Goal: Task Accomplishment & Management: Use online tool/utility

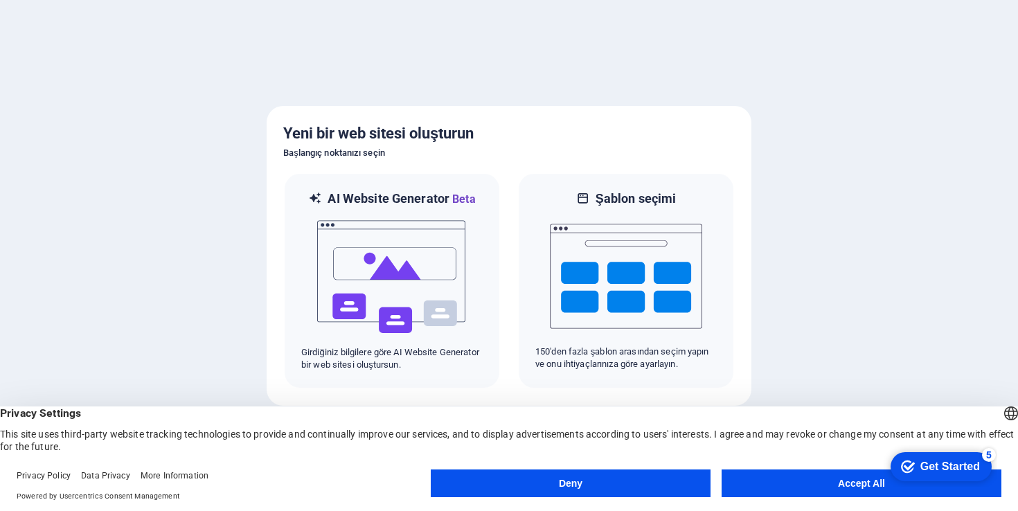
click at [824, 490] on body "[DOMAIN_NAME] Web sitenin birçok sayfasını yönetmek için [Ctrl] + [Alt] + [S] t…" at bounding box center [509, 255] width 1018 height 511
click div "checkmark Get Started 5 First Steps in the Editor Let's guide you through the t…"
click at [871, 487] on button "Accept All" at bounding box center [862, 484] width 280 height 28
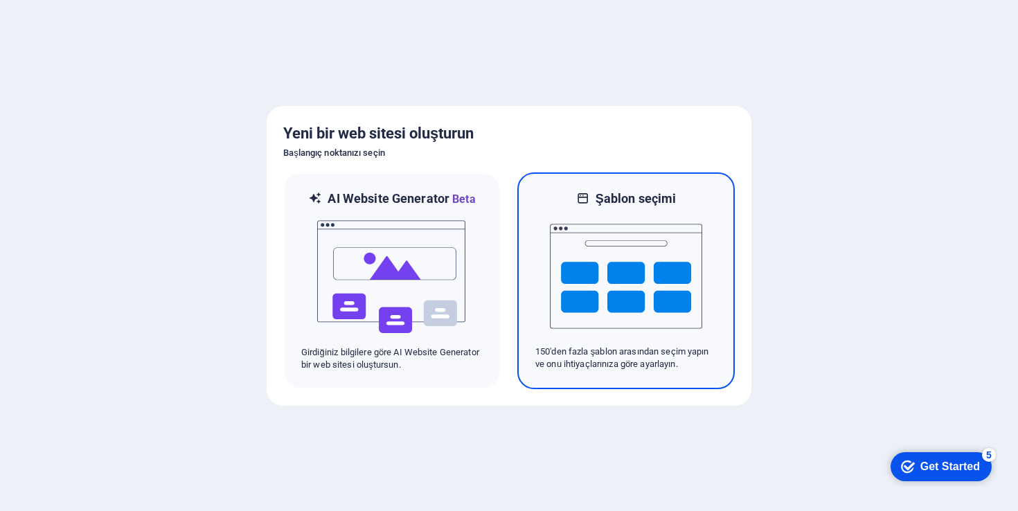
click at [659, 297] on img at bounding box center [626, 276] width 152 height 139
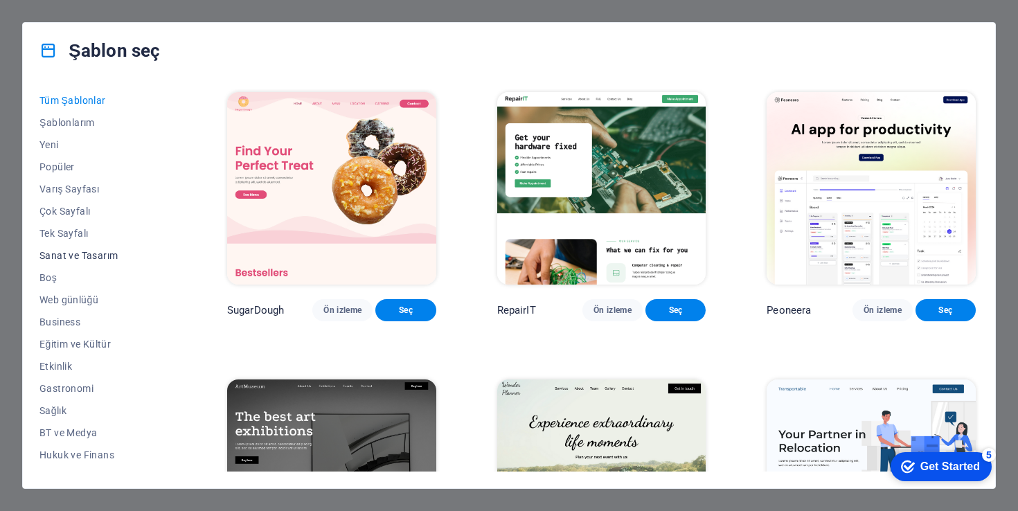
click at [84, 254] on span "Sanat ve Tasarım" at bounding box center [102, 255] width 127 height 11
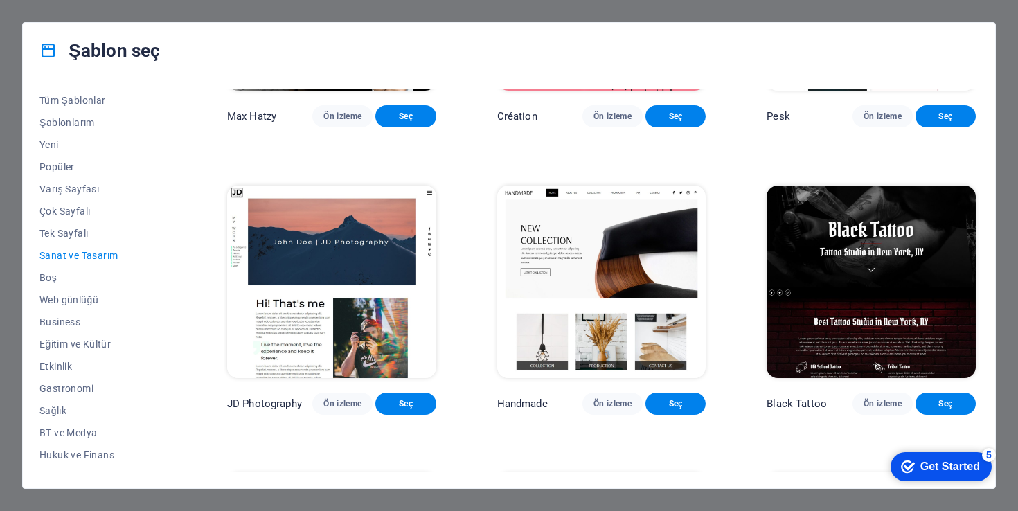
scroll to position [197, 0]
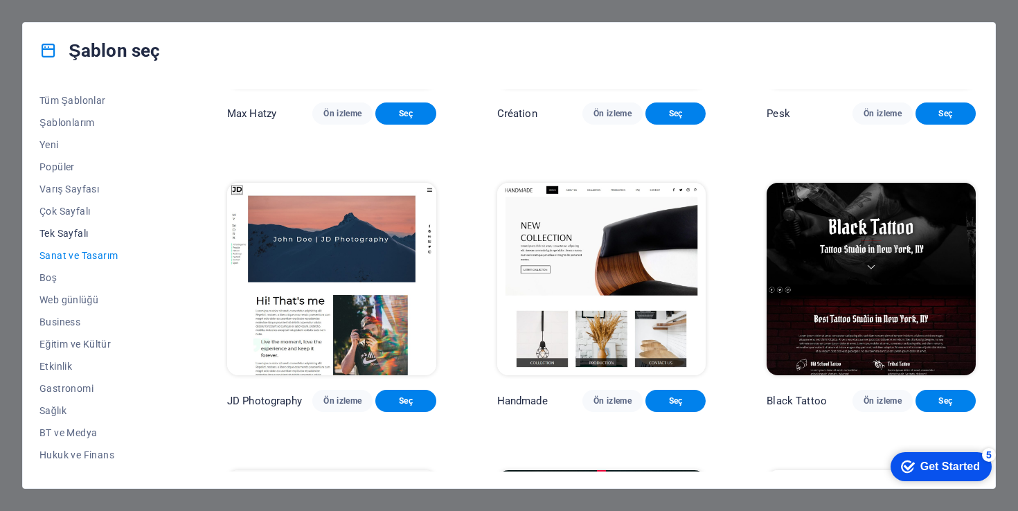
click at [61, 233] on span "Tek Sayfalı" at bounding box center [102, 233] width 127 height 11
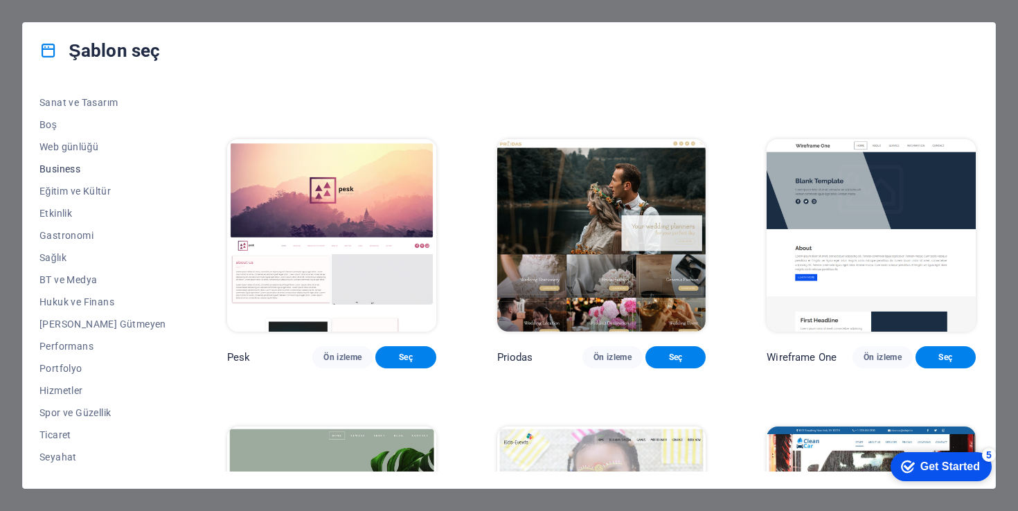
scroll to position [172, 0]
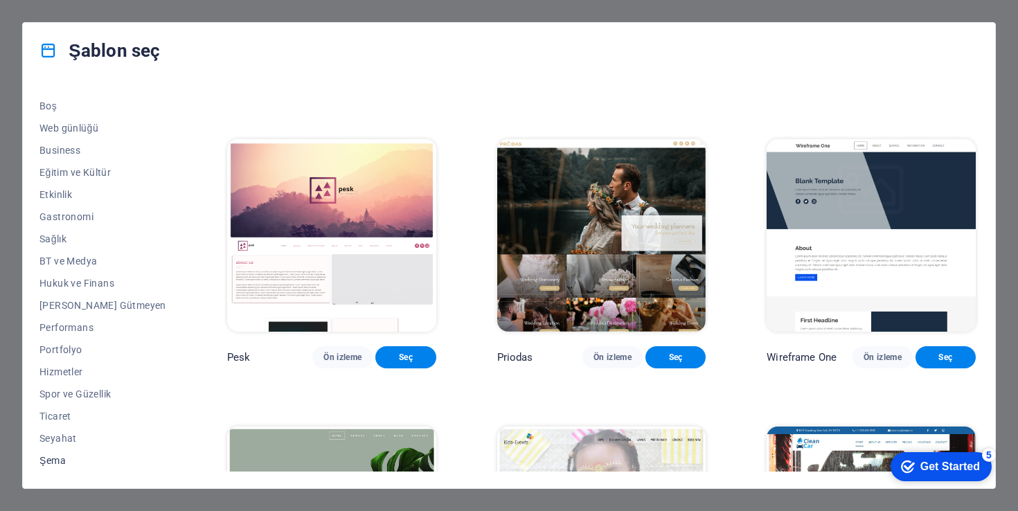
click at [63, 461] on span "Şema" at bounding box center [102, 460] width 127 height 11
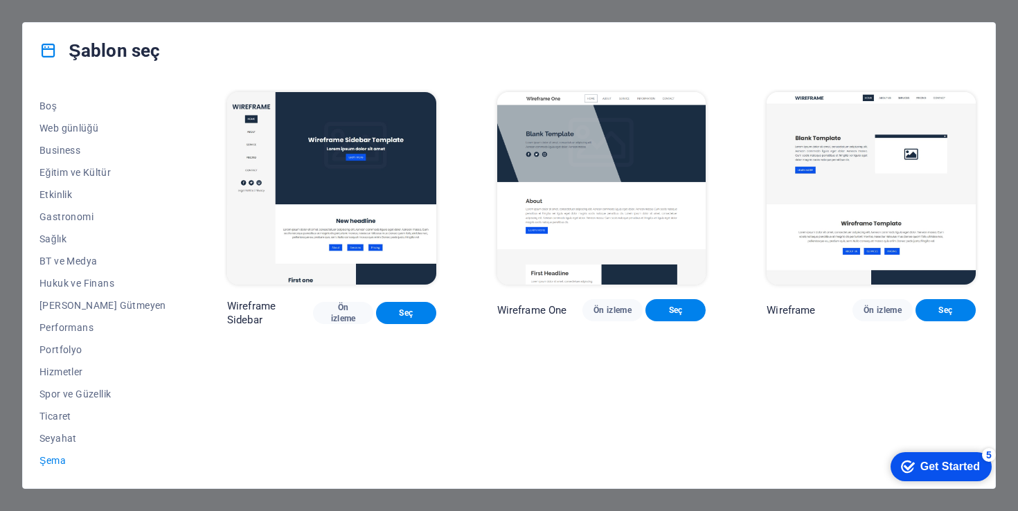
scroll to position [0, 0]
click at [71, 345] on span "Portfolyo" at bounding box center [102, 349] width 127 height 11
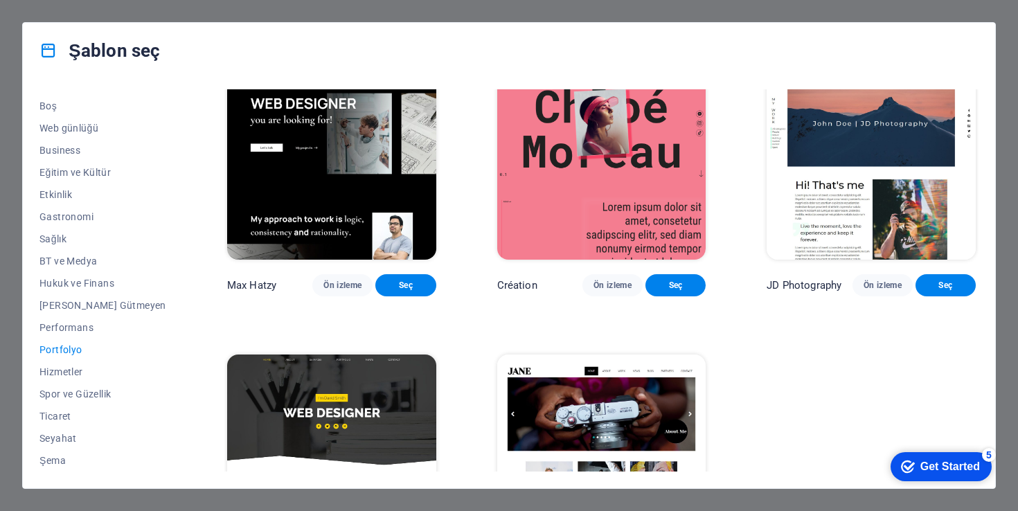
scroll to position [452, 0]
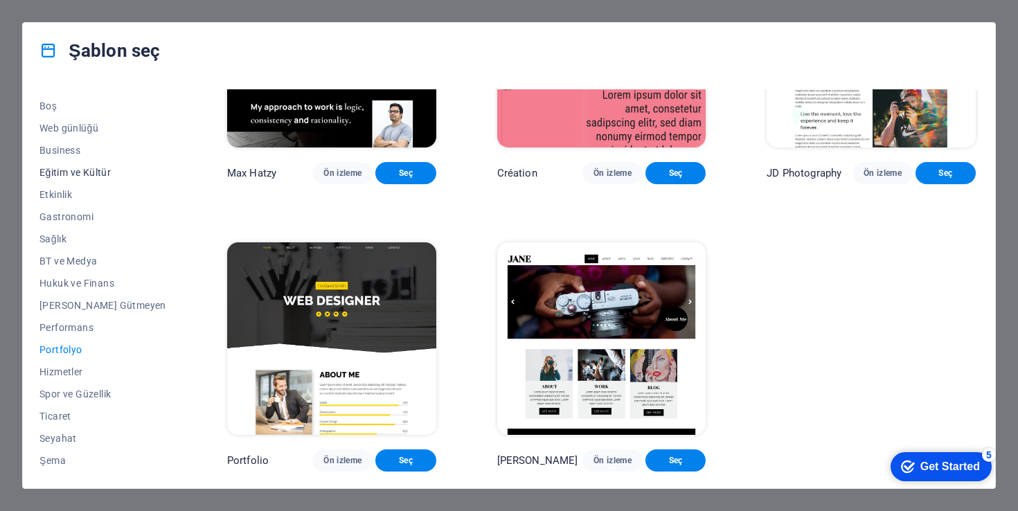
click at [93, 168] on span "Eğitim ve Kültür" at bounding box center [102, 172] width 127 height 11
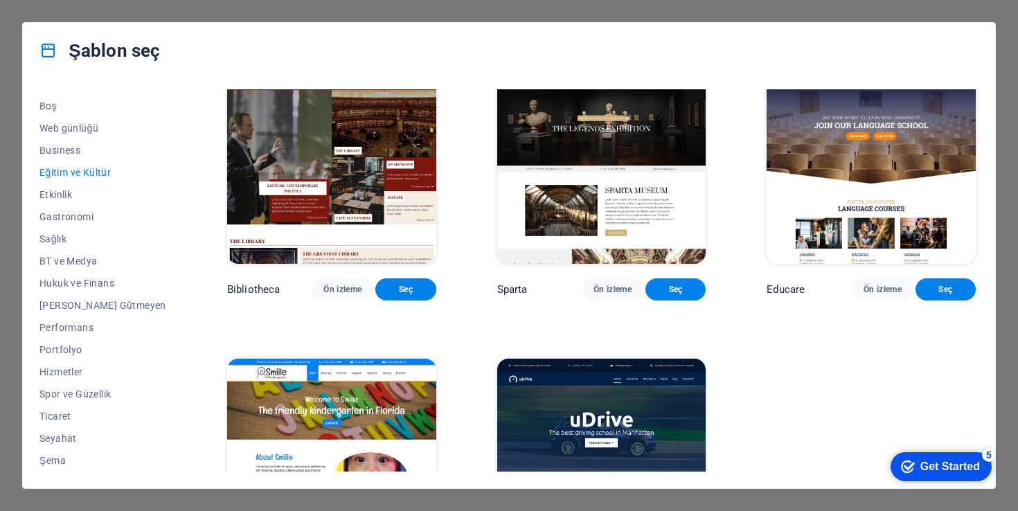
scroll to position [447, 0]
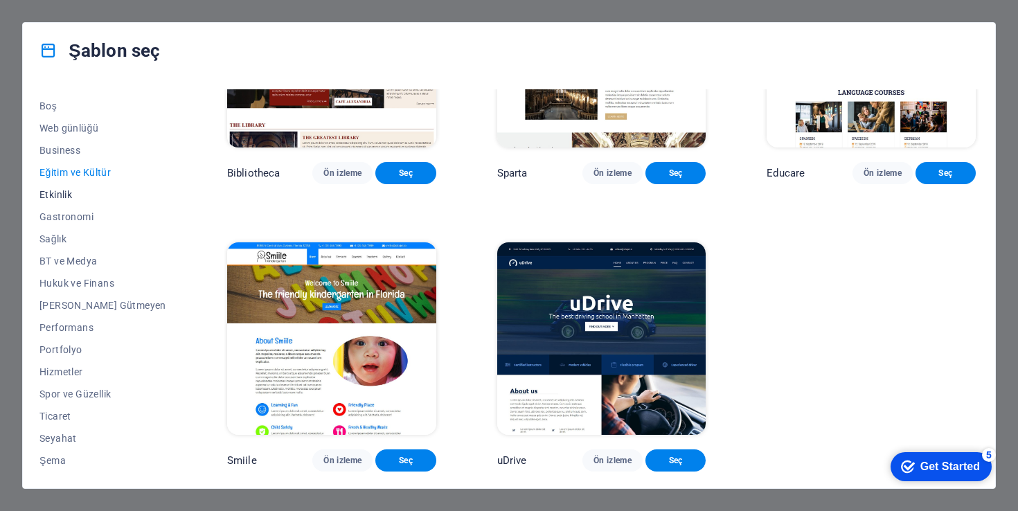
click at [67, 192] on span "Etkinlik" at bounding box center [102, 194] width 127 height 11
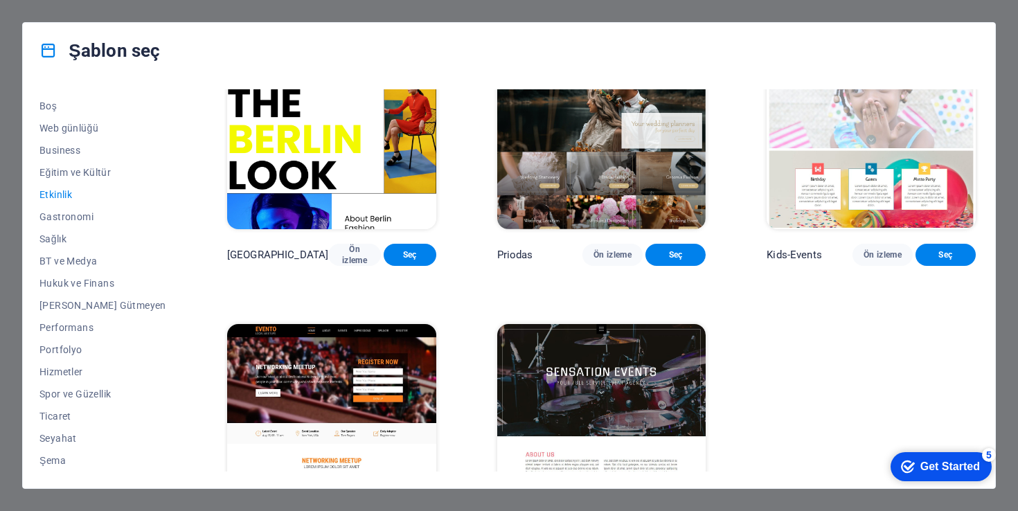
scroll to position [249, 0]
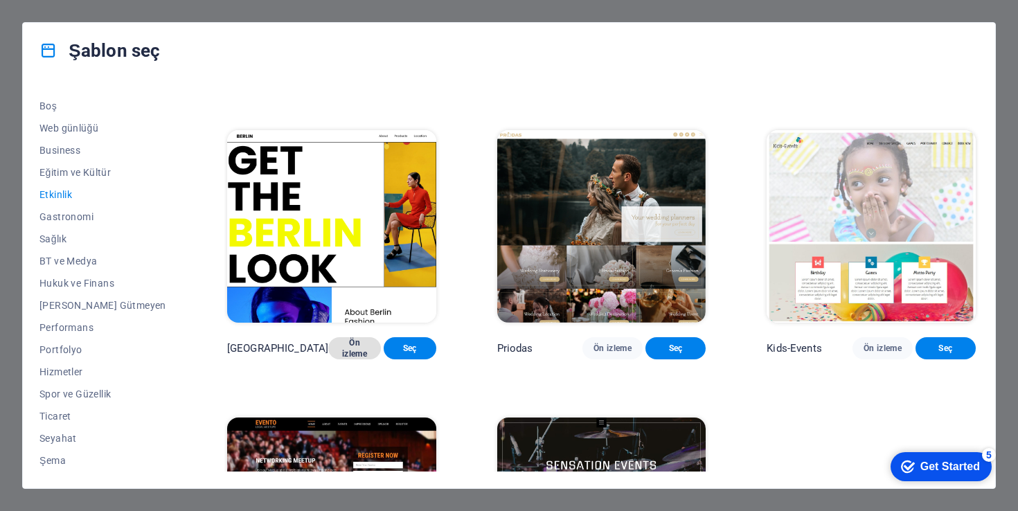
click at [339, 359] on span "Ön izleme" at bounding box center [354, 348] width 30 height 22
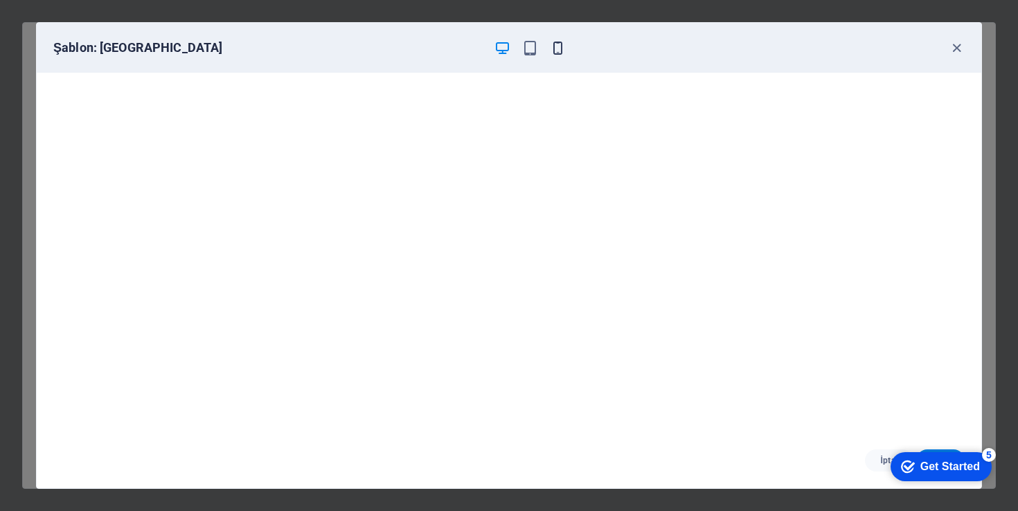
click at [562, 47] on icon "button" at bounding box center [558, 48] width 16 height 16
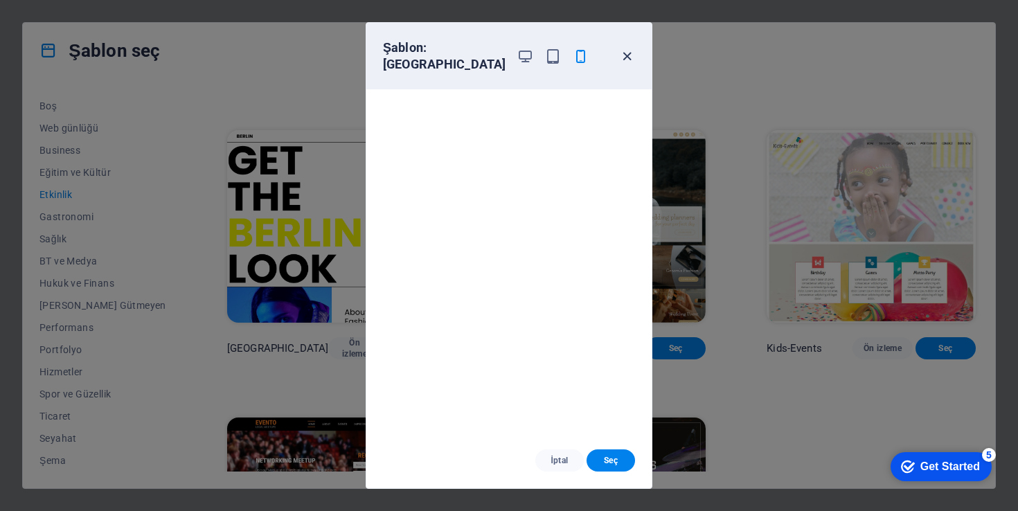
click at [626, 54] on icon "button" at bounding box center [627, 56] width 16 height 16
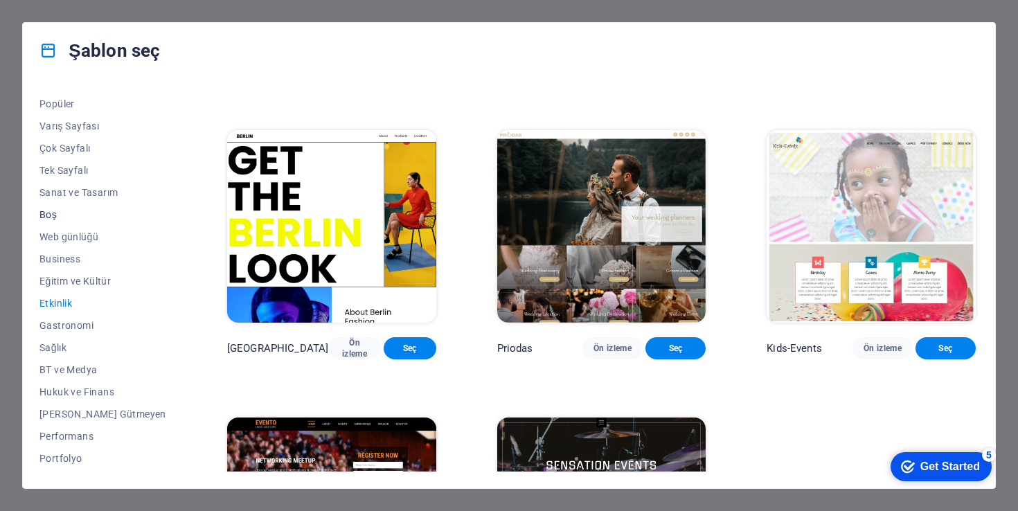
scroll to position [65, 0]
click at [83, 193] on span "Sanat ve Tasarım" at bounding box center [102, 190] width 127 height 11
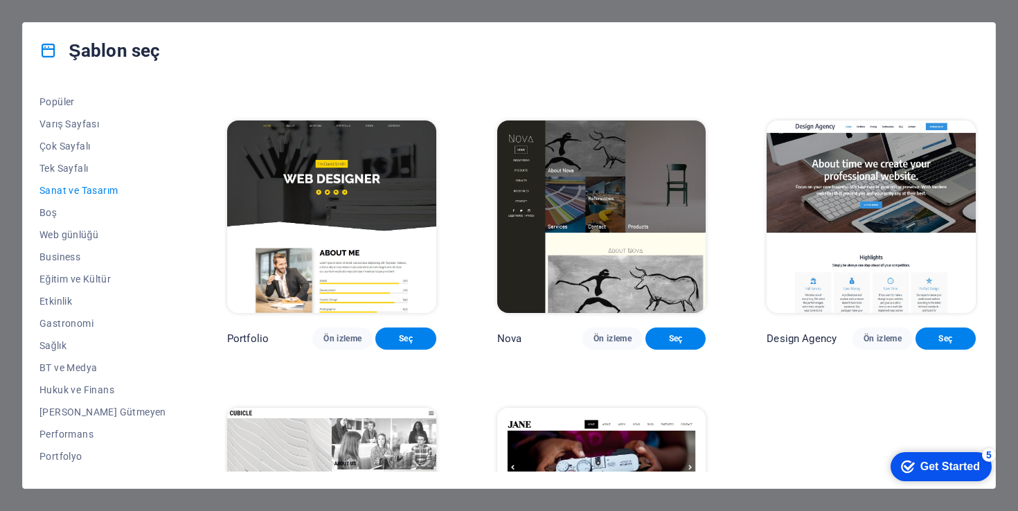
scroll to position [1036, 0]
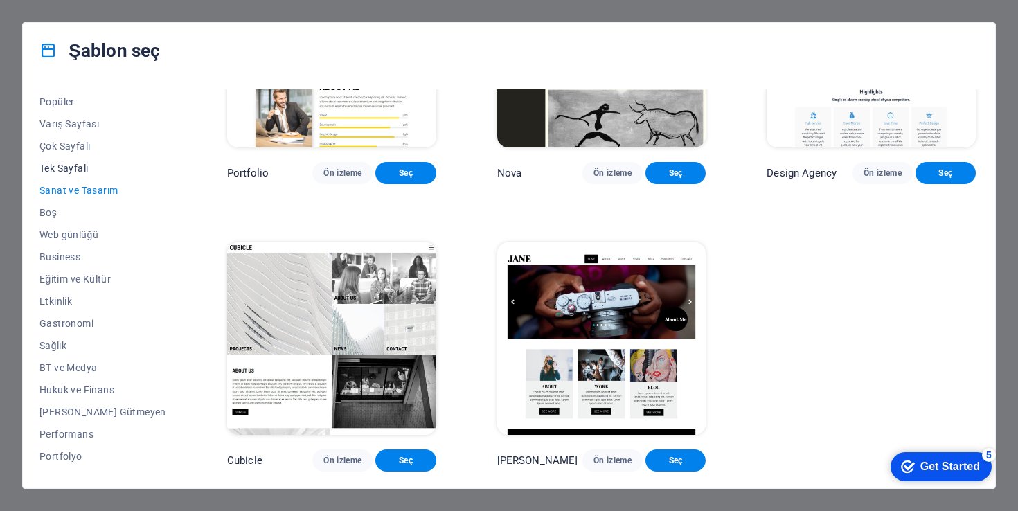
click at [78, 170] on span "Tek Sayfalı" at bounding box center [102, 168] width 127 height 11
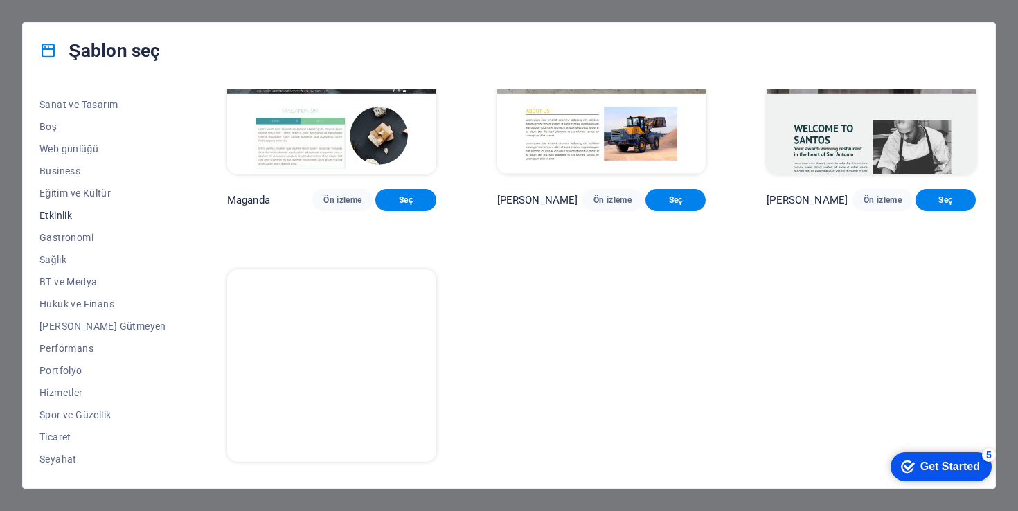
scroll to position [162, 0]
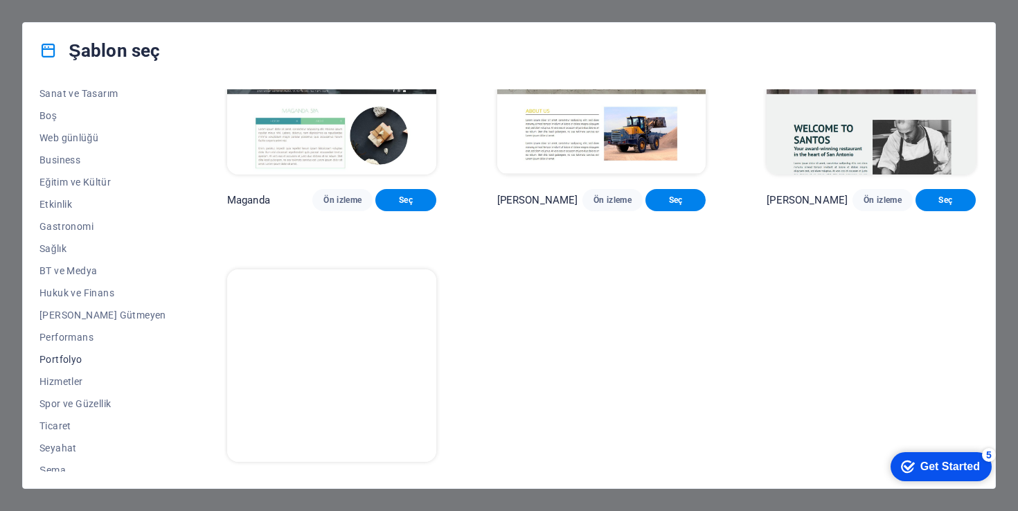
click at [79, 358] on span "Portfolyo" at bounding box center [102, 359] width 127 height 11
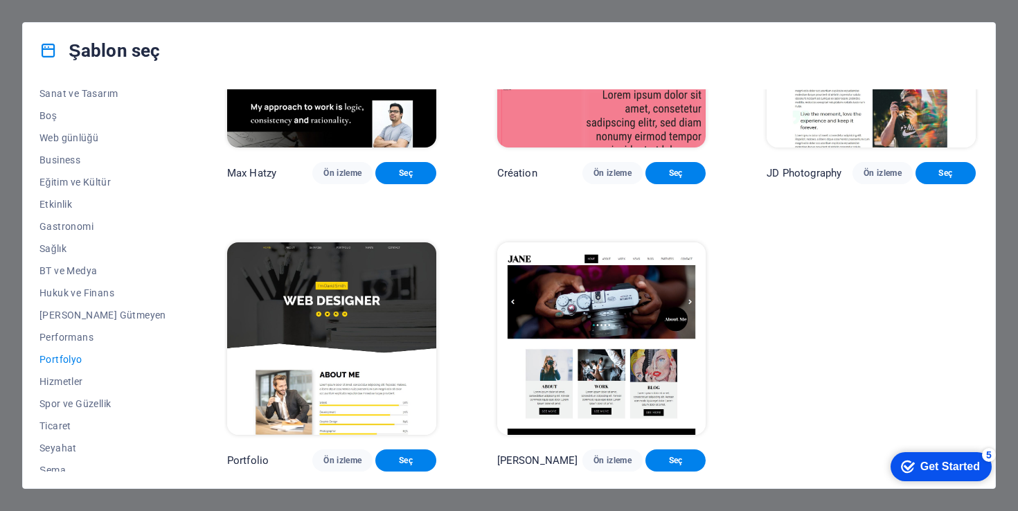
scroll to position [242, 0]
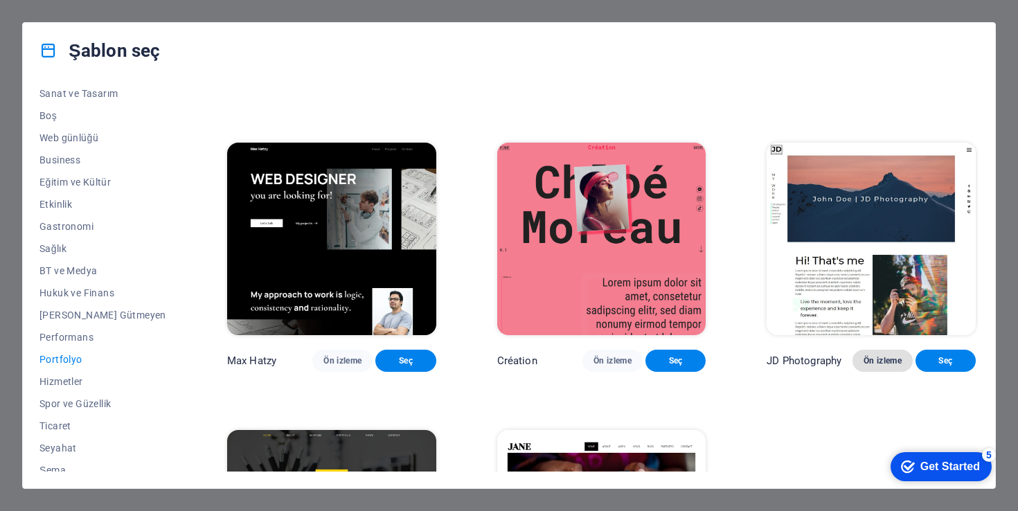
click at [869, 366] on span "Ön izleme" at bounding box center [883, 360] width 38 height 11
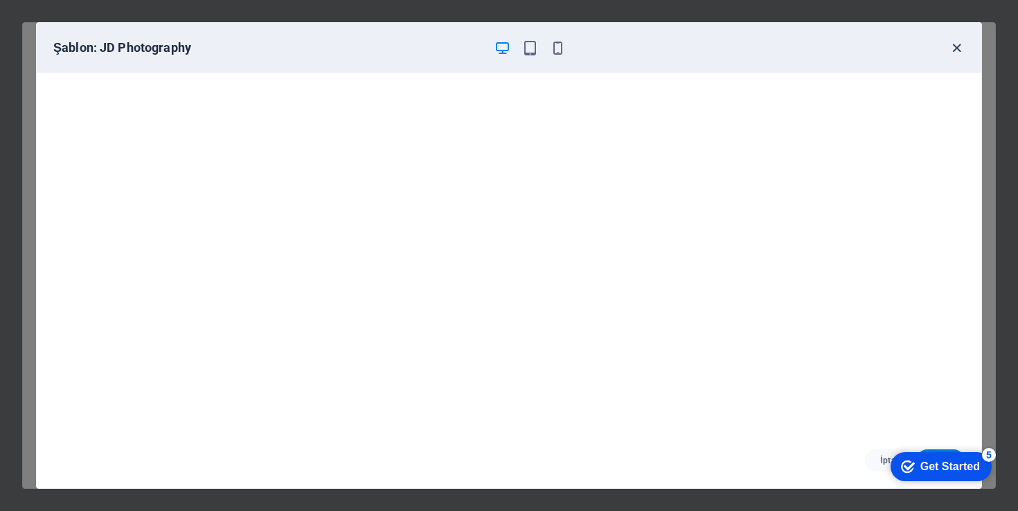
click at [964, 53] on span "button" at bounding box center [956, 48] width 17 height 16
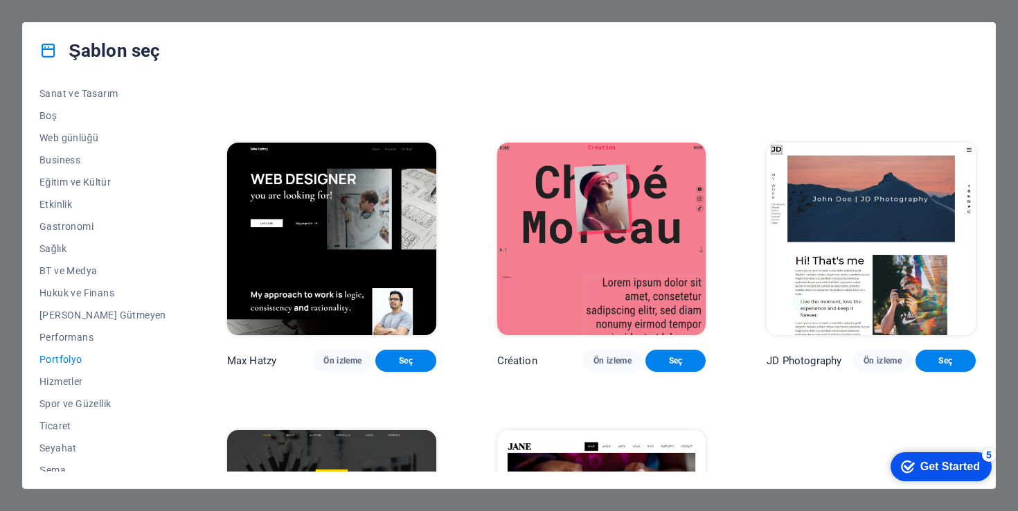
click at [634, 295] on img at bounding box center [601, 239] width 209 height 193
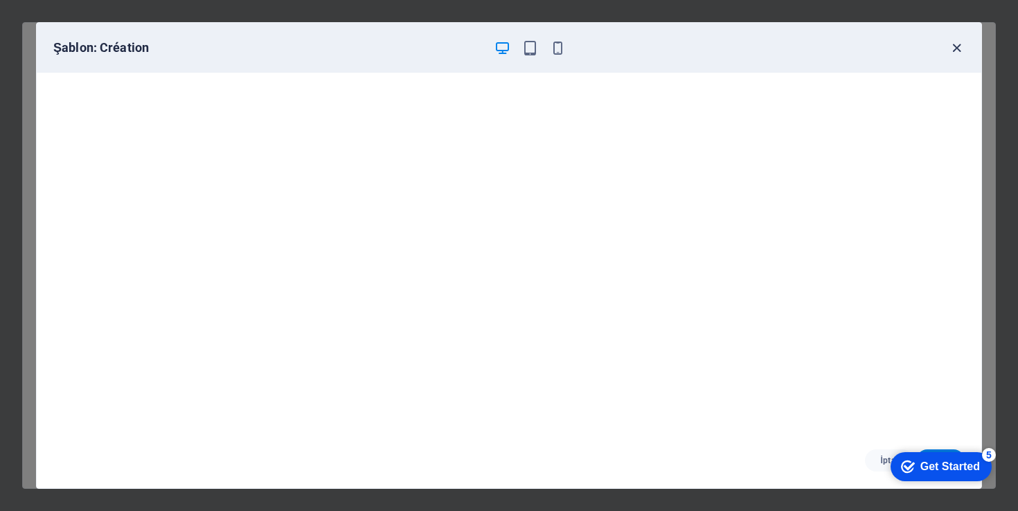
click at [958, 54] on icon "button" at bounding box center [957, 48] width 16 height 16
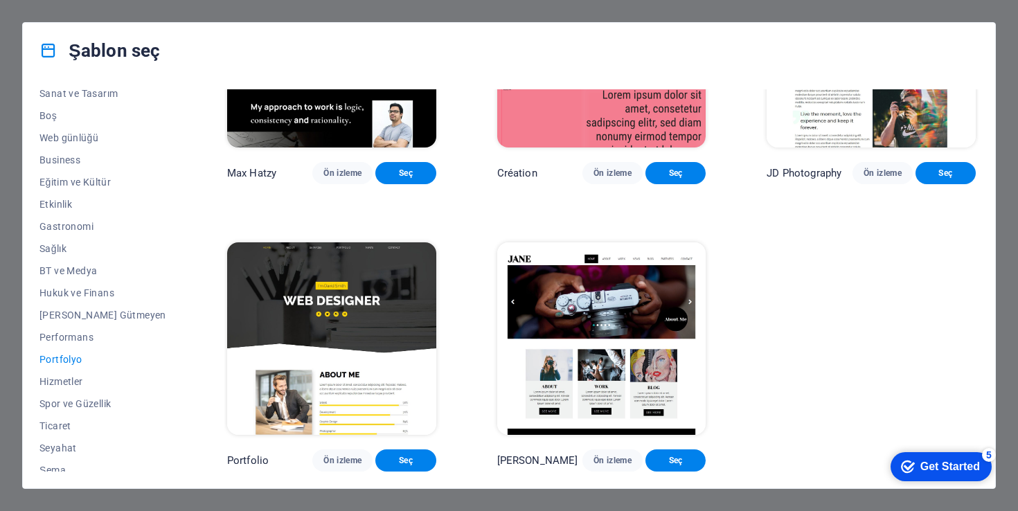
scroll to position [452, 0]
click at [612, 374] on img at bounding box center [601, 338] width 209 height 193
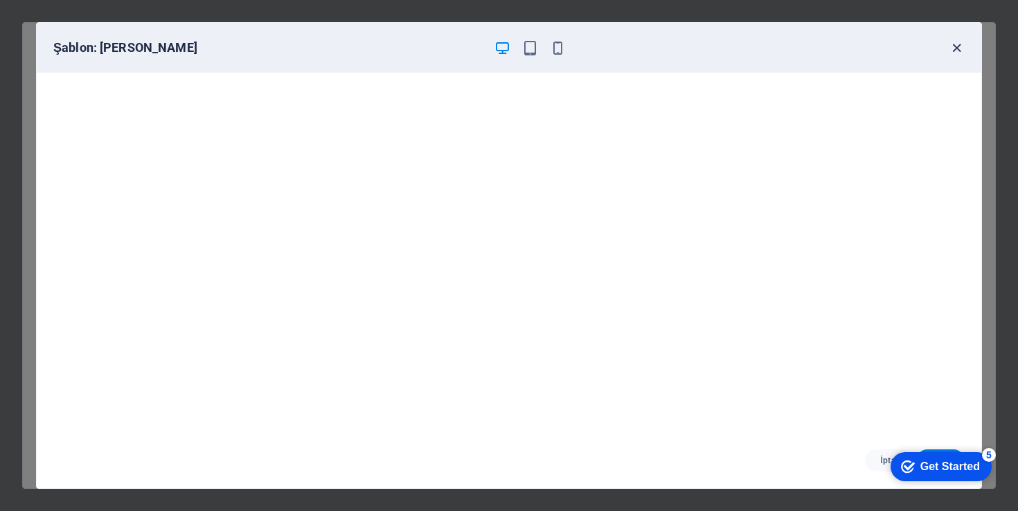
click at [956, 48] on icon "button" at bounding box center [957, 48] width 16 height 16
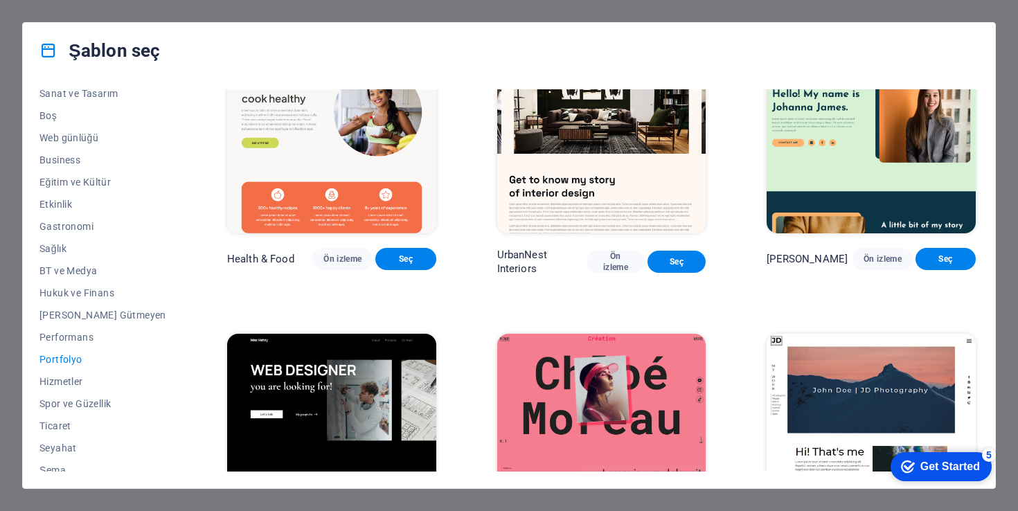
scroll to position [0, 0]
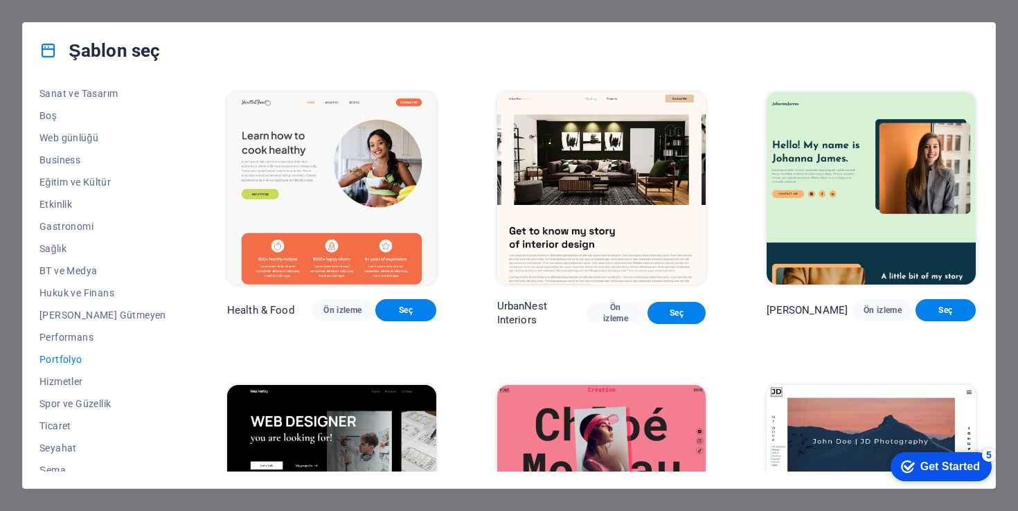
click at [538, 256] on img at bounding box center [601, 188] width 209 height 193
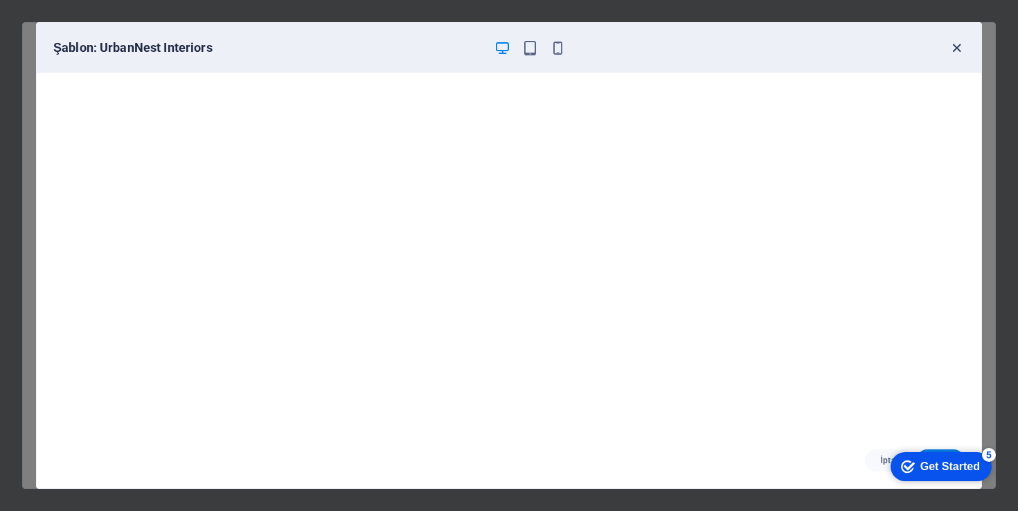
click at [955, 44] on icon "button" at bounding box center [957, 48] width 16 height 16
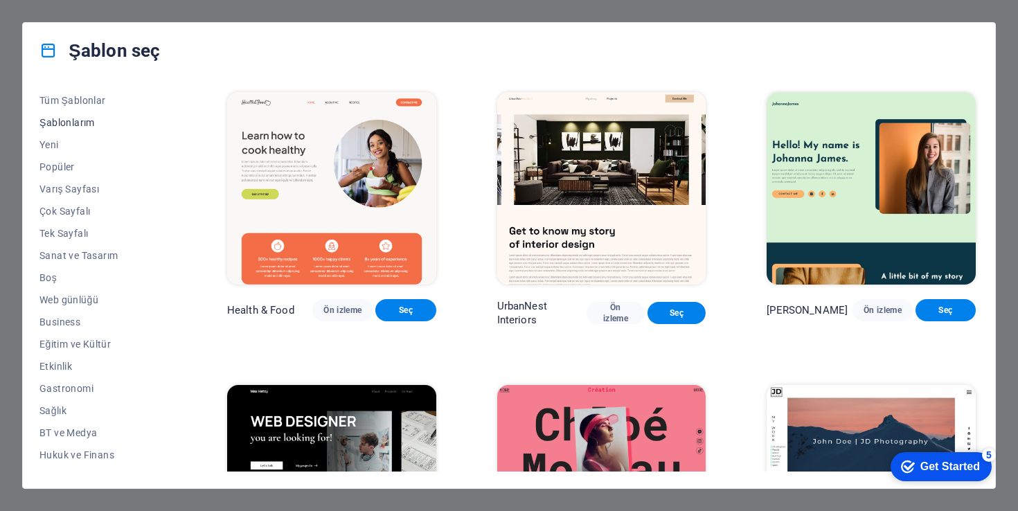
click at [86, 127] on span "Şablonlarım" at bounding box center [102, 122] width 127 height 11
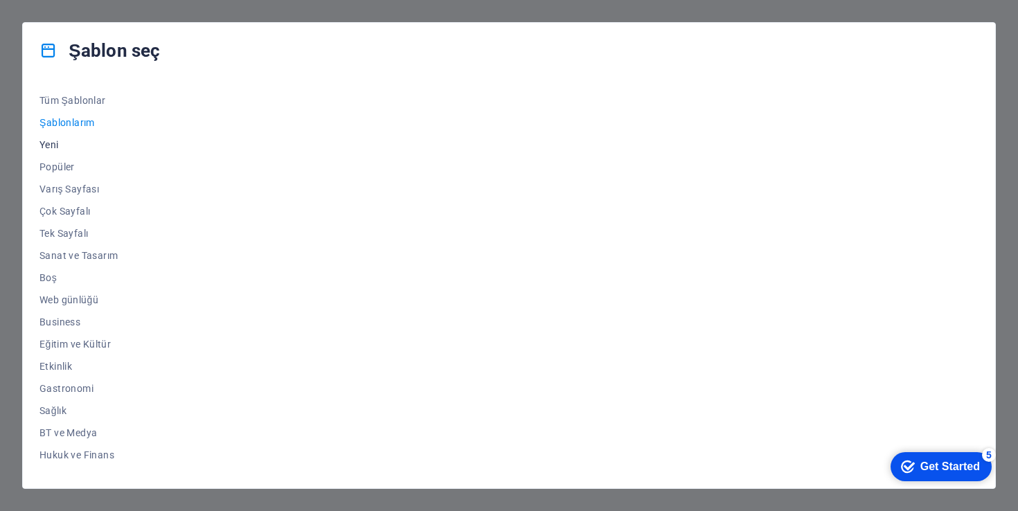
click at [51, 147] on span "Yeni" at bounding box center [102, 144] width 127 height 11
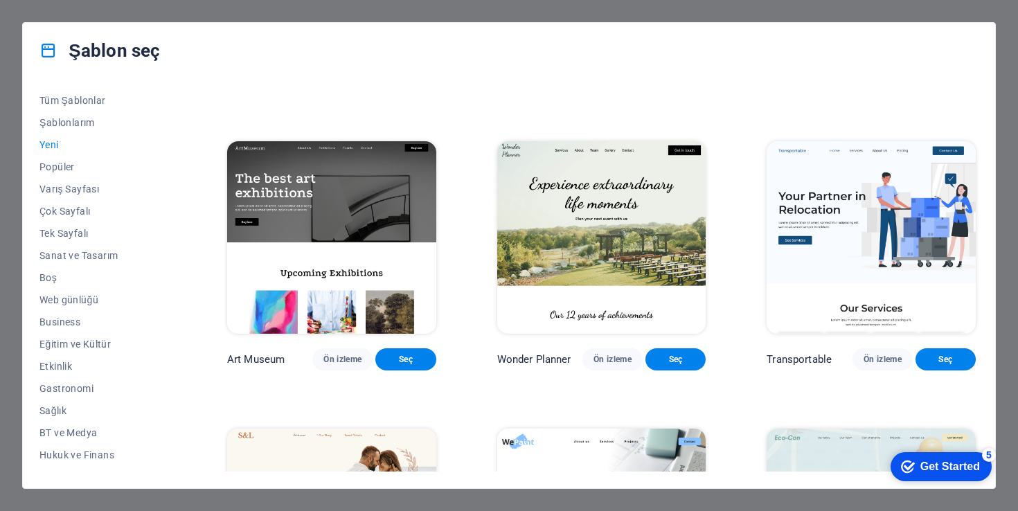
scroll to position [239, 0]
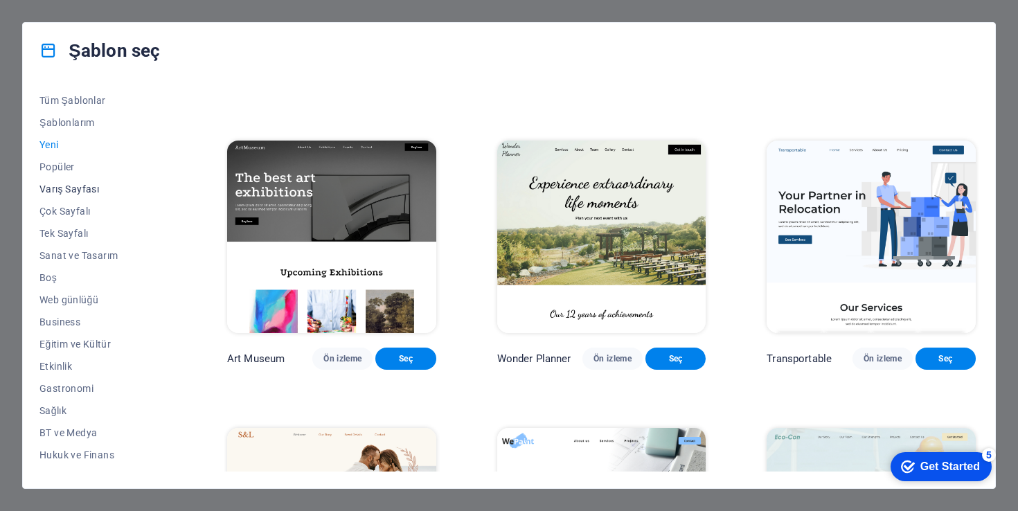
click at [71, 190] on span "Varış Sayfası" at bounding box center [102, 189] width 127 height 11
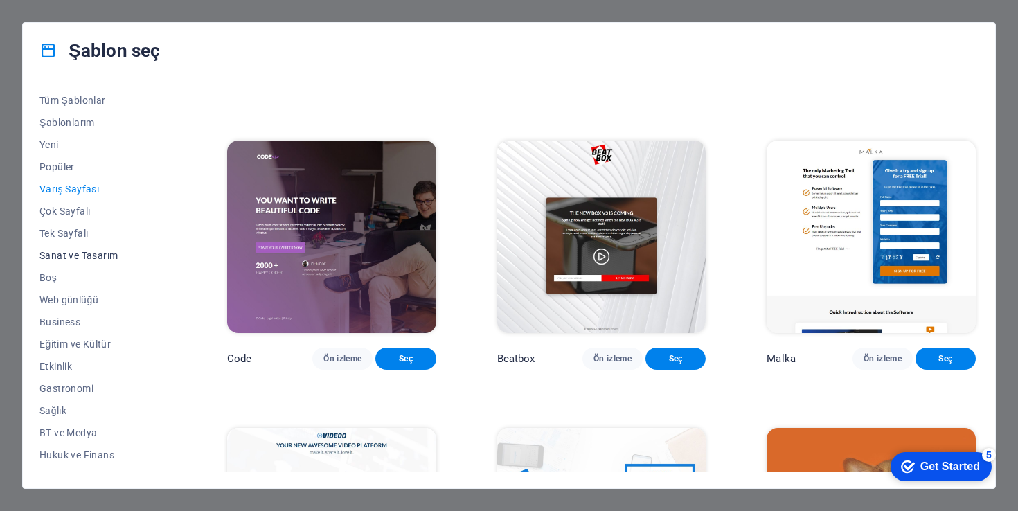
click at [76, 257] on span "Sanat ve Tasarım" at bounding box center [102, 255] width 127 height 11
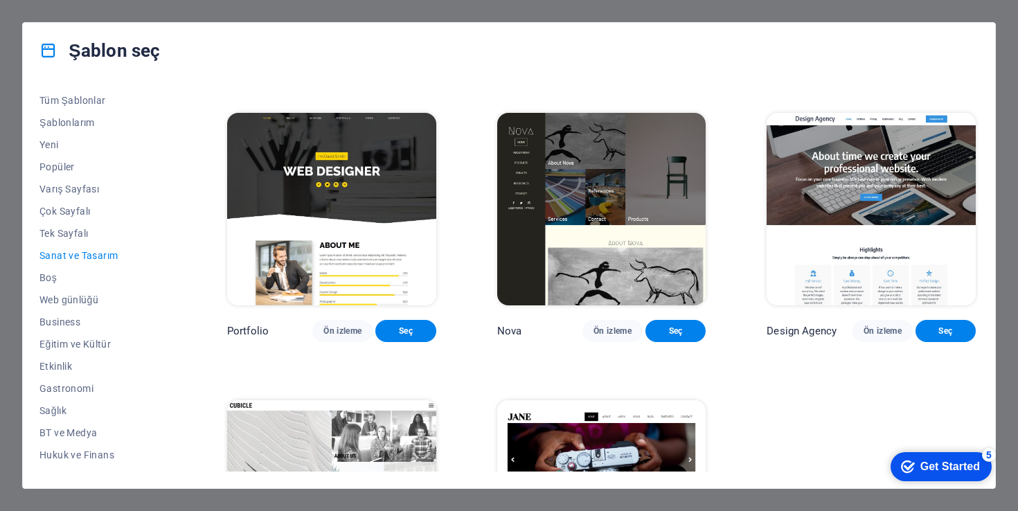
scroll to position [840, 0]
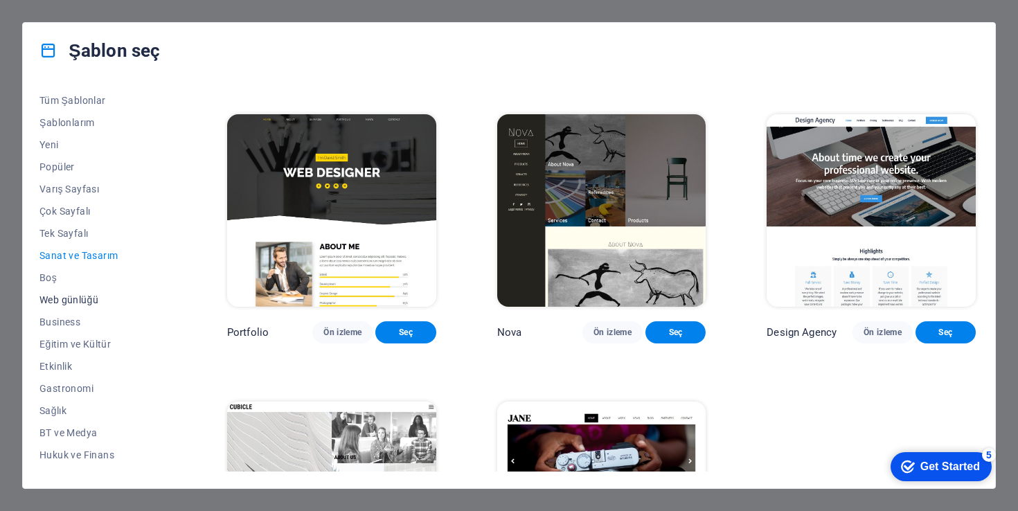
click at [71, 299] on span "Web günlüğü" at bounding box center [102, 299] width 127 height 11
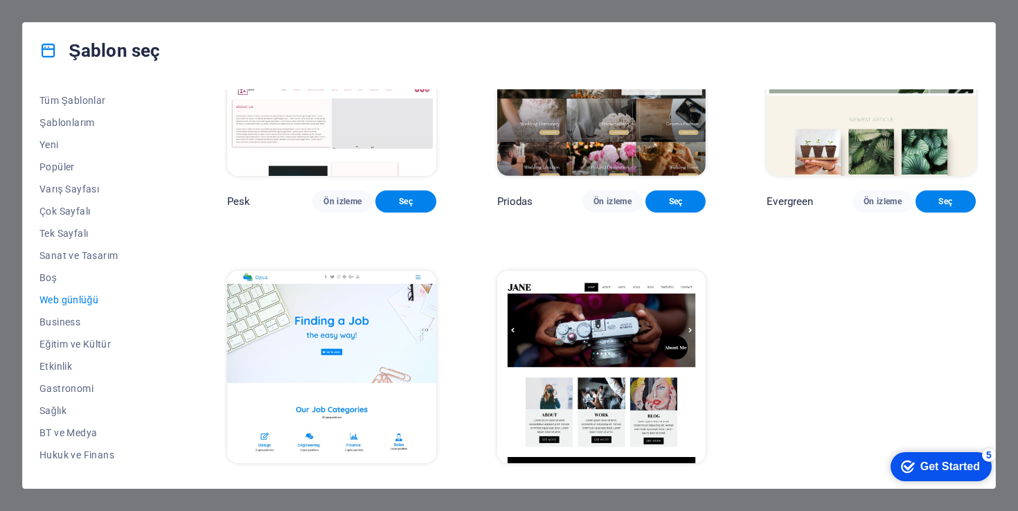
scroll to position [1838, 0]
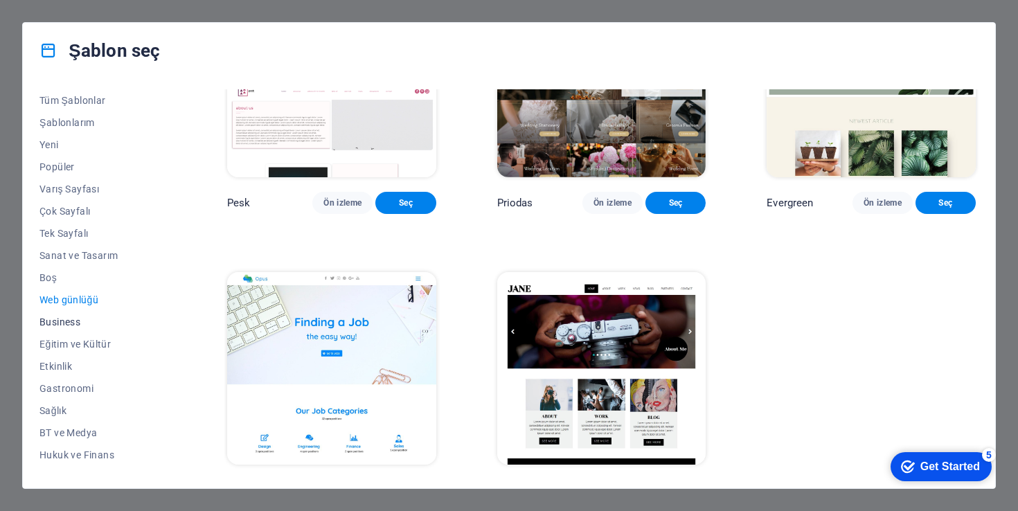
click at [65, 317] on span "Business" at bounding box center [102, 322] width 127 height 11
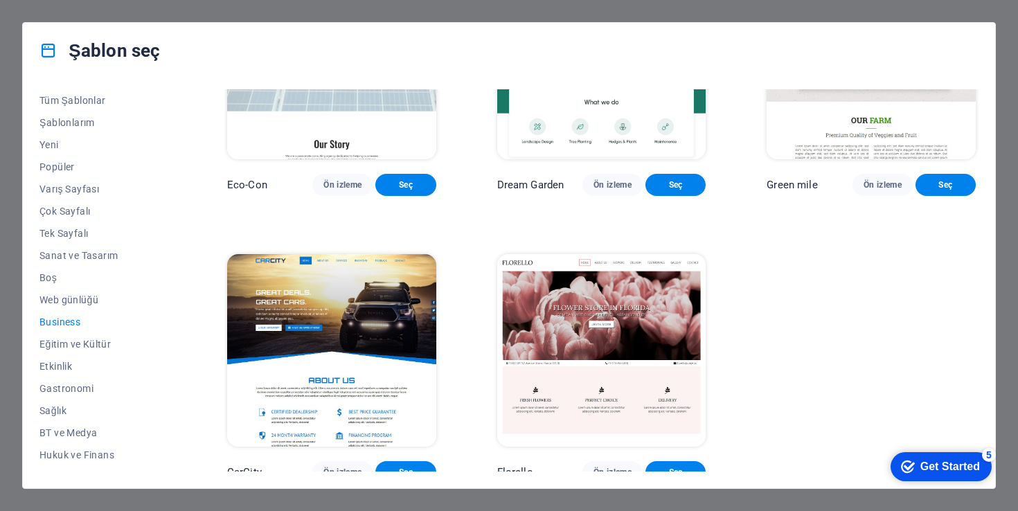
scroll to position [152, 0]
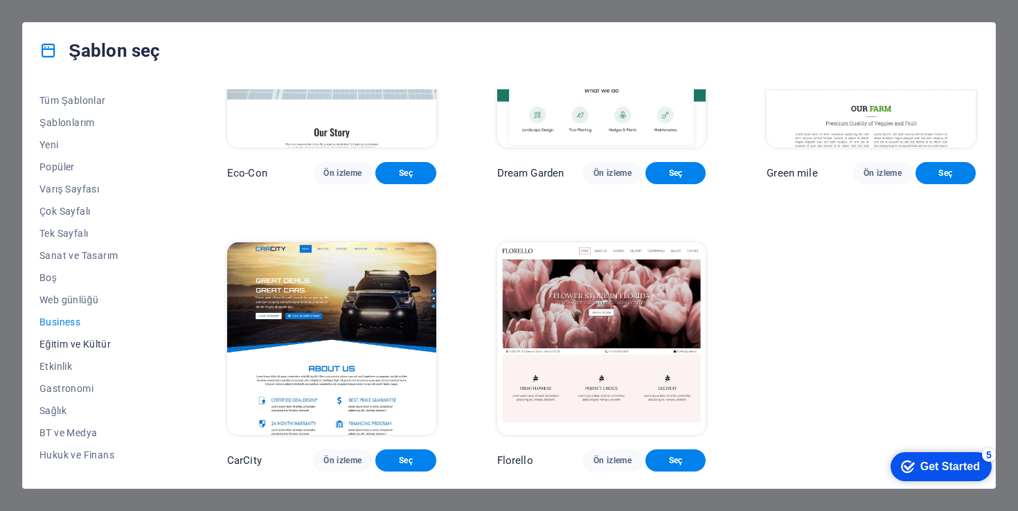
click at [76, 347] on span "Eğitim ve Kültür" at bounding box center [102, 344] width 127 height 11
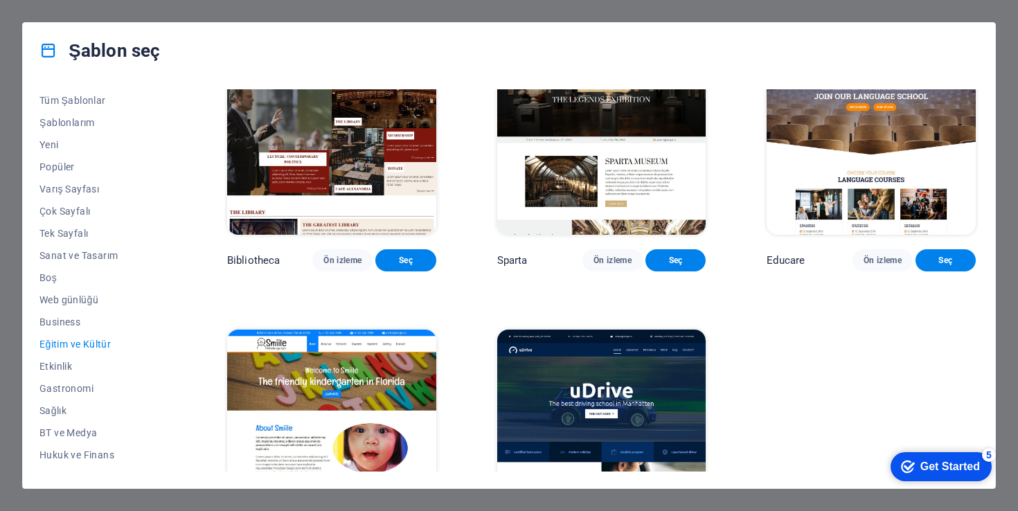
scroll to position [447, 0]
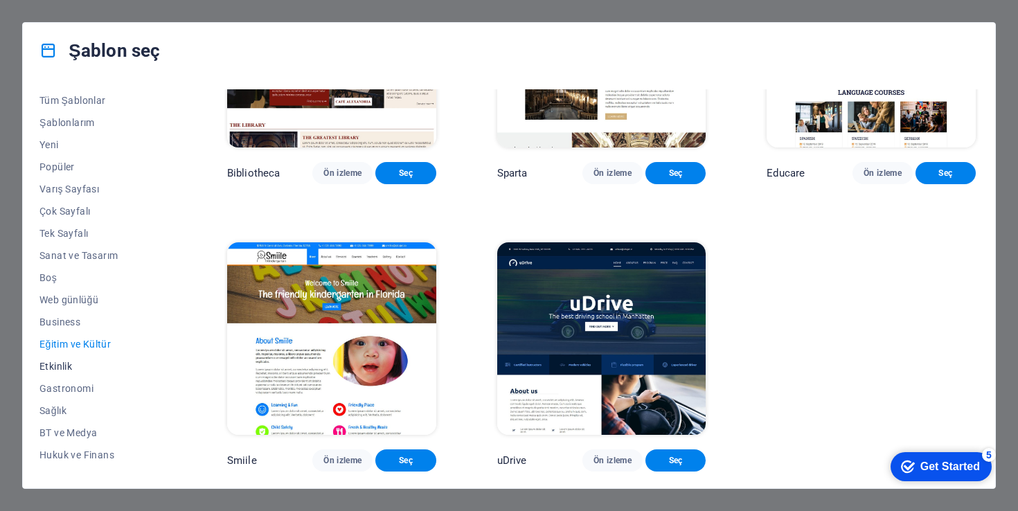
click at [52, 371] on span "Etkinlik" at bounding box center [102, 366] width 127 height 11
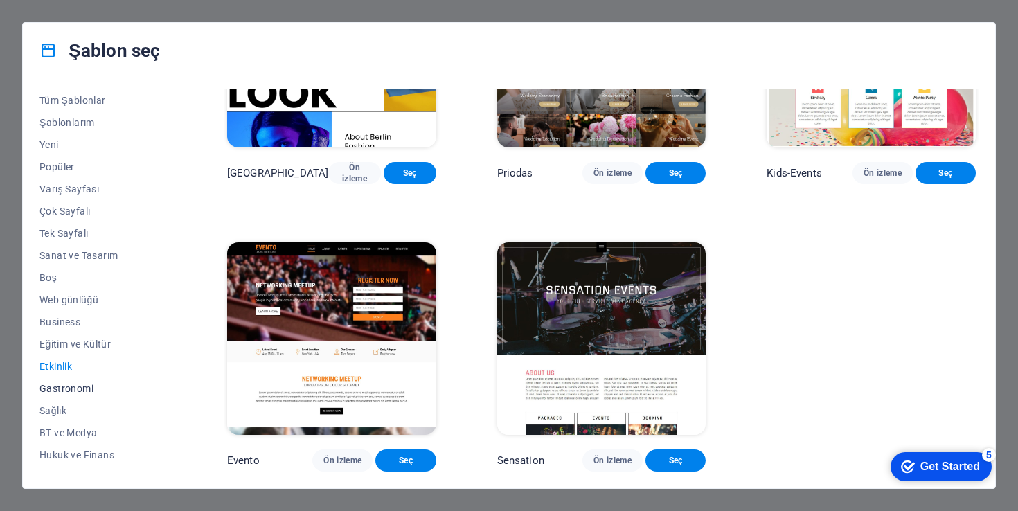
click at [60, 385] on span "Gastronomi" at bounding box center [102, 388] width 127 height 11
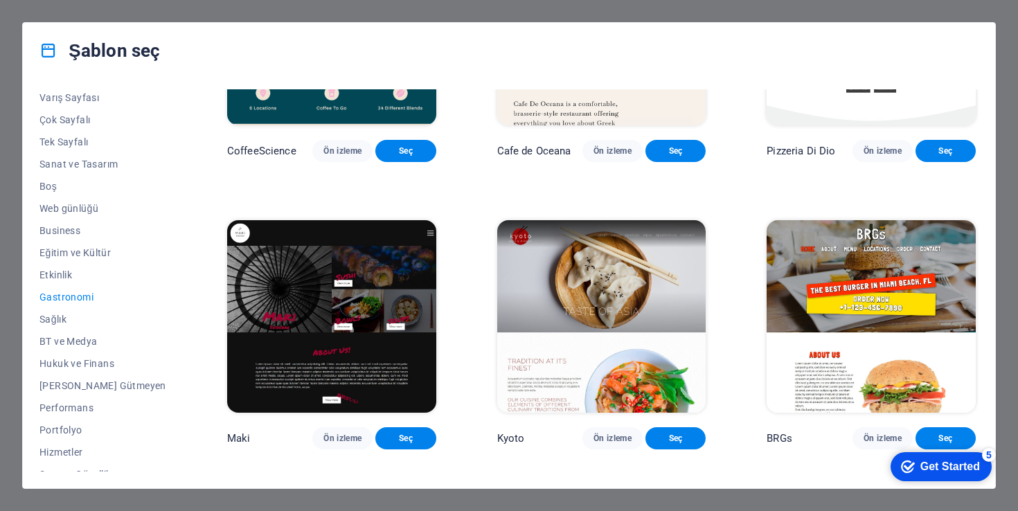
scroll to position [107, 0]
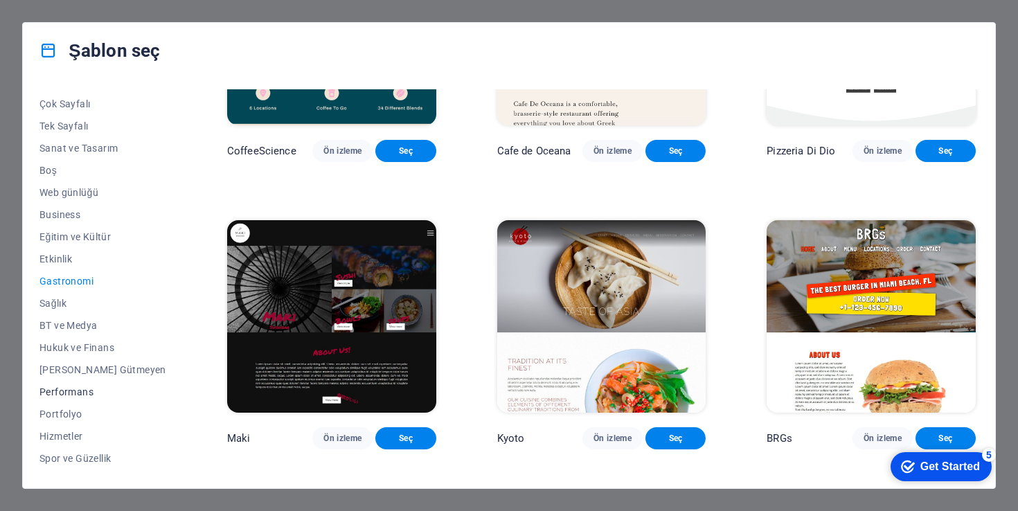
click at [81, 393] on span "Performans" at bounding box center [102, 392] width 127 height 11
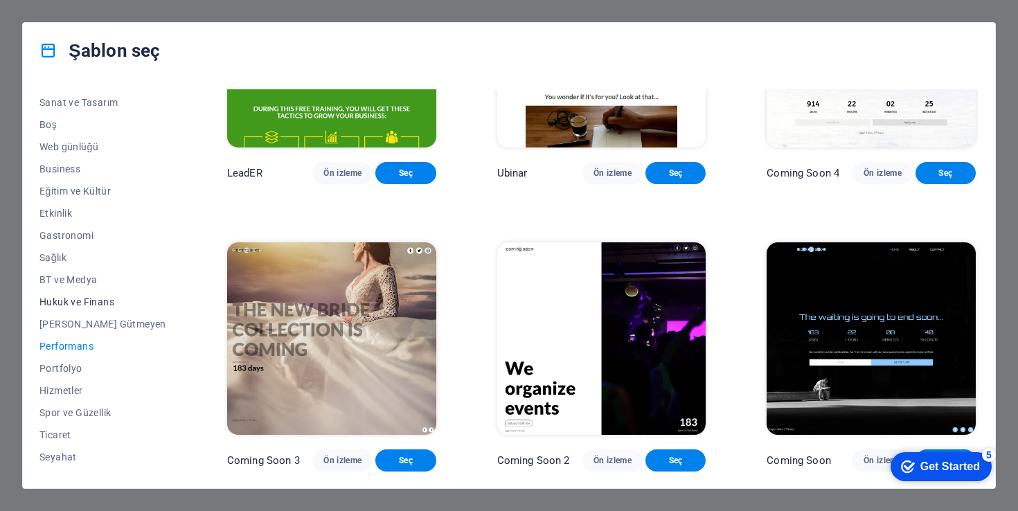
scroll to position [172, 0]
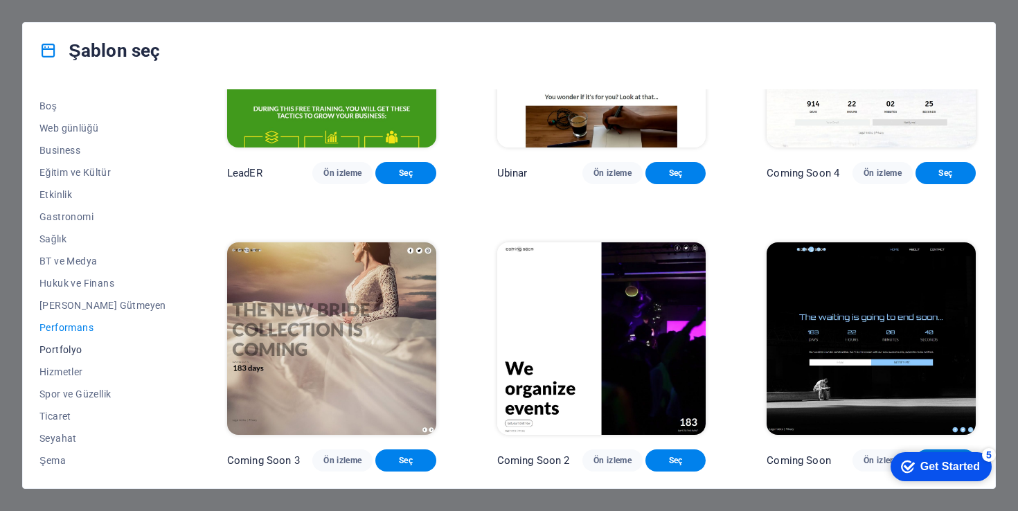
click at [73, 351] on span "Portfolyo" at bounding box center [102, 349] width 127 height 11
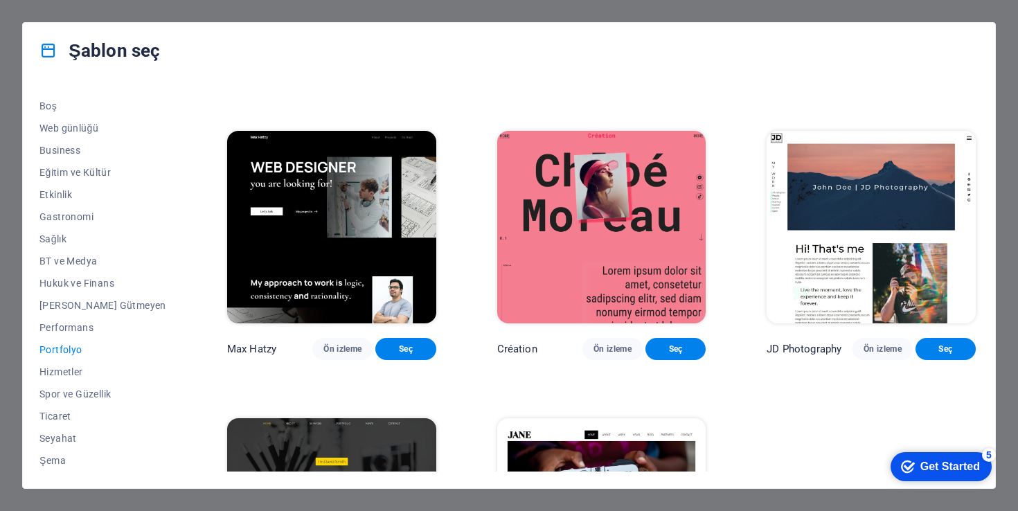
scroll to position [452, 0]
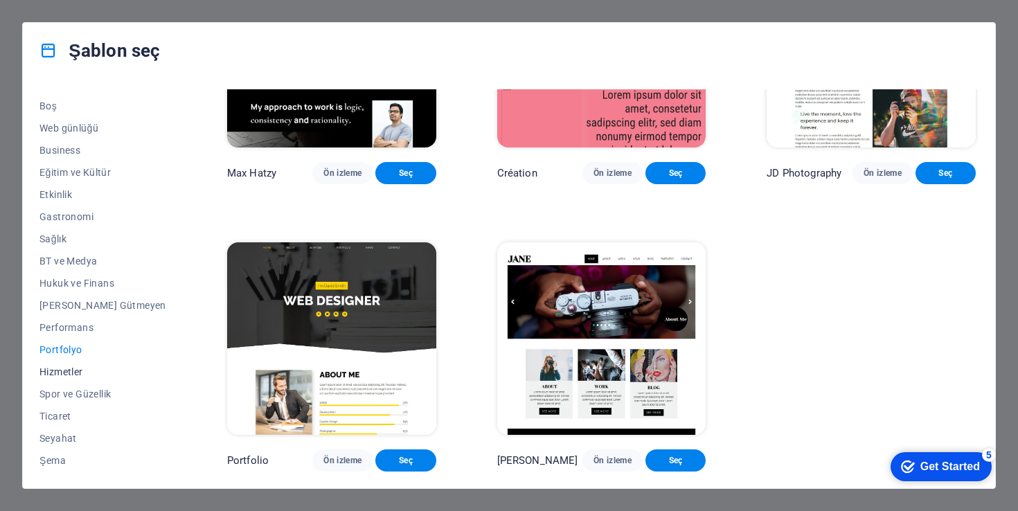
click at [70, 374] on span "Hizmetler" at bounding box center [102, 371] width 127 height 11
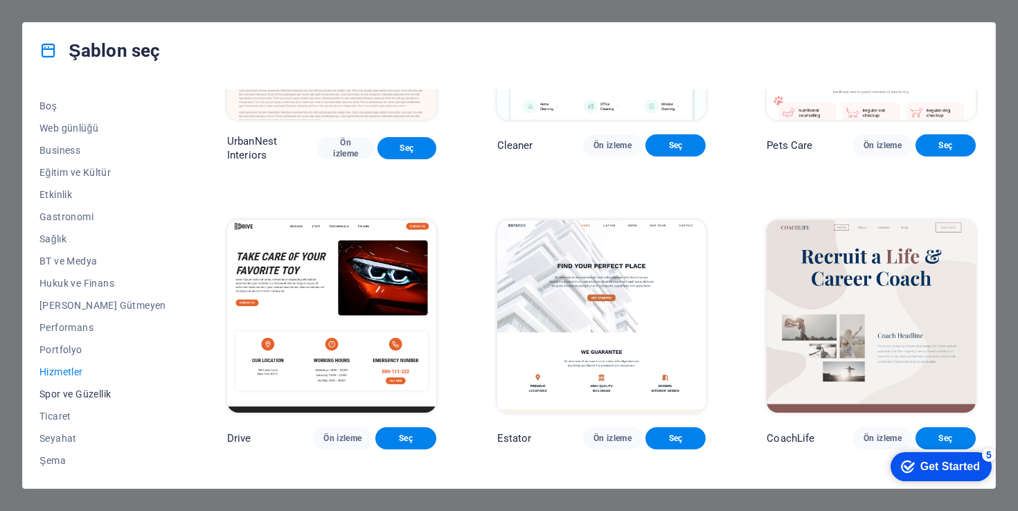
click at [72, 393] on span "Spor ve Güzellik" at bounding box center [102, 394] width 127 height 11
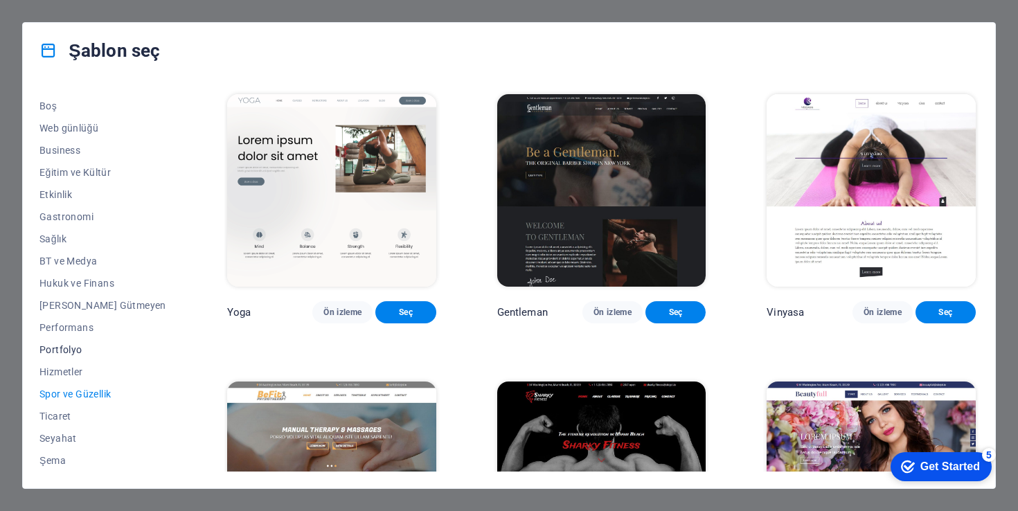
scroll to position [575, 0]
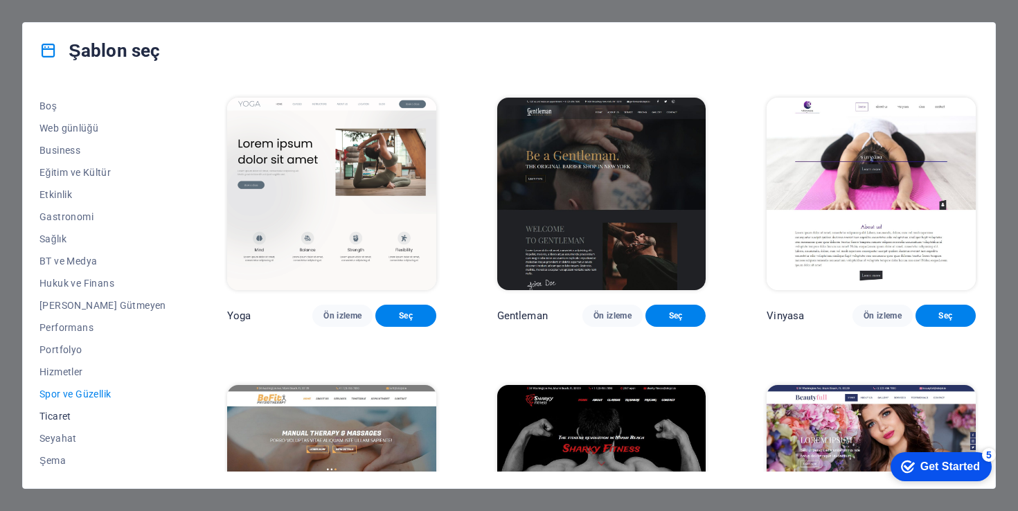
click at [70, 418] on span "Ticaret" at bounding box center [102, 416] width 127 height 11
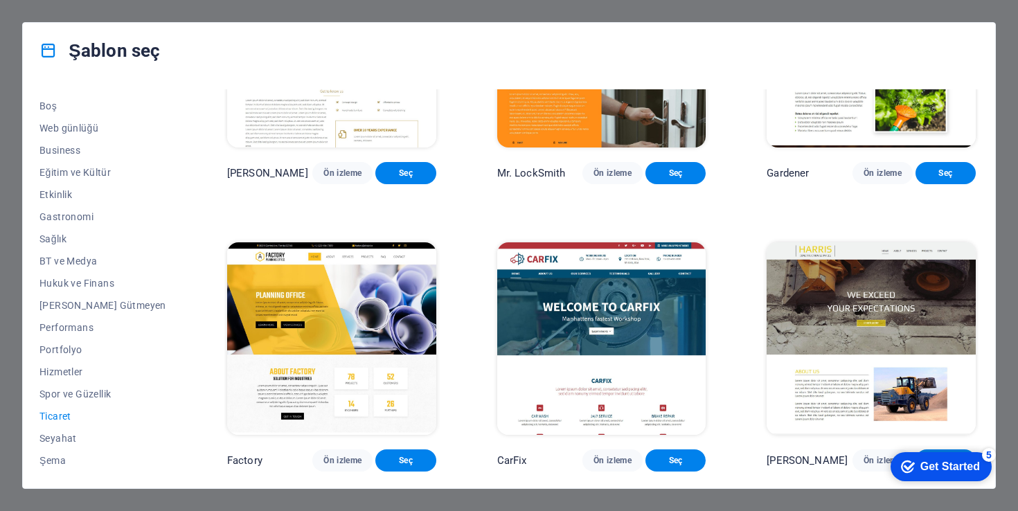
scroll to position [0, 0]
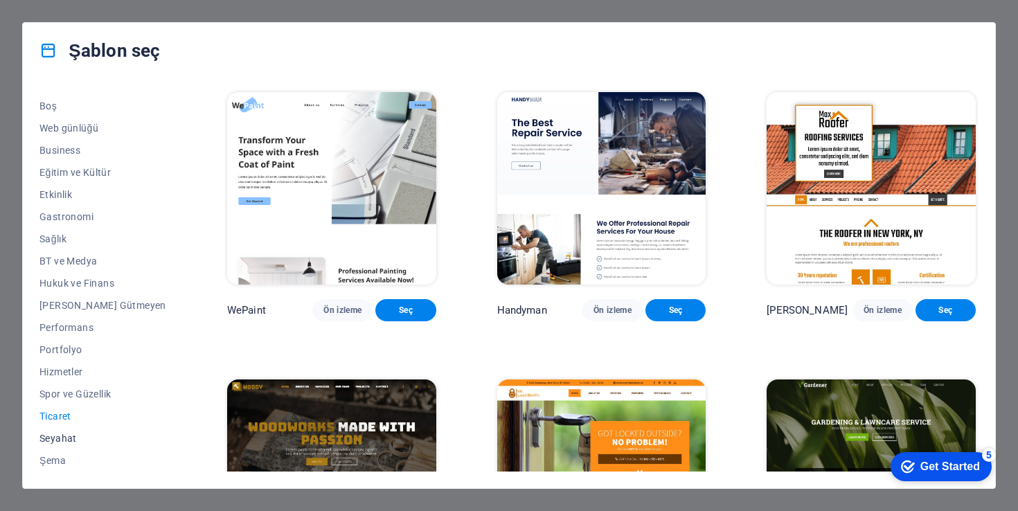
click at [65, 434] on span "Seyahat" at bounding box center [102, 438] width 127 height 11
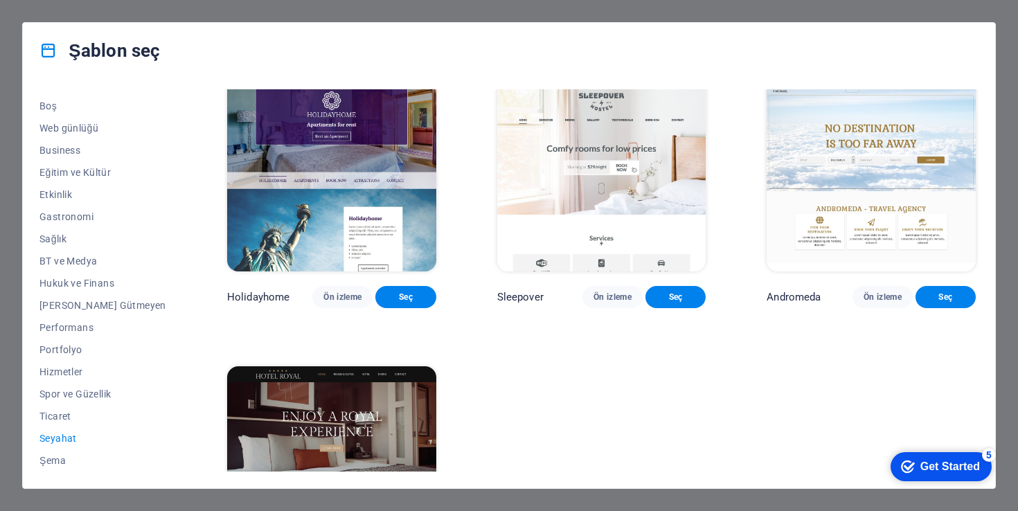
scroll to position [447, 0]
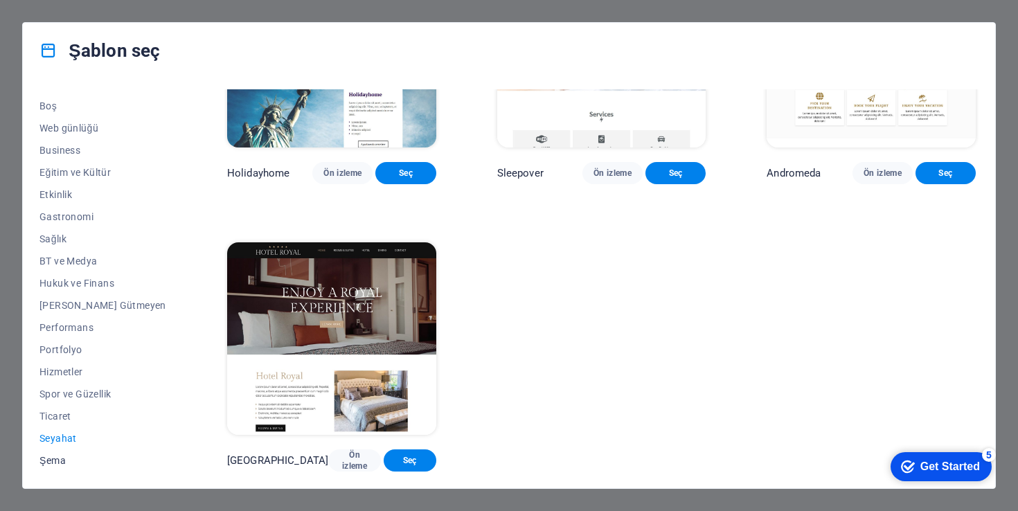
click at [64, 457] on span "Şema" at bounding box center [102, 460] width 127 height 11
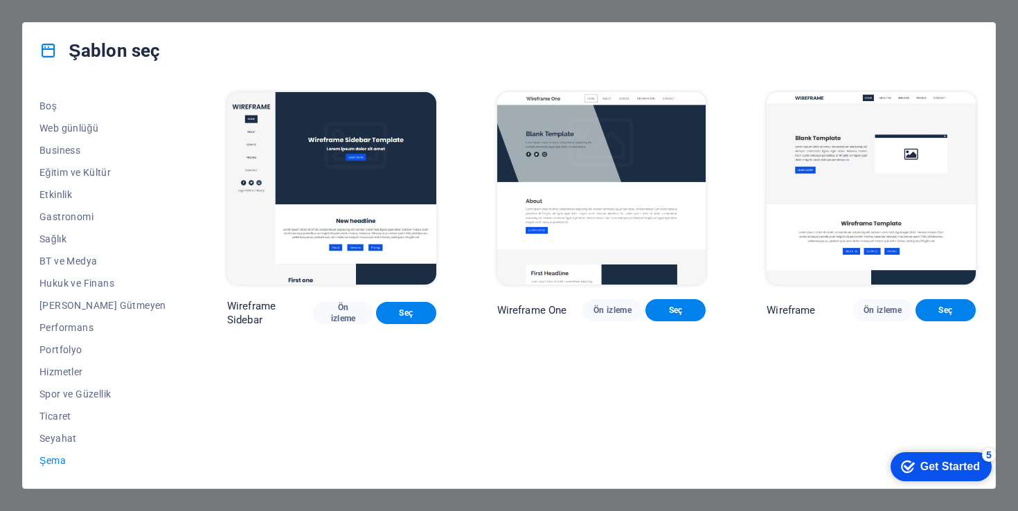
click at [616, 304] on div "Wireframe One Ön izleme Seç" at bounding box center [602, 208] width 215 height 238
click at [611, 308] on button "Ön izleme" at bounding box center [613, 310] width 60 height 22
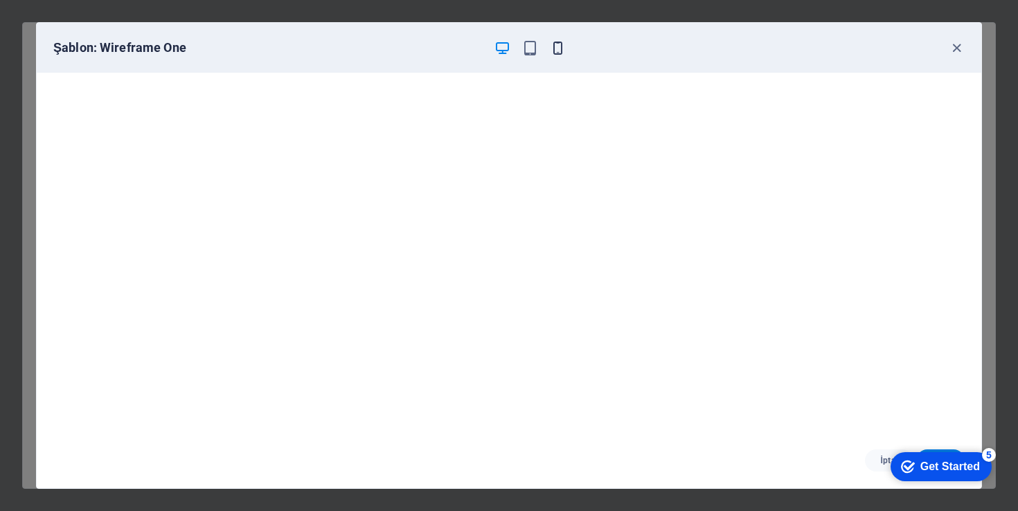
click at [551, 48] on icon "button" at bounding box center [558, 48] width 16 height 16
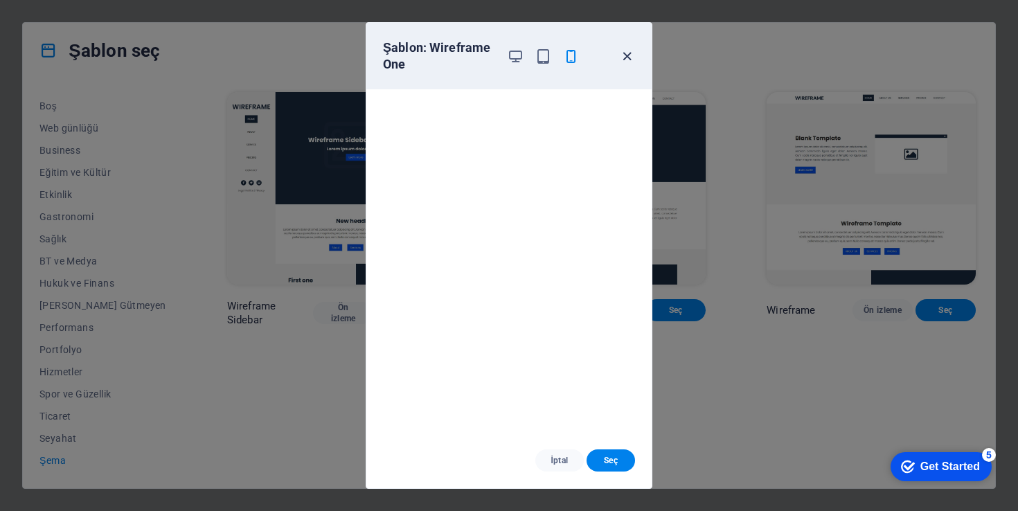
click at [627, 56] on icon "button" at bounding box center [627, 56] width 16 height 16
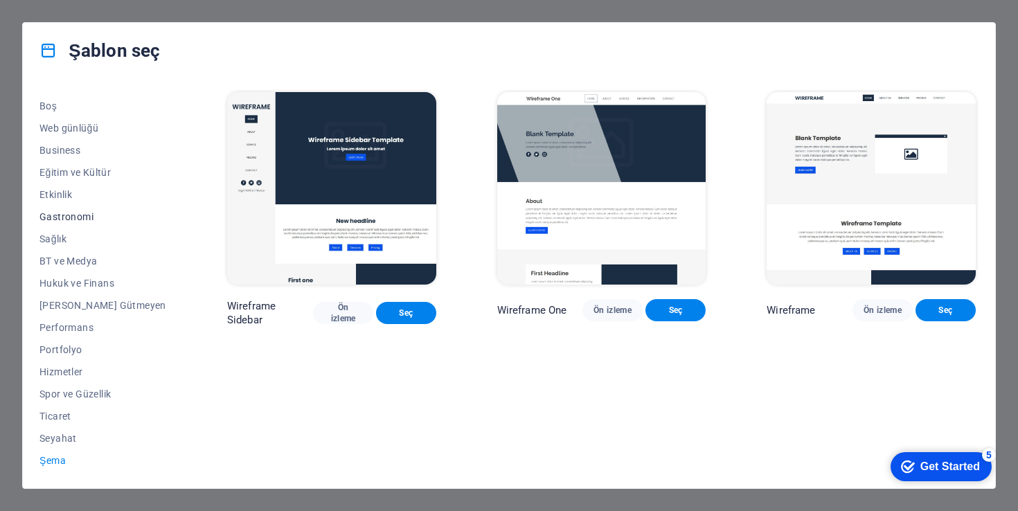
click at [69, 216] on span "Gastronomi" at bounding box center [102, 216] width 127 height 11
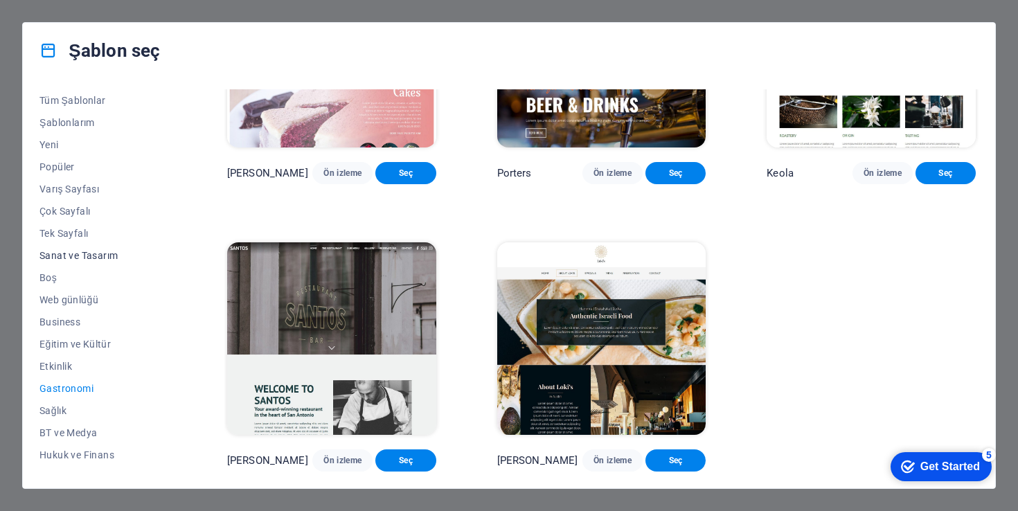
click at [96, 251] on span "Sanat ve Tasarım" at bounding box center [102, 255] width 127 height 11
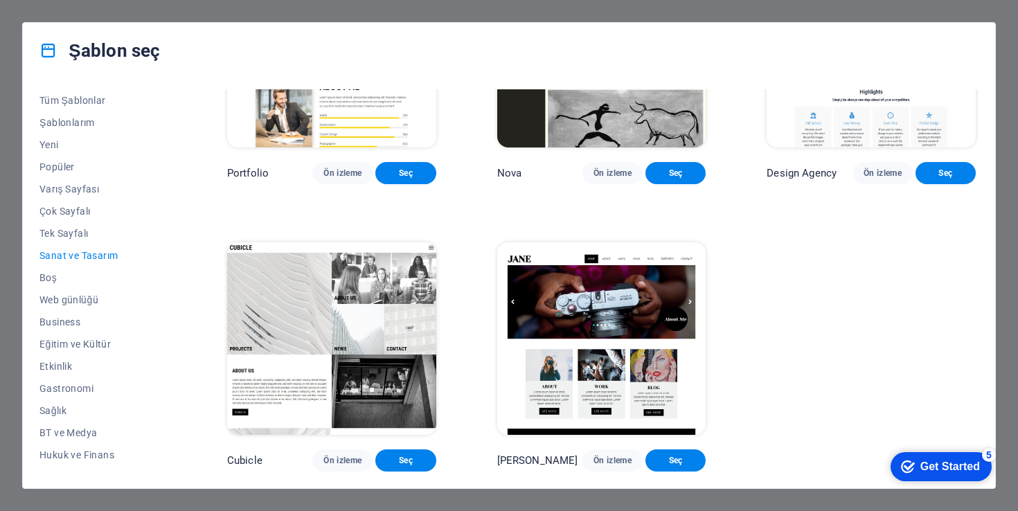
scroll to position [1036, 0]
click at [335, 465] on span "Ön izleme" at bounding box center [342, 460] width 38 height 11
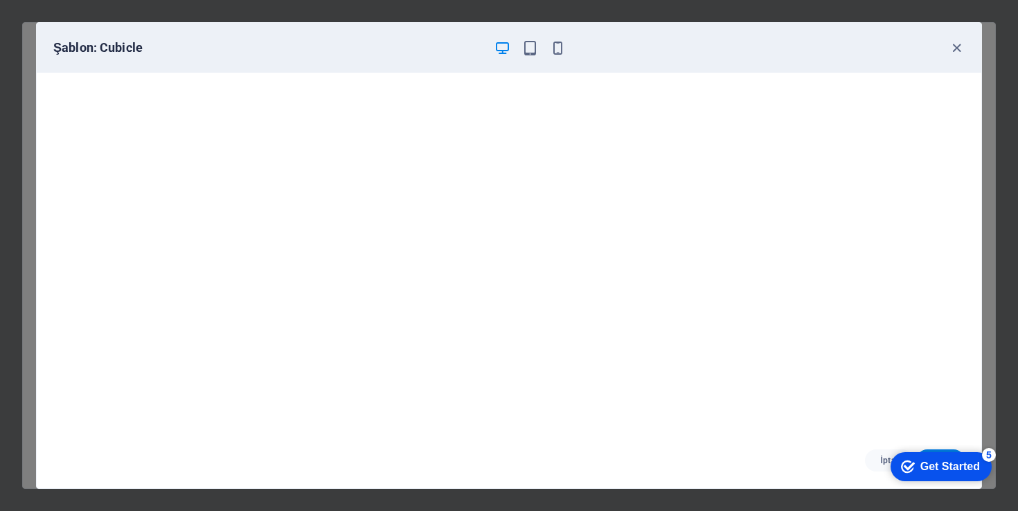
click at [957, 56] on div "Şablon: Cubicle" at bounding box center [509, 48] width 945 height 50
click at [957, 48] on icon "button" at bounding box center [957, 48] width 16 height 16
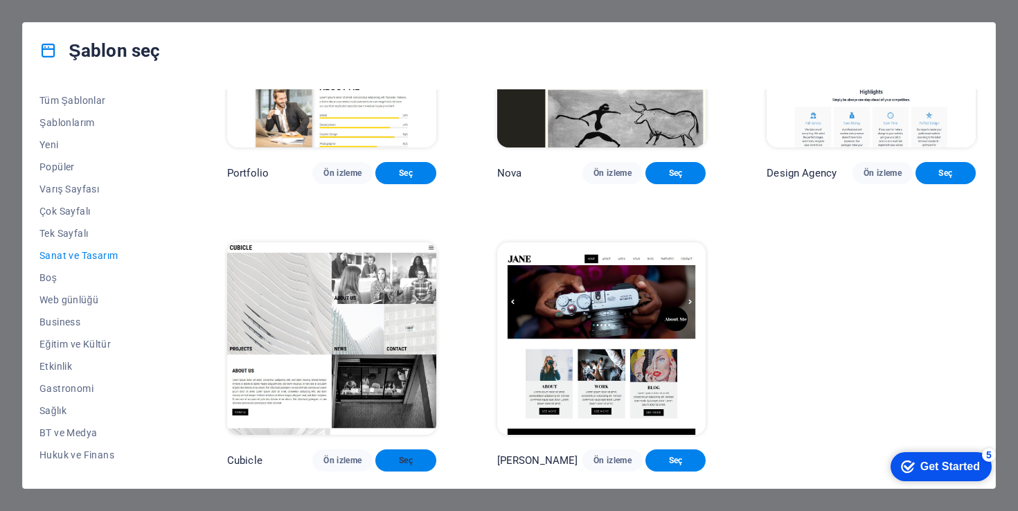
click at [387, 462] on span "Seç" at bounding box center [406, 460] width 38 height 11
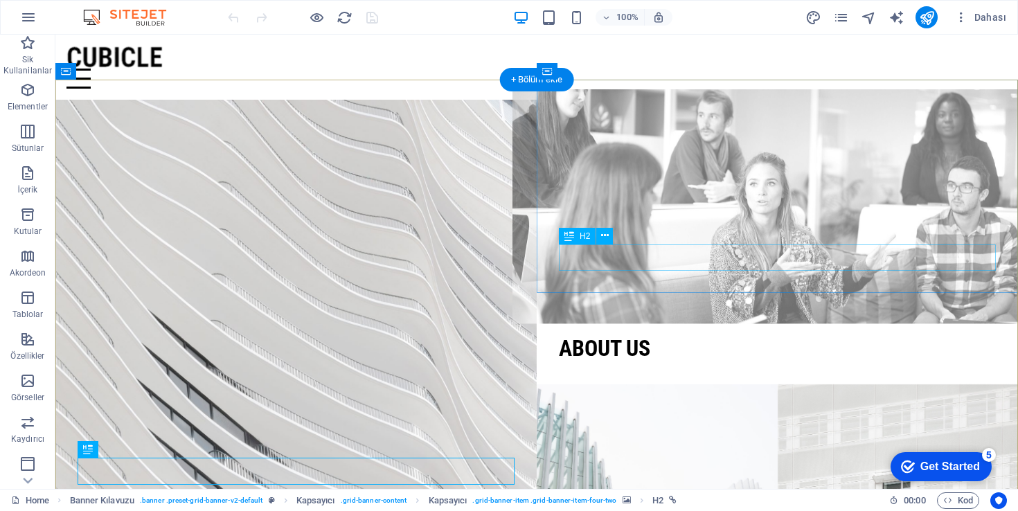
click at [721, 335] on div "About us" at bounding box center [777, 348] width 437 height 26
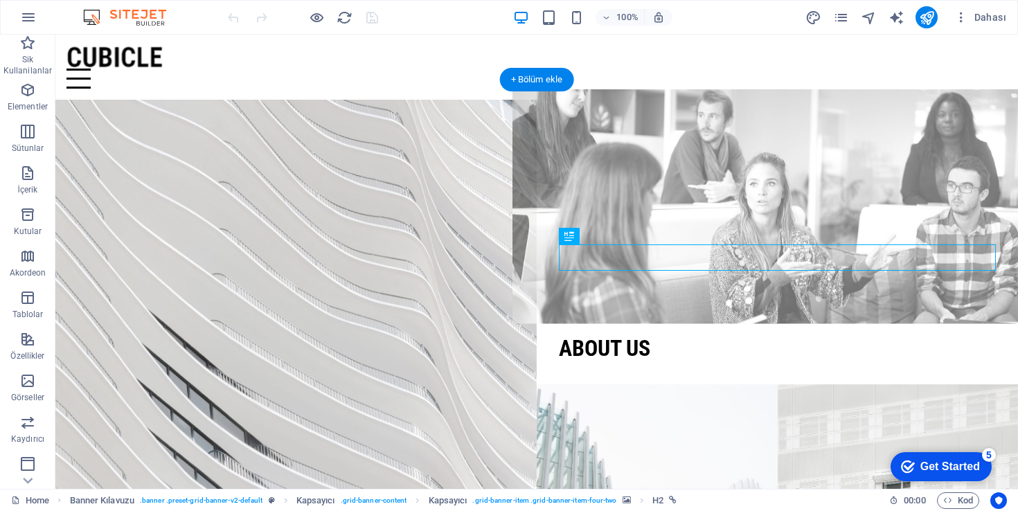
click at [698, 184] on figure at bounding box center [778, 206] width 530 height 235
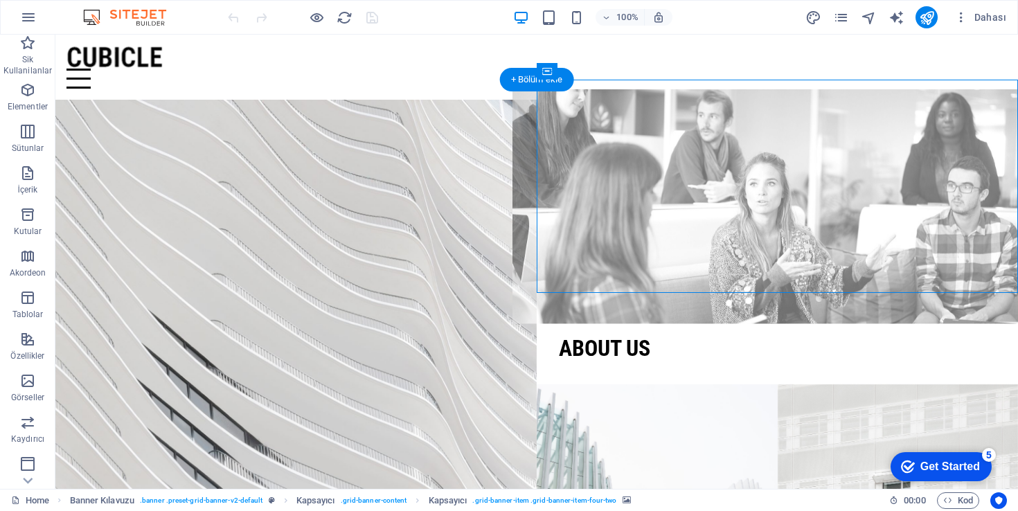
click at [718, 163] on figure at bounding box center [778, 206] width 530 height 235
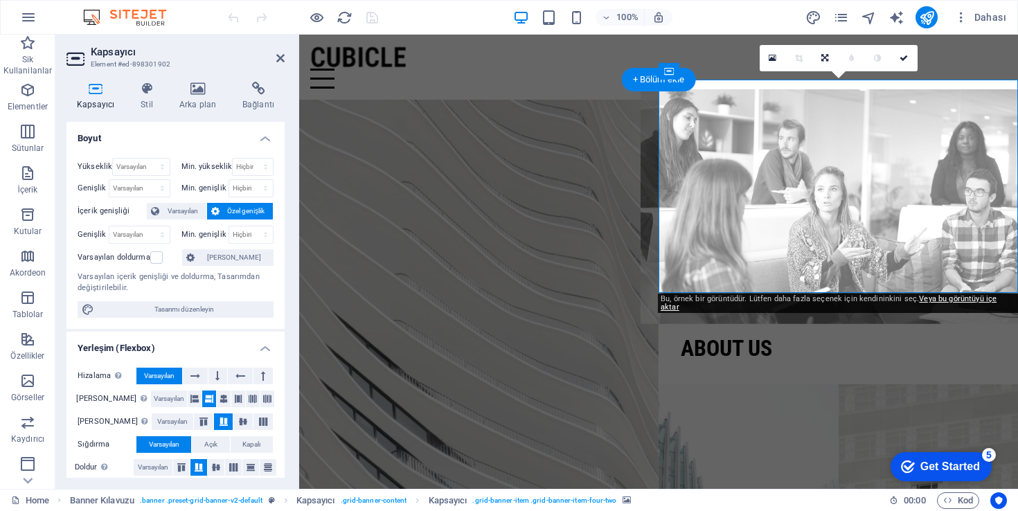
click at [734, 171] on figure at bounding box center [839, 206] width 396 height 235
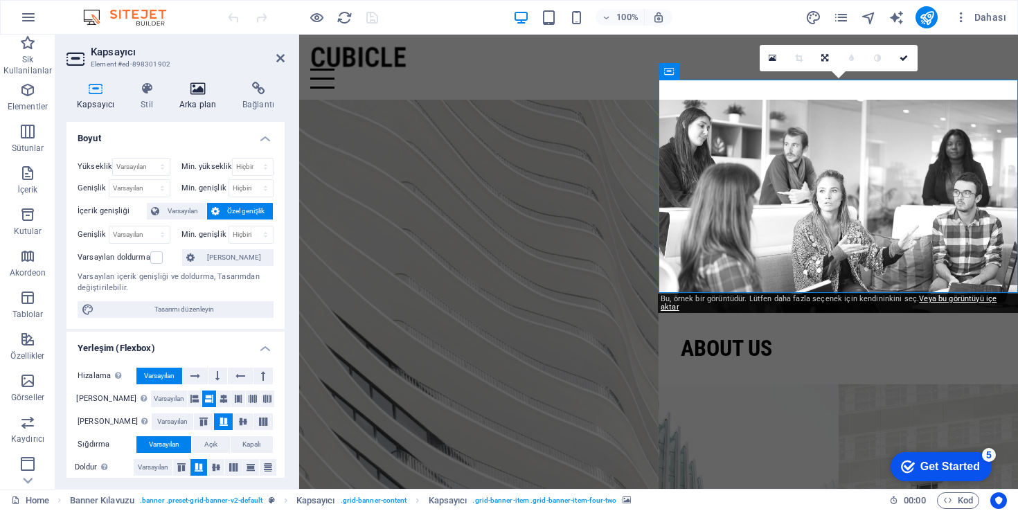
click at [207, 92] on icon at bounding box center [197, 89] width 57 height 14
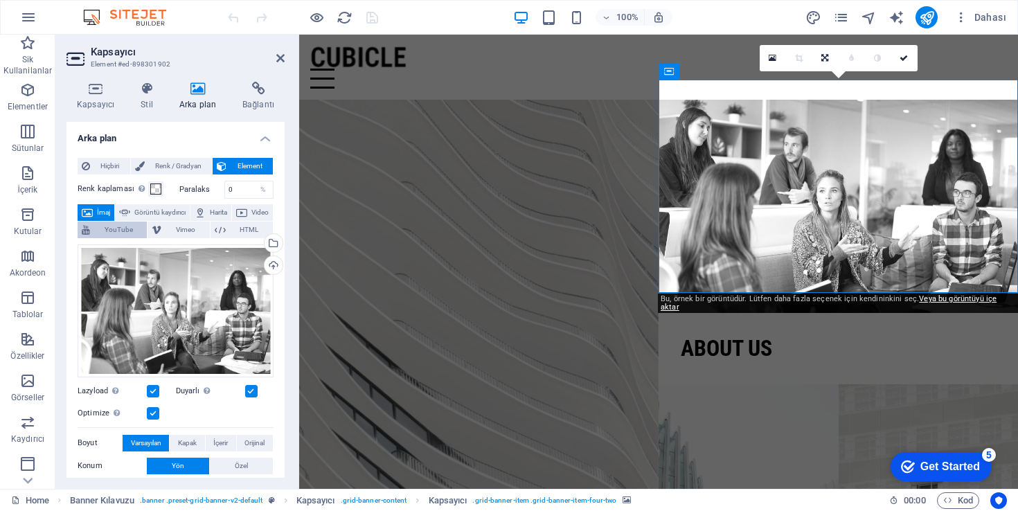
click at [143, 231] on span "YouTube" at bounding box center [118, 230] width 48 height 17
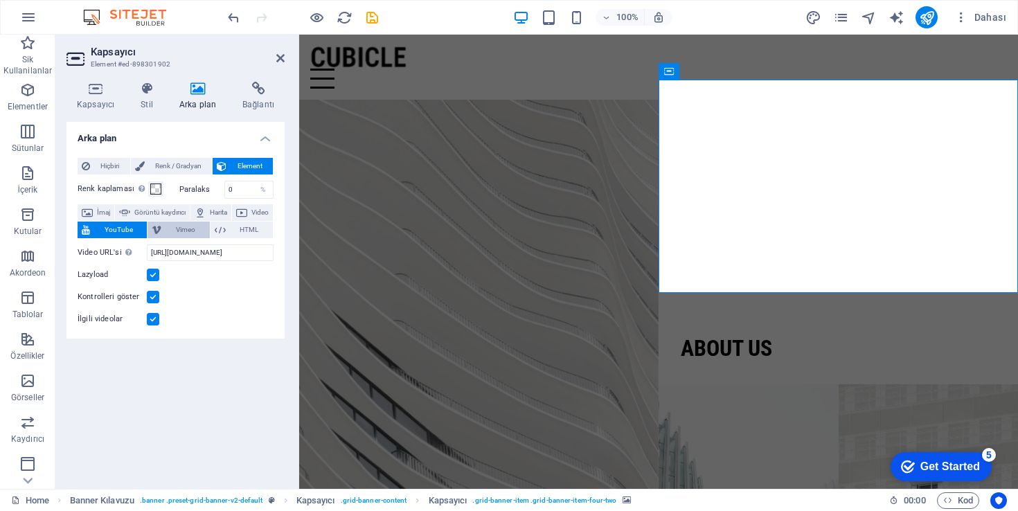
click at [205, 226] on span "Vimeo" at bounding box center [185, 230] width 39 height 17
select select "ar16_9"
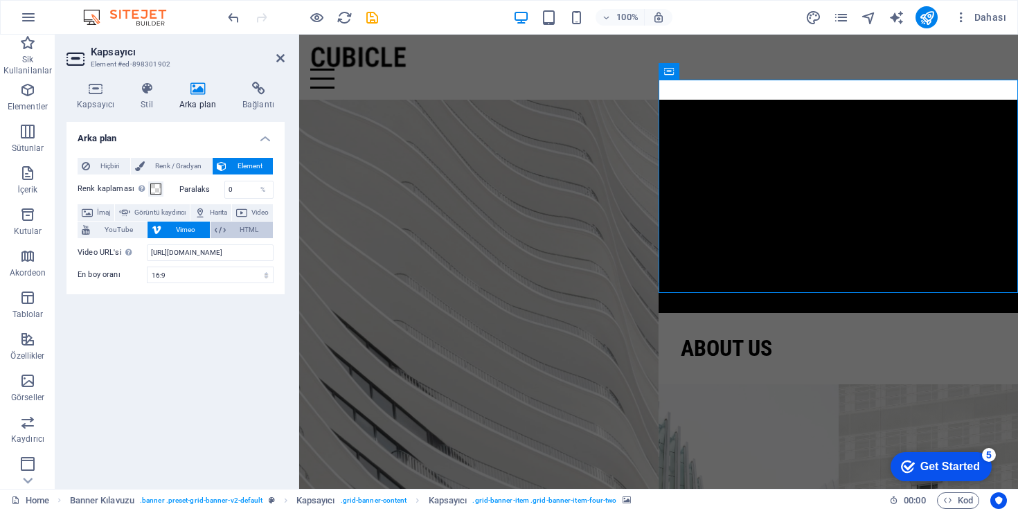
click at [243, 227] on button "HTML" at bounding box center [242, 230] width 62 height 17
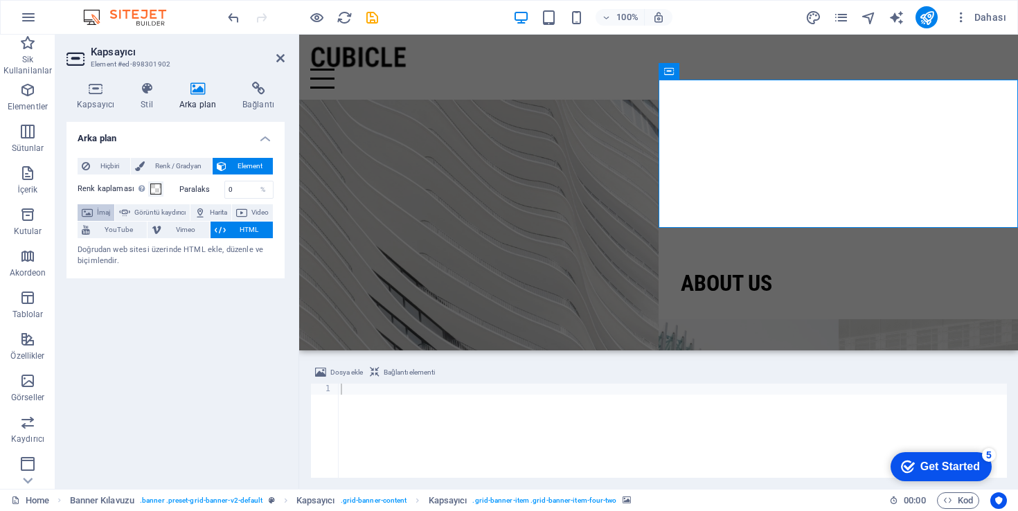
click at [110, 213] on span "İmaj" at bounding box center [103, 212] width 13 height 17
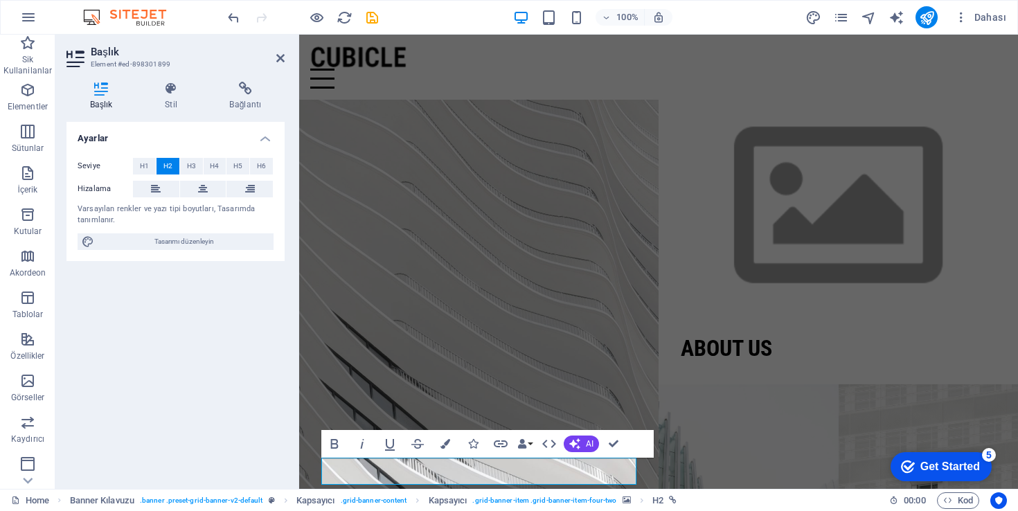
click at [763, 335] on div "About us" at bounding box center [838, 348] width 315 height 26
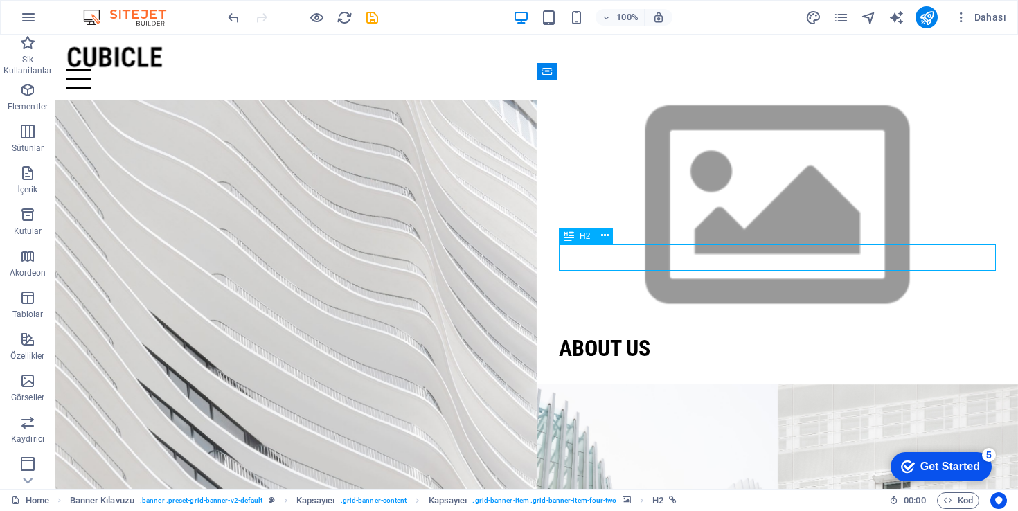
click at [635, 335] on div "About us" at bounding box center [777, 348] width 437 height 26
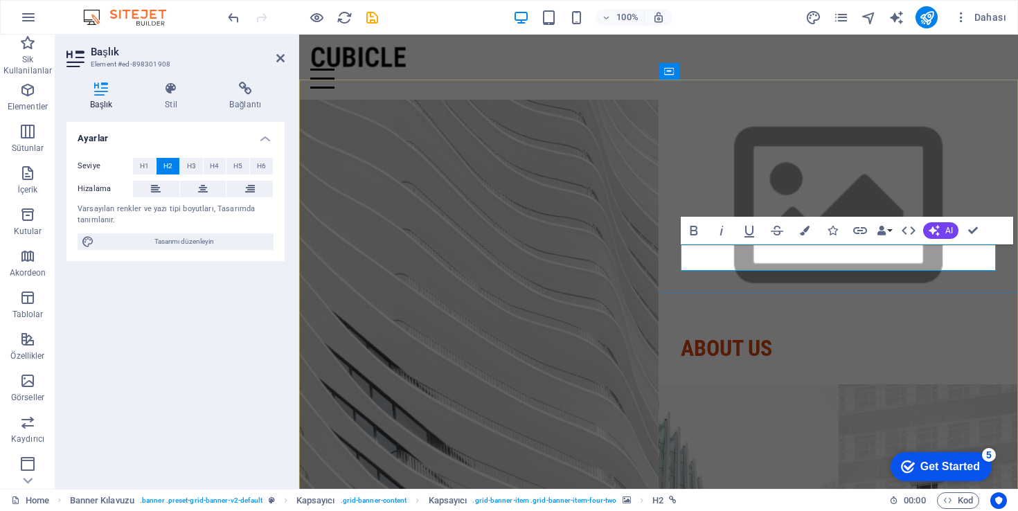
click at [753, 335] on link "About us" at bounding box center [726, 348] width 91 height 26
click at [760, 335] on link "About us" at bounding box center [726, 348] width 91 height 26
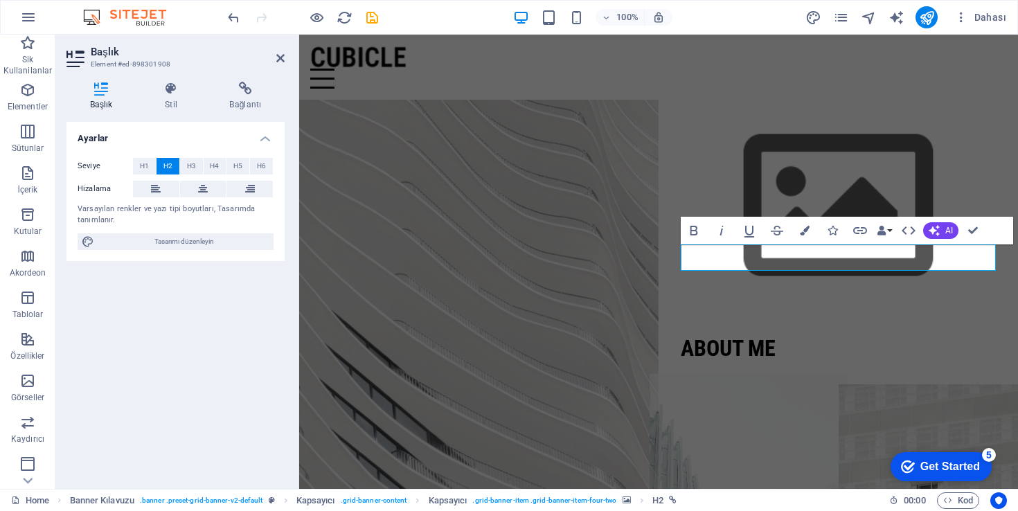
click at [777, 379] on figure at bounding box center [748, 490] width 197 height 235
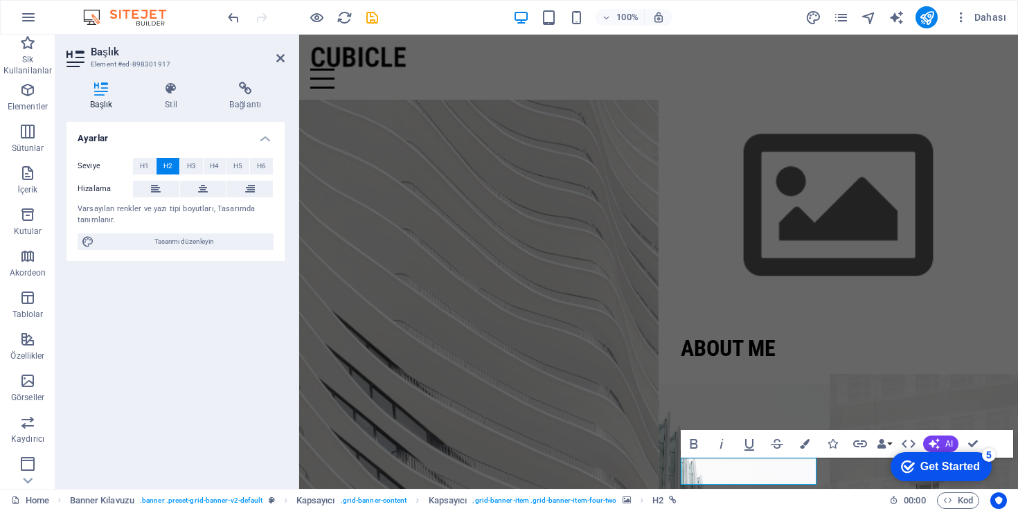
click at [882, 373] on figure at bounding box center [928, 490] width 197 height 235
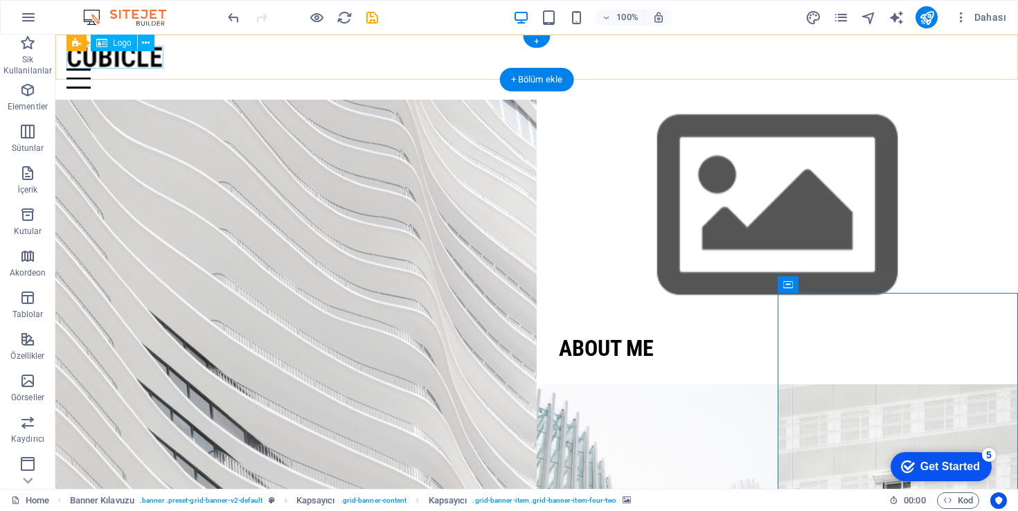
click at [135, 64] on div at bounding box center [536, 57] width 941 height 23
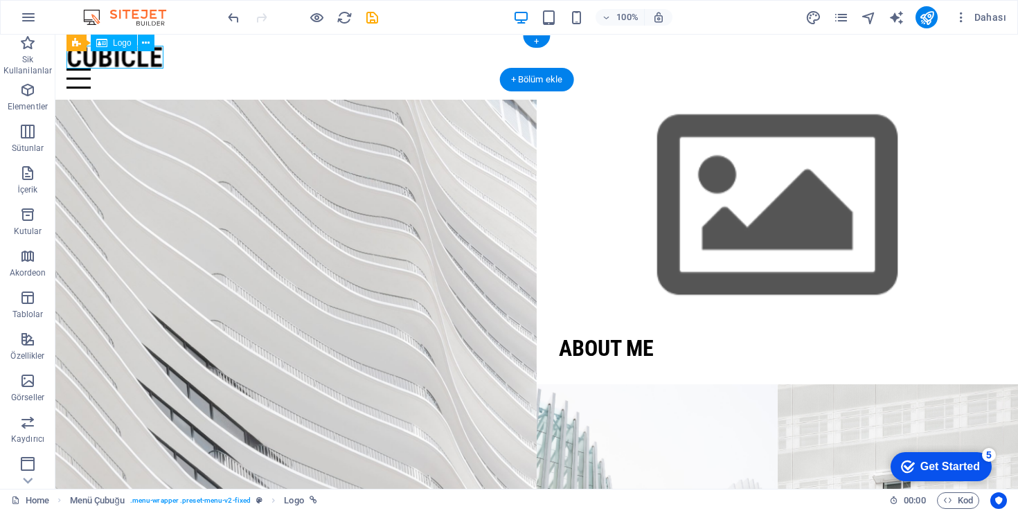
click at [135, 64] on div at bounding box center [536, 57] width 941 height 23
select select "px"
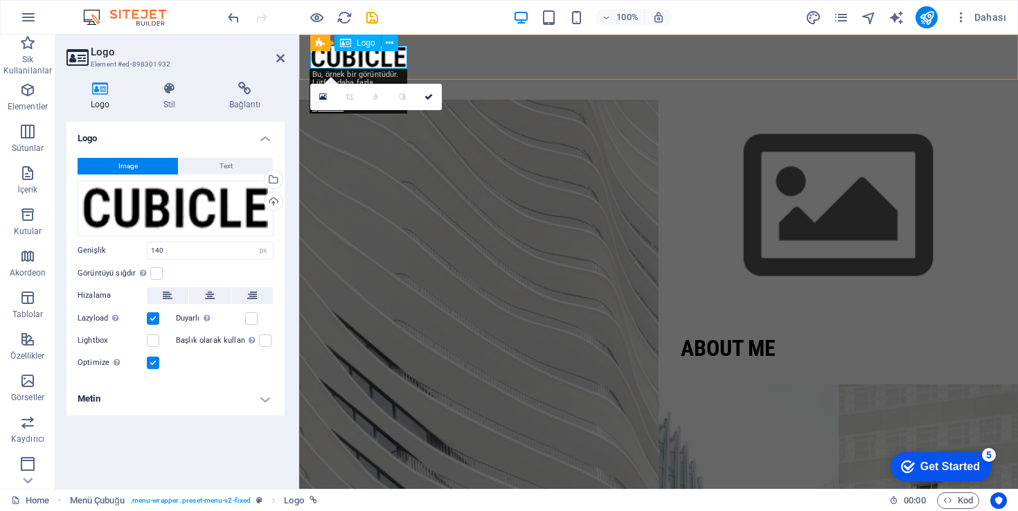
click at [366, 63] on div at bounding box center [658, 57] width 697 height 23
click at [693, 69] on div at bounding box center [658, 79] width 697 height 20
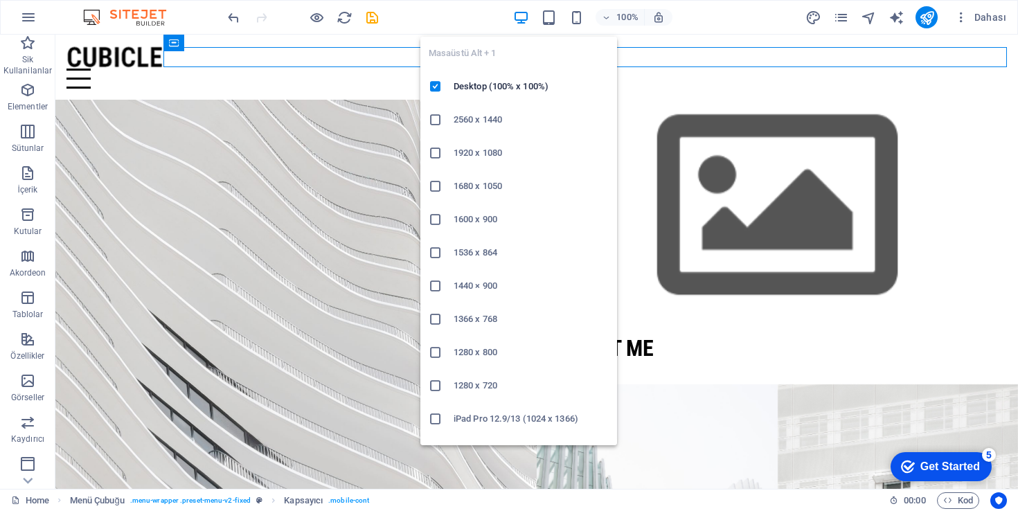
click at [526, 15] on icon "button" at bounding box center [521, 18] width 16 height 16
click at [523, 19] on icon "button" at bounding box center [521, 18] width 16 height 16
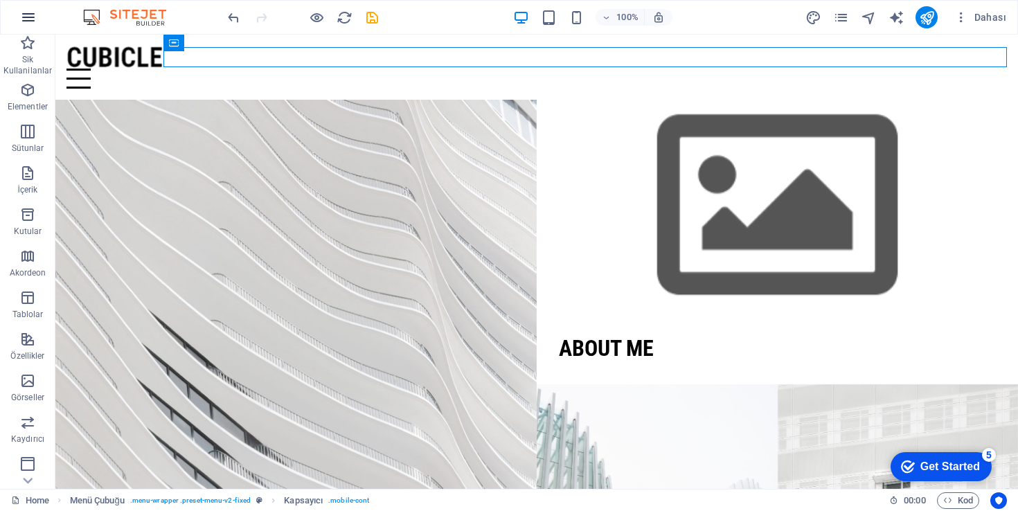
click at [33, 14] on icon "button" at bounding box center [28, 17] width 17 height 17
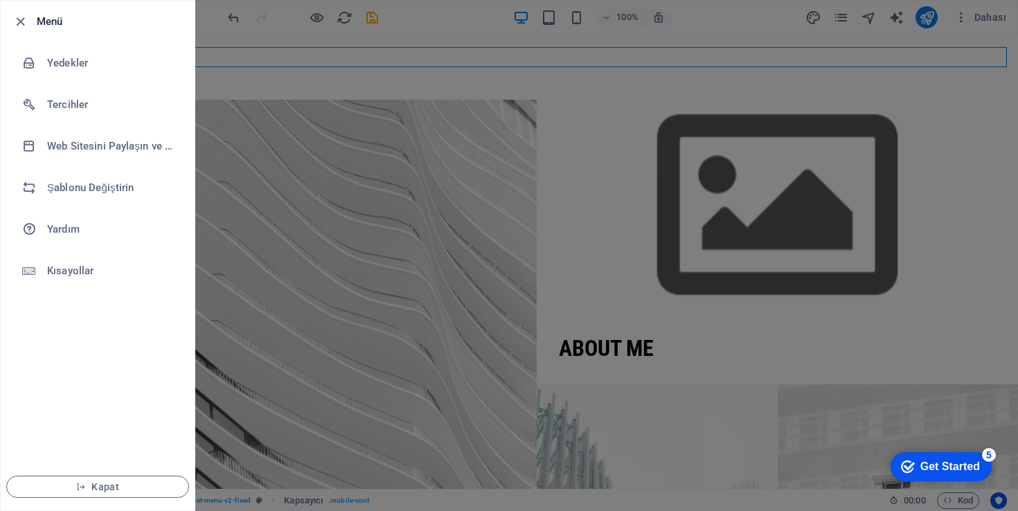
click at [54, 26] on h6 "Menü" at bounding box center [110, 21] width 147 height 17
click at [121, 483] on span "Kapat" at bounding box center [97, 486] width 159 height 11
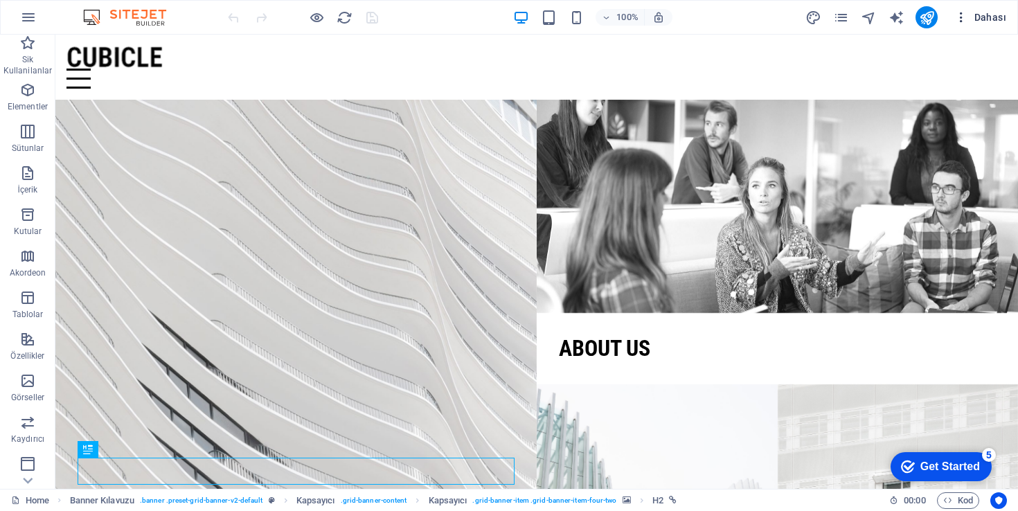
click at [990, 12] on span "Dahası" at bounding box center [981, 17] width 52 height 14
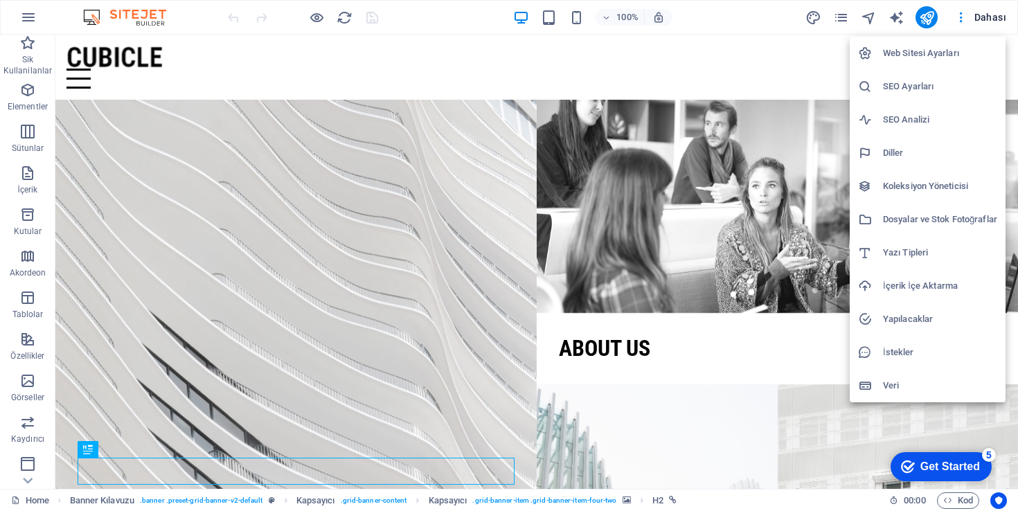
click at [958, 48] on h6 "Web Sitesi Ayarları" at bounding box center [940, 53] width 114 height 17
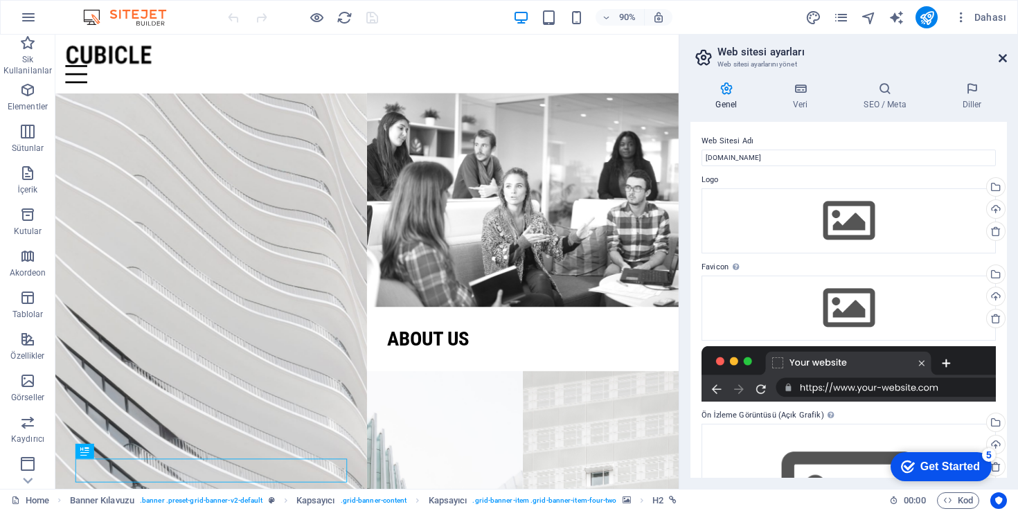
click at [1005, 60] on icon at bounding box center [1003, 58] width 8 height 11
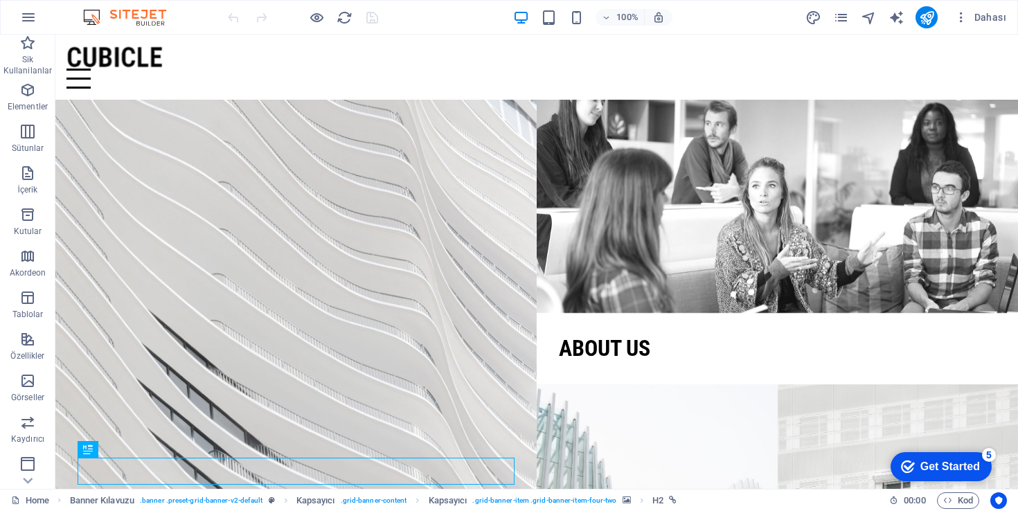
drag, startPoint x: 952, startPoint y: 474, endPoint x: 1087, endPoint y: 756, distance: 312.3
click at [952, 474] on div "checkmark Get Started 5" at bounding box center [941, 466] width 101 height 29
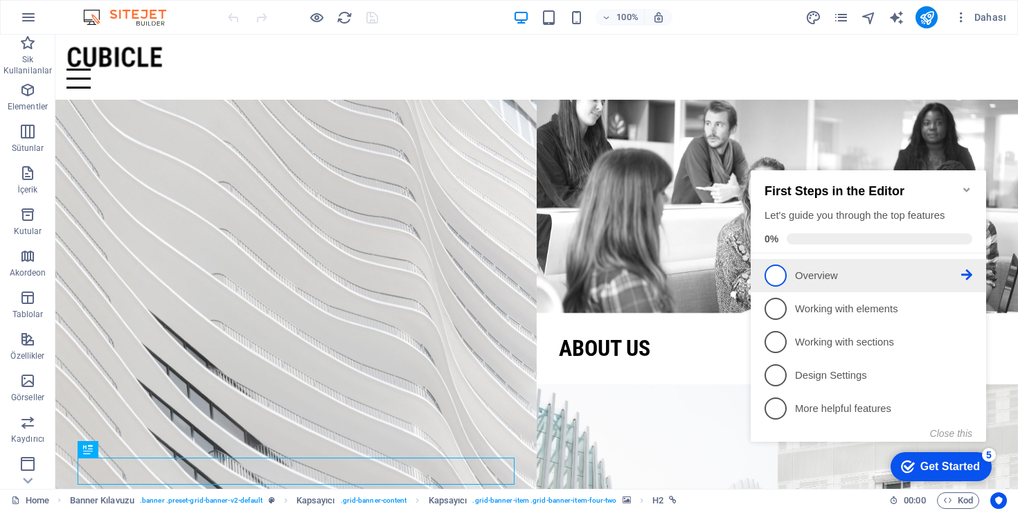
click at [844, 273] on p "Overview - incomplete" at bounding box center [878, 276] width 166 height 15
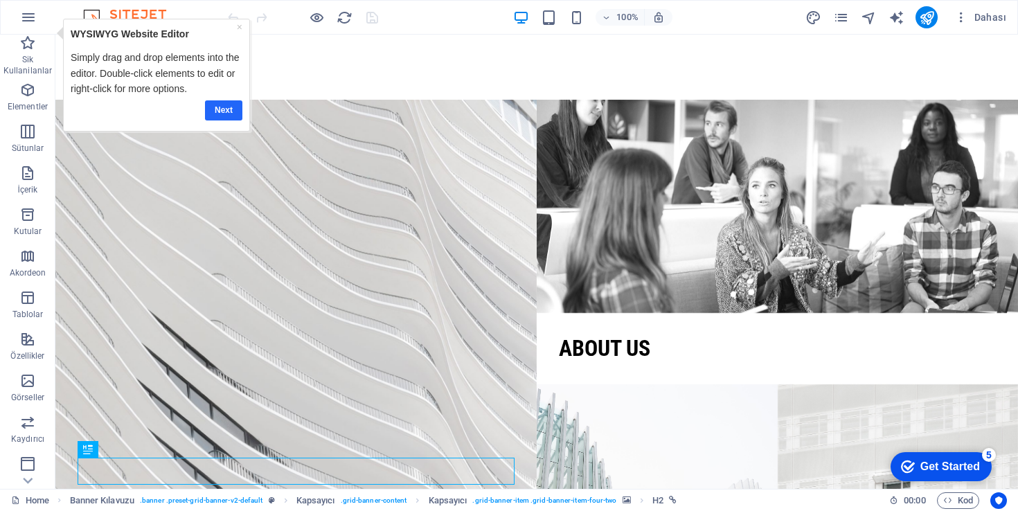
click at [222, 109] on link "Next" at bounding box center [223, 110] width 37 height 20
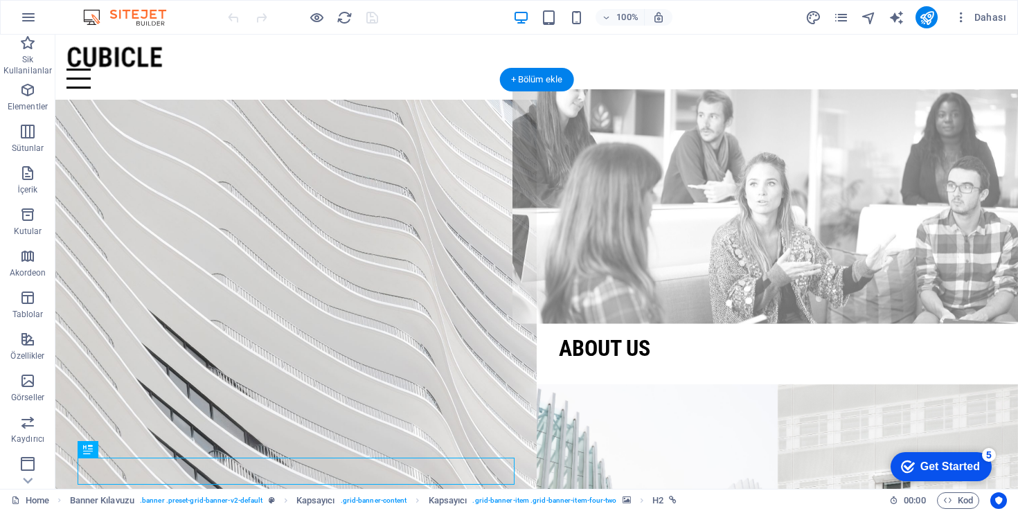
click at [637, 130] on figure at bounding box center [778, 206] width 530 height 235
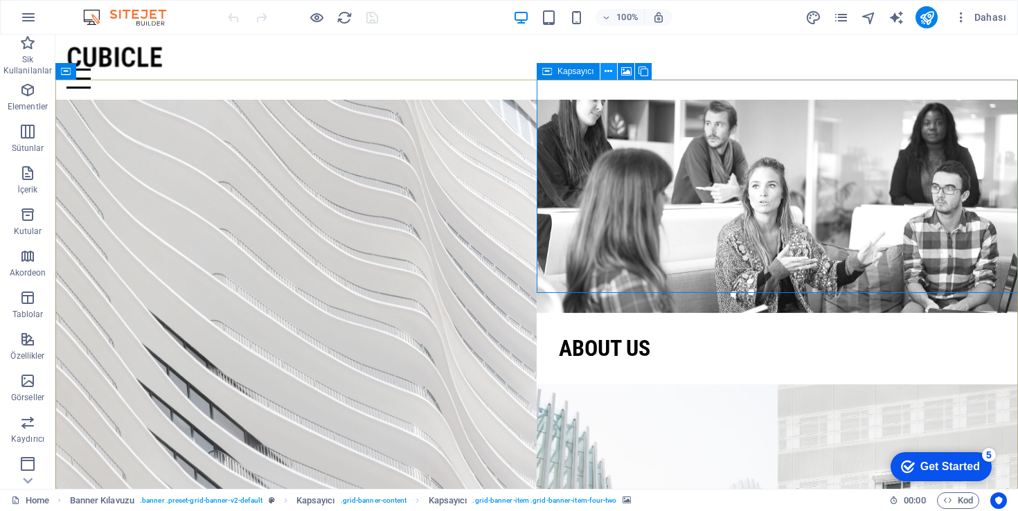
click at [609, 73] on icon at bounding box center [609, 71] width 8 height 15
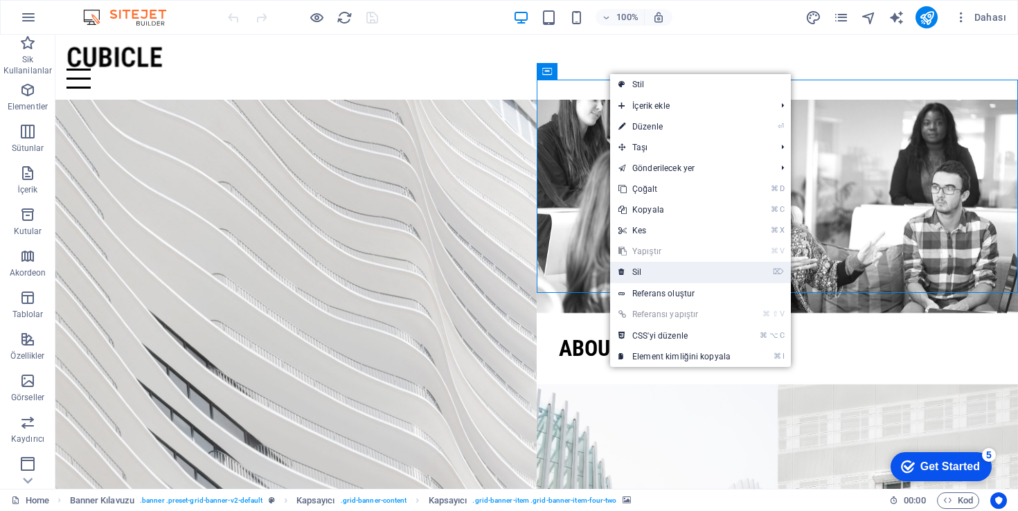
click at [702, 279] on link "⌦ Sil" at bounding box center [674, 272] width 129 height 21
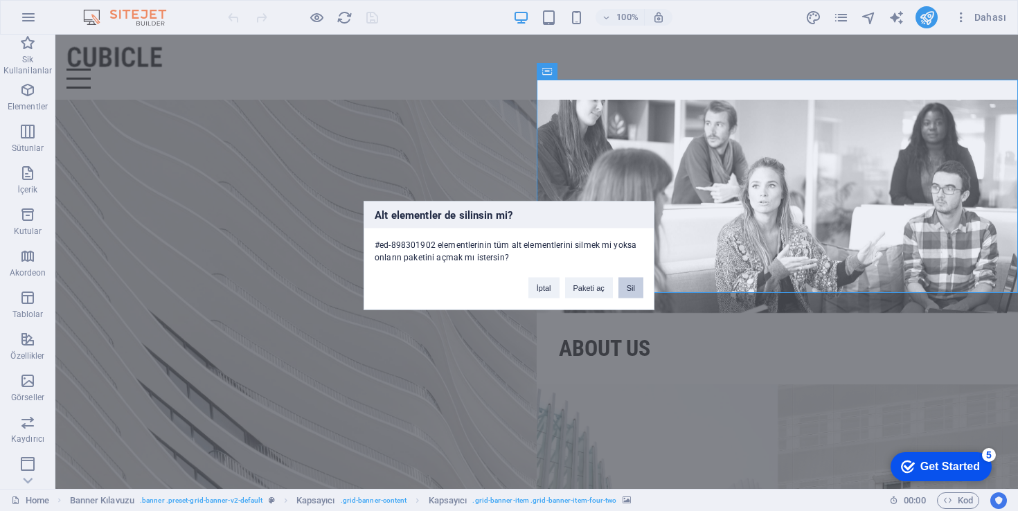
click at [633, 286] on button "Sil" at bounding box center [631, 288] width 25 height 21
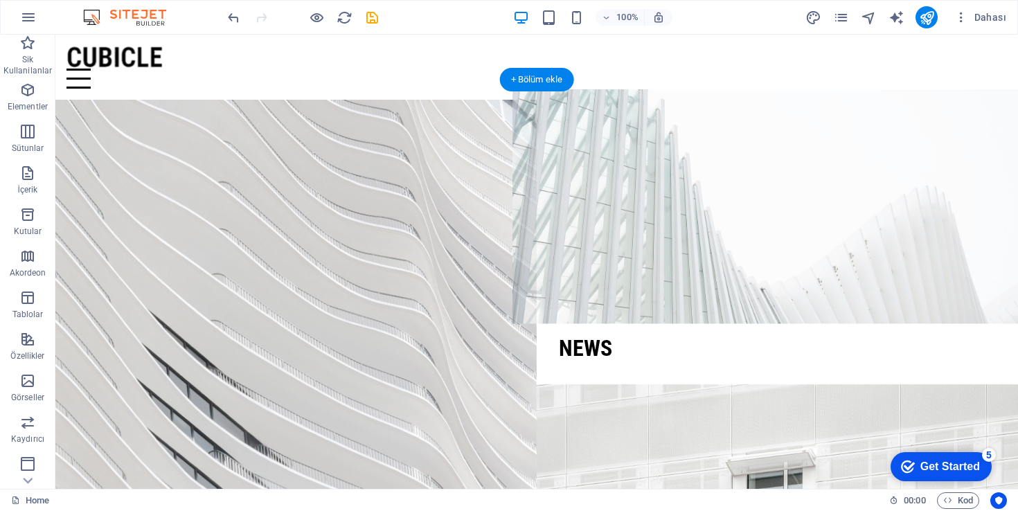
click at [789, 100] on figure at bounding box center [778, 206] width 530 height 235
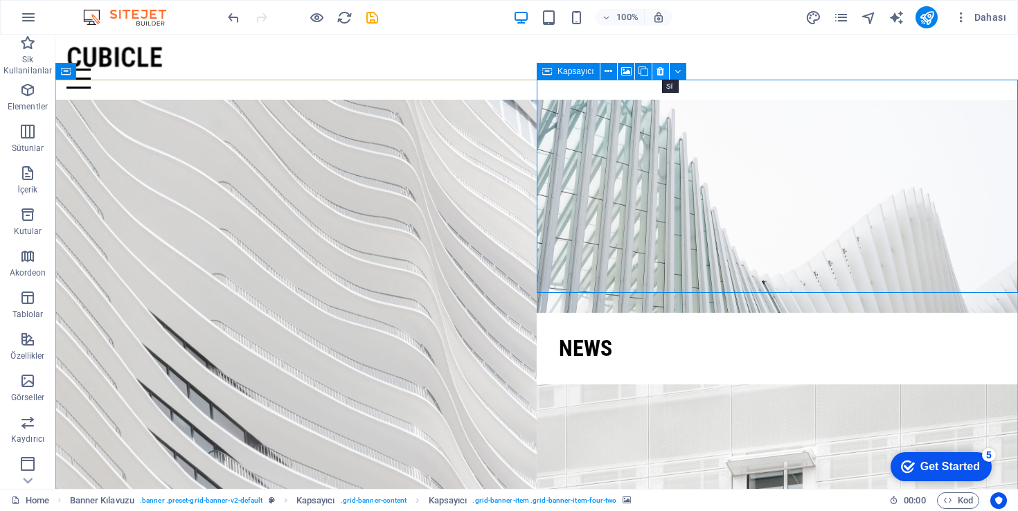
drag, startPoint x: 660, startPoint y: 71, endPoint x: 605, endPoint y: 37, distance: 64.8
click at [660, 71] on icon at bounding box center [661, 71] width 8 height 15
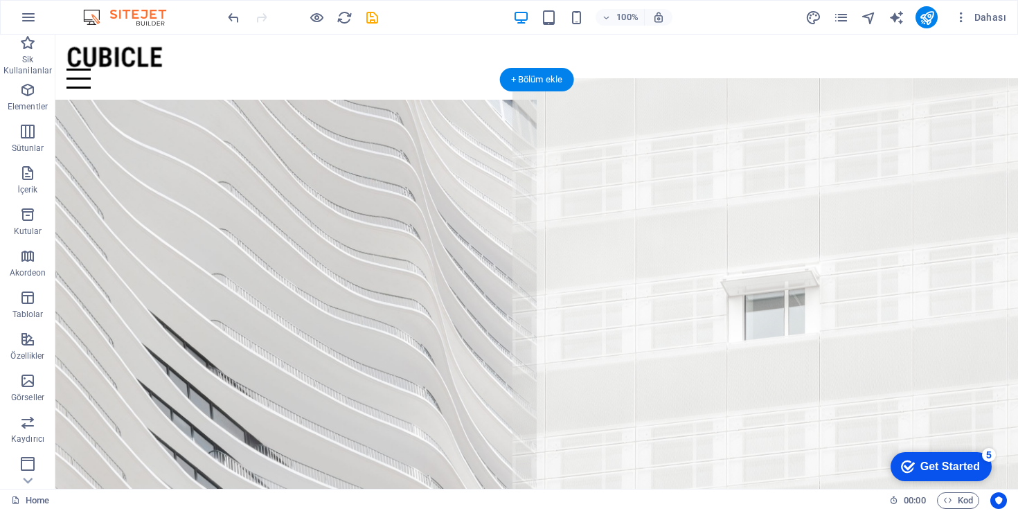
click at [667, 87] on figure at bounding box center [778, 313] width 530 height 470
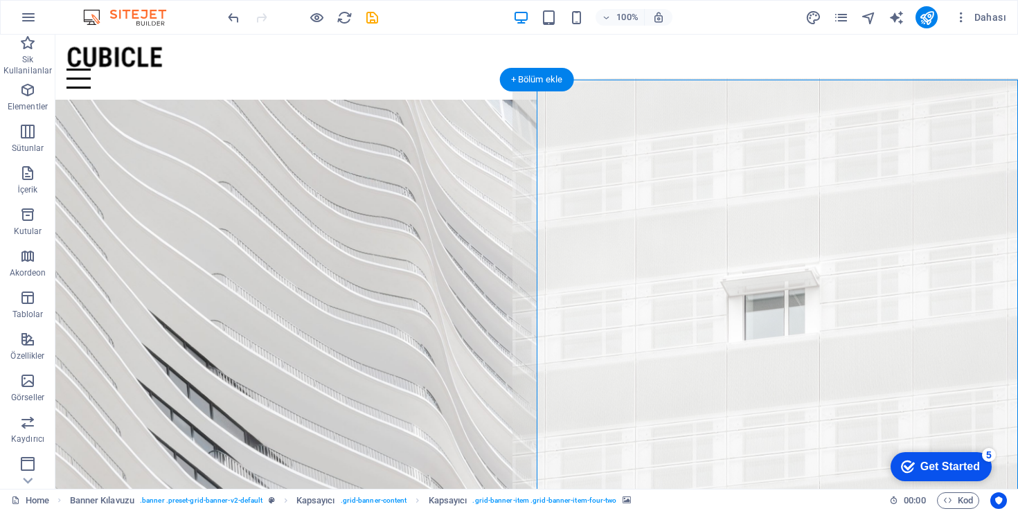
click at [851, 177] on figure at bounding box center [778, 313] width 530 height 470
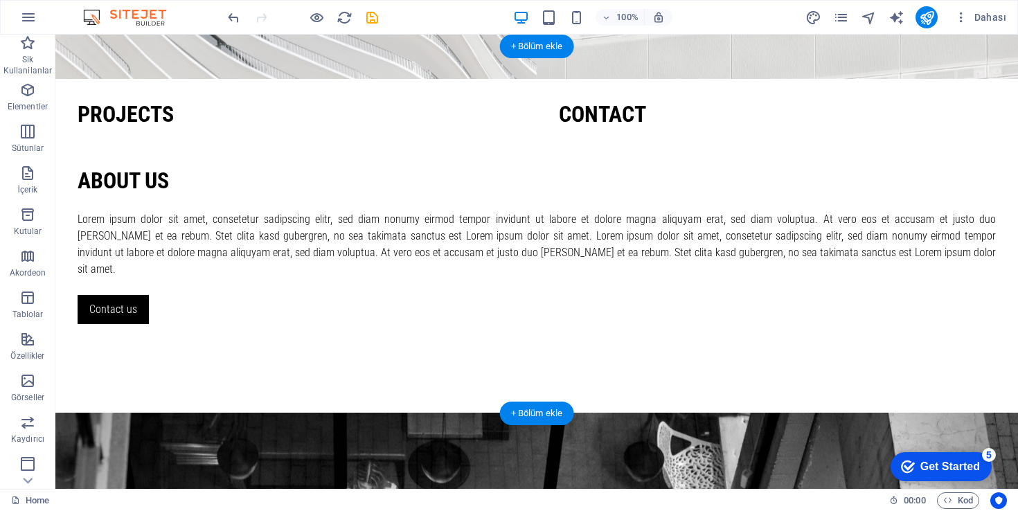
scroll to position [405, 0]
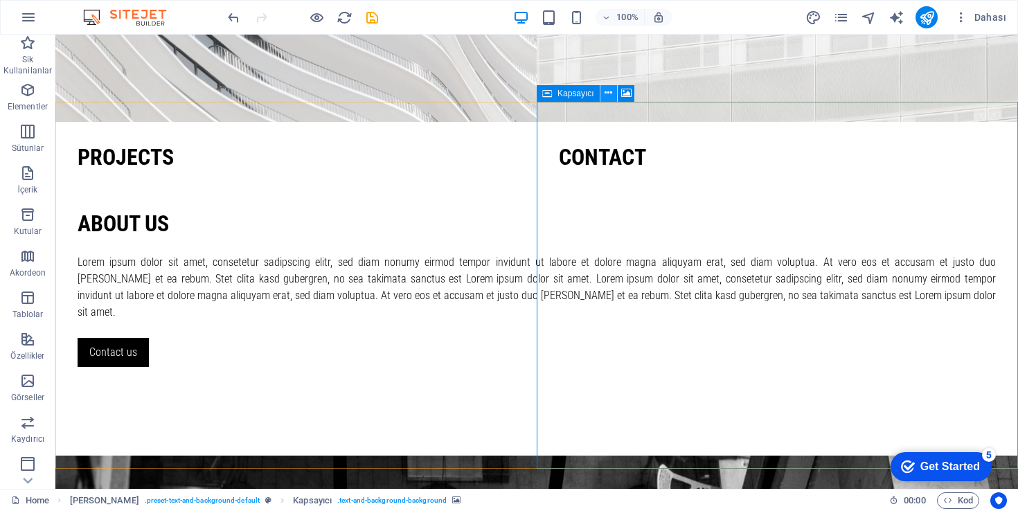
click at [611, 93] on icon at bounding box center [609, 93] width 8 height 15
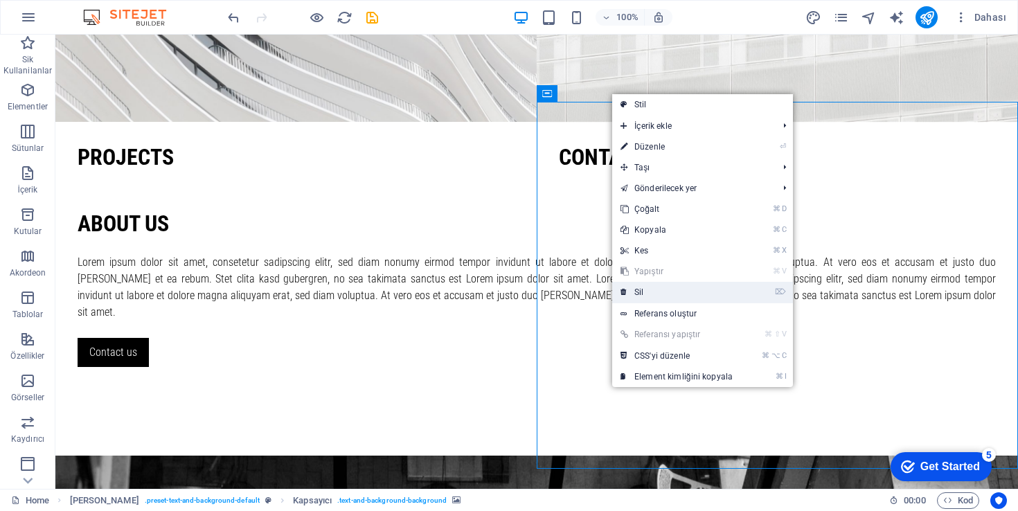
click at [648, 291] on link "⌦ Sil" at bounding box center [676, 292] width 129 height 21
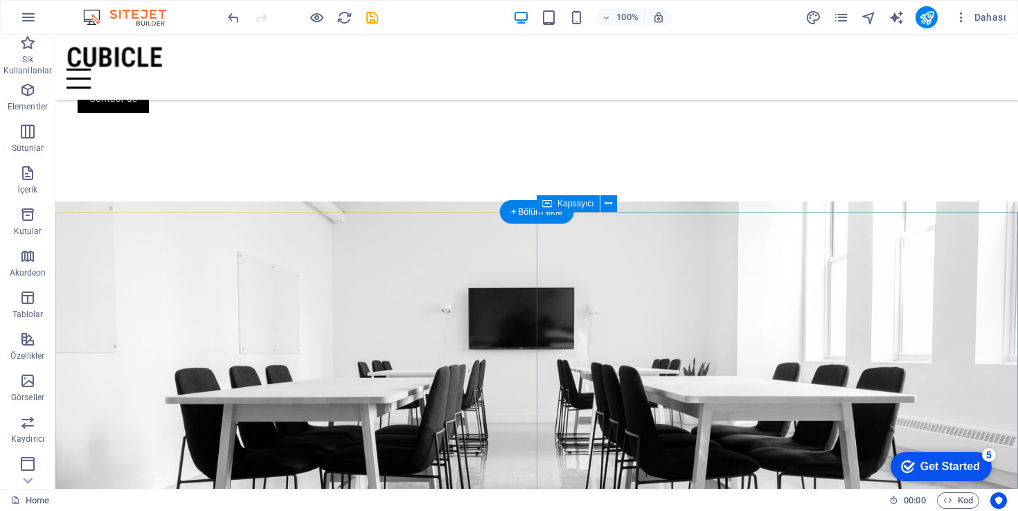
scroll to position [664, 0]
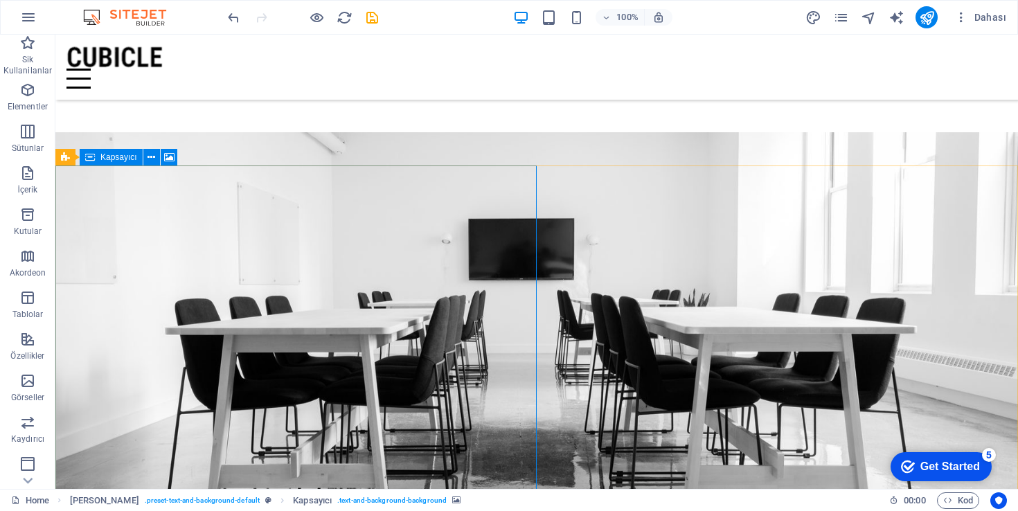
click at [159, 159] on button at bounding box center [151, 157] width 17 height 17
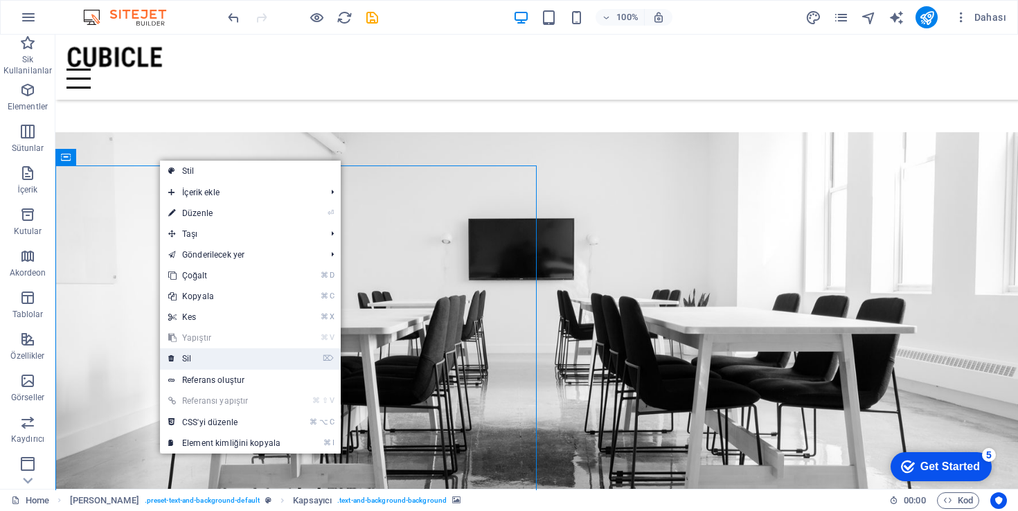
click at [242, 358] on link "⌦ Sil" at bounding box center [224, 358] width 129 height 21
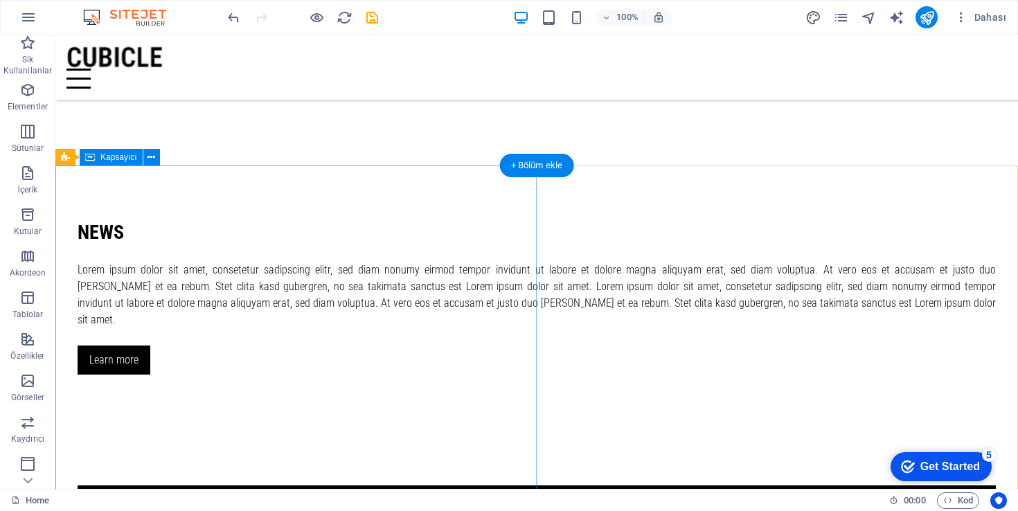
click at [428, 222] on div "News Lorem ipsum dolor sit amet, consetetur sadipscing elitr, sed diam nonumy e…" at bounding box center [536, 297] width 963 height 331
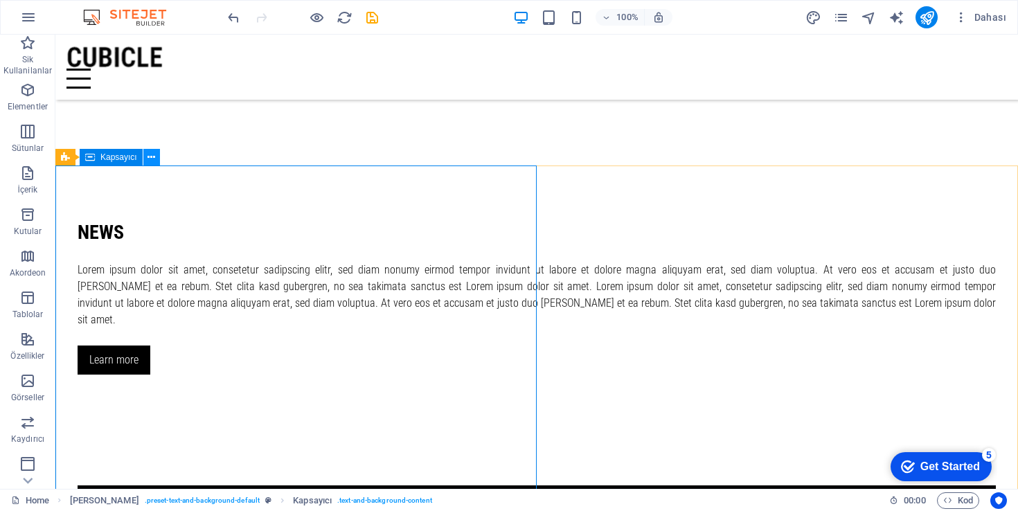
click at [152, 158] on icon at bounding box center [152, 157] width 8 height 15
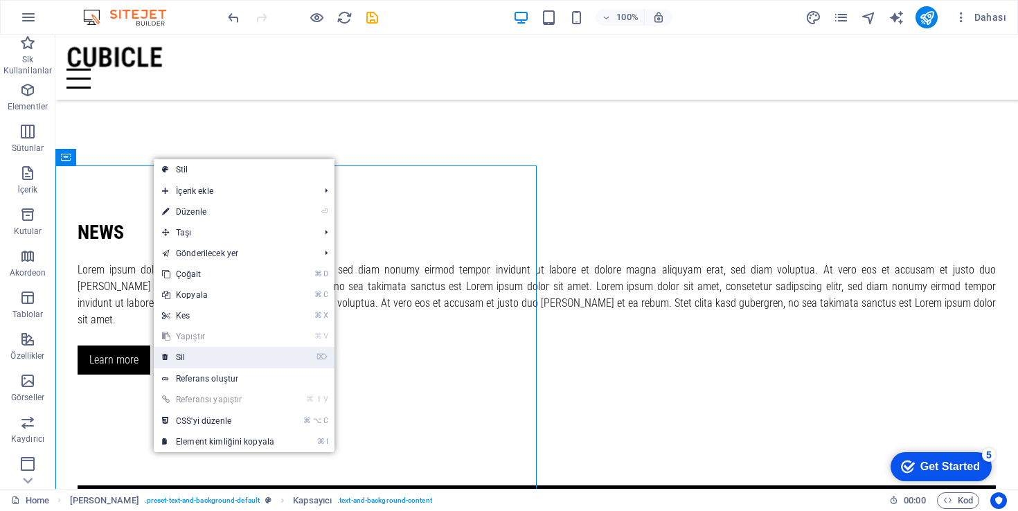
click at [194, 349] on link "⌦ Sil" at bounding box center [218, 357] width 129 height 21
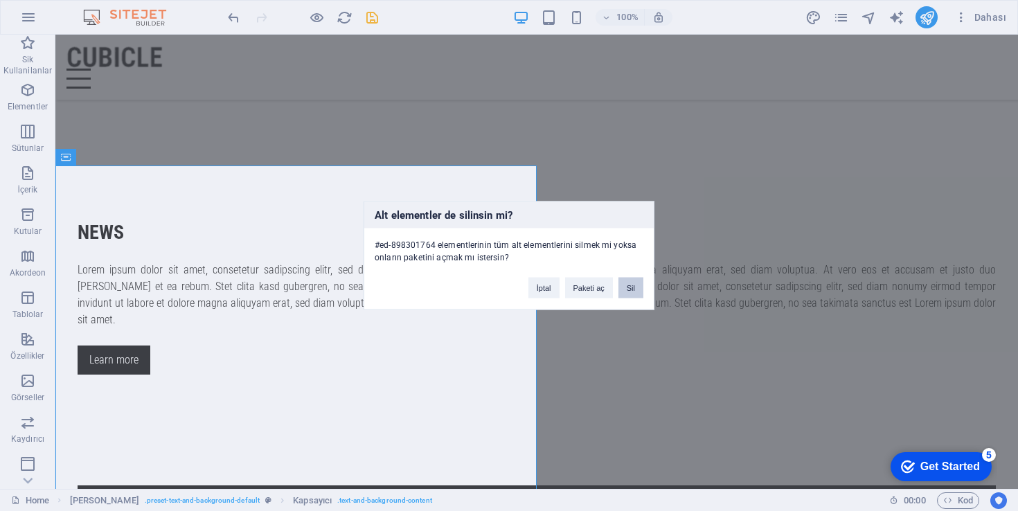
click at [637, 290] on button "Sil" at bounding box center [631, 288] width 25 height 21
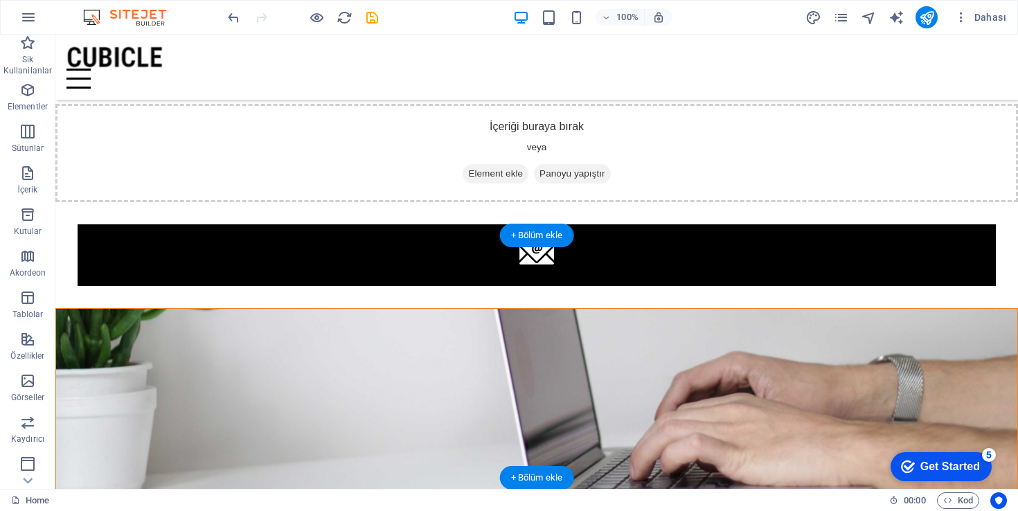
scroll to position [686, 0]
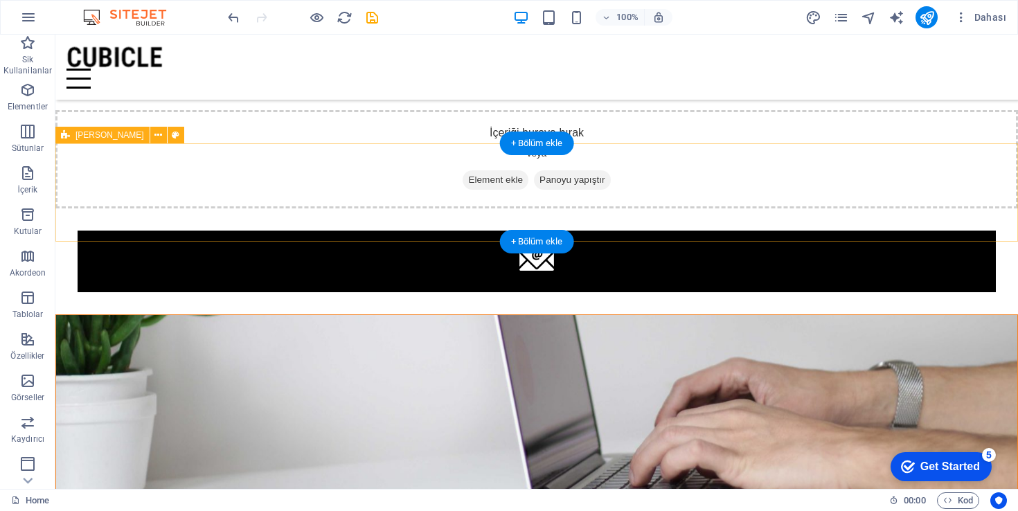
click at [477, 161] on div "İçeriği buraya bırak veya Element ekle Panoyu yapıştır" at bounding box center [536, 159] width 963 height 98
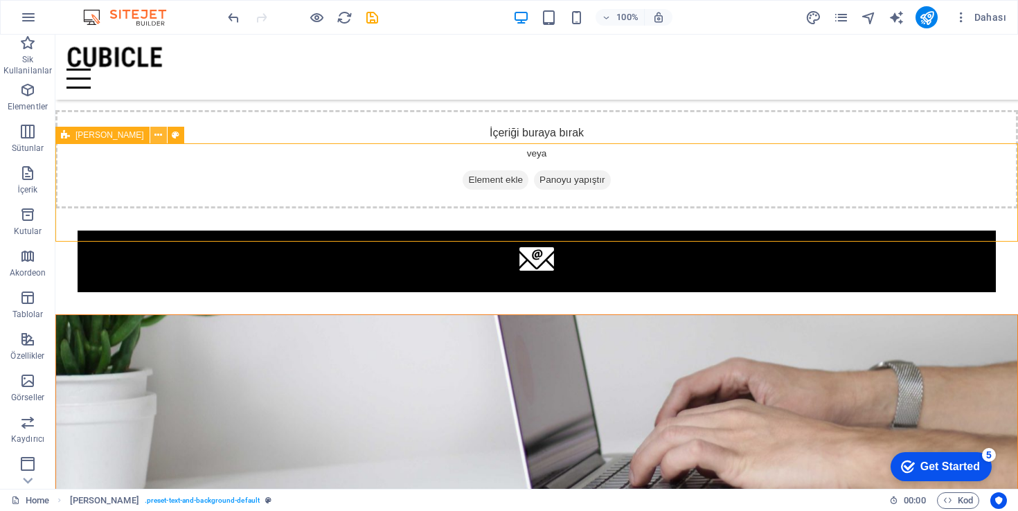
click at [154, 136] on icon at bounding box center [158, 135] width 8 height 15
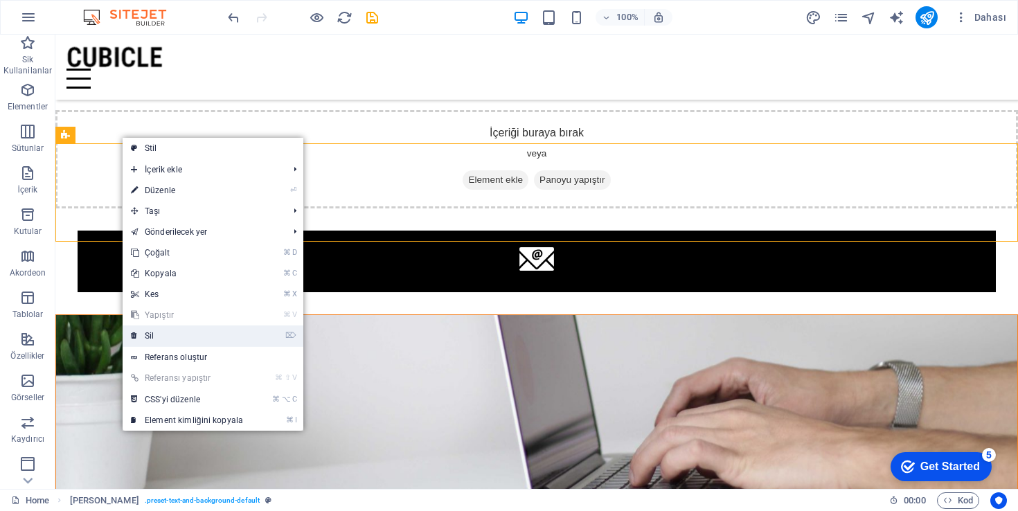
click at [162, 334] on link "⌦ Sil" at bounding box center [187, 336] width 129 height 21
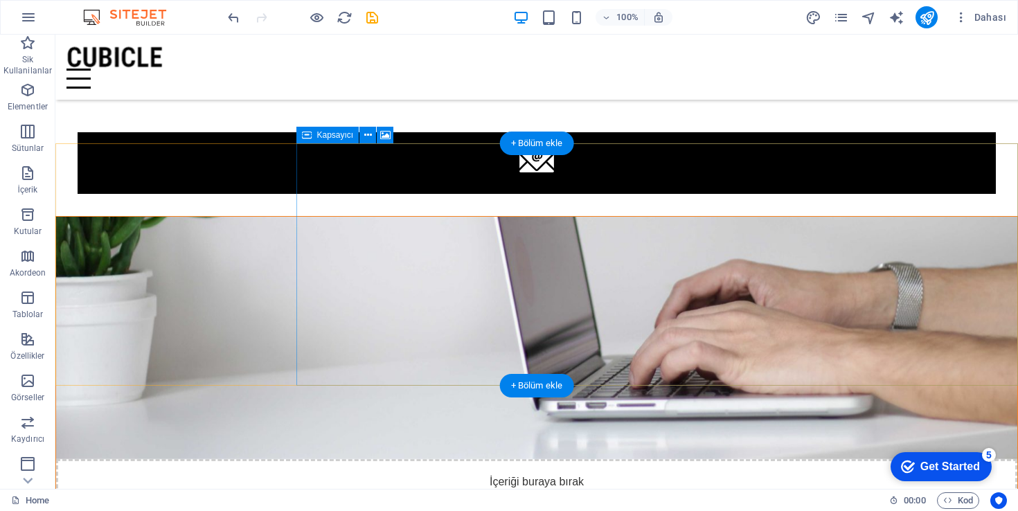
click at [529, 459] on div "İçeriği buraya bırak veya Element ekle Panoyu yapıştır" at bounding box center [536, 508] width 961 height 98
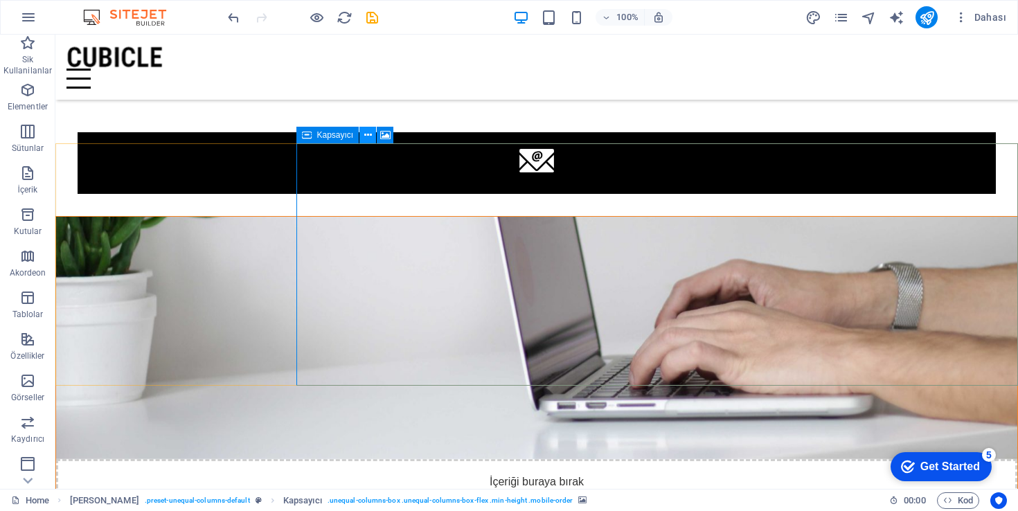
click at [373, 133] on button at bounding box center [367, 135] width 17 height 17
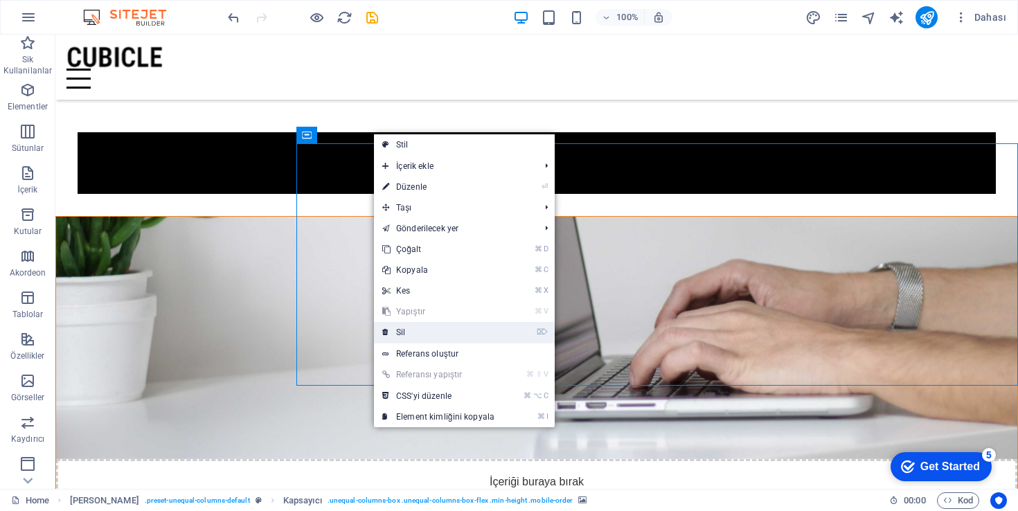
drag, startPoint x: 369, startPoint y: 299, endPoint x: 423, endPoint y: 334, distance: 64.6
click at [423, 334] on link "⌦ Sil" at bounding box center [438, 332] width 129 height 21
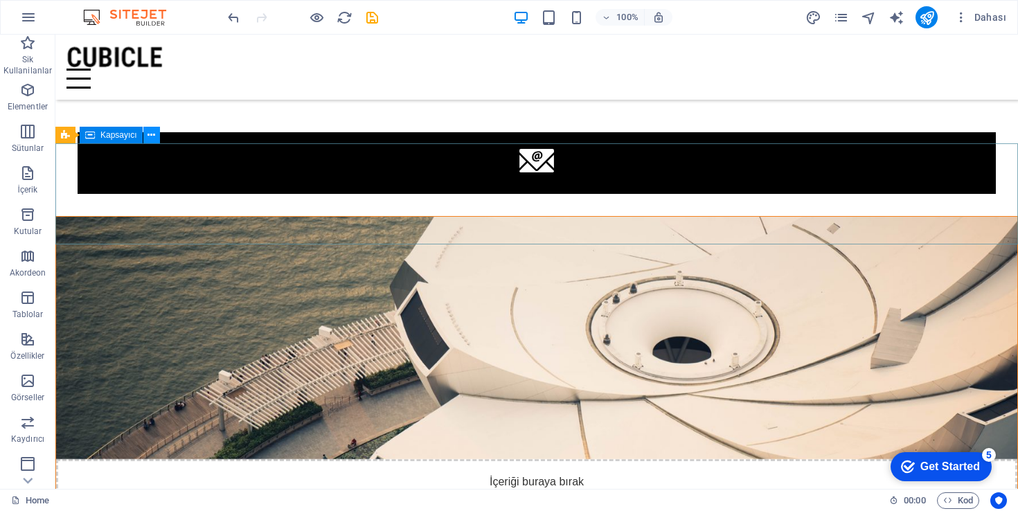
click at [148, 134] on icon at bounding box center [152, 135] width 8 height 15
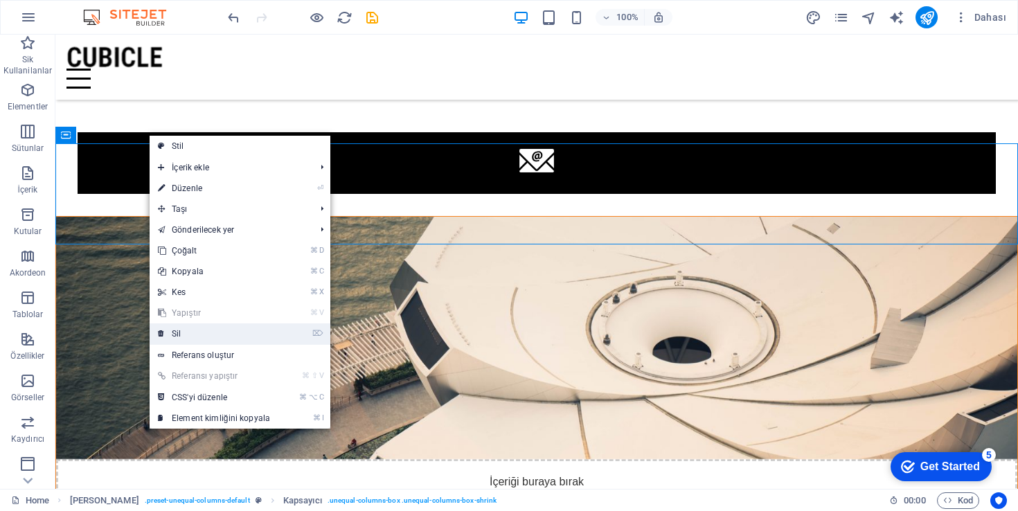
click at [190, 331] on link "⌦ Sil" at bounding box center [214, 333] width 129 height 21
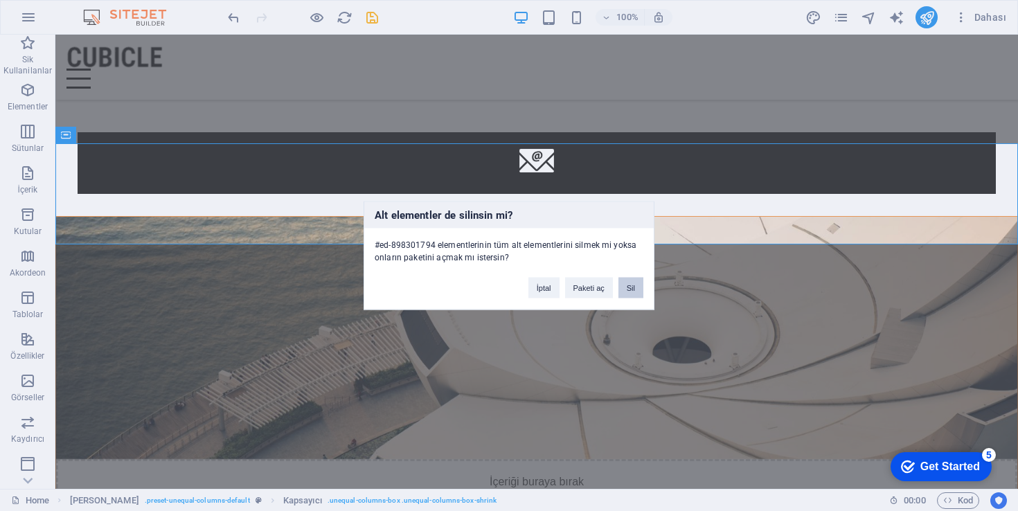
drag, startPoint x: 627, startPoint y: 285, endPoint x: 463, endPoint y: 224, distance: 175.4
click at [627, 285] on button "Sil" at bounding box center [631, 288] width 25 height 21
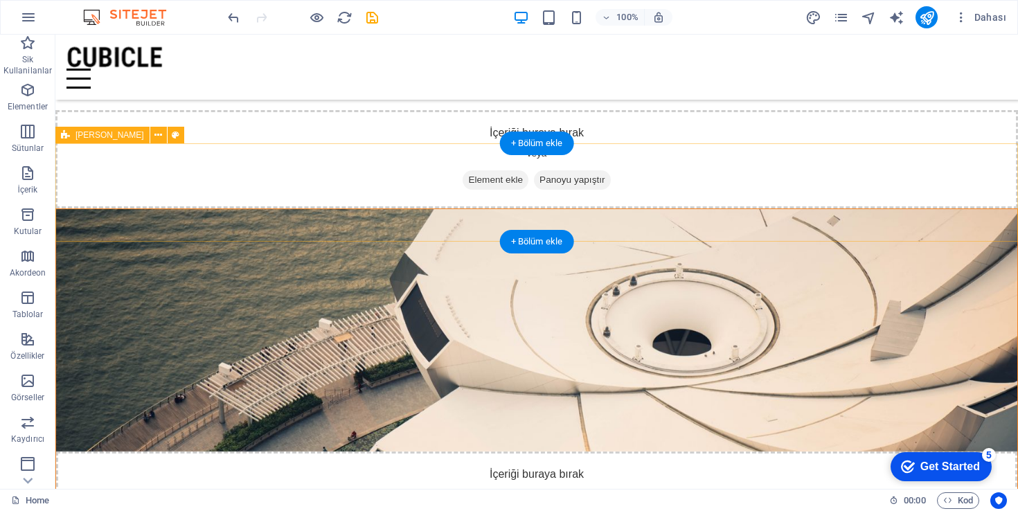
click at [355, 186] on div "İçeriği buraya bırak veya Element ekle Panoyu yapıştır" at bounding box center [536, 159] width 963 height 98
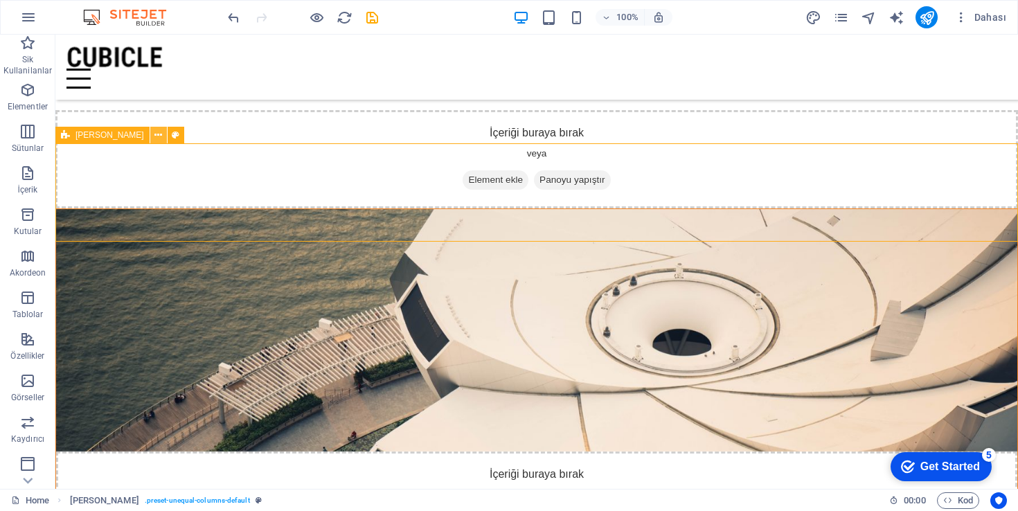
click at [154, 130] on icon at bounding box center [158, 135] width 8 height 15
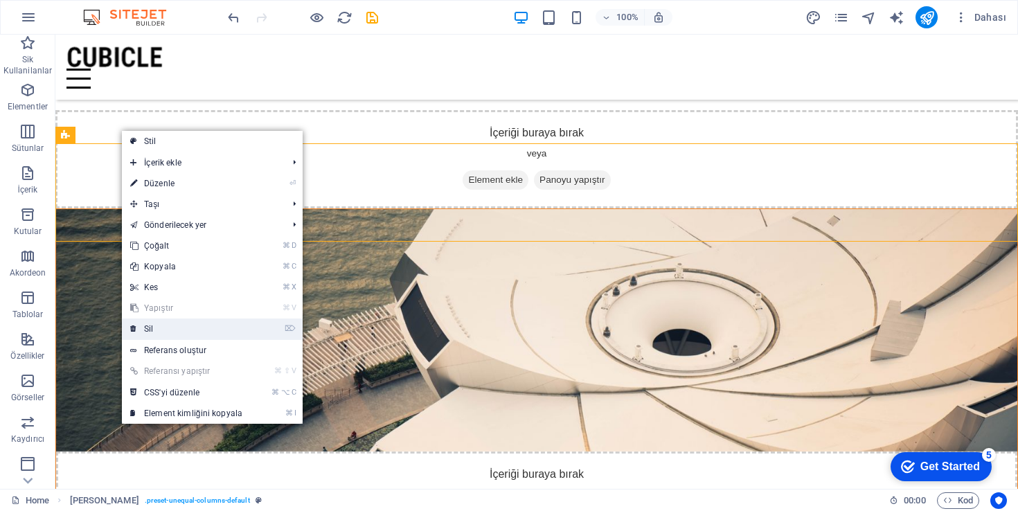
click at [169, 332] on link "⌦ Sil" at bounding box center [186, 329] width 129 height 21
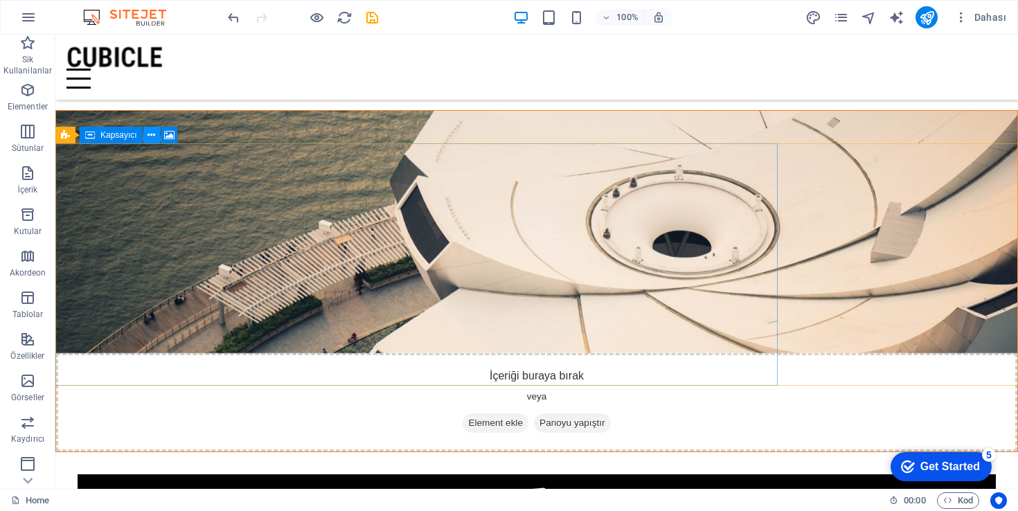
click at [152, 131] on icon at bounding box center [152, 135] width 8 height 15
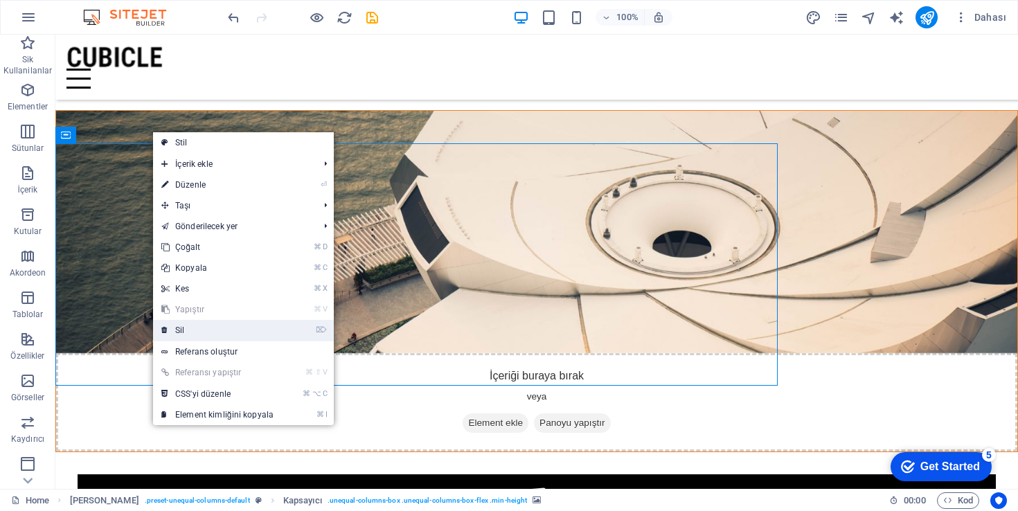
click at [226, 326] on link "⌦ Sil" at bounding box center [217, 330] width 129 height 21
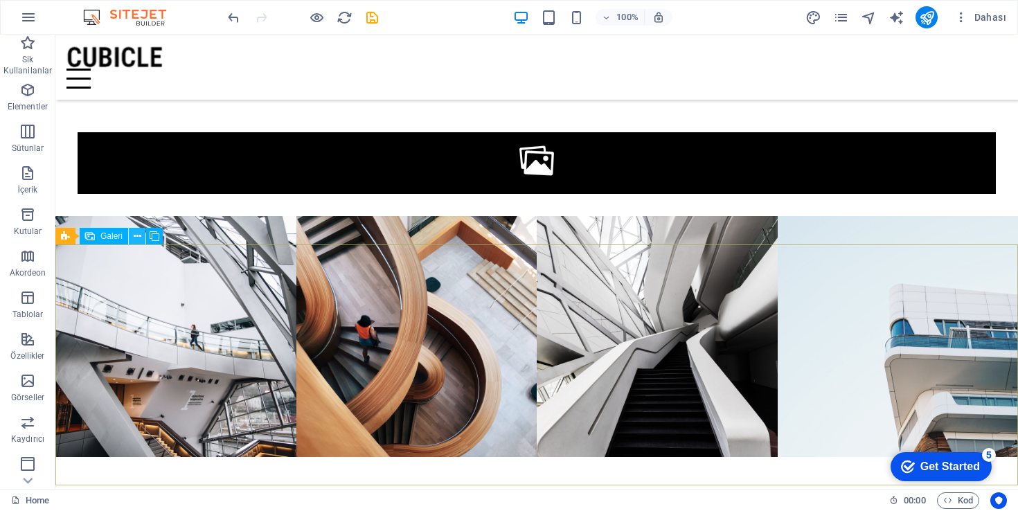
click at [143, 237] on button at bounding box center [137, 236] width 17 height 17
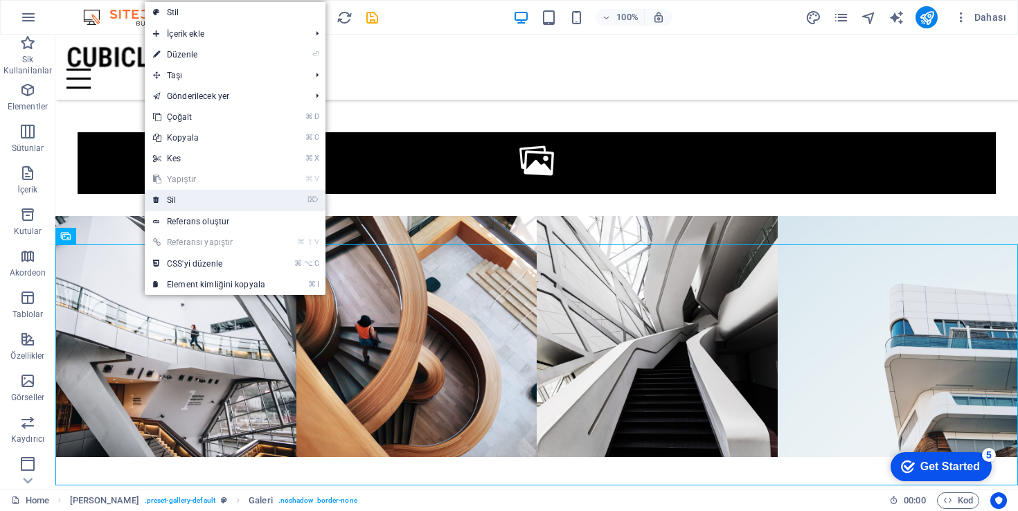
drag, startPoint x: 127, startPoint y: 166, endPoint x: 182, endPoint y: 200, distance: 65.3
click at [182, 200] on link "⌦ Sil" at bounding box center [209, 200] width 129 height 21
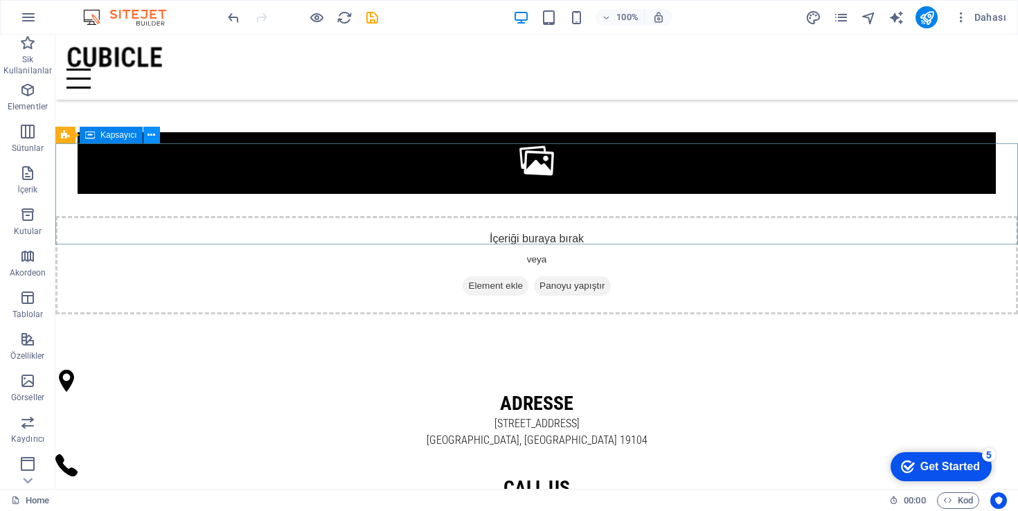
click at [148, 131] on icon at bounding box center [152, 135] width 8 height 15
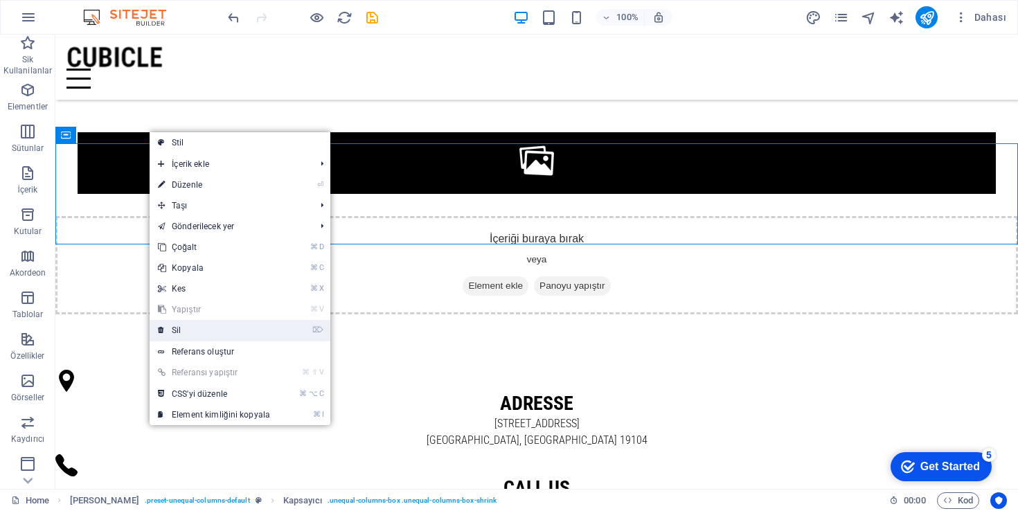
click at [188, 330] on link "⌦ Sil" at bounding box center [214, 330] width 129 height 21
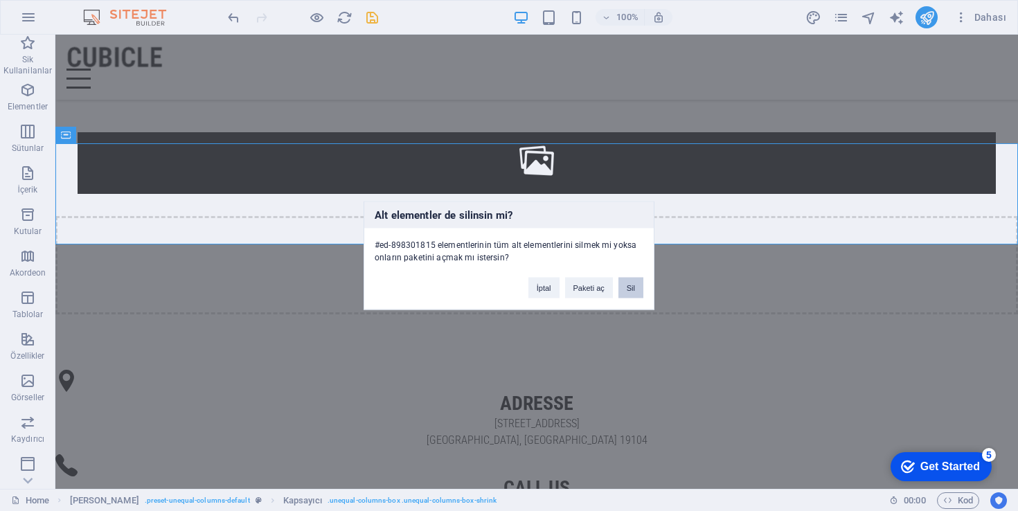
click at [634, 288] on button "Sil" at bounding box center [631, 288] width 25 height 21
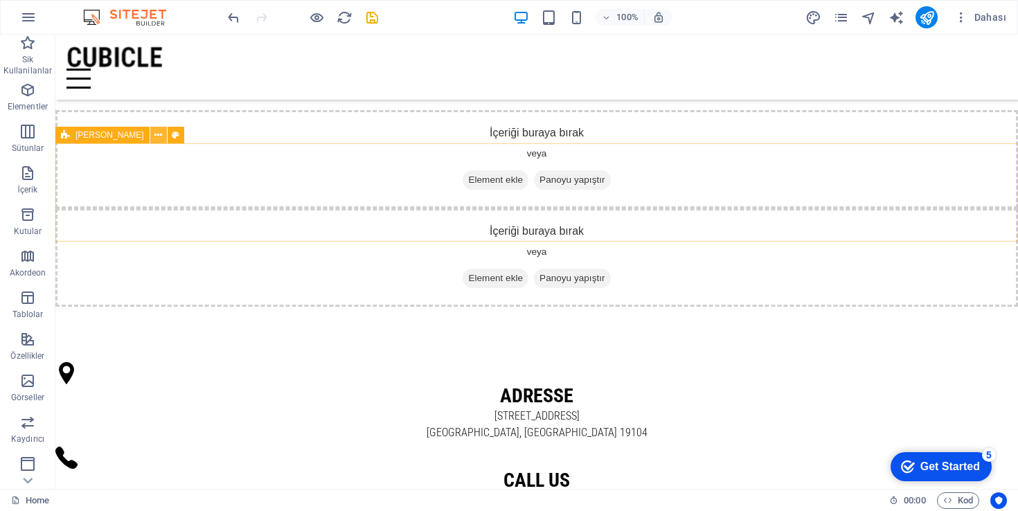
click at [150, 136] on button at bounding box center [158, 135] width 17 height 17
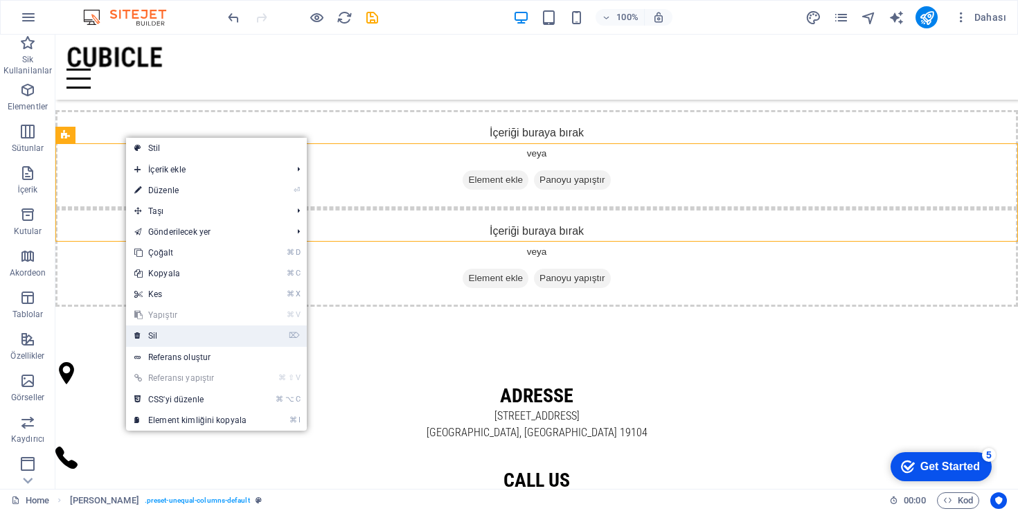
click at [170, 337] on link "⌦ Sil" at bounding box center [190, 336] width 129 height 21
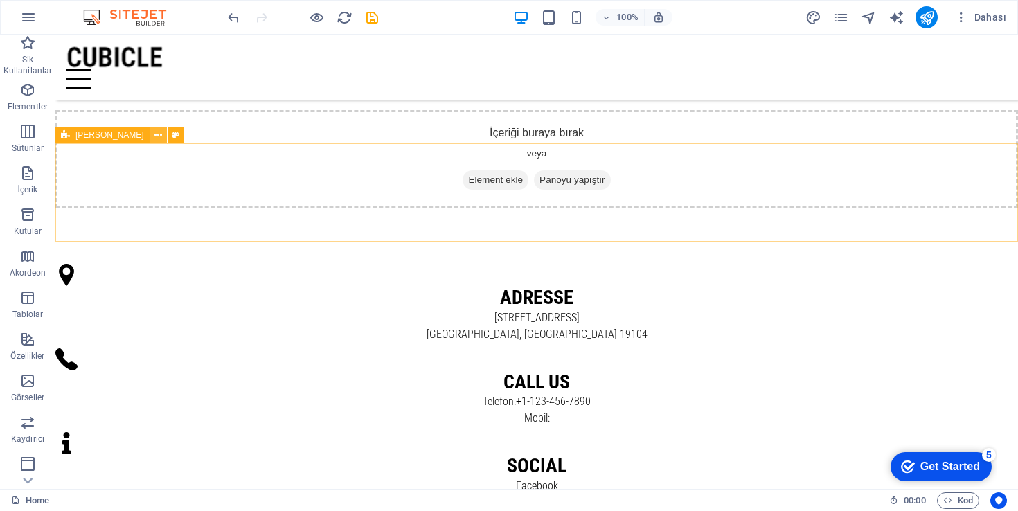
click at [150, 134] on button at bounding box center [158, 135] width 17 height 17
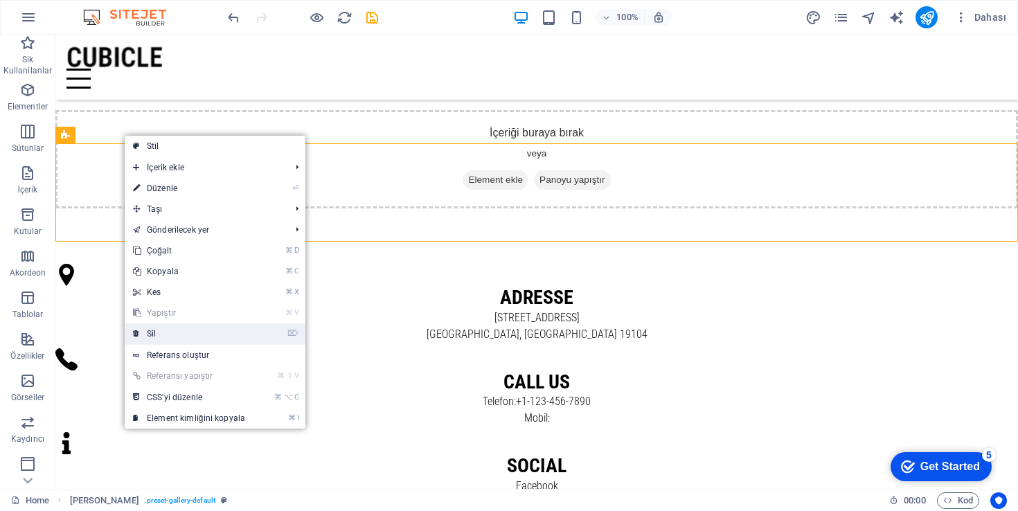
click at [174, 329] on link "⌦ Sil" at bounding box center [189, 333] width 129 height 21
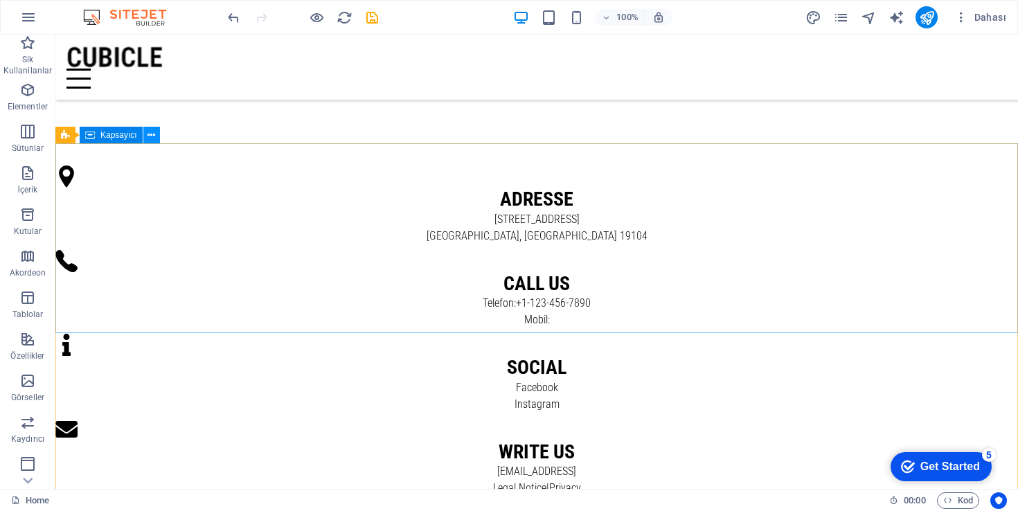
click at [149, 134] on icon at bounding box center [152, 135] width 8 height 15
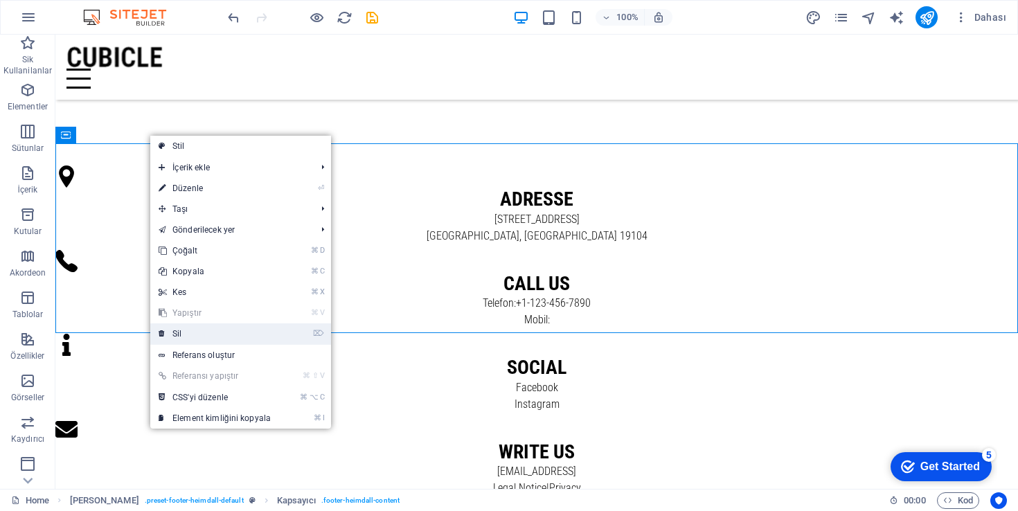
click at [193, 341] on link "⌦ Sil" at bounding box center [214, 333] width 129 height 21
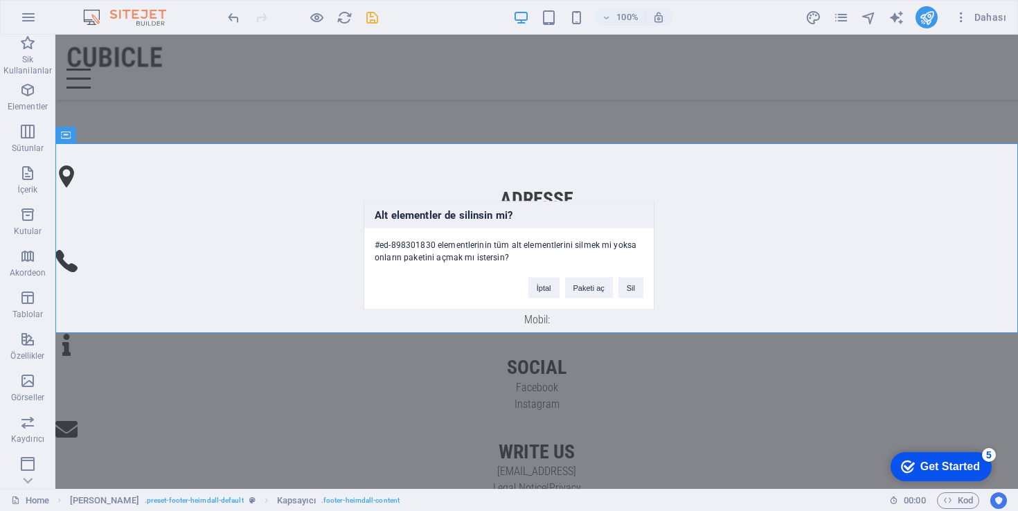
click at [72, 135] on div "Alt elementler de silinsin mi? #ed-898301830 elementlerinin tüm alt elementleri…" at bounding box center [509, 255] width 1018 height 511
click at [632, 285] on button "Sil" at bounding box center [631, 288] width 25 height 21
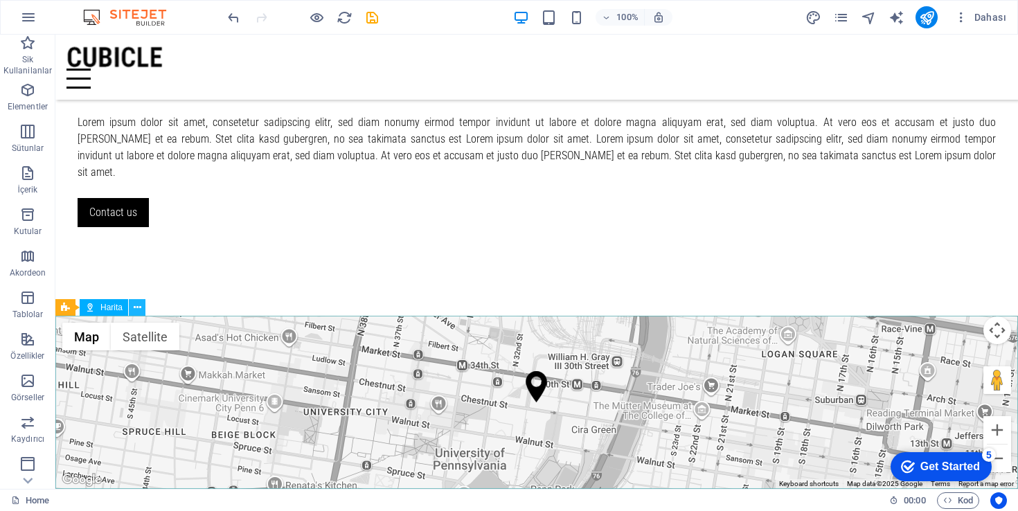
click at [135, 305] on icon at bounding box center [138, 308] width 8 height 15
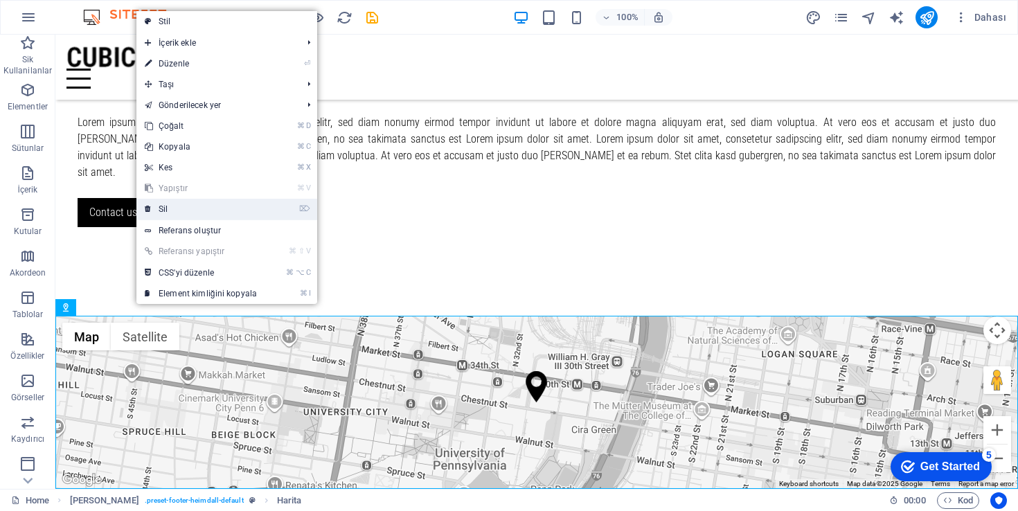
drag, startPoint x: 154, startPoint y: 175, endPoint x: 199, endPoint y: 213, distance: 59.5
click at [199, 213] on link "⌦ Sil" at bounding box center [200, 209] width 129 height 21
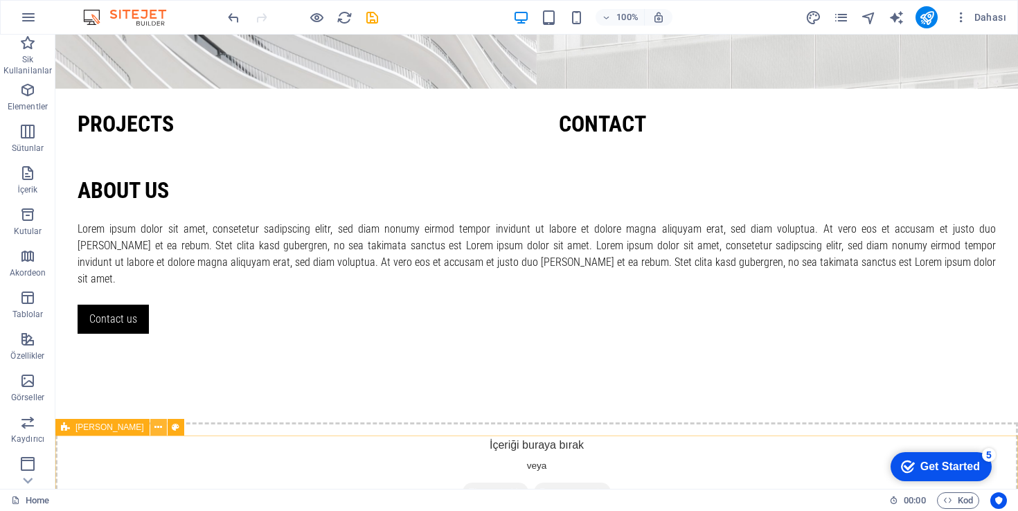
click at [154, 429] on icon at bounding box center [158, 427] width 8 height 15
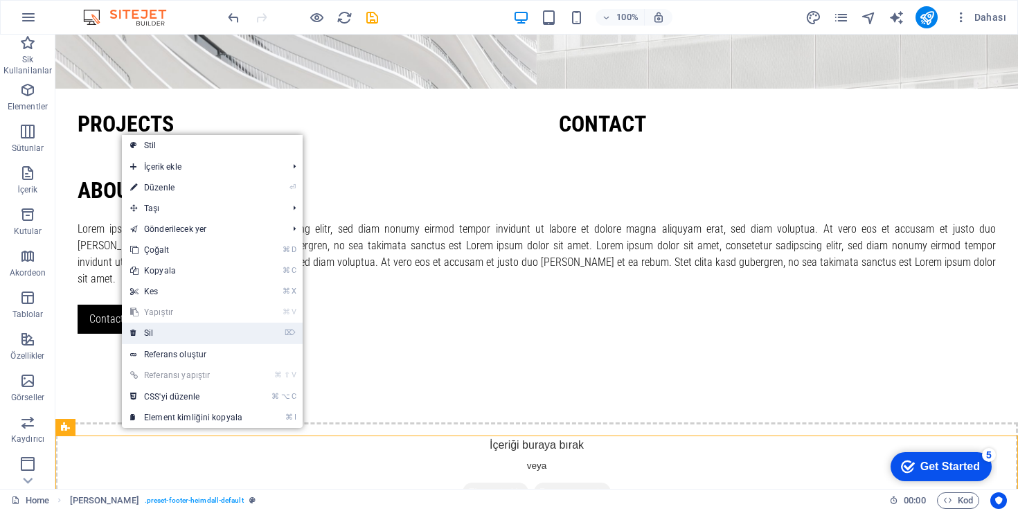
drag, startPoint x: 116, startPoint y: 303, endPoint x: 170, endPoint y: 337, distance: 64.4
click at [170, 337] on link "⌦ Sil" at bounding box center [186, 333] width 129 height 21
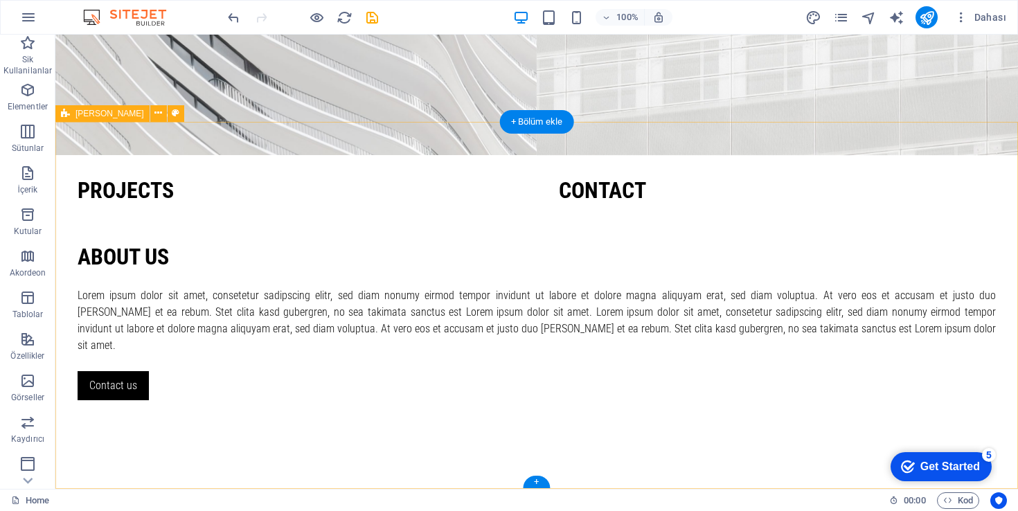
click at [688, 341] on div "About us Lorem ipsum dolor sit amet, consetetur sadipscing elitr, sed diam nonu…" at bounding box center [536, 322] width 963 height 334
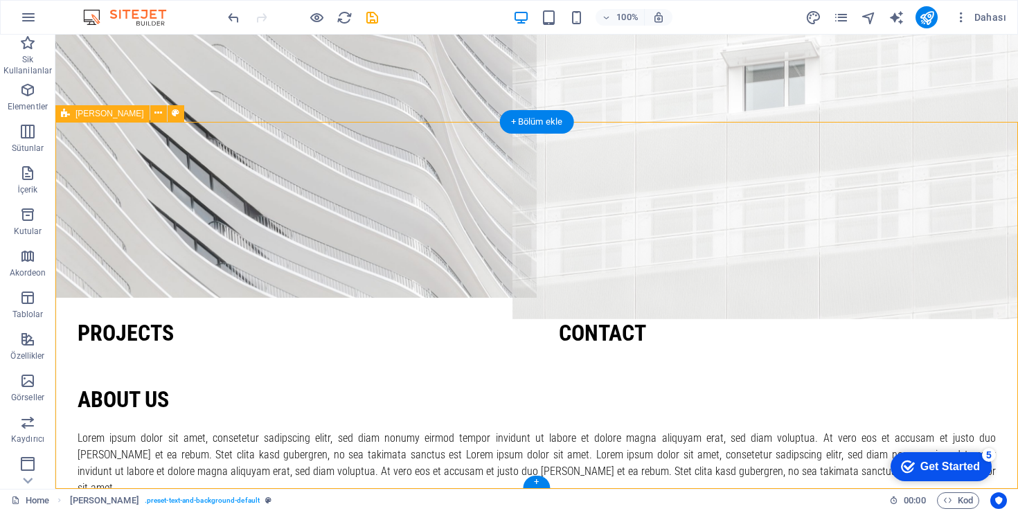
scroll to position [0, 0]
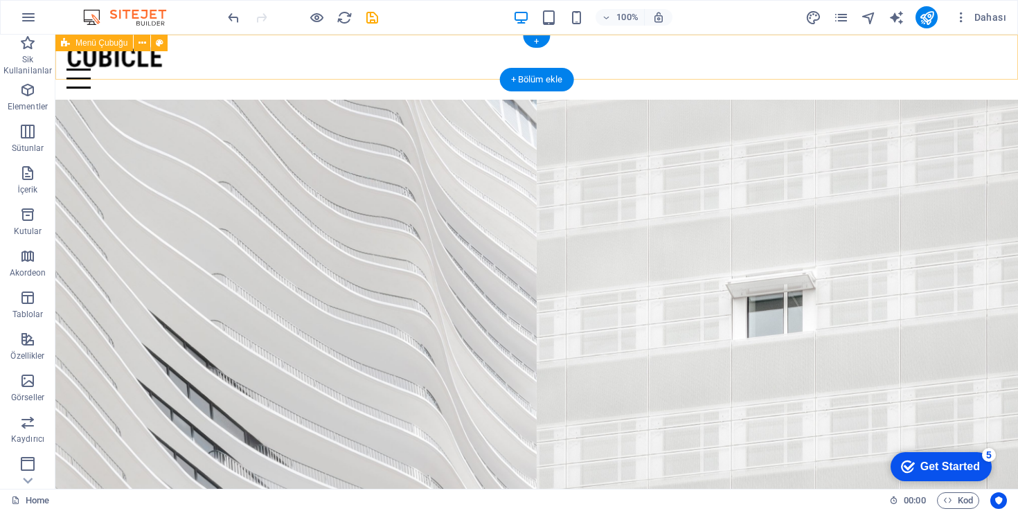
click at [141, 66] on div at bounding box center [536, 57] width 941 height 23
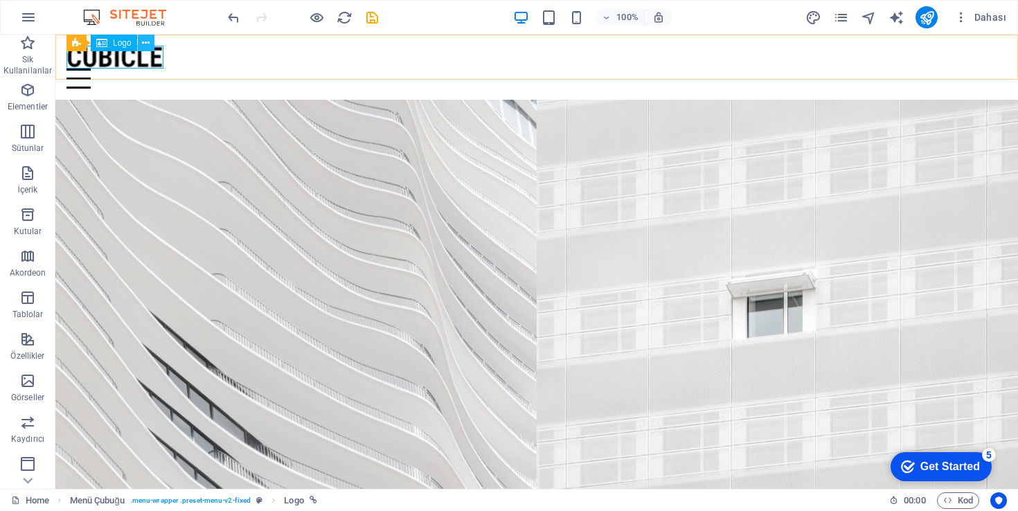
click at [143, 44] on icon at bounding box center [146, 43] width 8 height 15
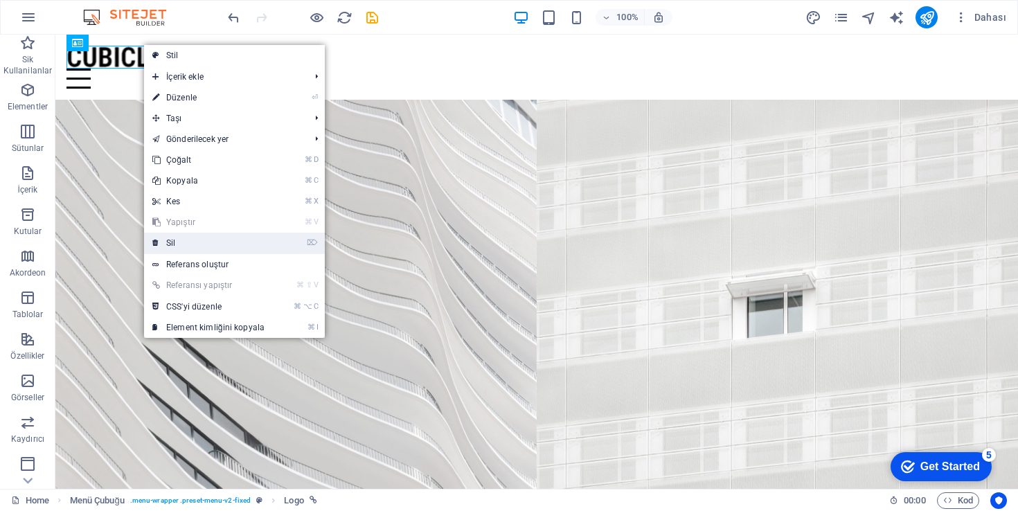
click at [188, 241] on link "⌦ Sil" at bounding box center [208, 243] width 129 height 21
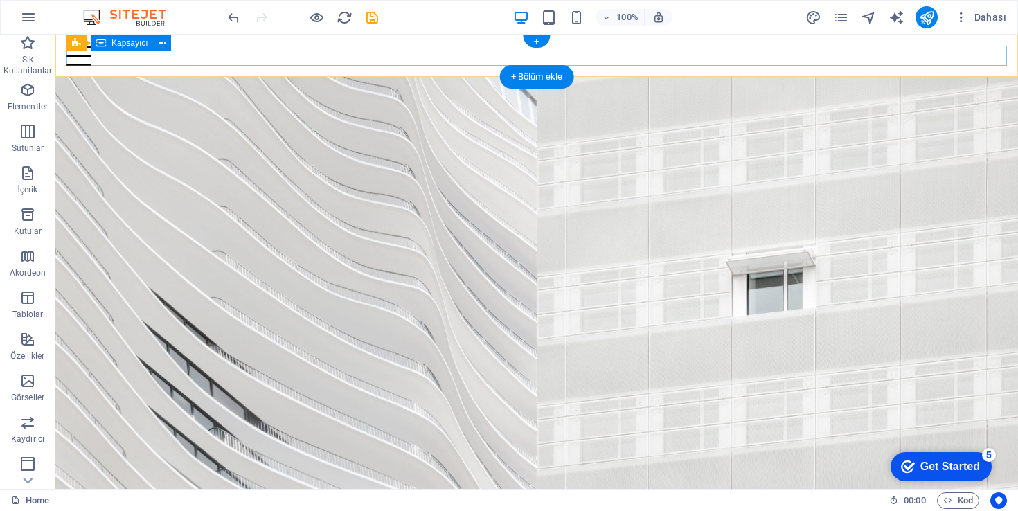
click at [143, 58] on div at bounding box center [536, 56] width 941 height 20
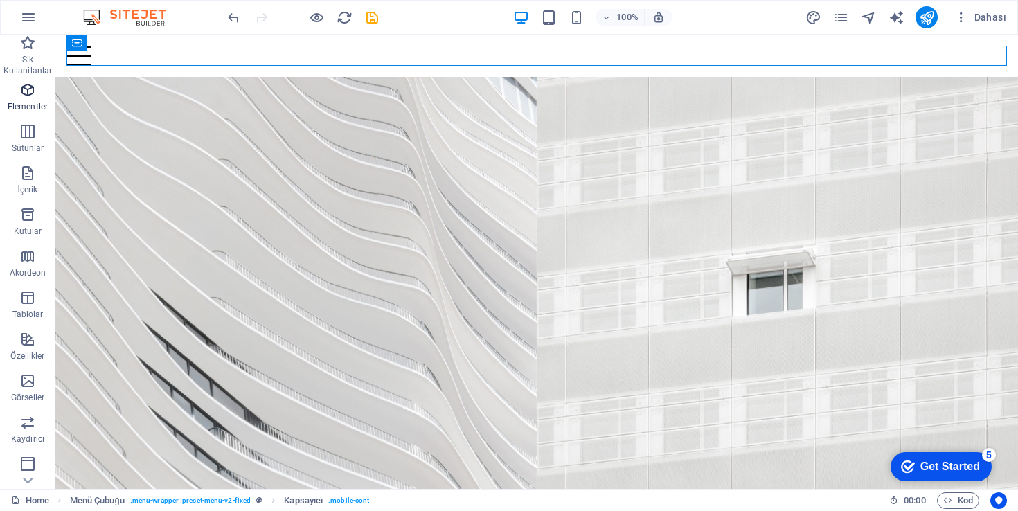
click at [37, 89] on span "Elementler" at bounding box center [27, 98] width 55 height 33
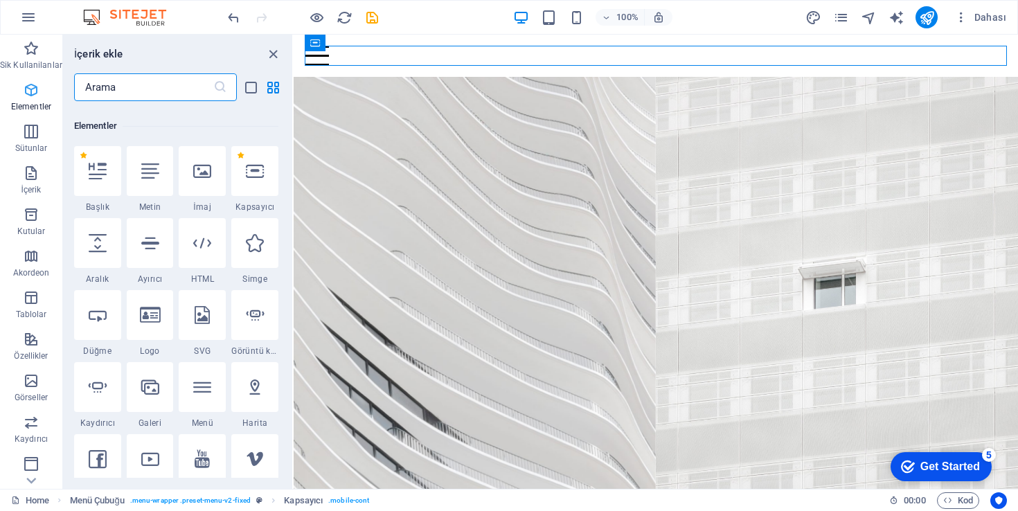
scroll to position [148, 0]
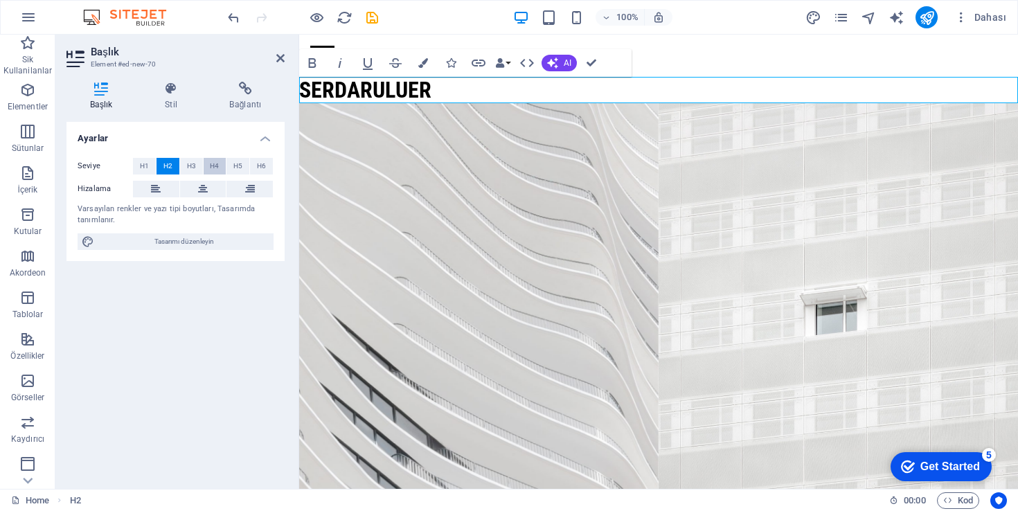
click at [209, 166] on button "H4" at bounding box center [215, 166] width 23 height 17
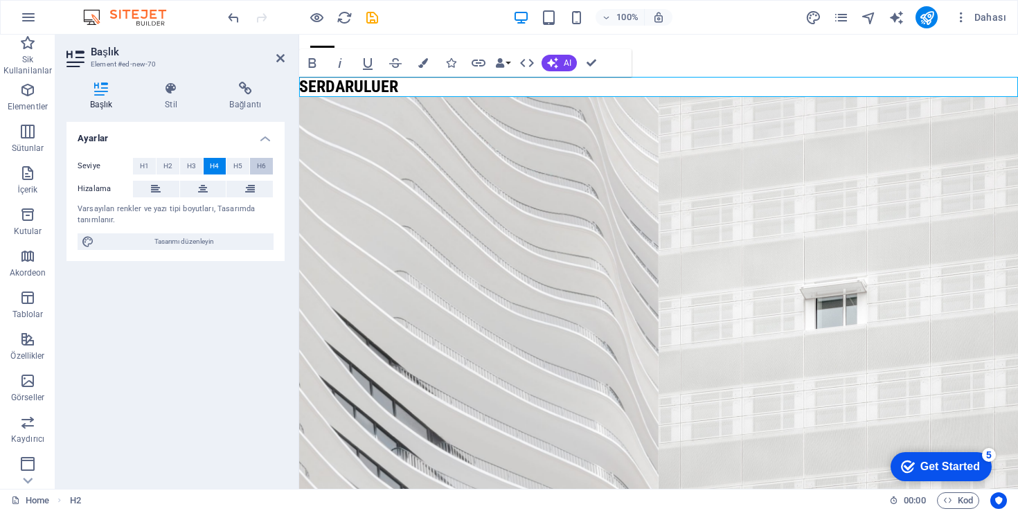
click at [256, 162] on button "H6" at bounding box center [261, 166] width 23 height 17
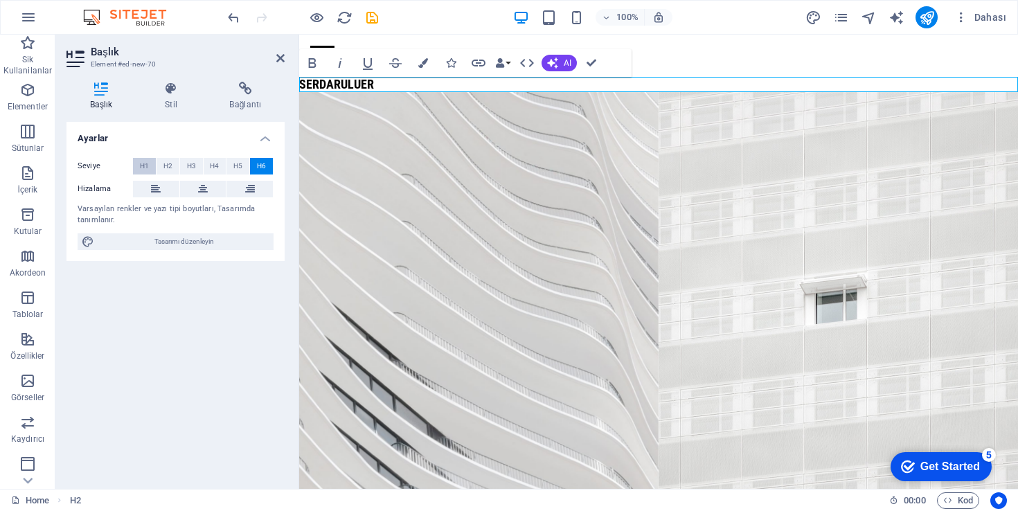
click at [142, 167] on span "H1" at bounding box center [144, 166] width 9 height 17
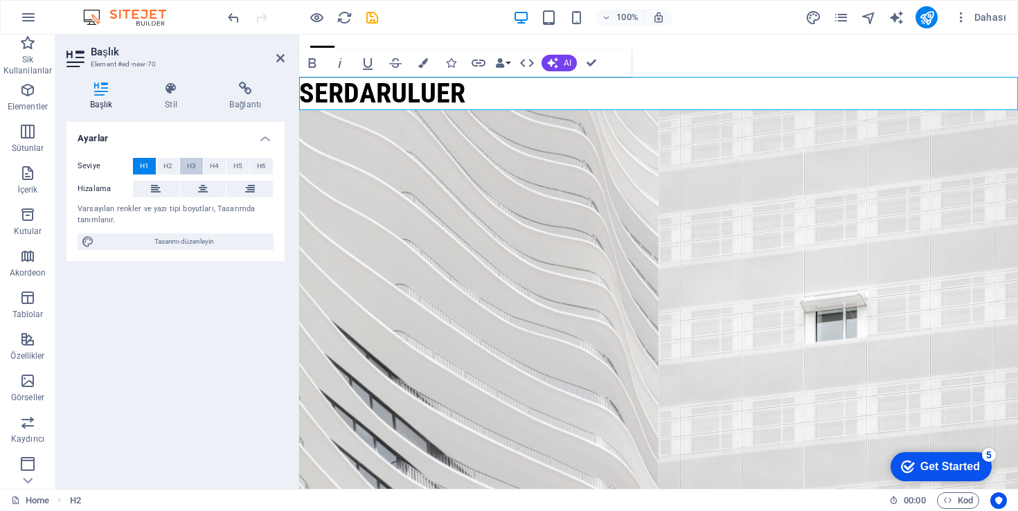
click at [187, 167] on span "H3" at bounding box center [191, 166] width 9 height 17
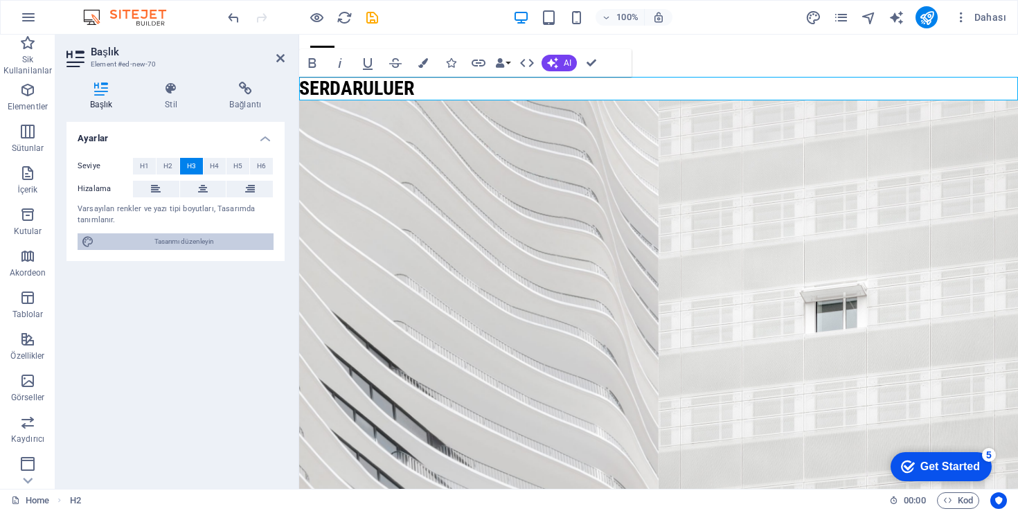
click at [199, 243] on span "Tasarımı düzenleyin" at bounding box center [183, 241] width 171 height 17
select select "px"
select select "300"
select select "px"
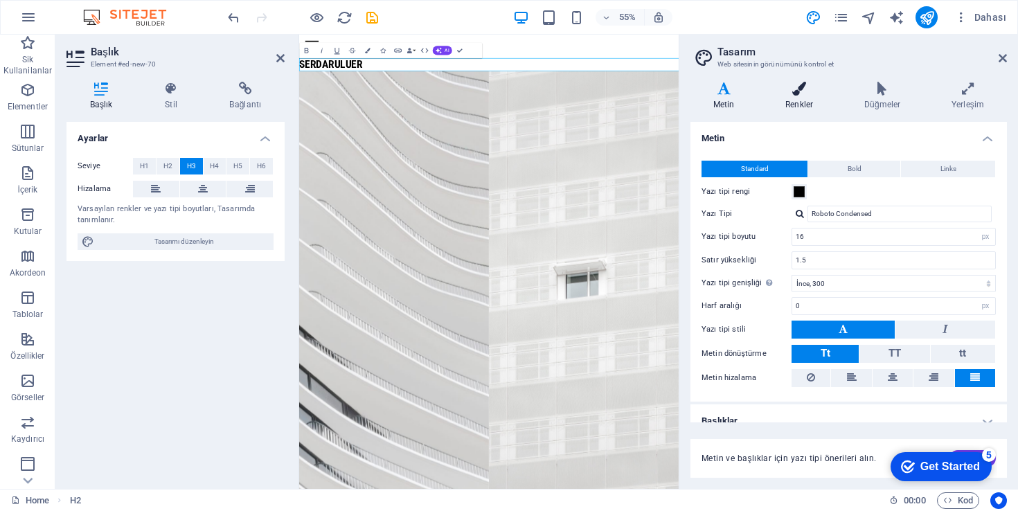
click at [805, 100] on h4 "Renkler" at bounding box center [802, 96] width 79 height 29
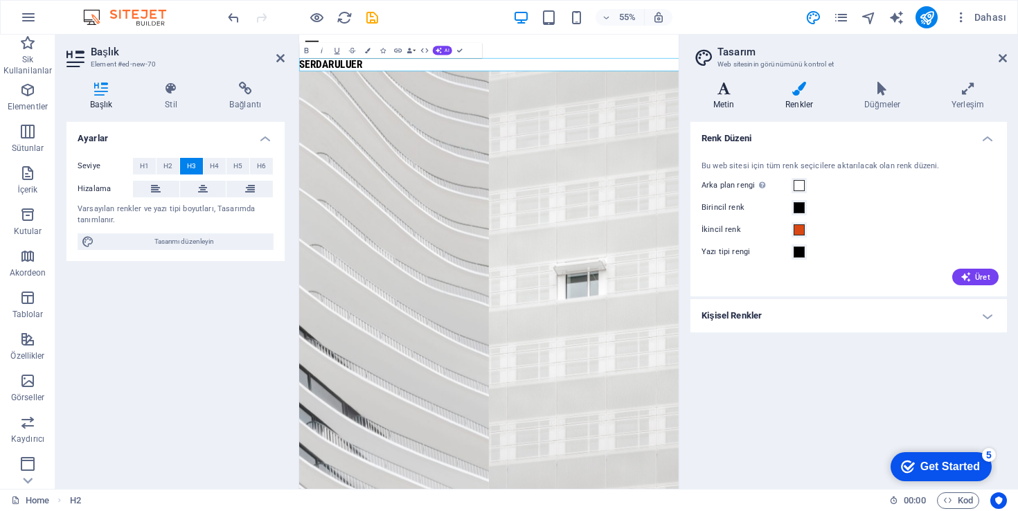
click at [726, 98] on h4 "Metin" at bounding box center [727, 96] width 72 height 29
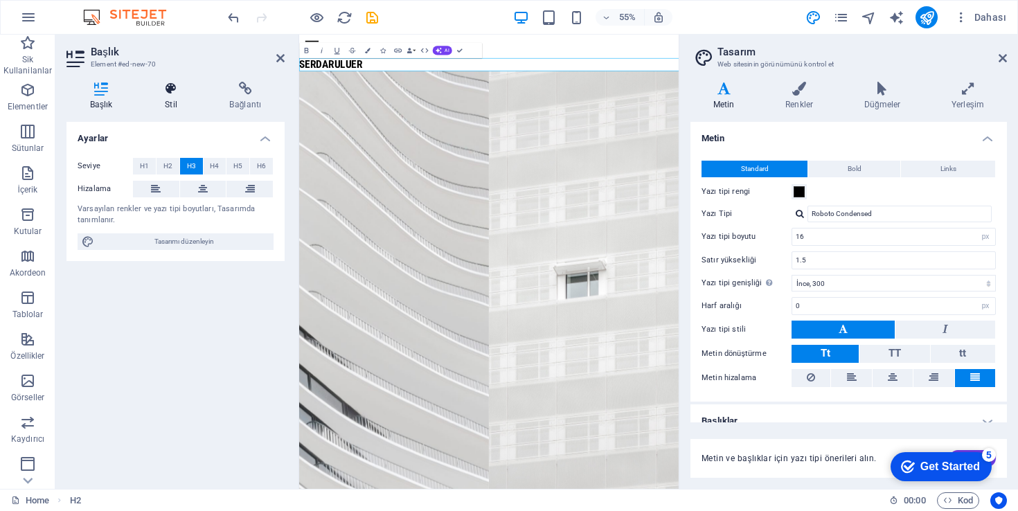
click at [178, 90] on icon at bounding box center [170, 89] width 59 height 14
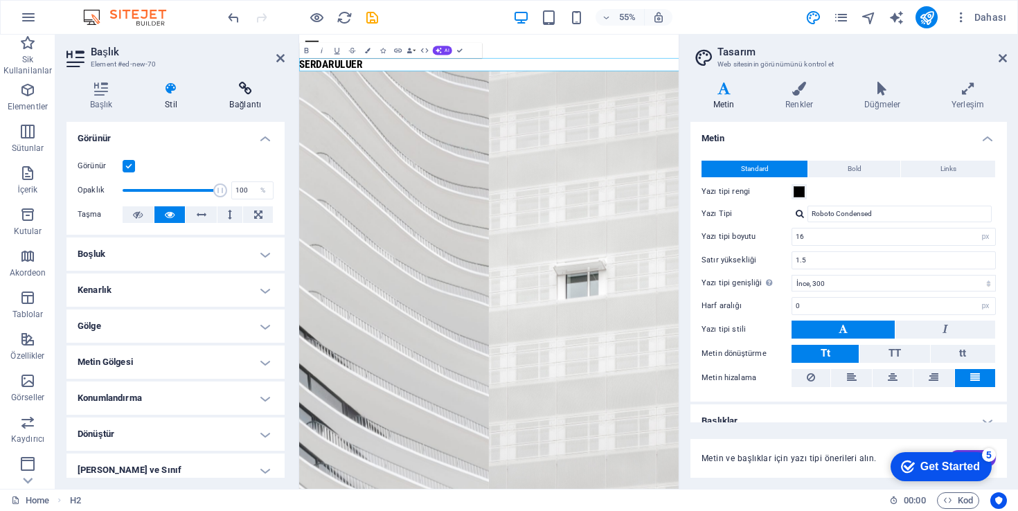
click at [235, 90] on icon at bounding box center [245, 89] width 78 height 14
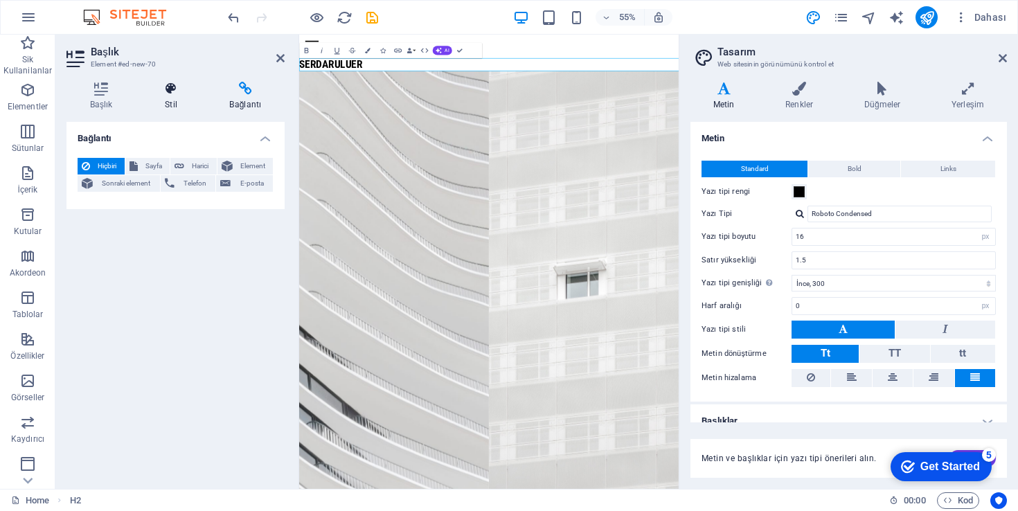
click at [185, 93] on icon at bounding box center [170, 89] width 59 height 14
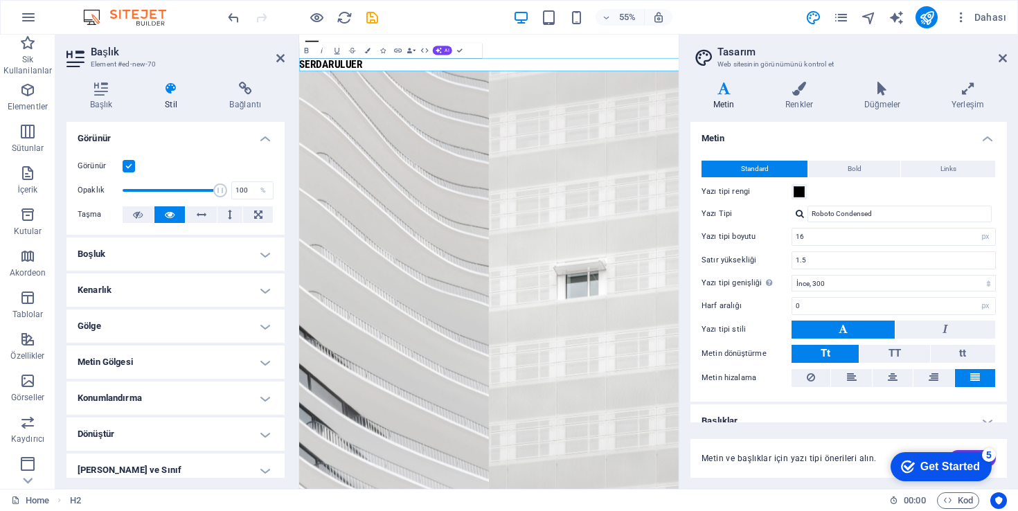
click at [185, 93] on icon at bounding box center [170, 89] width 59 height 14
click at [278, 57] on icon at bounding box center [280, 58] width 8 height 11
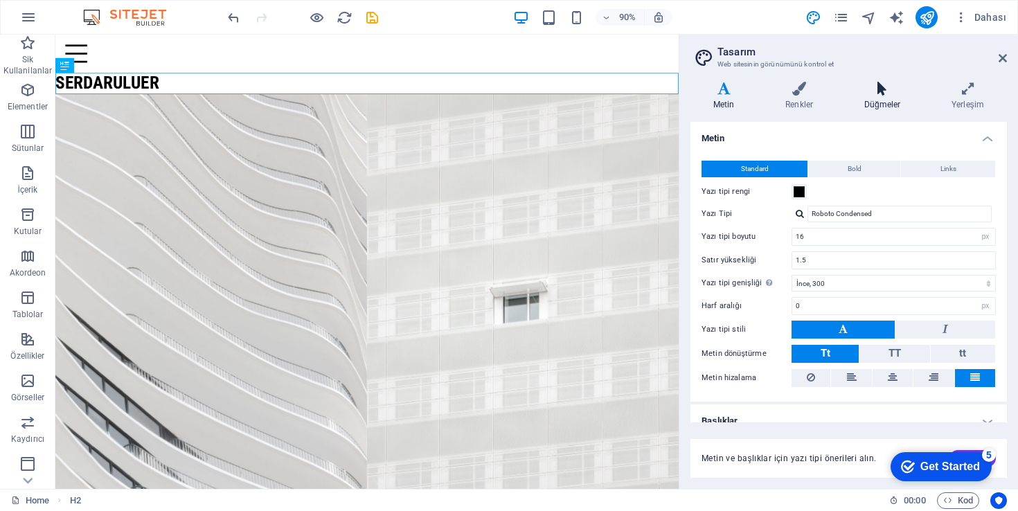
click at [872, 100] on h4 "Düğmeler" at bounding box center [885, 96] width 87 height 29
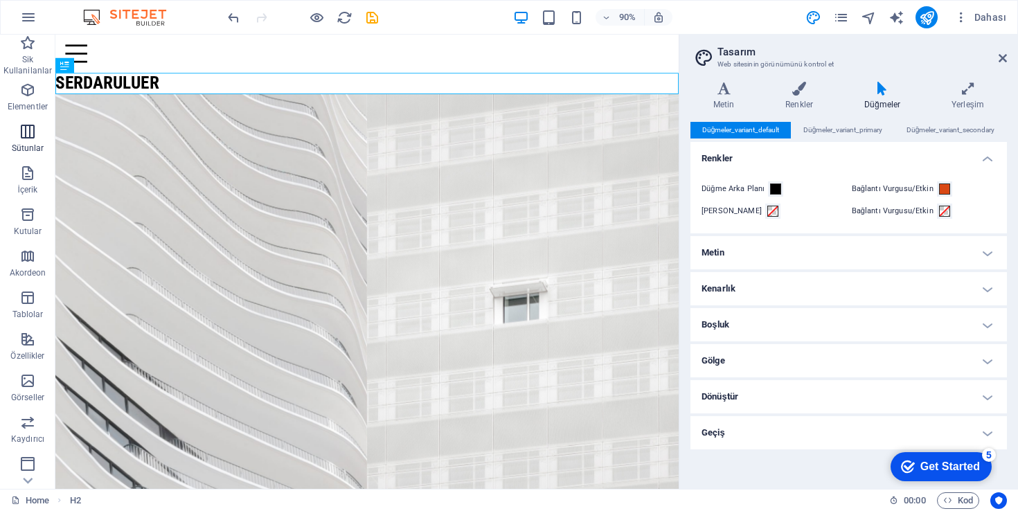
click at [31, 132] on icon "button" at bounding box center [27, 131] width 17 height 17
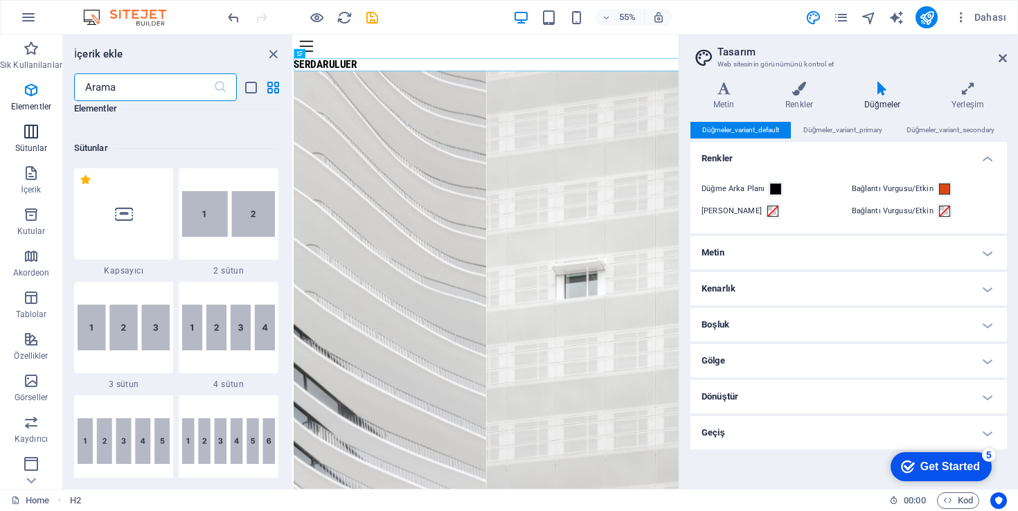
scroll to position [686, 0]
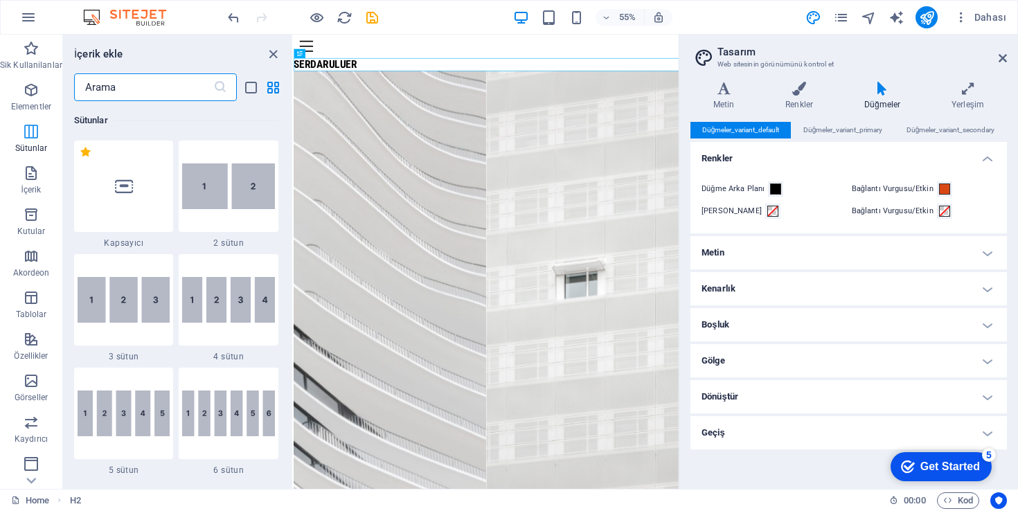
click at [30, 129] on icon "button" at bounding box center [31, 131] width 17 height 17
click at [33, 180] on icon "button" at bounding box center [31, 173] width 17 height 17
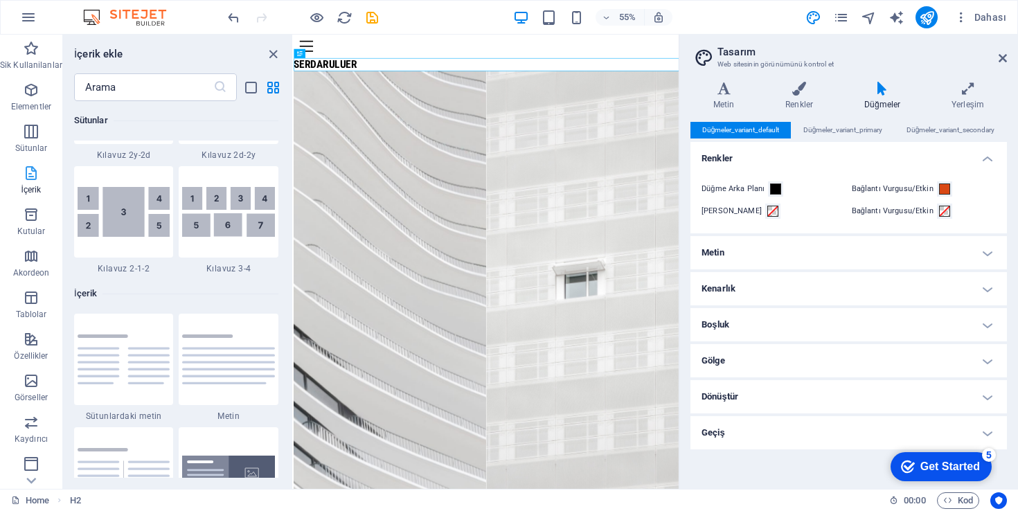
scroll to position [2424, 0]
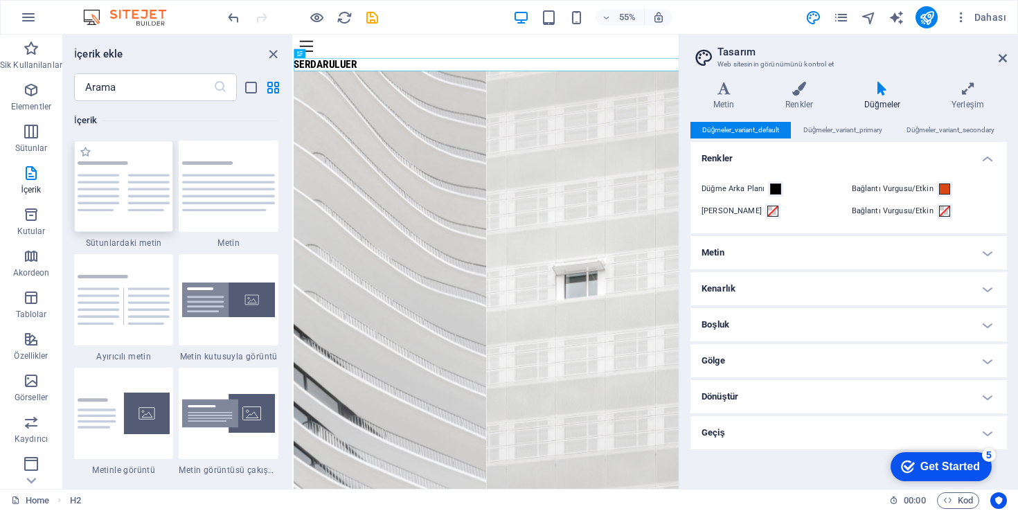
click at [136, 184] on img at bounding box center [124, 185] width 93 height 49
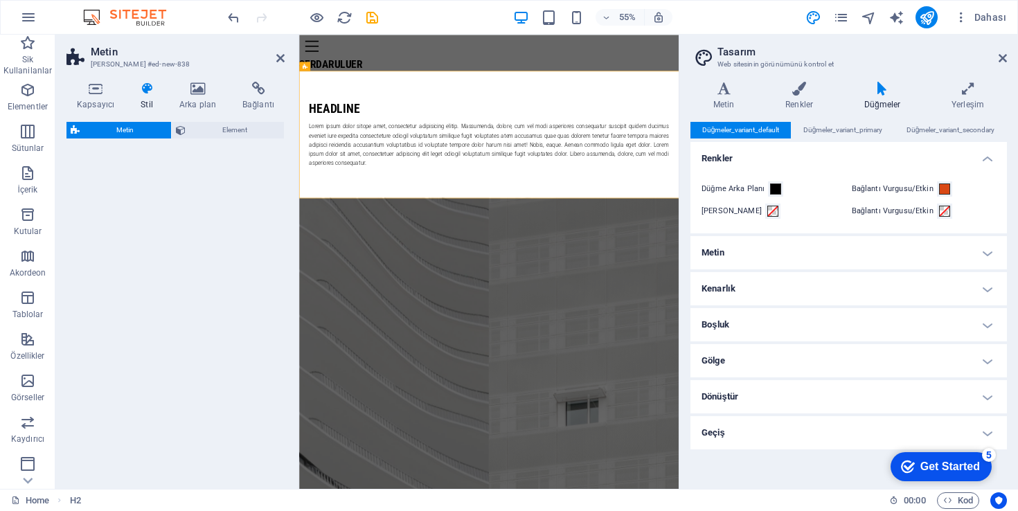
select select "rem"
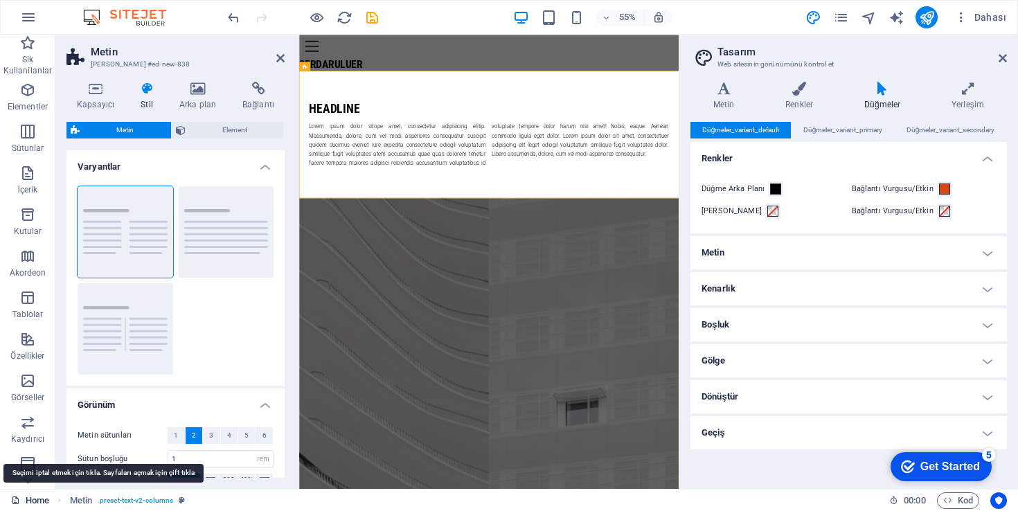
click at [33, 503] on link "Home" at bounding box center [30, 500] width 38 height 17
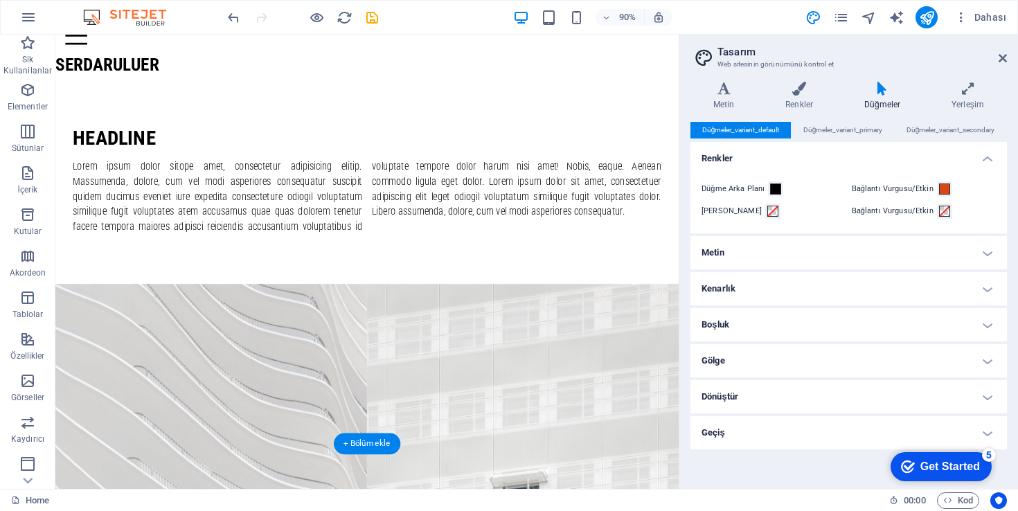
scroll to position [0, 0]
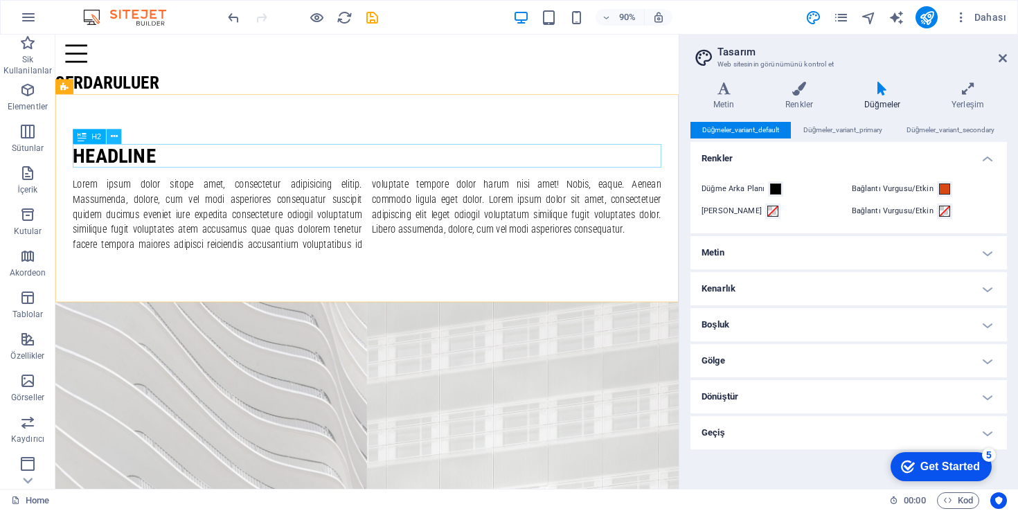
click at [116, 135] on icon at bounding box center [114, 136] width 7 height 13
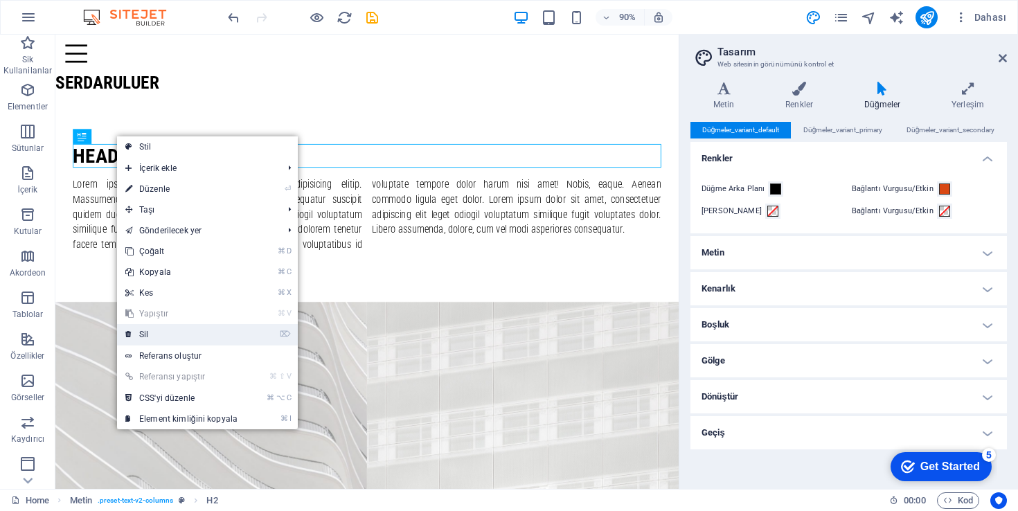
click at [159, 332] on link "⌦ Sil" at bounding box center [181, 334] width 129 height 21
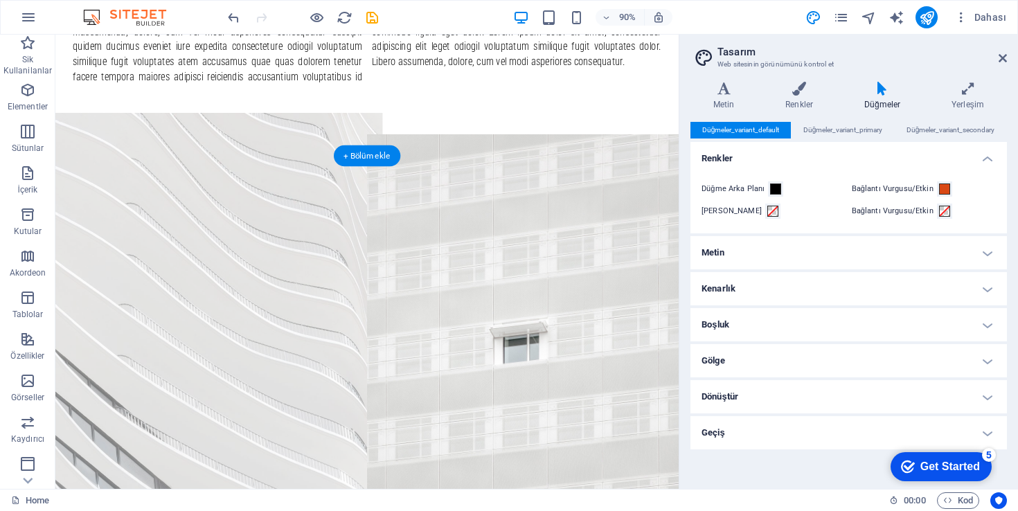
scroll to position [97, 0]
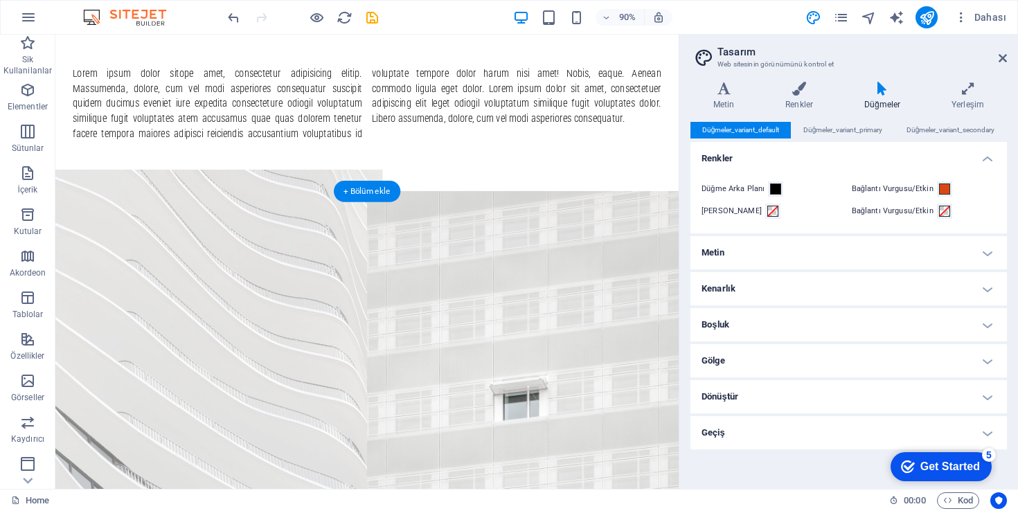
click at [358, 230] on figure at bounding box center [228, 445] width 381 height 522
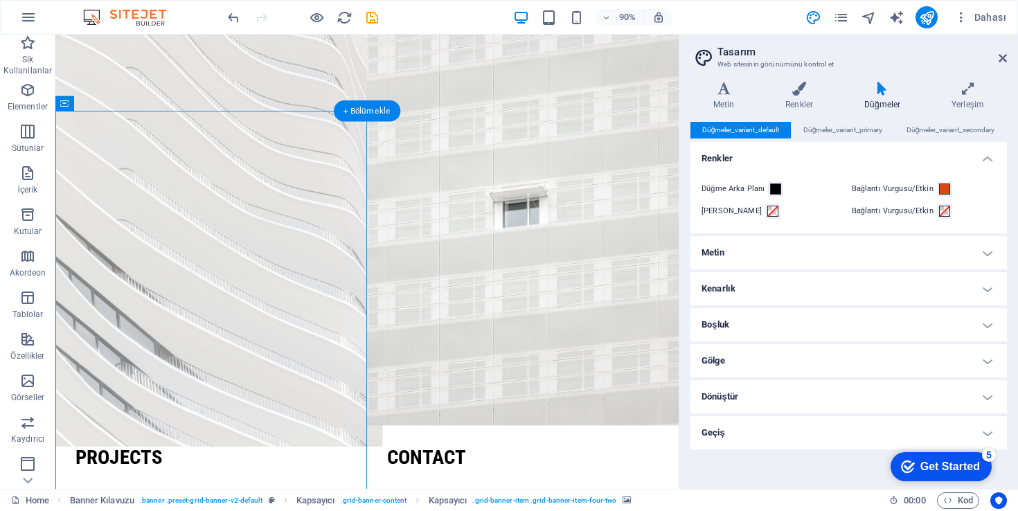
scroll to position [328, 0]
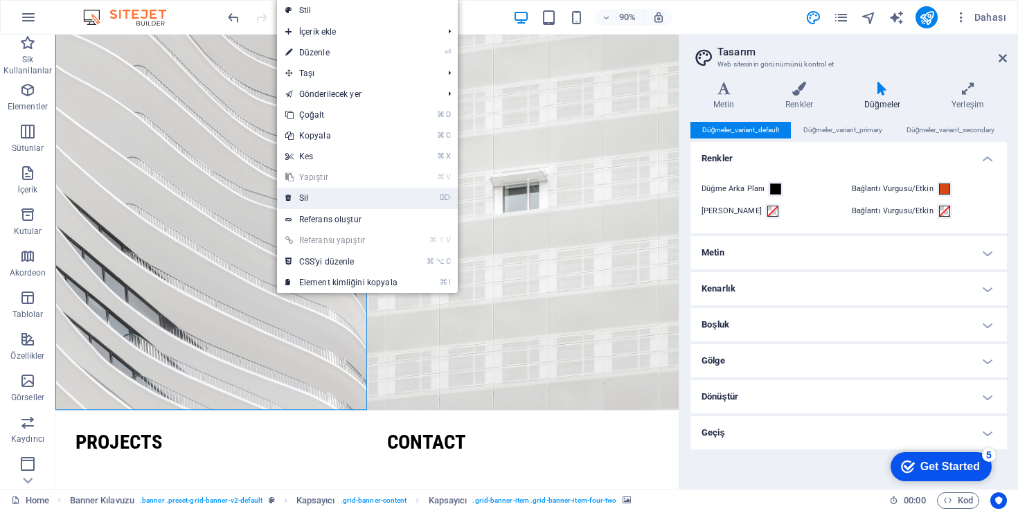
click at [313, 194] on link "⌦ Sil" at bounding box center [341, 198] width 129 height 21
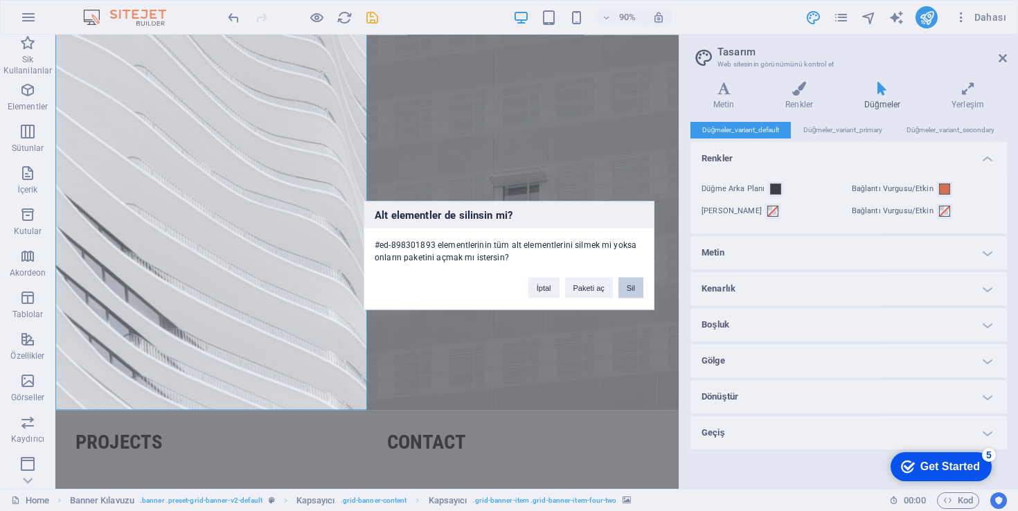
click at [628, 286] on button "Sil" at bounding box center [631, 288] width 25 height 21
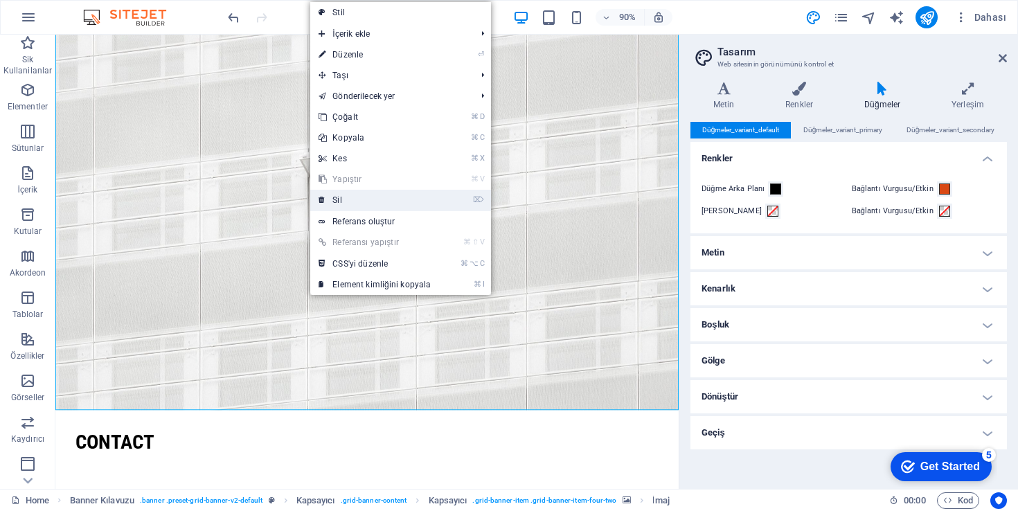
click at [356, 200] on link "⌦ Sil" at bounding box center [374, 200] width 129 height 21
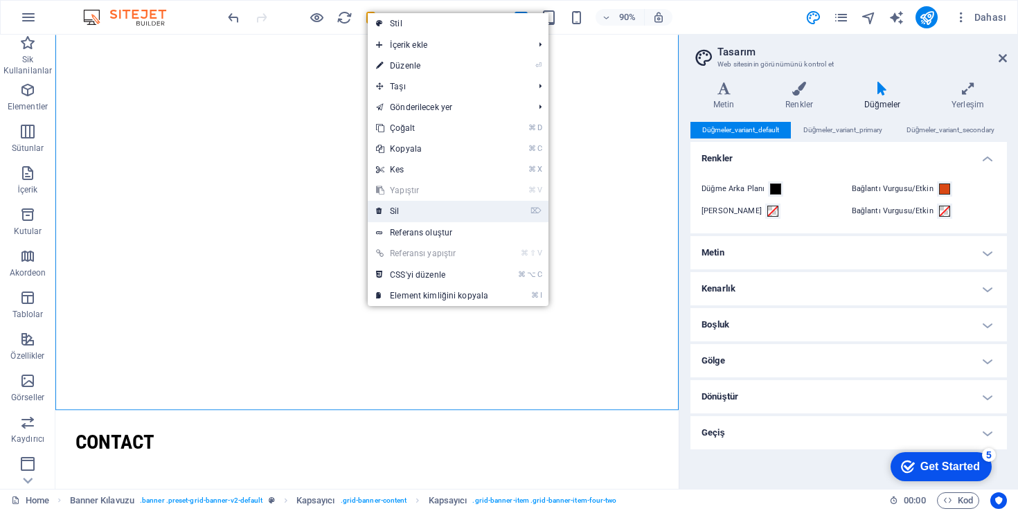
click at [408, 211] on link "⌦ Sil" at bounding box center [432, 211] width 129 height 21
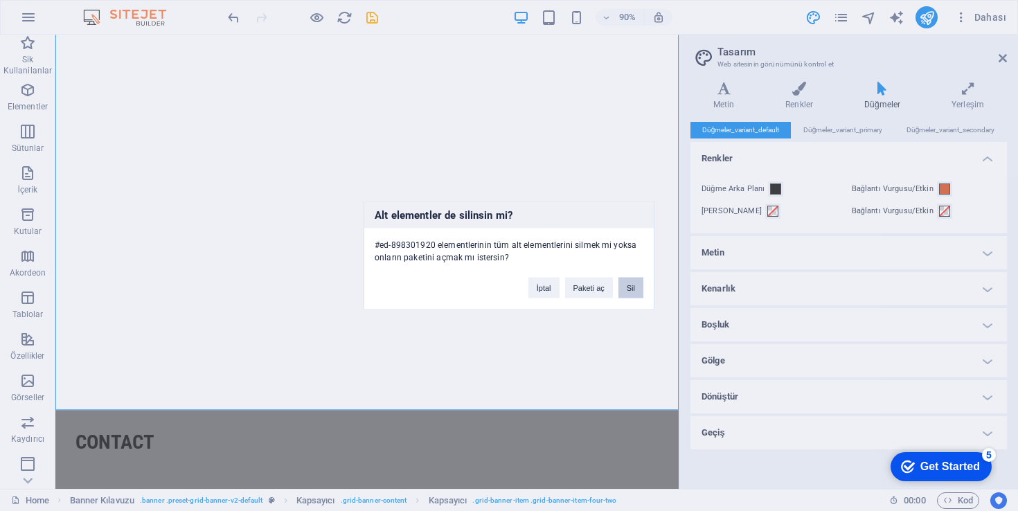
click at [633, 288] on button "Sil" at bounding box center [631, 288] width 25 height 21
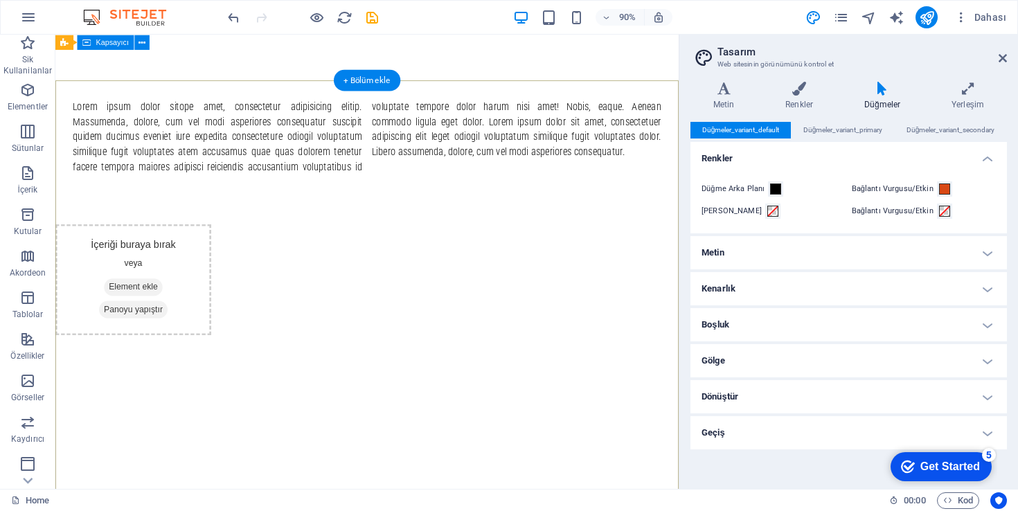
scroll to position [0, 0]
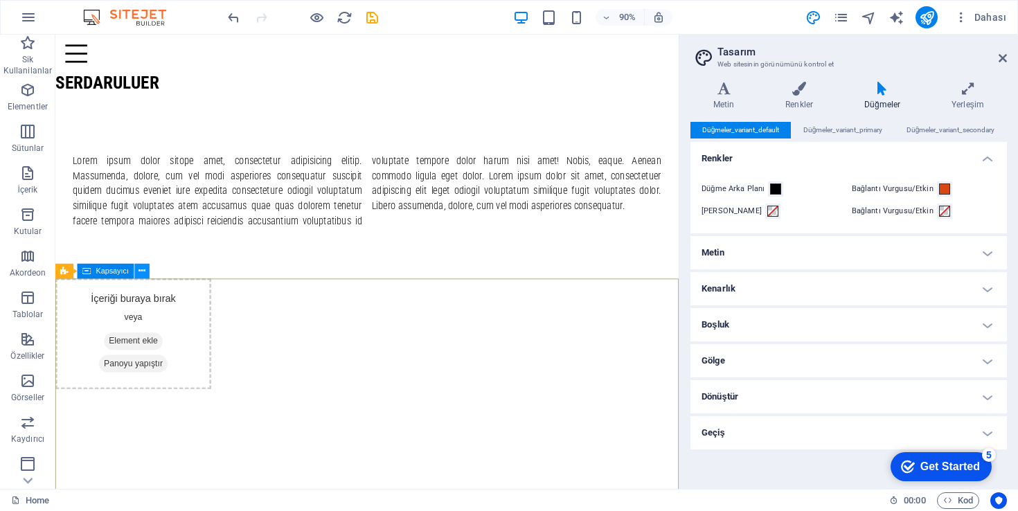
click at [143, 272] on icon at bounding box center [142, 270] width 7 height 13
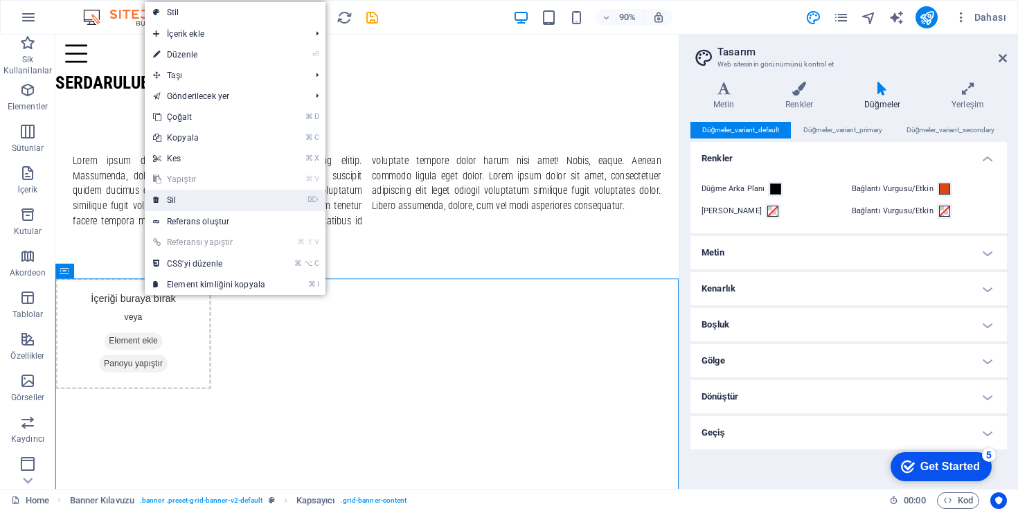
click at [181, 199] on link "⌦ Sil" at bounding box center [209, 200] width 129 height 21
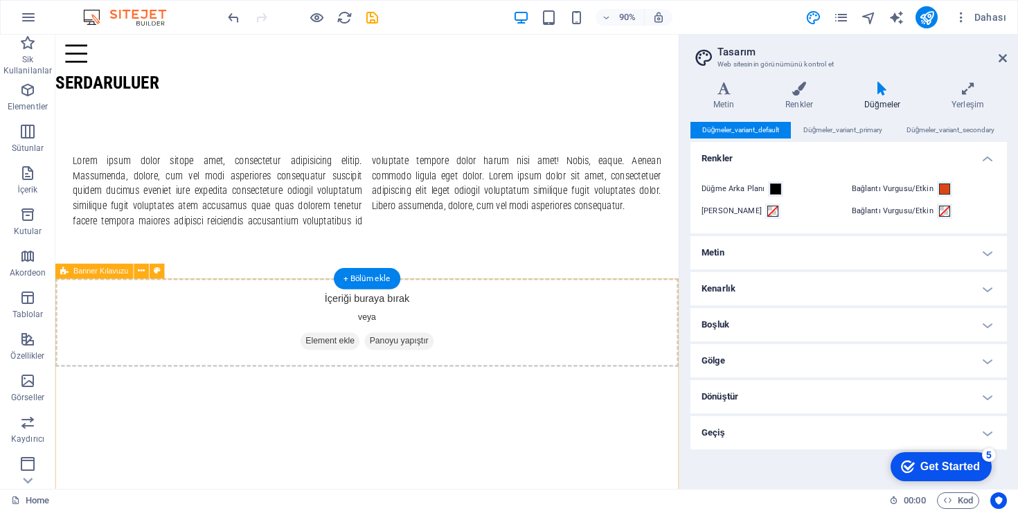
click at [524, 330] on div "İçeriği buraya bırak veya Element ekle Panoyu yapıştır" at bounding box center [401, 354] width 693 height 98
click at [145, 272] on button at bounding box center [141, 270] width 15 height 15
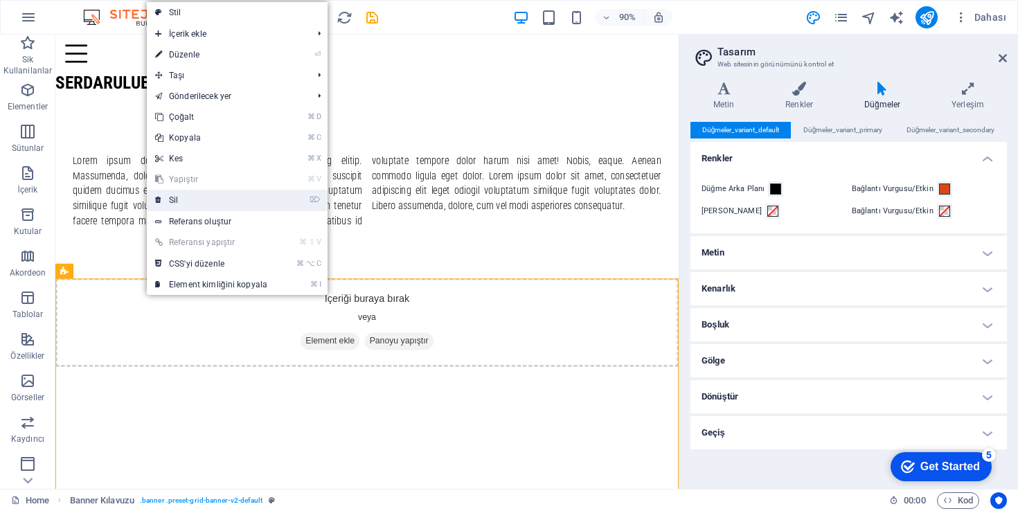
click at [173, 201] on link "⌦ Sil" at bounding box center [211, 200] width 129 height 21
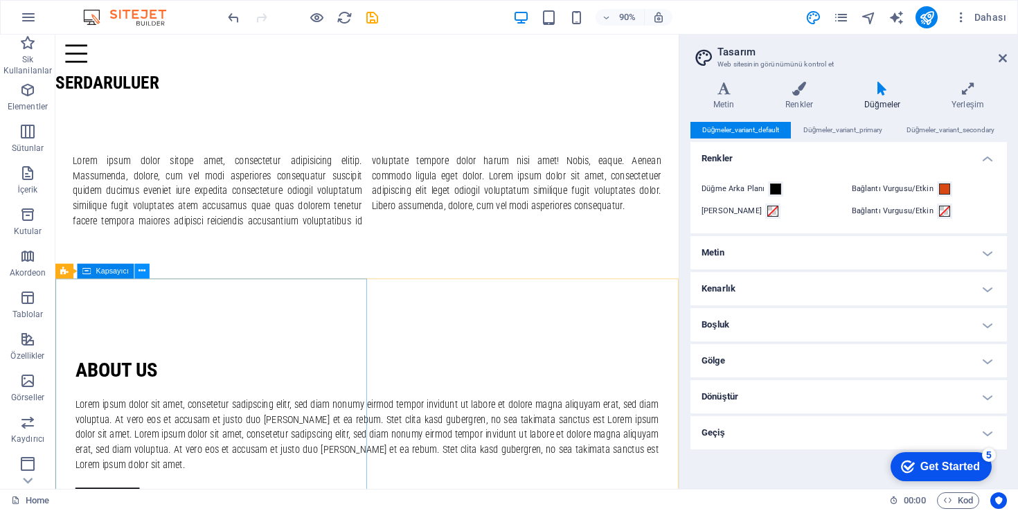
click at [140, 272] on icon at bounding box center [142, 270] width 7 height 13
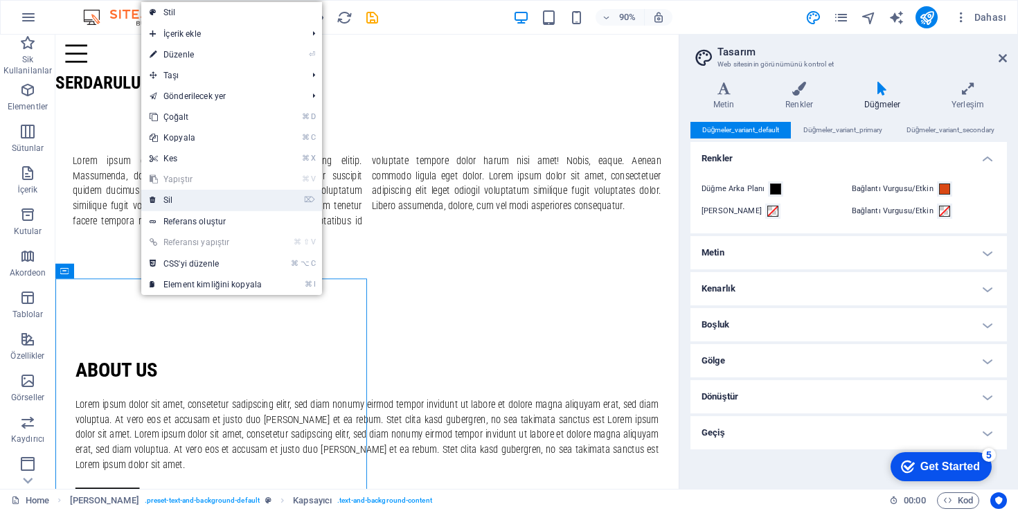
click at [178, 197] on link "⌦ Sil" at bounding box center [205, 200] width 129 height 21
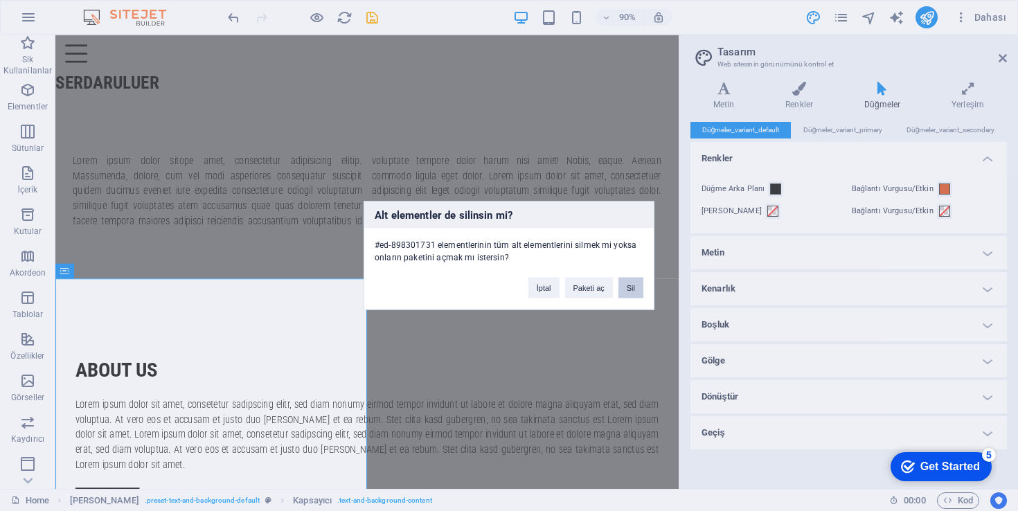
click at [634, 284] on button "Sil" at bounding box center [631, 288] width 25 height 21
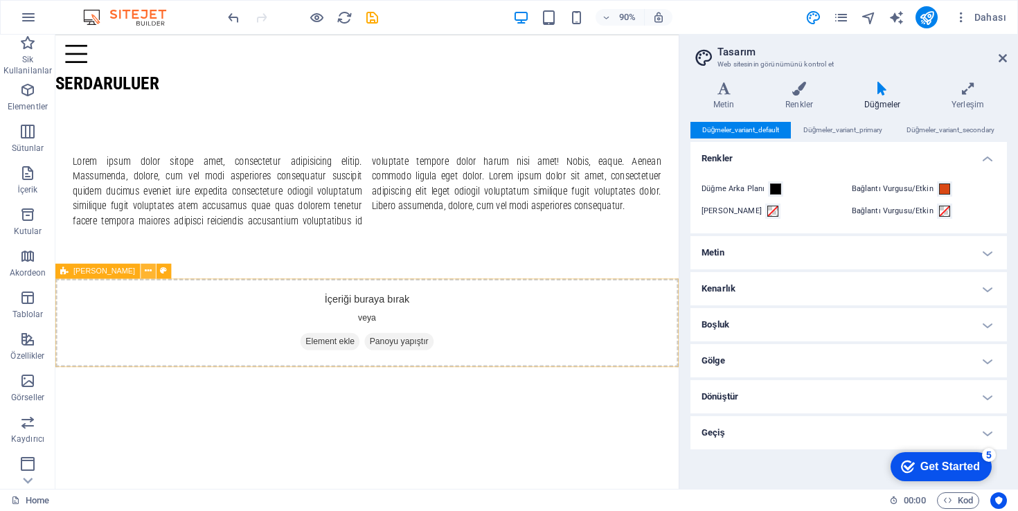
click at [145, 272] on icon at bounding box center [148, 270] width 7 height 13
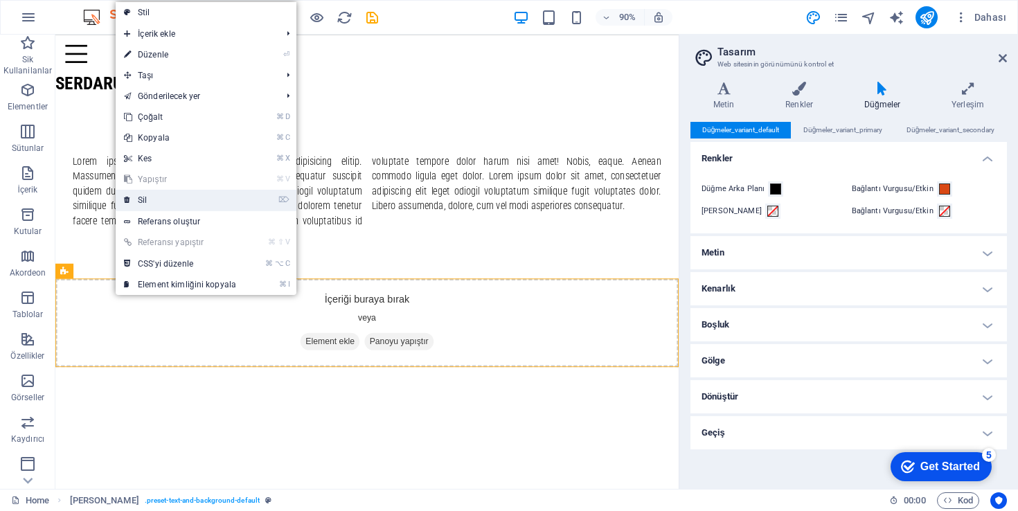
drag, startPoint x: 154, startPoint y: 185, endPoint x: 193, endPoint y: 201, distance: 42.6
click at [193, 201] on link "⌦ Sil" at bounding box center [180, 200] width 129 height 21
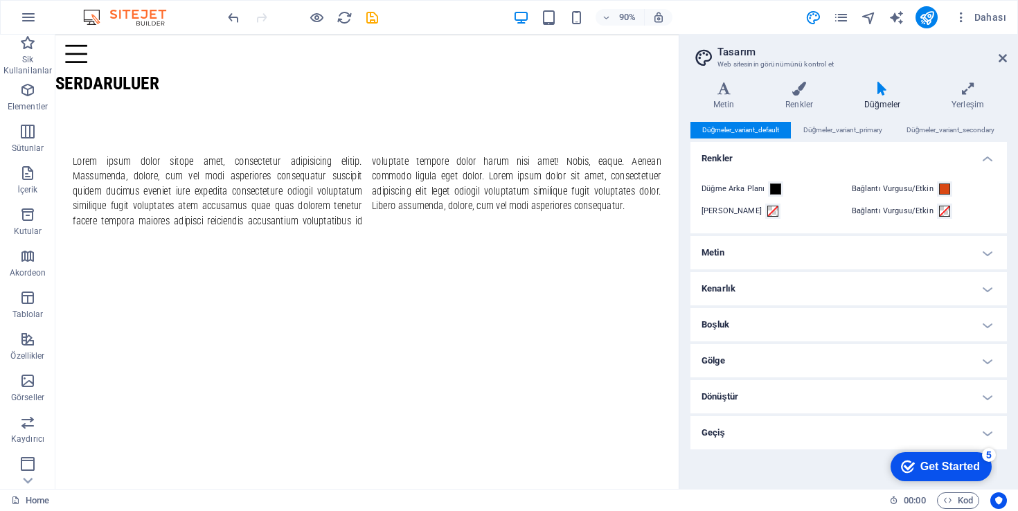
click at [510, 305] on html "Skip to main content Home About us Projects Contact serdaruluer Lorem ipsum dol…" at bounding box center [401, 170] width 693 height 271
drag, startPoint x: 1007, startPoint y: 55, endPoint x: 991, endPoint y: 57, distance: 16.1
click at [1007, 55] on aside "Tasarım Web sitesinin görünümünü kontrol et Varyantlar Metin Renkler Düğmeler Y…" at bounding box center [848, 262] width 339 height 454
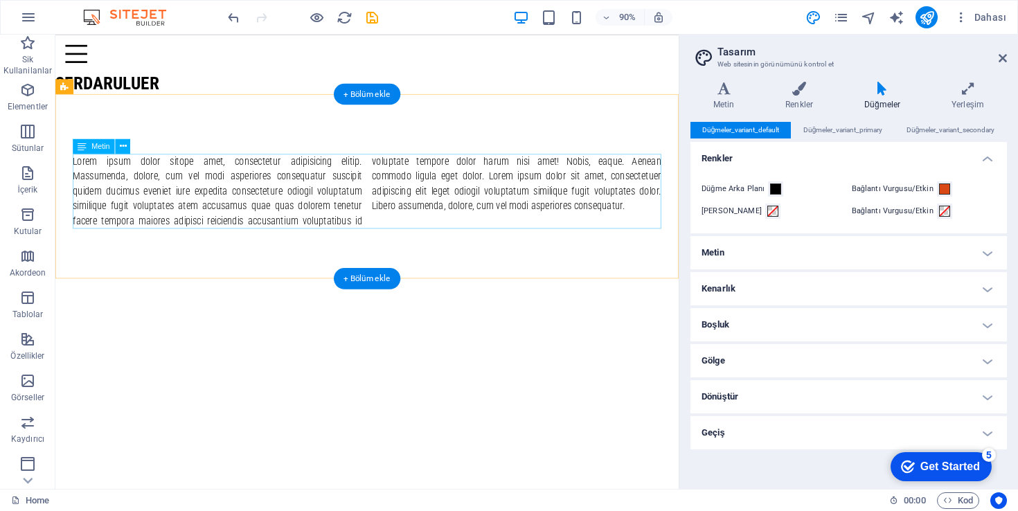
click at [267, 205] on div "Lorem ipsum dolor sitope amet, consectetur adipisicing elitip. Massumenda, dolo…" at bounding box center [402, 208] width 654 height 83
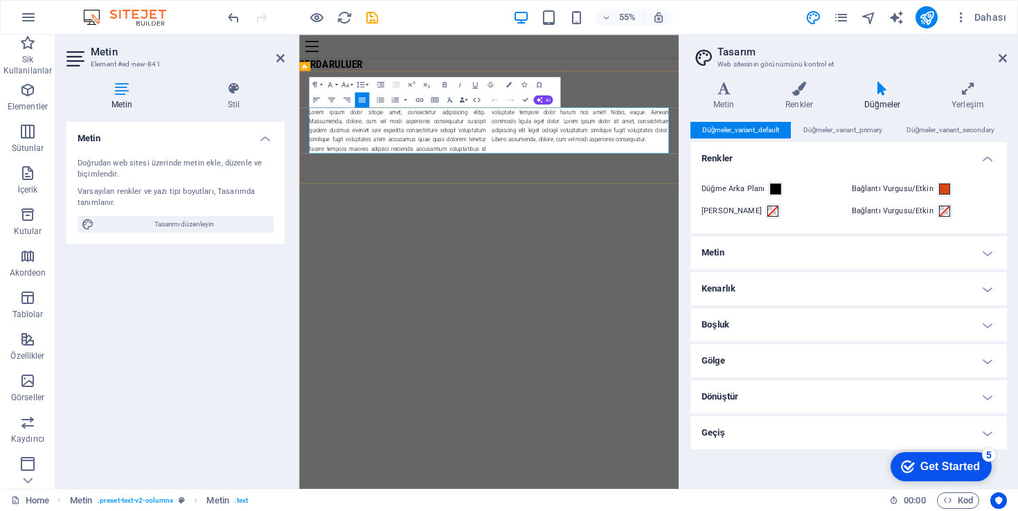
click at [445, 230] on p "Lorem ipsum dolor sitope amet, consectetur adipisicing elitip. Massumenda, dolo…" at bounding box center [644, 208] width 654 height 83
click at [446, 230] on p "Lorem ipsum dolor sitope amet, consectetur adipisicing elitip. Massumenda, dolo…" at bounding box center [644, 208] width 654 height 83
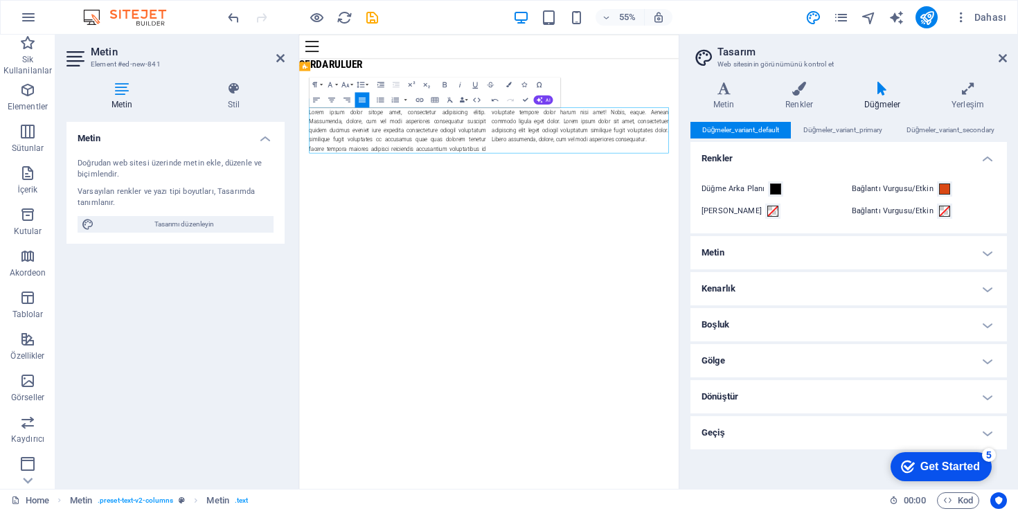
click at [664, 239] on div "Lorem ipsum dolor sitope amet, consectetur adipisicing elitip. Massumenda, dolo…" at bounding box center [644, 208] width 654 height 83
click at [640, 235] on div "Lorem ipsum dolor sitope amet, consectetur adipisicing elitip. Massumenda, dolo…" at bounding box center [644, 208] width 654 height 83
click at [640, 236] on div "Lorem ipsum dolor sitope amet, consectetur adipisicing elitip. Massumenda, dolo…" at bounding box center [644, 208] width 654 height 83
click at [614, 236] on p "Lorem ipsum dolor sitope amet, consectetur adipisicing elitip. Massumenda, dolo…" at bounding box center [644, 208] width 654 height 83
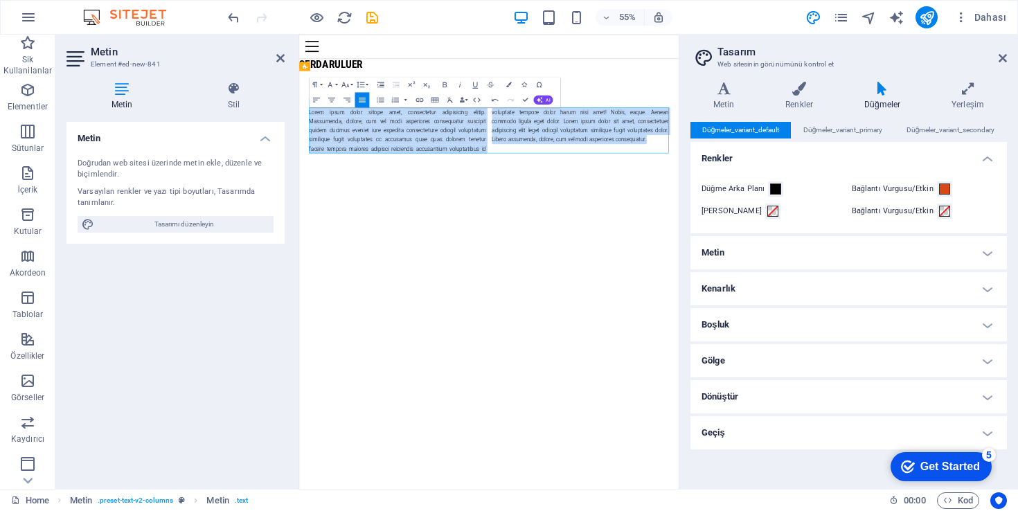
drag, startPoint x: 614, startPoint y: 236, endPoint x: 611, endPoint y: 214, distance: 22.4
click at [611, 214] on p "Lorem ipsum dolor sitope amet, consectetur adipisicing elitip. Massumenda, dolo…" at bounding box center [644, 208] width 654 height 83
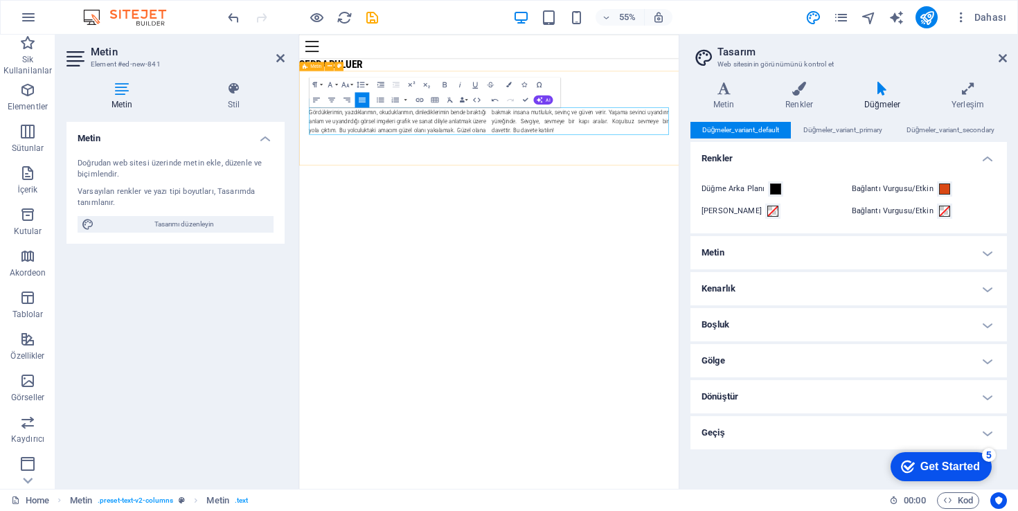
click at [804, 217] on div "Gördüklerimin, yazdıklarımın, okuduklarımın, dinlediklerimin bende bıraktığı an…" at bounding box center [644, 186] width 690 height 172
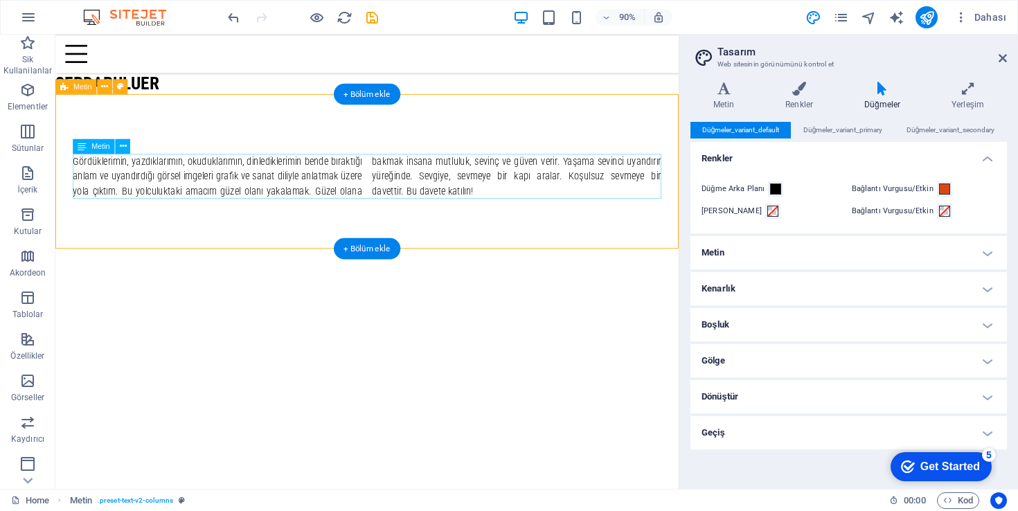
click at [642, 141] on div "Gördüklerimin, yazdıklarımın, okuduklarımın, dinlediklerimin bende bıraktığı an…" at bounding box center [401, 186] width 693 height 172
click at [582, 208] on div "Gördüklerimin, yazdıklarımın, okuduklarımın, dinlediklerimin bende bıraktığı an…" at bounding box center [402, 192] width 654 height 50
drag, startPoint x: 544, startPoint y: 215, endPoint x: 544, endPoint y: 226, distance: 10.4
click at [540, 230] on div "Gördüklerimin, yazdıklarımın, okuduklarımın, dinlediklerimin bende bıraktığı an…" at bounding box center [401, 186] width 693 height 172
click at [554, 213] on div "Gördüklerimin, yazdıklarımın, okuduklarımın, dinlediklerimin bende bıraktığı an…" at bounding box center [402, 192] width 654 height 50
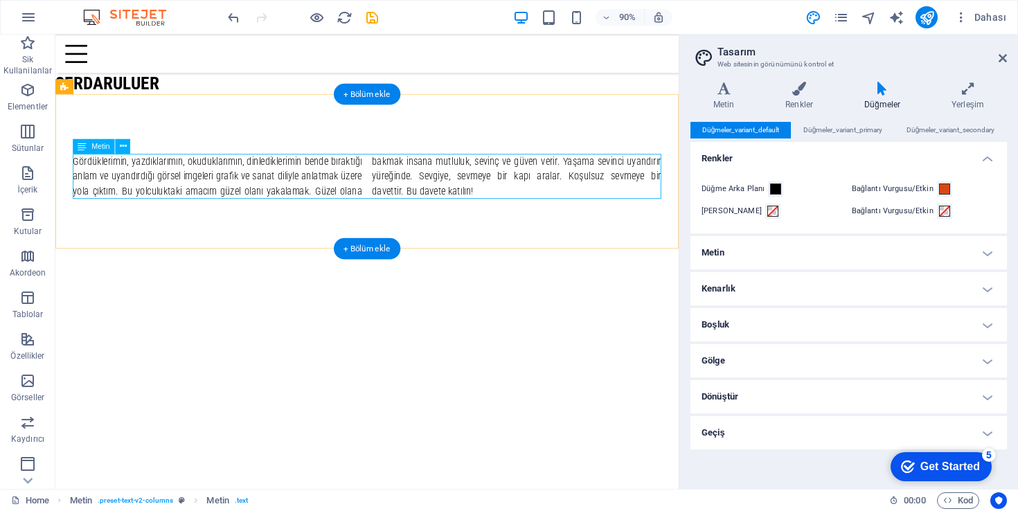
click at [247, 193] on div "Gördüklerimin, yazdıklarımın, okuduklarımın, dinlediklerimin bende bıraktığı an…" at bounding box center [402, 192] width 654 height 50
click at [663, 188] on div "Gördüklerimin, yazdıklarımın, okuduklarımın, dinlediklerimin bende bıraktığı an…" at bounding box center [402, 192] width 654 height 50
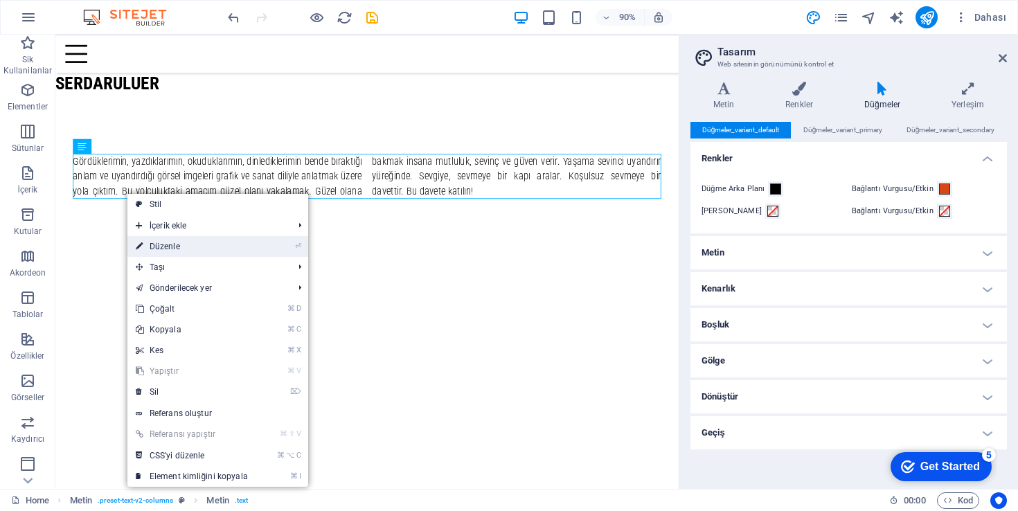
click at [202, 243] on link "⏎ Düzenle" at bounding box center [191, 246] width 129 height 21
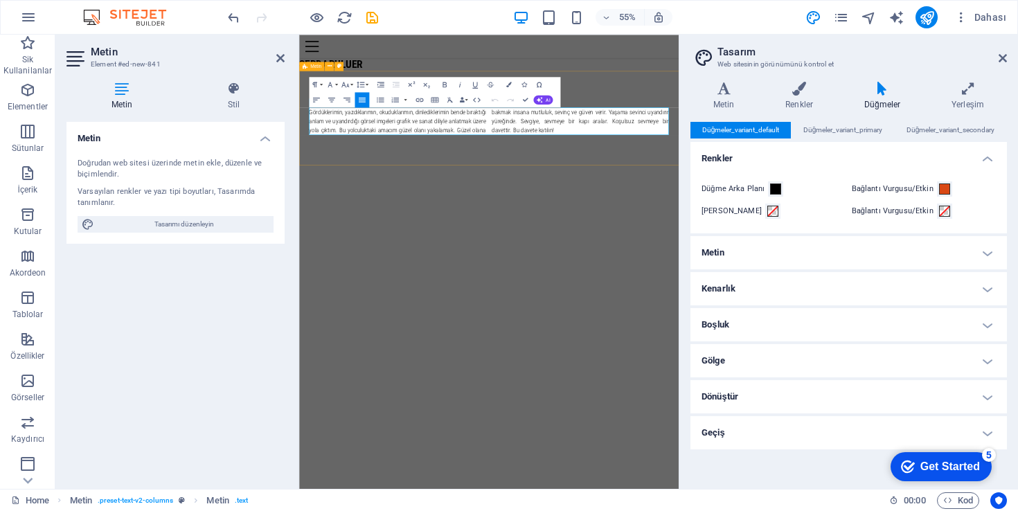
click at [915, 246] on div "Gördüklerimin, yazdıklarımın, okuduklarımın, dinlediklerimin bende bıraktığı an…" at bounding box center [644, 186] width 690 height 172
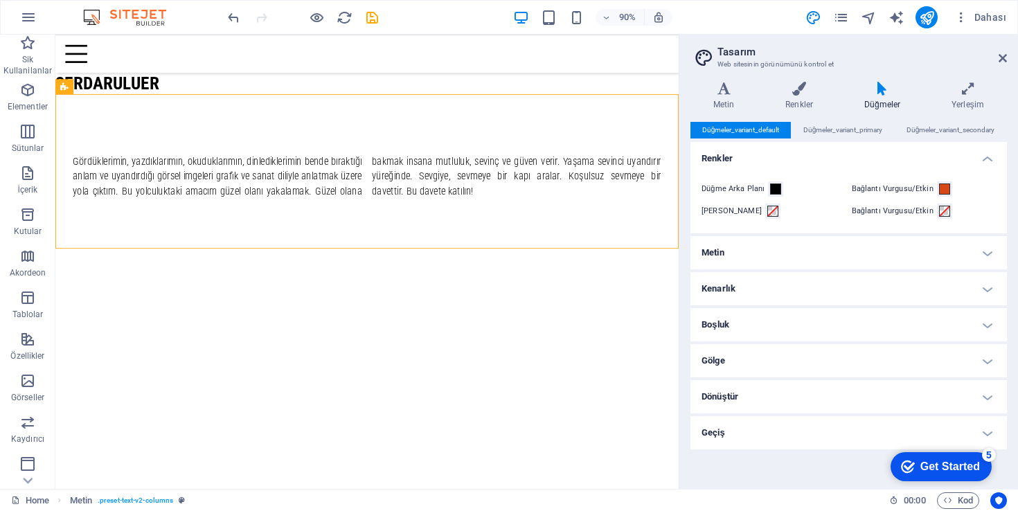
drag, startPoint x: 529, startPoint y: 270, endPoint x: 524, endPoint y: 299, distance: 28.9
click at [524, 272] on html "Skip to main content Home About us Projects Contact serdaruluer Gördüklerimin, …" at bounding box center [401, 154] width 693 height 238
click at [527, 272] on html "Skip to main content Home About us Projects Contact serdaruluer Gördüklerimin, …" at bounding box center [401, 154] width 693 height 238
click at [591, 239] on div "Gördüklerimin, yazdıklarımın, okuduklarımın, dinlediklerimin bende bıraktığı an…" at bounding box center [401, 186] width 693 height 172
click at [594, 237] on div "Gördüklerimin, yazdıklarımın, okuduklarımın, dinlediklerimin bende bıraktığı an…" at bounding box center [401, 186] width 693 height 172
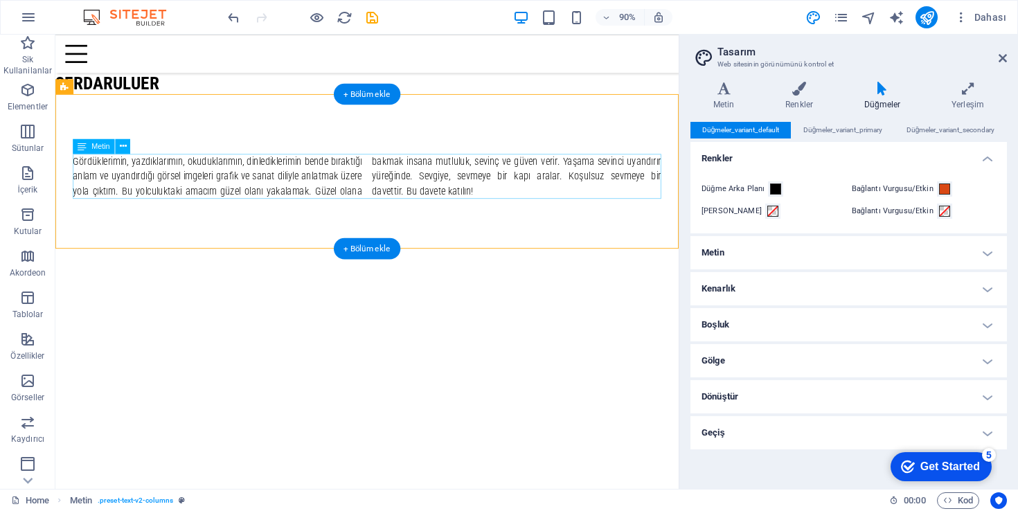
click at [257, 189] on div "Gördüklerimin, yazdıklarımın, okuduklarımın, dinlediklerimin bende bıraktığı an…" at bounding box center [402, 192] width 654 height 50
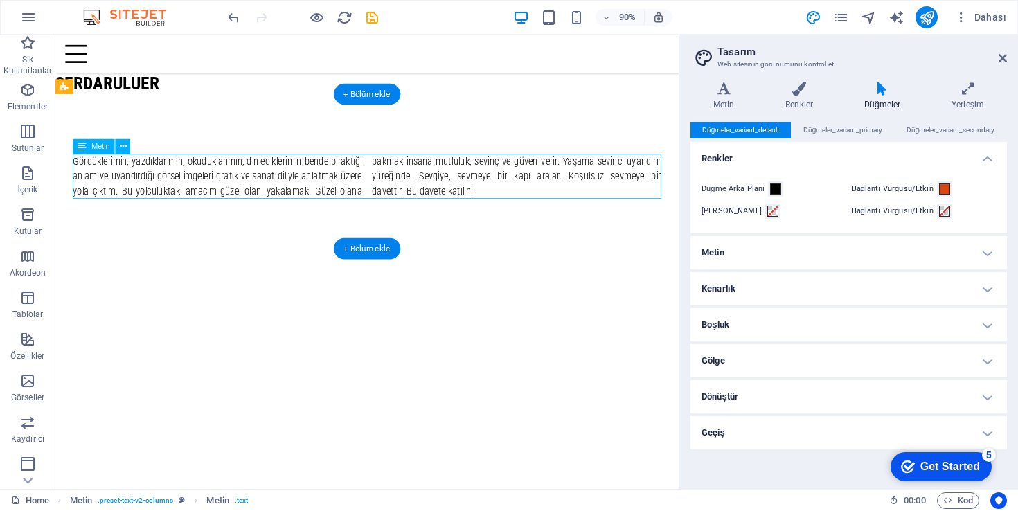
click at [257, 189] on div "Gördüklerimin, yazdıklarımın, okuduklarımın, dinlediklerimin bende bıraktığı an…" at bounding box center [402, 192] width 654 height 50
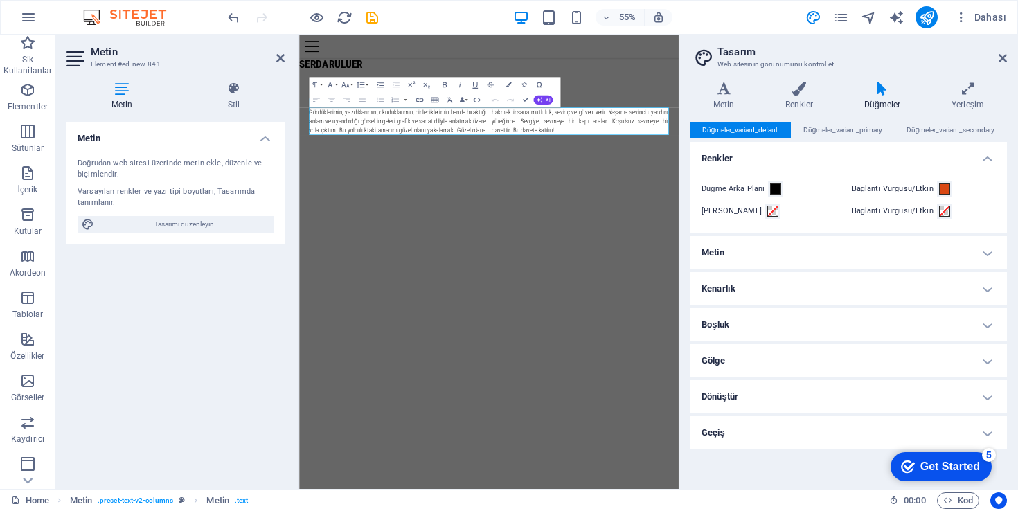
click at [237, 173] on div "Doğrudan web sitesi üzerinde metin ekle, düzenle ve biçimlendir." at bounding box center [176, 169] width 196 height 23
click at [443, 179] on p "Gördüklerimin, yazdıklarımın, okuduklarımın, dinlediklerimin bende bıraktığı an…" at bounding box center [644, 192] width 654 height 50
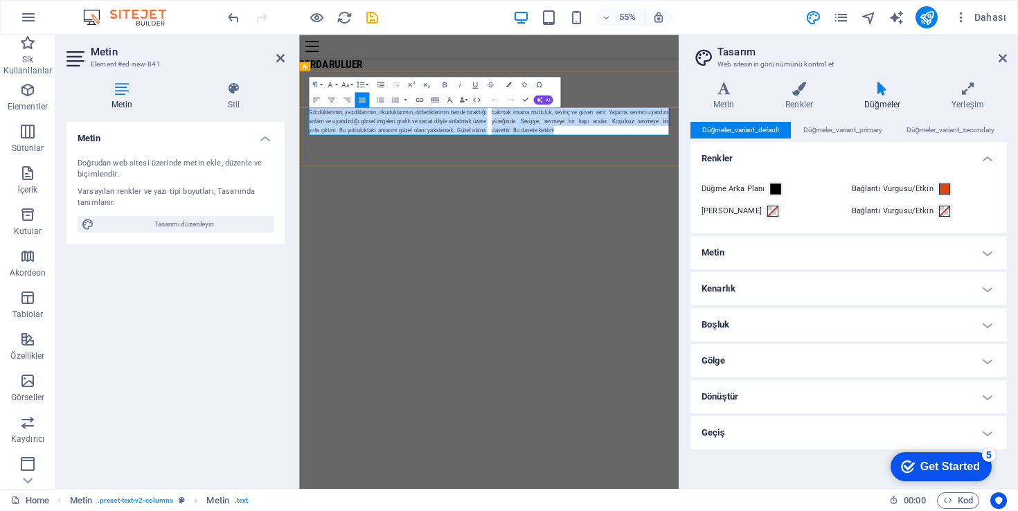
copy p "Gördüklerimin, yazdıklarımın, okuduklarımın, dinlediklerimin bende bıraktığı an…"
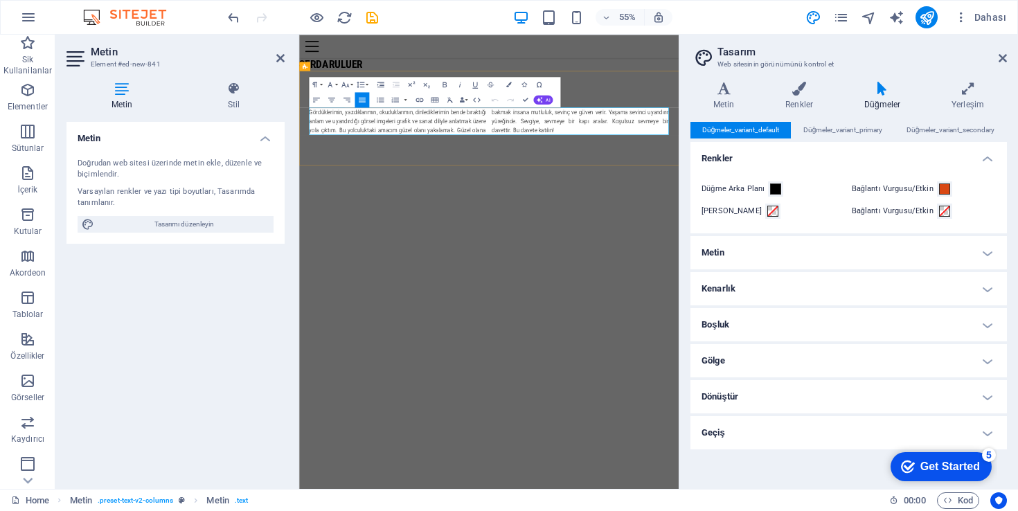
click at [752, 206] on p "Gördüklerimin, yazdıklarımın, okuduklarımın, dinlediklerimin bende bıraktığı an…" at bounding box center [644, 192] width 654 height 50
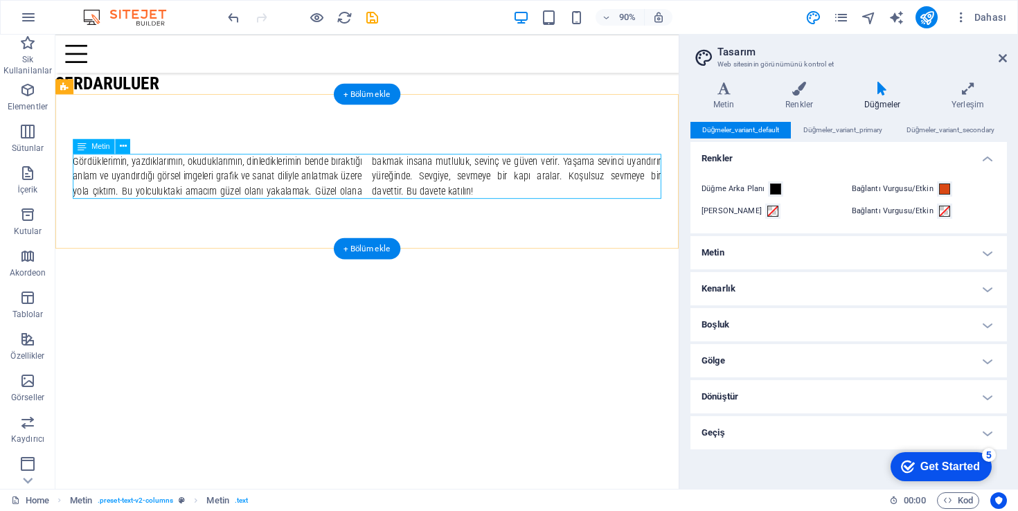
click at [505, 206] on div "Gördüklerimin, yazdıklarımın, okuduklarımın, dinlediklerimin bende bıraktığı an…" at bounding box center [402, 192] width 654 height 50
click at [502, 207] on div "Gördüklerimin, yazdıklarımın, okuduklarımın, dinlediklerimin bende bıraktığı an…" at bounding box center [402, 192] width 654 height 50
drag, startPoint x: 502, startPoint y: 207, endPoint x: 344, endPoint y: 317, distance: 192.7
click at [502, 207] on div "Gördüklerimin, yazdıklarımın, okuduklarımın, dinlediklerimin bende bıraktığı an…" at bounding box center [402, 192] width 654 height 50
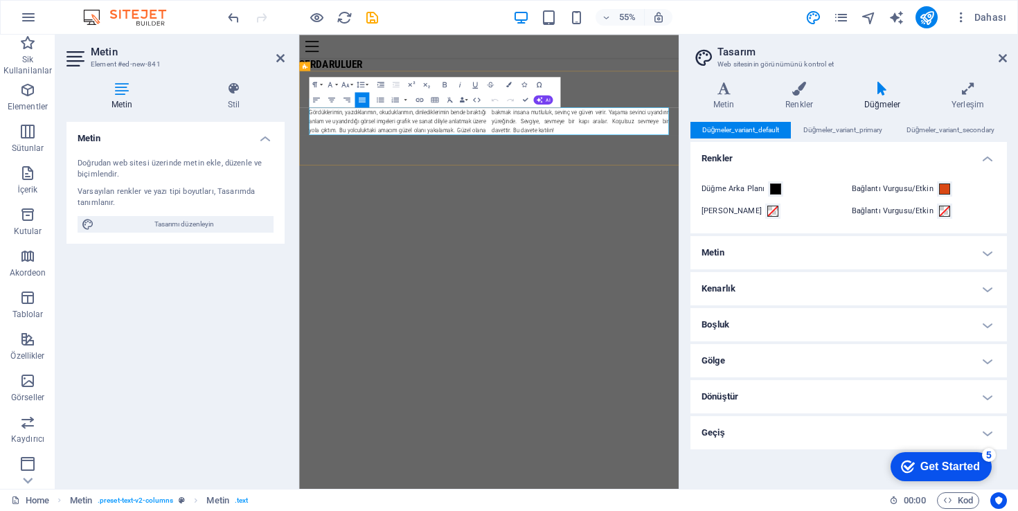
click at [743, 208] on p "Gördüklerimin, yazdıklarımın, okuduklarımın, dinlediklerimin bende bıraktığı an…" at bounding box center [644, 192] width 654 height 50
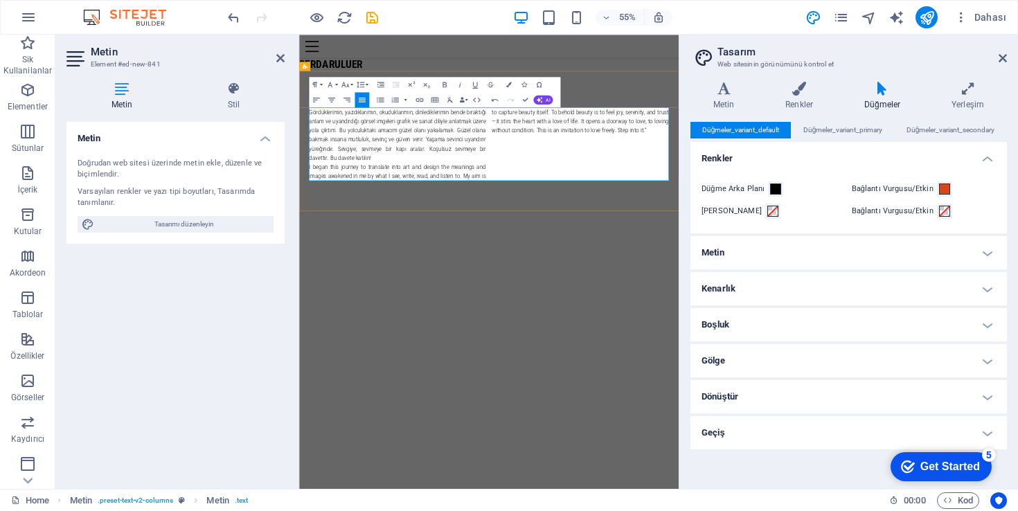
scroll to position [3889, 2]
drag, startPoint x: 321, startPoint y: 276, endPoint x: 383, endPoint y: 285, distance: 62.2
click at [321, 276] on p "Gördüklerimin, yazdıklarımın, okuduklarımın, dinlediklerimin bende bıraktığı an…" at bounding box center [644, 233] width 654 height 133
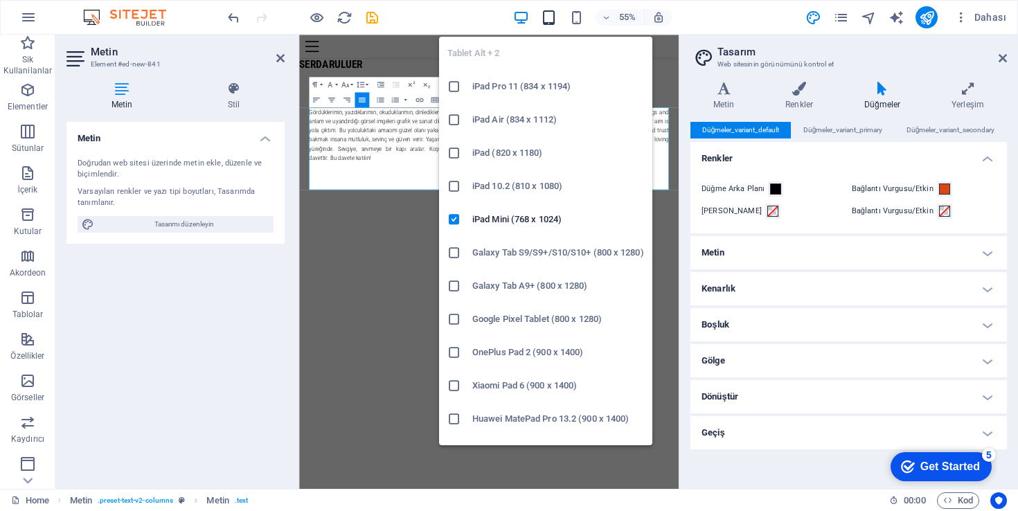
click at [549, 17] on icon "button" at bounding box center [549, 18] width 16 height 16
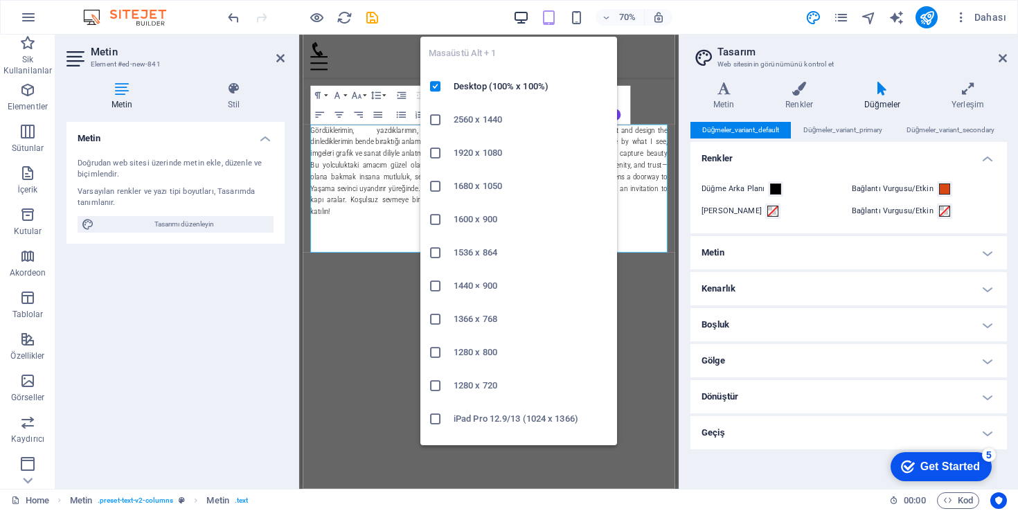
click at [522, 17] on icon "button" at bounding box center [521, 18] width 16 height 16
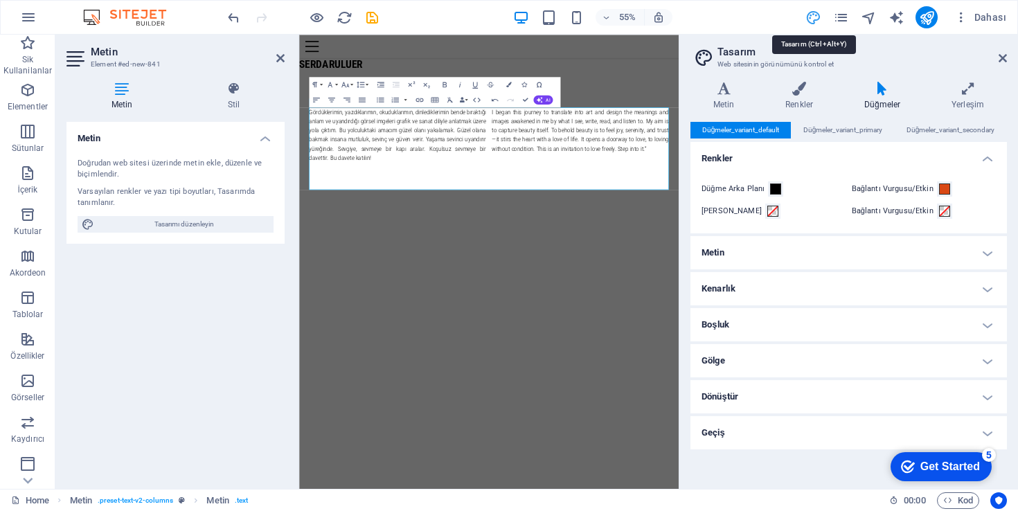
click at [812, 18] on icon "design" at bounding box center [814, 18] width 16 height 16
click at [858, 17] on div "Dahası" at bounding box center [908, 17] width 207 height 22
click at [847, 17] on icon "pages" at bounding box center [841, 18] width 16 height 16
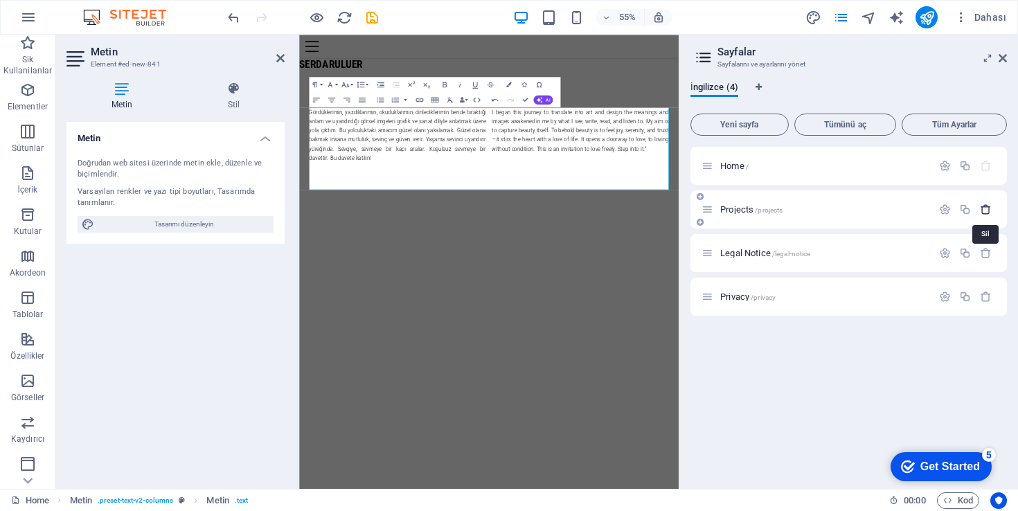
click at [987, 211] on icon "button" at bounding box center [986, 210] width 12 height 12
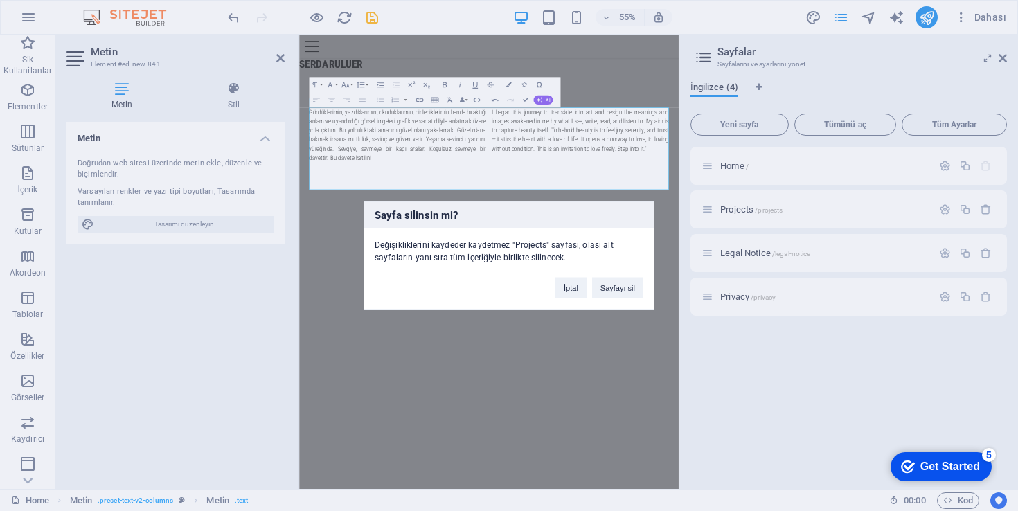
drag, startPoint x: 623, startPoint y: 283, endPoint x: 849, endPoint y: 230, distance: 231.4
click at [622, 283] on button "Sayfayı sil" at bounding box center [617, 288] width 51 height 21
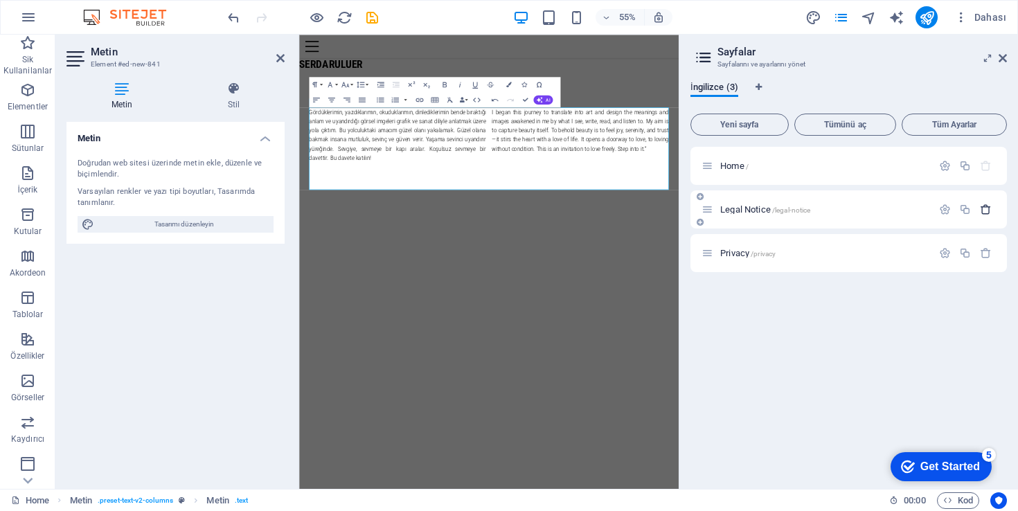
click at [982, 208] on icon "button" at bounding box center [986, 210] width 12 height 12
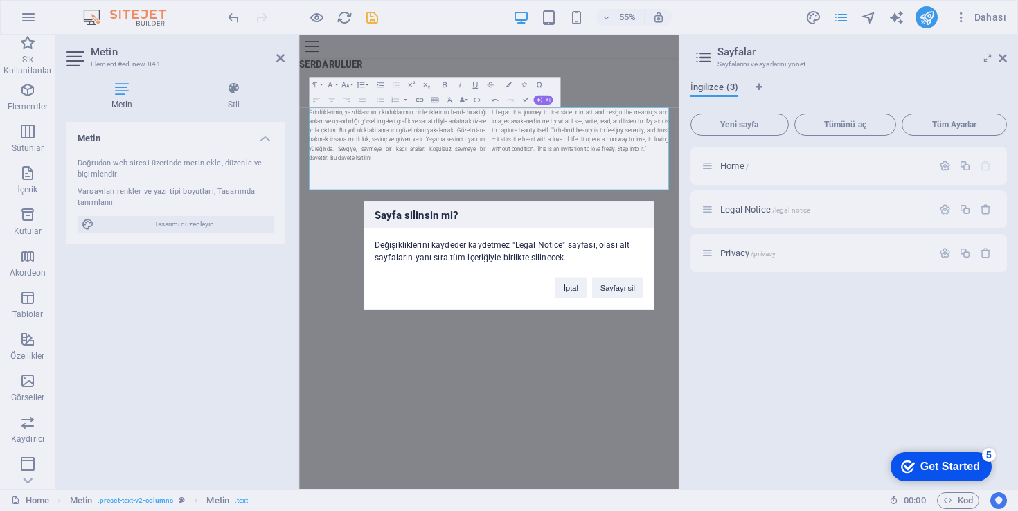
drag, startPoint x: 630, startPoint y: 294, endPoint x: 751, endPoint y: 278, distance: 122.2
click at [630, 294] on button "Sayfayı sil" at bounding box center [617, 288] width 51 height 21
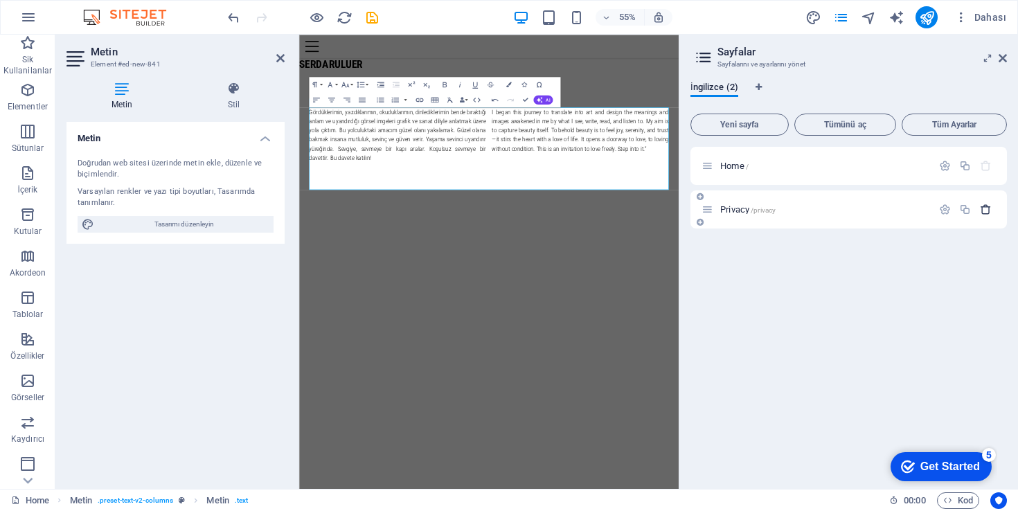
click at [984, 209] on icon "button" at bounding box center [986, 210] width 12 height 12
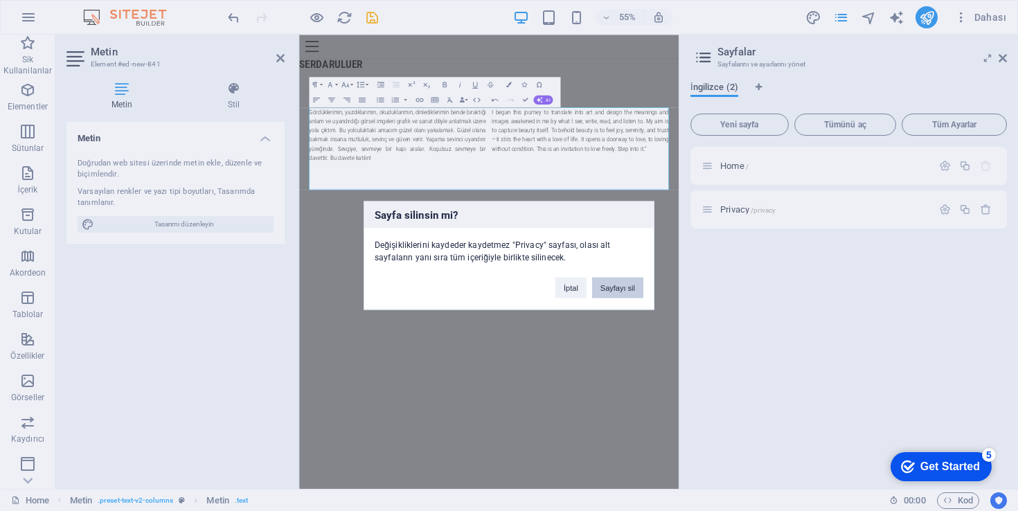
click at [624, 294] on button "Sayfayı sil" at bounding box center [617, 288] width 51 height 21
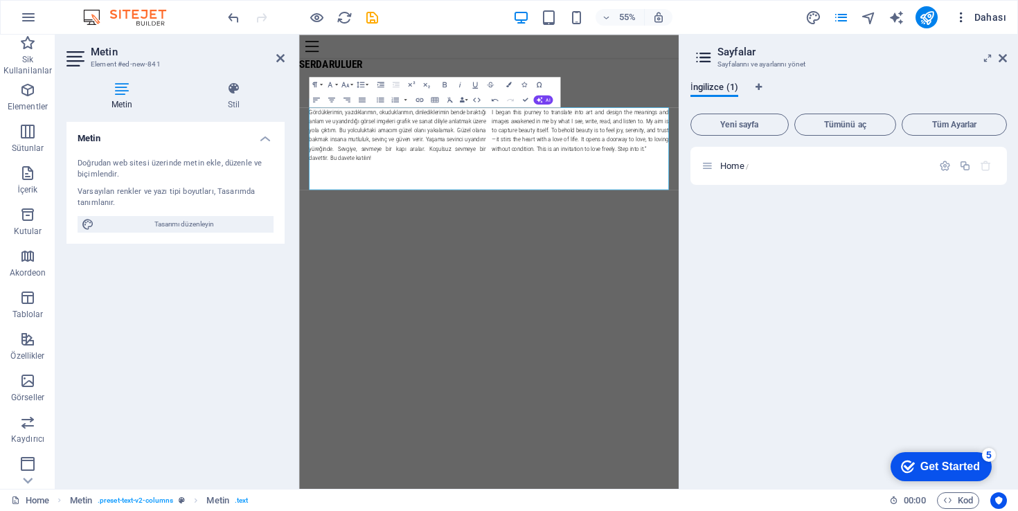
click at [965, 15] on icon "button" at bounding box center [962, 17] width 14 height 14
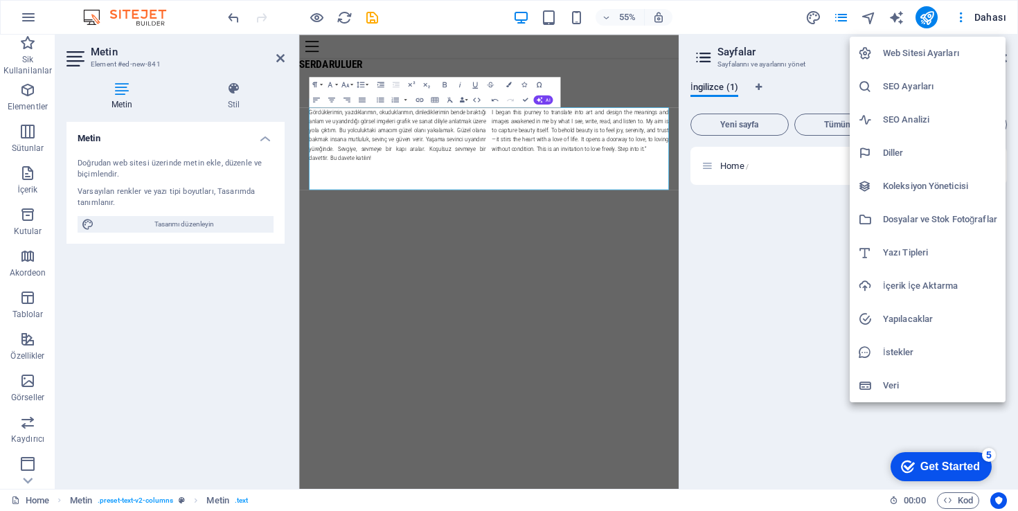
click at [961, 16] on div at bounding box center [509, 255] width 1018 height 511
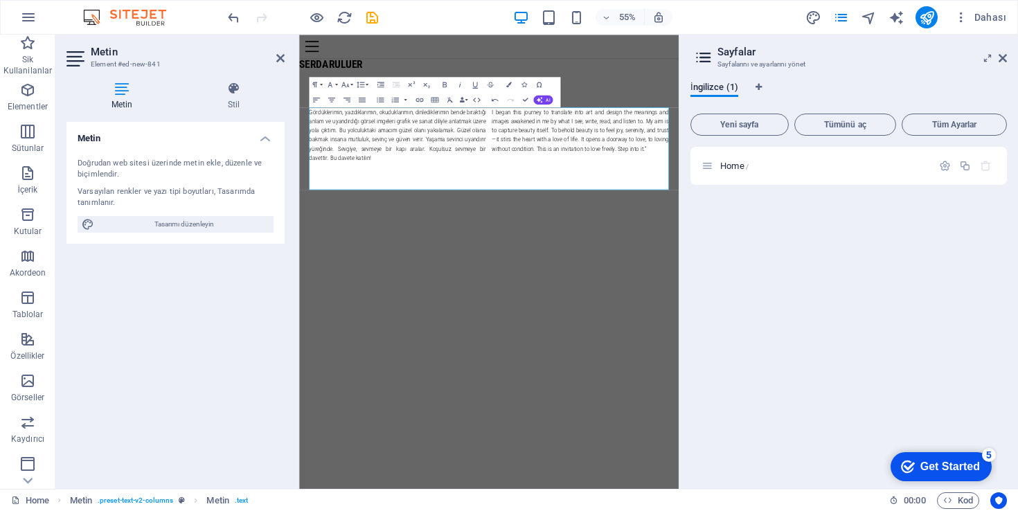
click at [977, 15] on span "Dahası" at bounding box center [981, 17] width 52 height 14
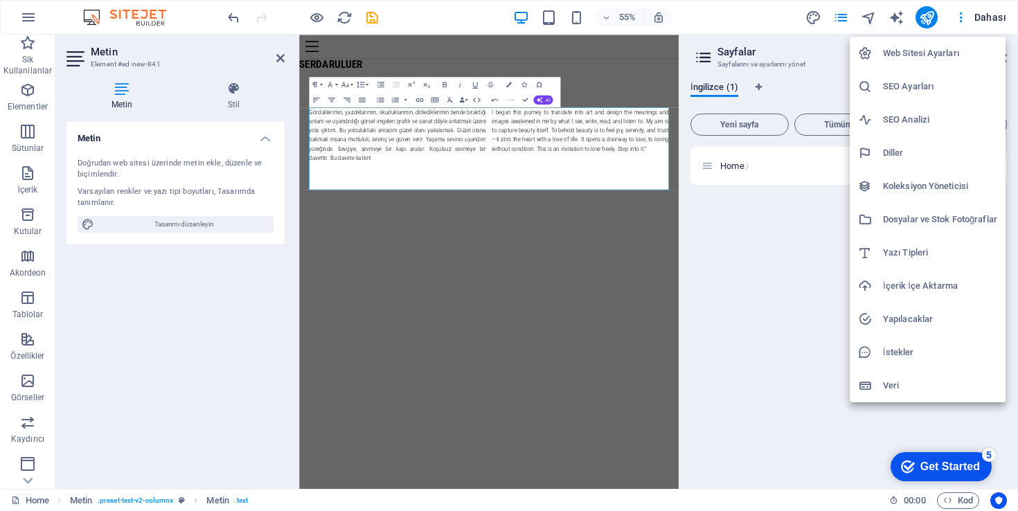
click at [977, 15] on div at bounding box center [509, 255] width 1018 height 511
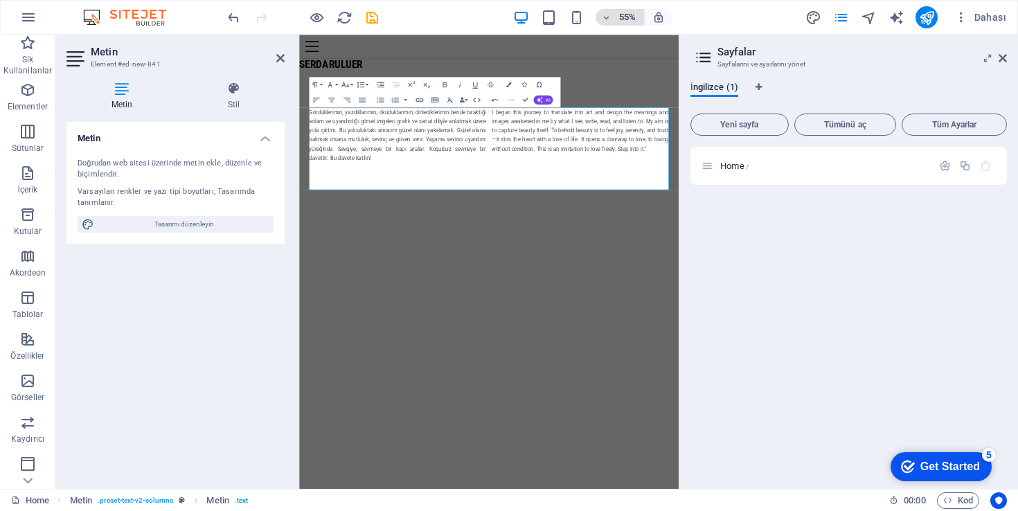
click at [634, 17] on h6 "55%" at bounding box center [627, 17] width 22 height 17
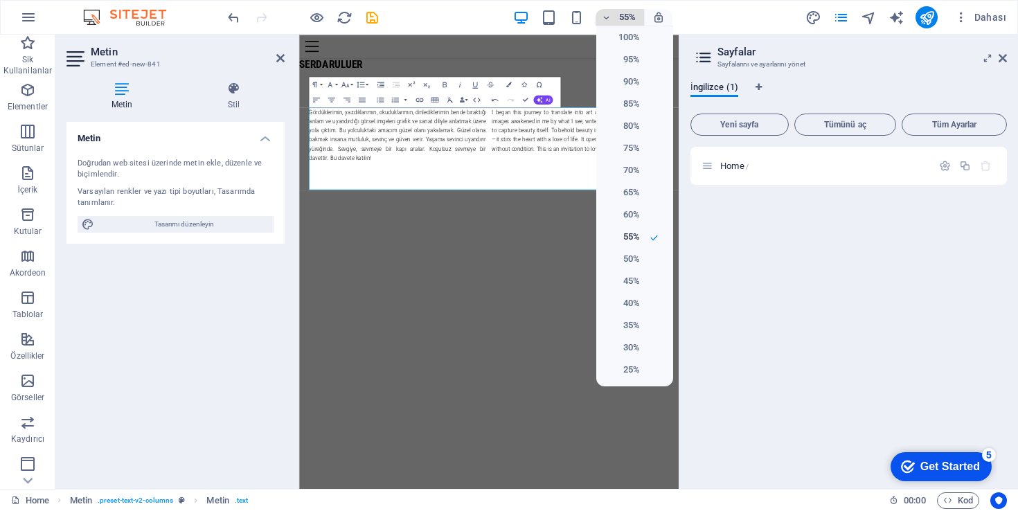
click at [634, 17] on div at bounding box center [509, 255] width 1018 height 511
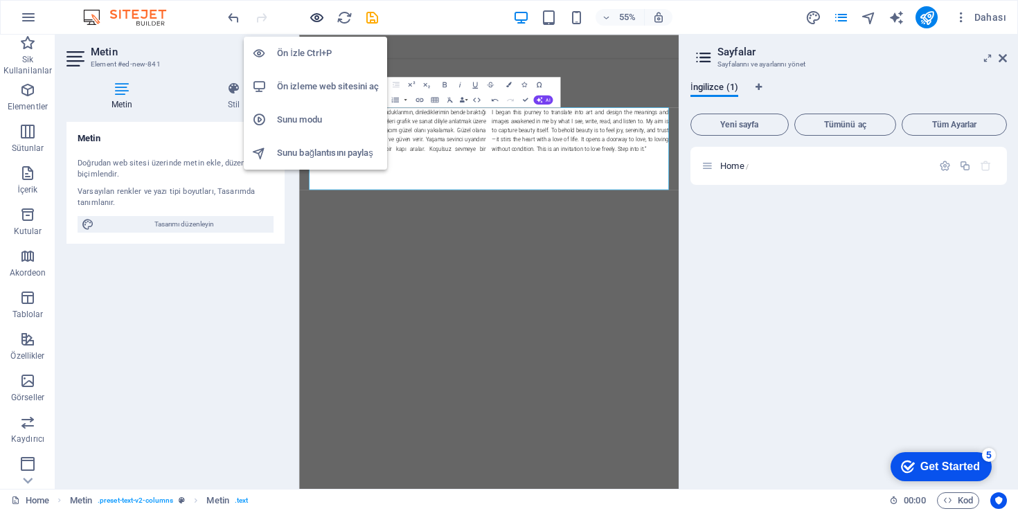
click at [317, 19] on icon "button" at bounding box center [317, 18] width 16 height 16
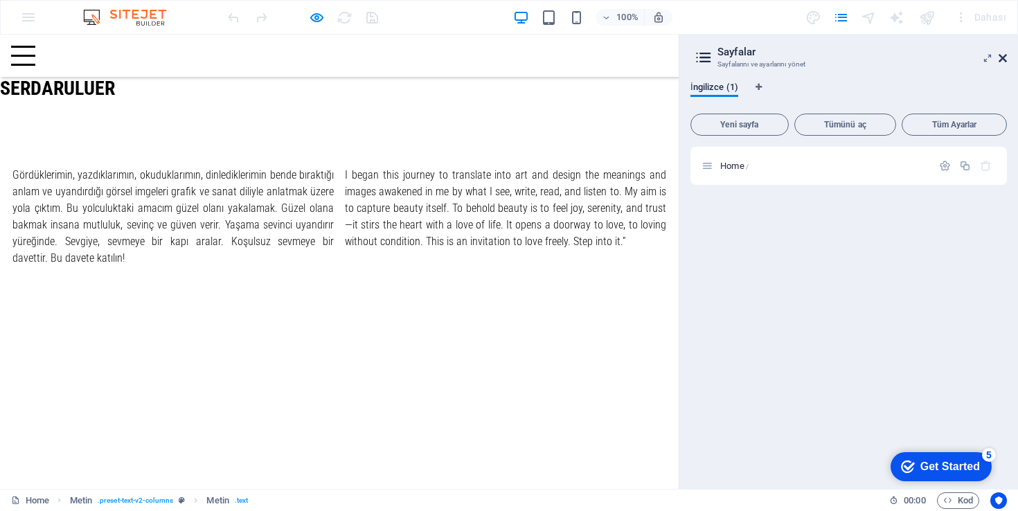
click at [1004, 58] on icon at bounding box center [1003, 58] width 8 height 11
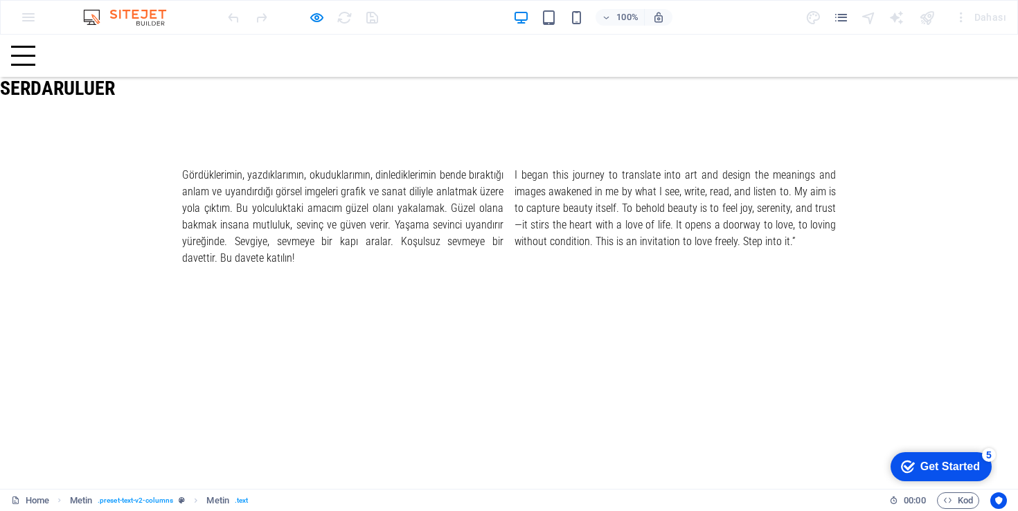
click at [35, 59] on div at bounding box center [23, 56] width 24 height 20
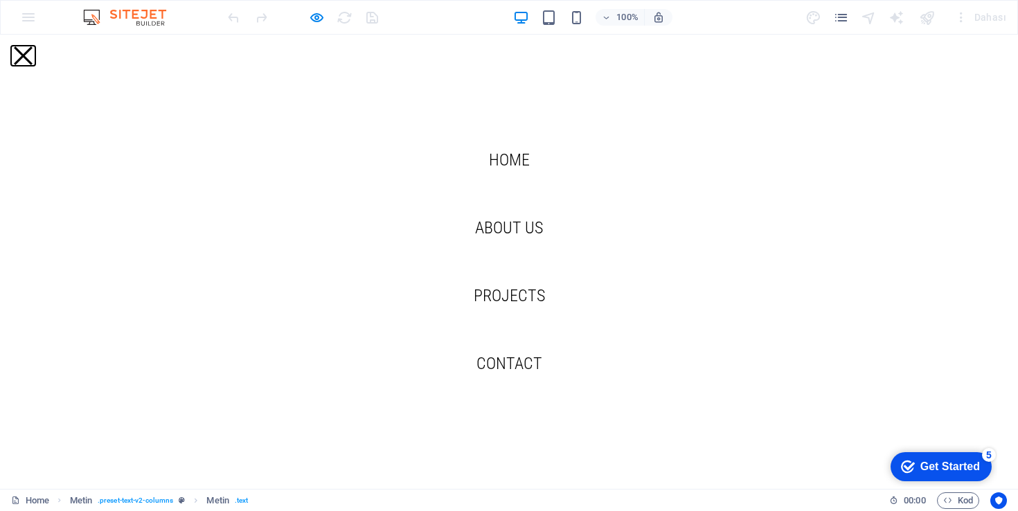
click at [33, 46] on button at bounding box center [23, 55] width 19 height 19
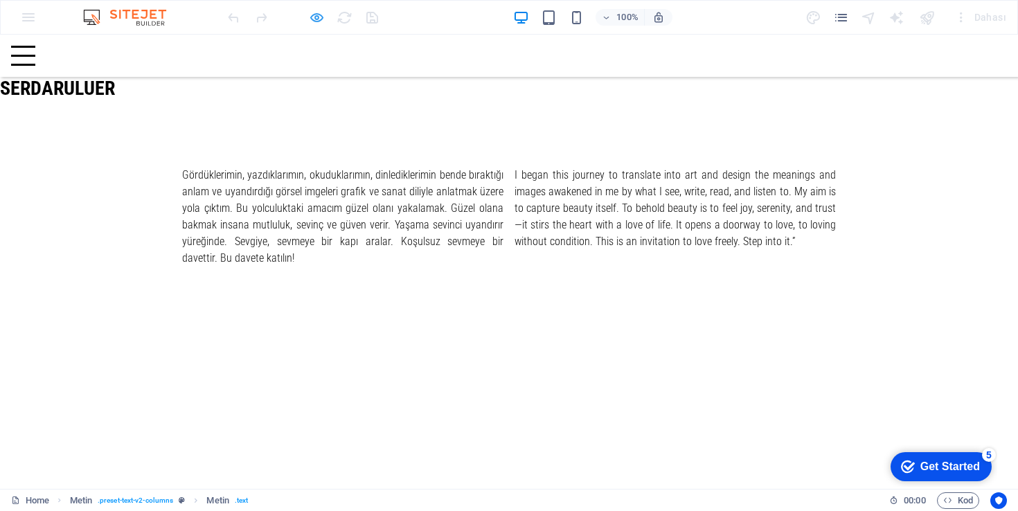
click at [314, 15] on icon "button" at bounding box center [317, 18] width 16 height 16
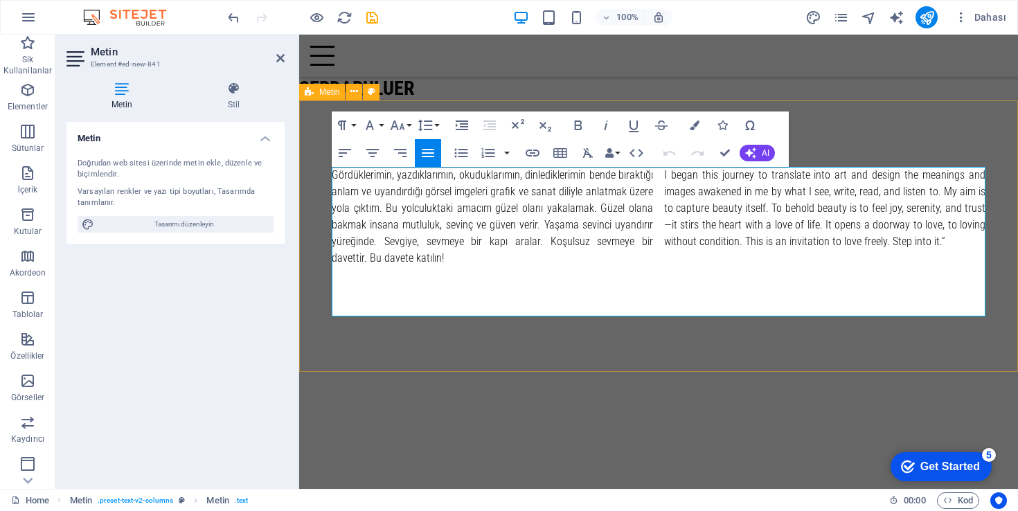
drag, startPoint x: 387, startPoint y: 79, endPoint x: 632, endPoint y: 80, distance: 245.9
click at [632, 80] on div "serdaruluer" at bounding box center [658, 68] width 719 height 66
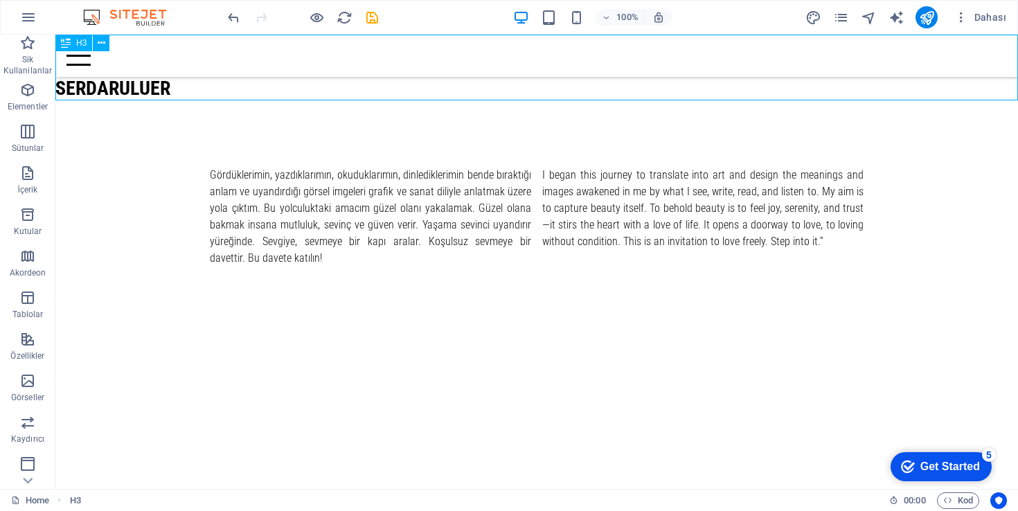
click at [179, 81] on div "serdaruluer" at bounding box center [536, 68] width 963 height 66
click at [157, 87] on div "serdaruluer" at bounding box center [536, 68] width 963 height 66
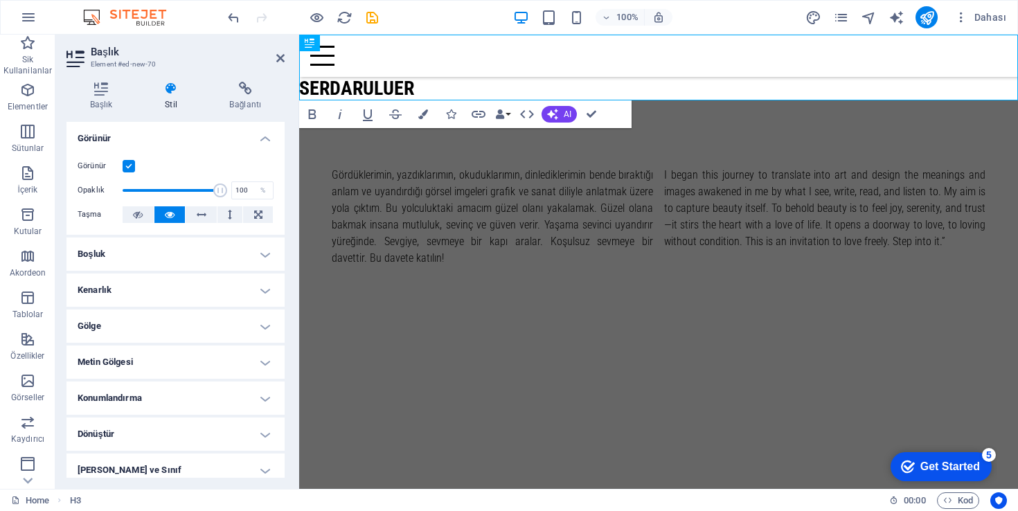
click at [175, 255] on h4 "Boşluk" at bounding box center [175, 254] width 218 height 33
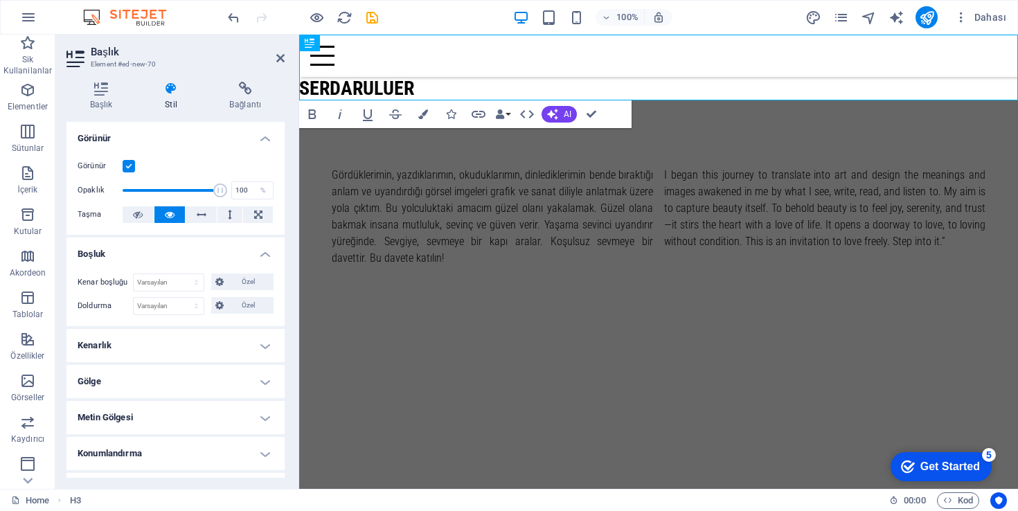
click at [174, 255] on h4 "Boşluk" at bounding box center [175, 250] width 218 height 25
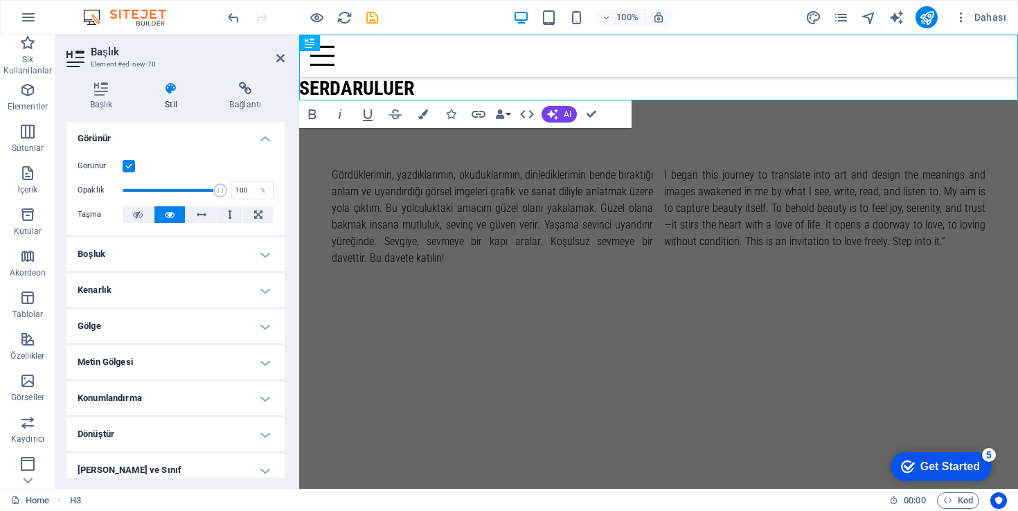
click at [164, 400] on h4 "Konumlandırma" at bounding box center [175, 398] width 218 height 33
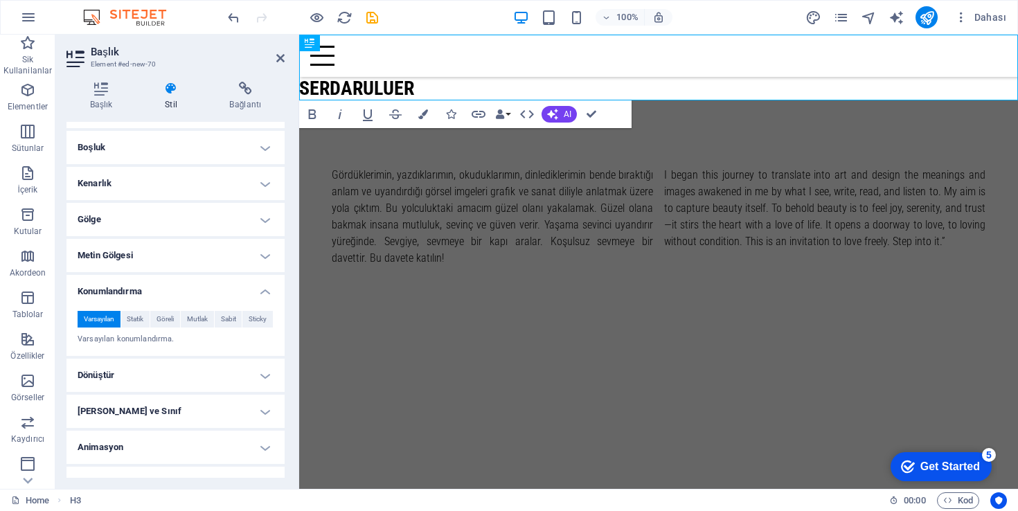
scroll to position [107, 0]
click at [137, 319] on span "Statik" at bounding box center [135, 318] width 17 height 17
click at [168, 317] on span "Göreli" at bounding box center [165, 318] width 17 height 17
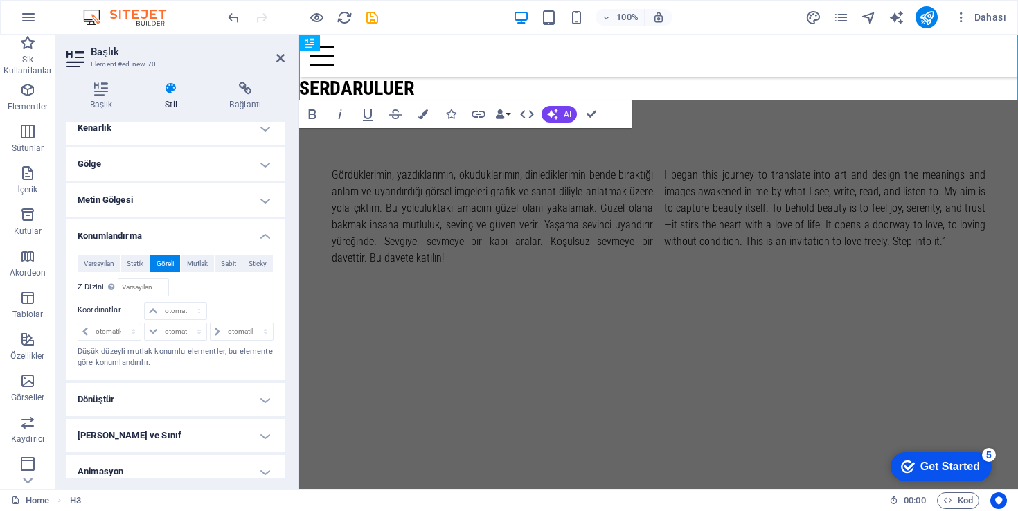
scroll to position [163, 0]
click at [180, 310] on select "otomatik px rem % em" at bounding box center [175, 309] width 61 height 17
click at [201, 267] on span "Mutlak" at bounding box center [197, 262] width 21 height 17
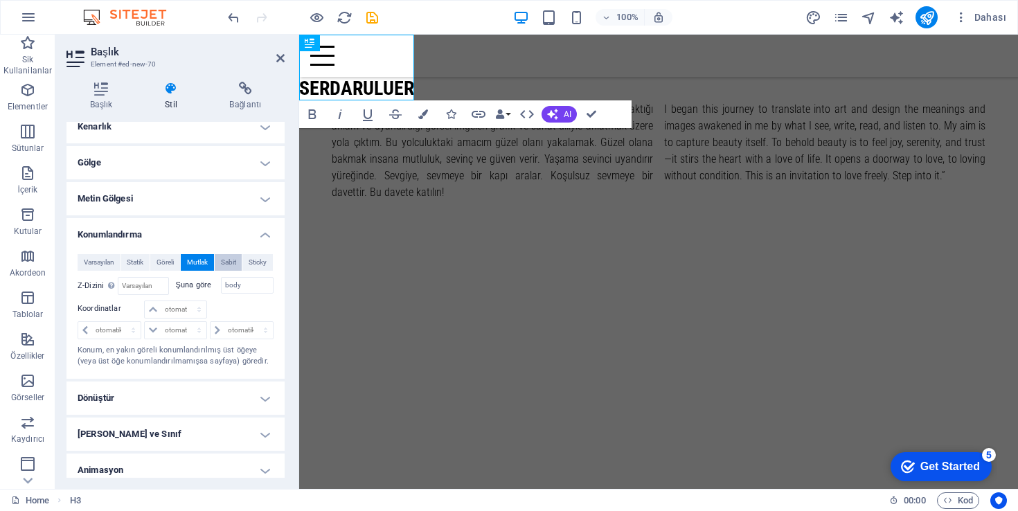
click at [224, 261] on span "Sabit" at bounding box center [228, 262] width 15 height 17
click at [242, 261] on button "Sticky" at bounding box center [257, 262] width 30 height 17
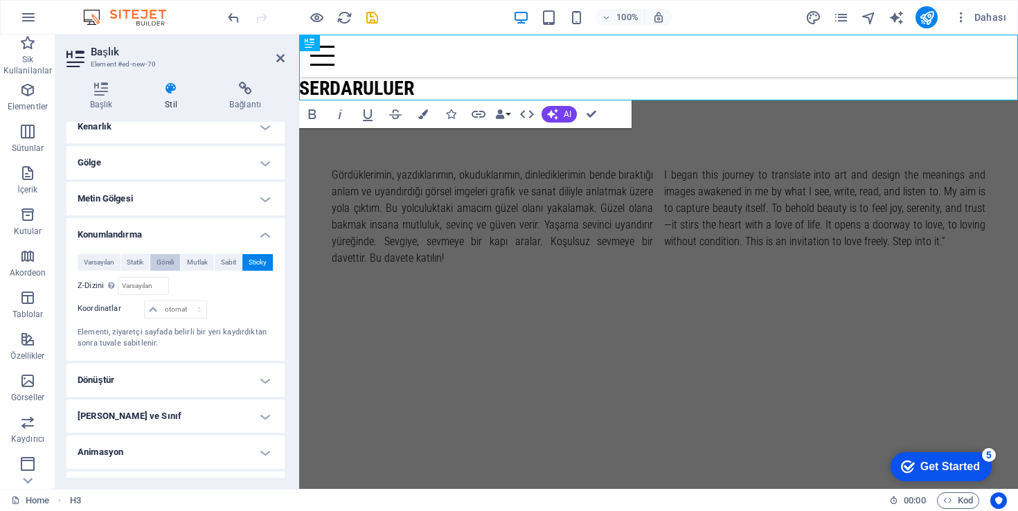
click at [160, 264] on span "Göreli" at bounding box center [165, 262] width 17 height 17
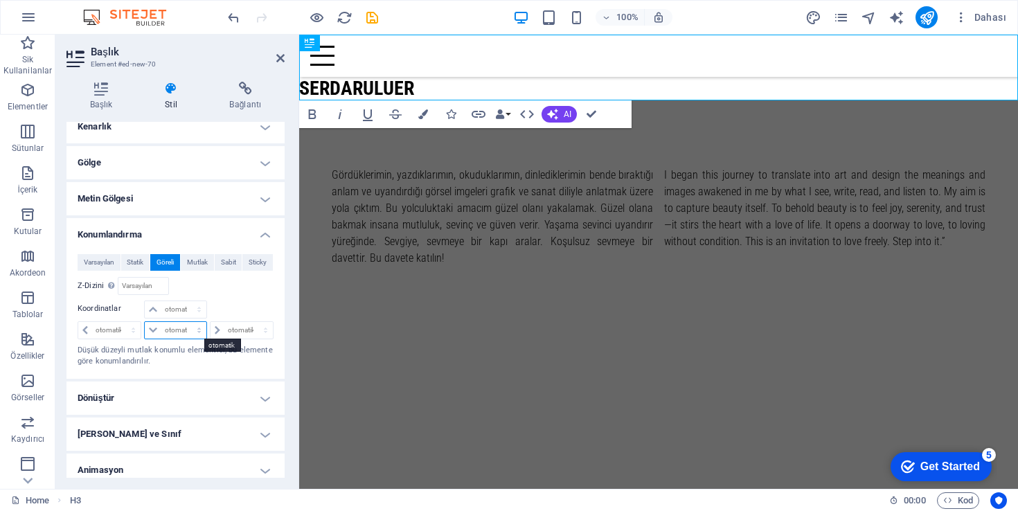
click at [176, 328] on select "otomatik px rem % em" at bounding box center [175, 330] width 61 height 17
click at [197, 264] on span "Mutlak" at bounding box center [197, 262] width 21 height 17
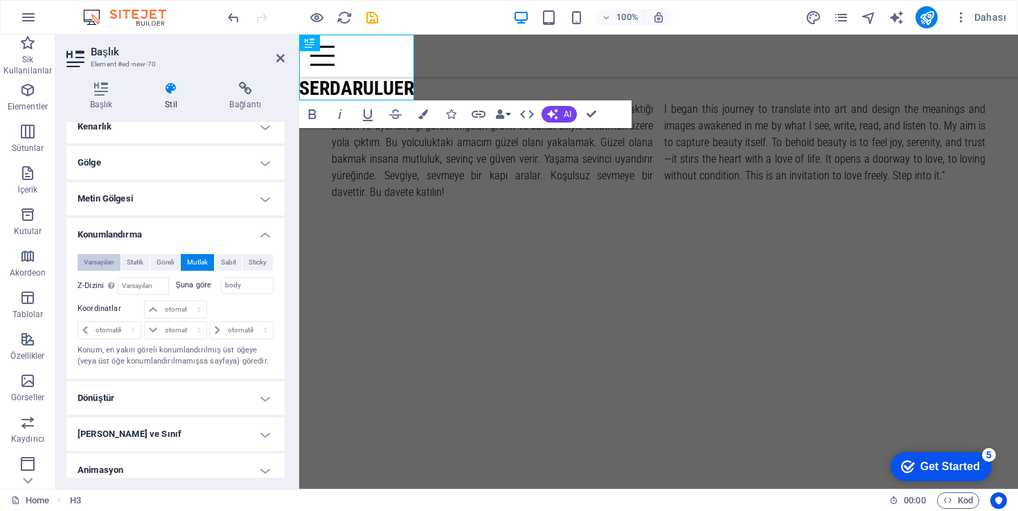
click at [91, 263] on span "Varsayılan" at bounding box center [99, 262] width 30 height 17
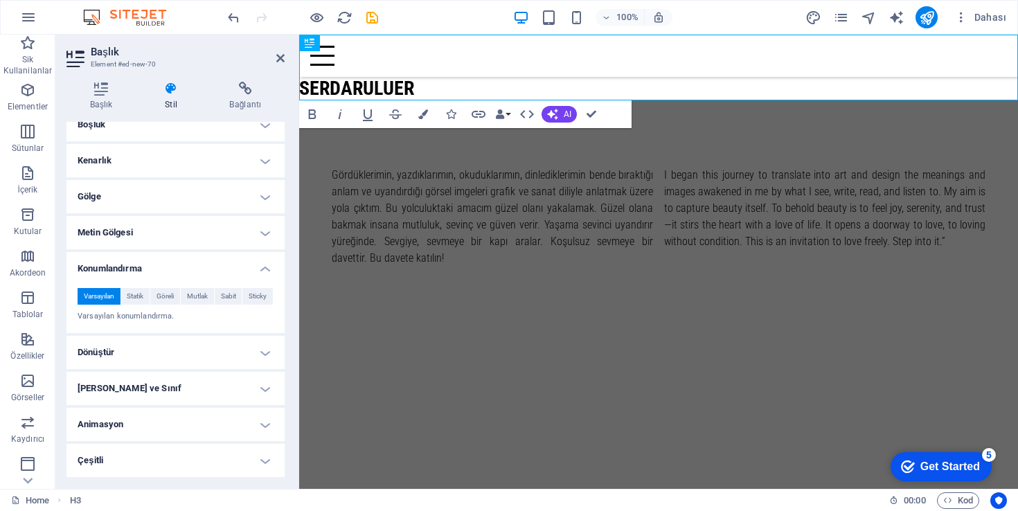
scroll to position [129, 0]
click at [422, 89] on h3 "serdaruluer" at bounding box center [658, 89] width 719 height 24
click at [309, 44] on icon at bounding box center [310, 43] width 10 height 17
click at [411, 43] on button at bounding box center [406, 43] width 17 height 17
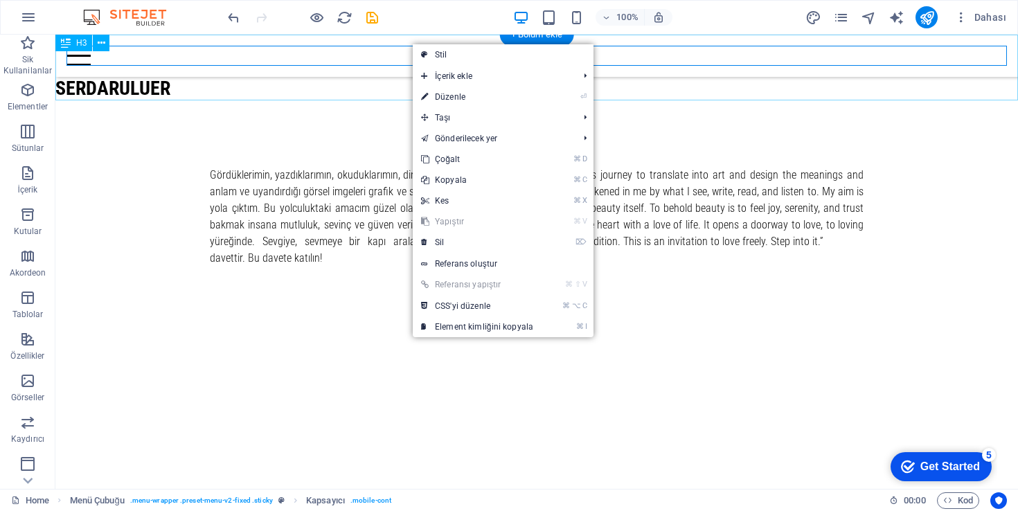
click at [177, 91] on div "serdaruluer" at bounding box center [536, 68] width 963 height 66
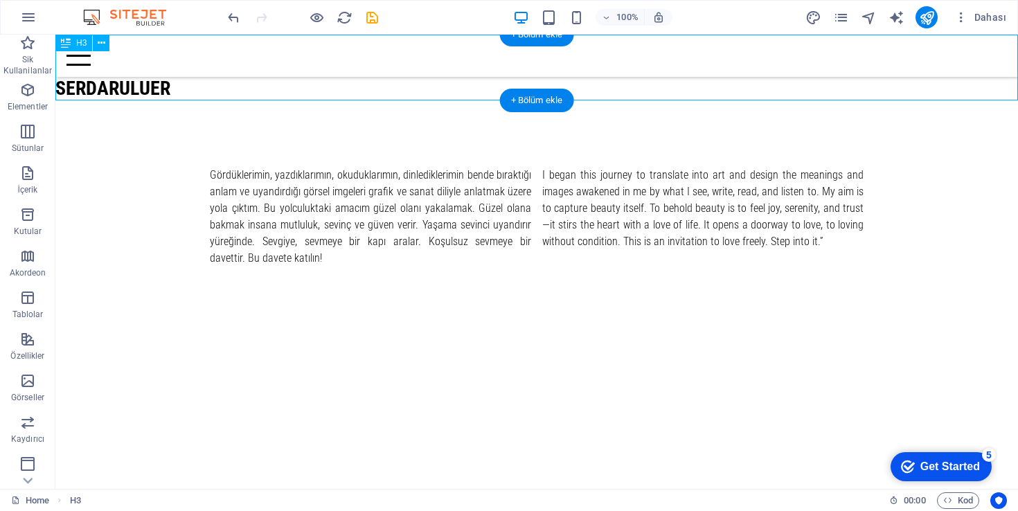
click at [159, 90] on div "serdaruluer" at bounding box center [536, 68] width 963 height 66
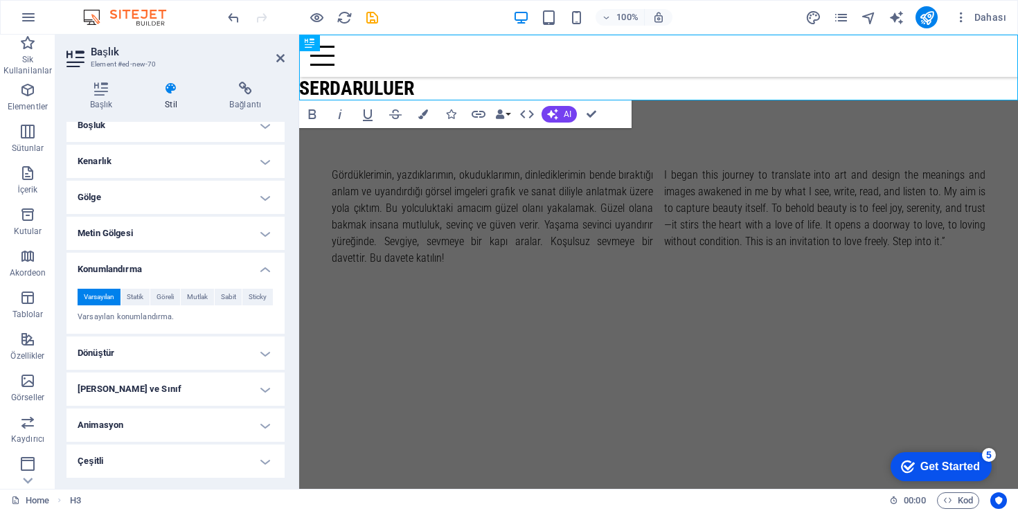
scroll to position [0, 0]
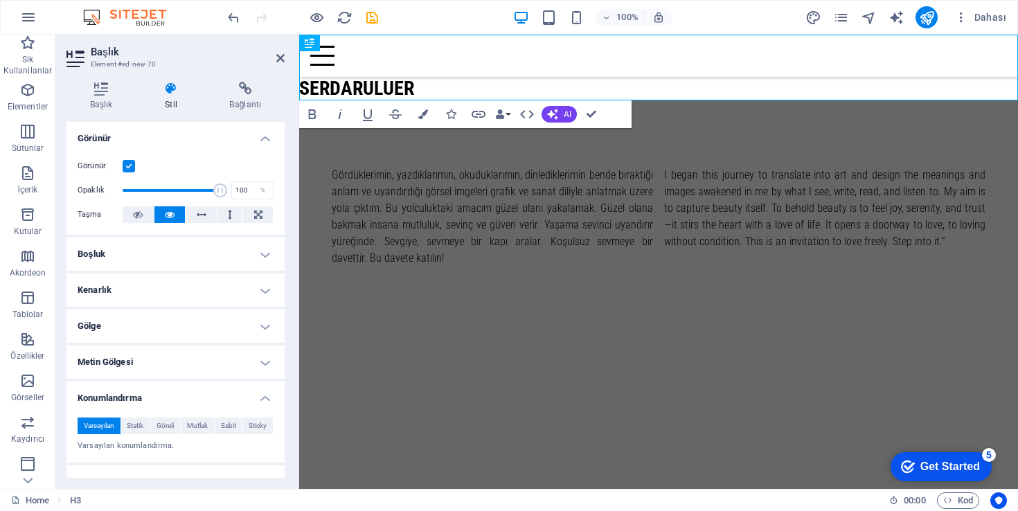
click at [129, 256] on h4 "Boşluk" at bounding box center [175, 254] width 218 height 33
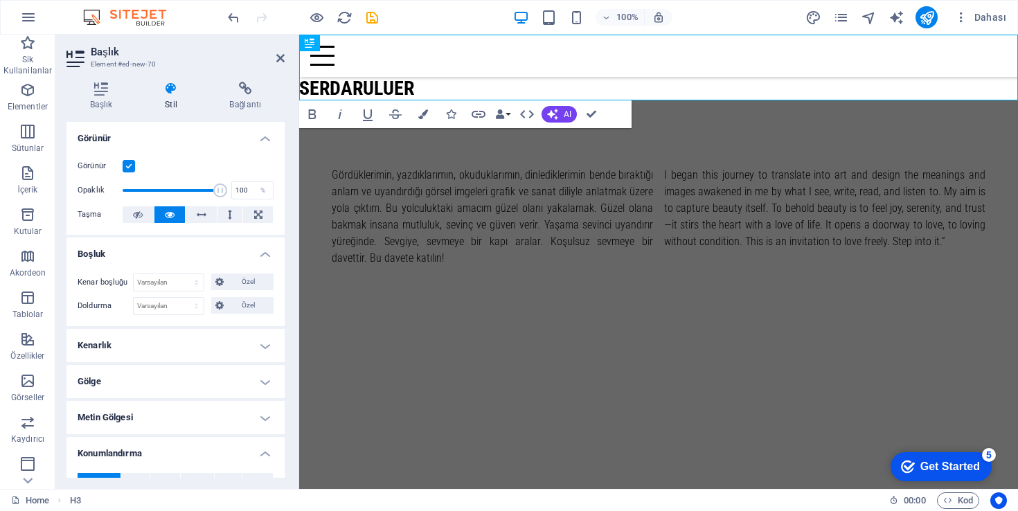
click at [145, 346] on h4 "Kenarlık" at bounding box center [175, 345] width 218 height 33
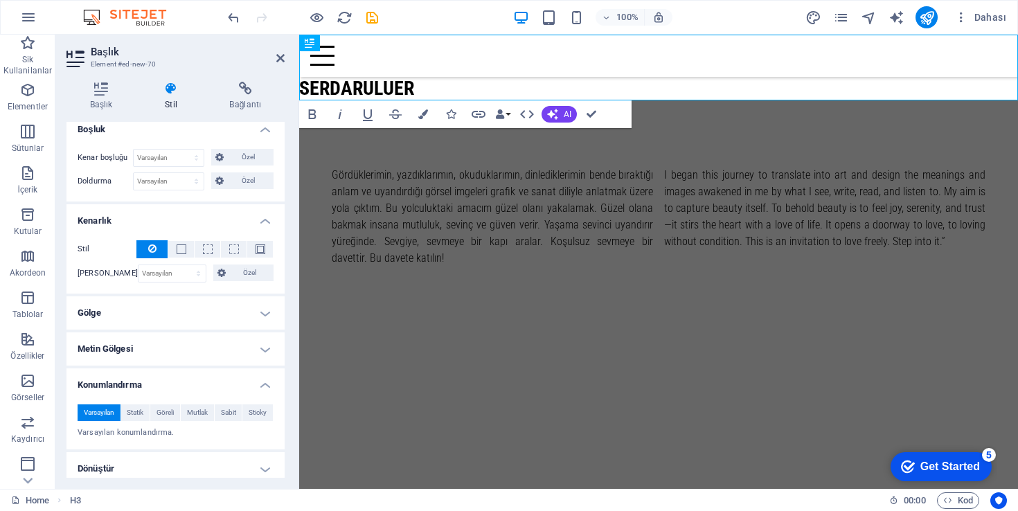
scroll to position [172, 0]
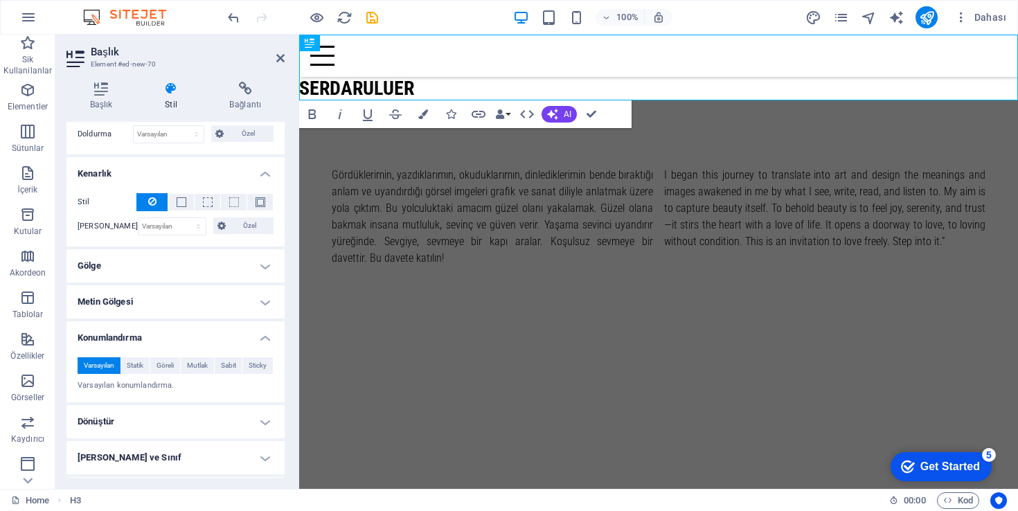
click at [139, 270] on h4 "Gölge" at bounding box center [175, 265] width 218 height 33
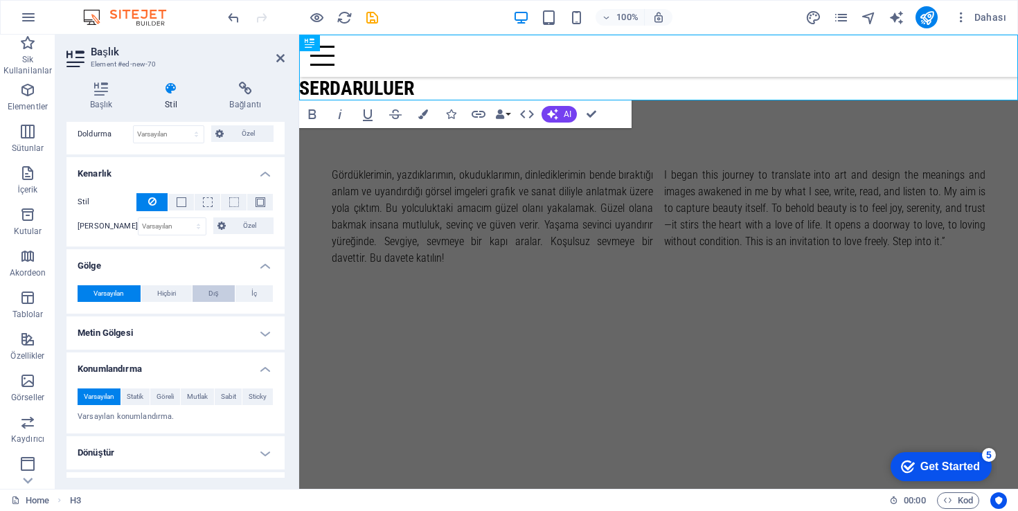
click at [208, 292] on span "Dış" at bounding box center [213, 293] width 10 height 17
type input "2"
type input "4"
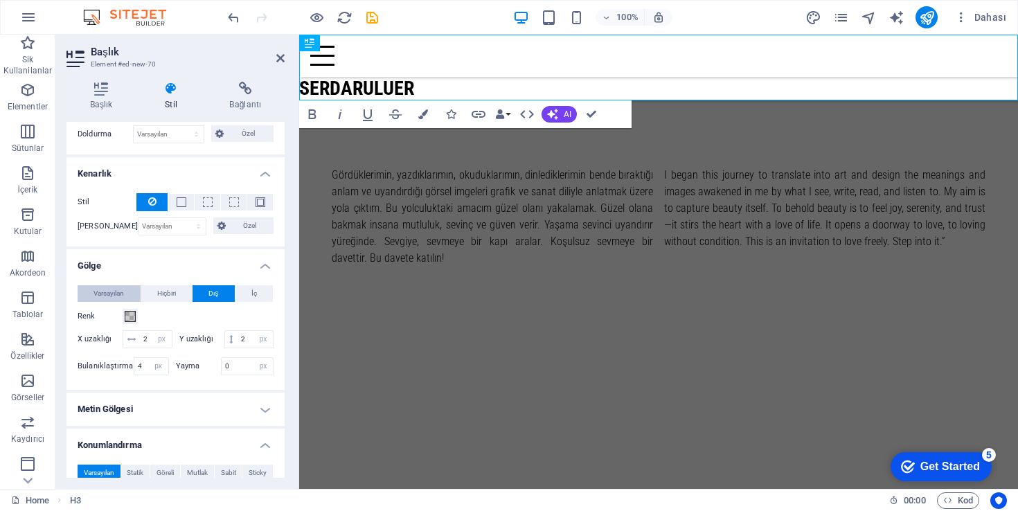
click at [125, 294] on button "Varsayılan" at bounding box center [109, 293] width 63 height 17
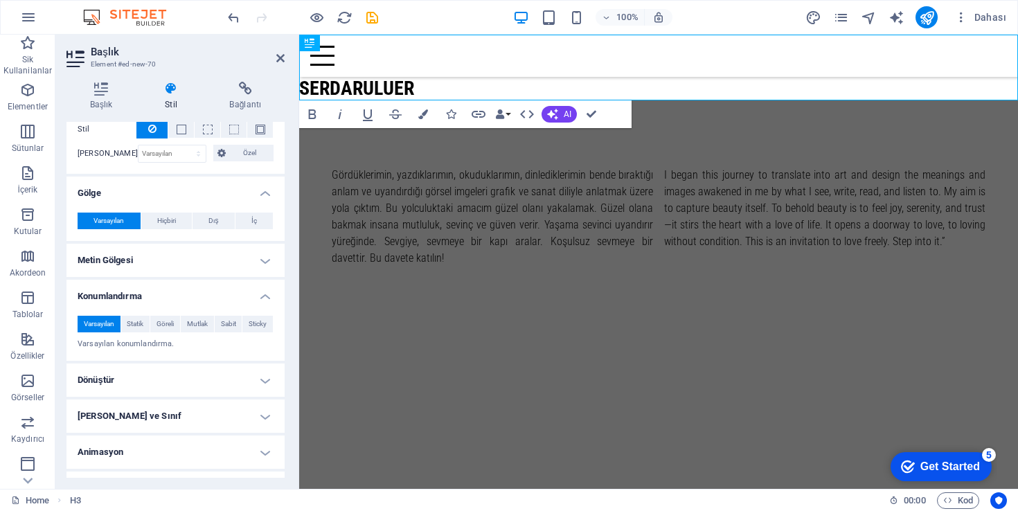
scroll to position [271, 0]
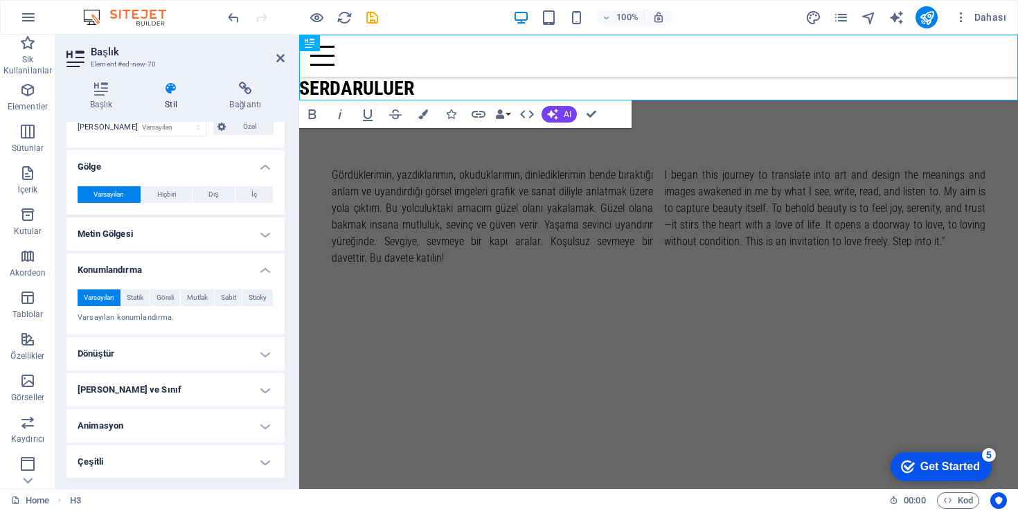
click at [157, 343] on h4 "Dönüştür" at bounding box center [175, 353] width 218 height 33
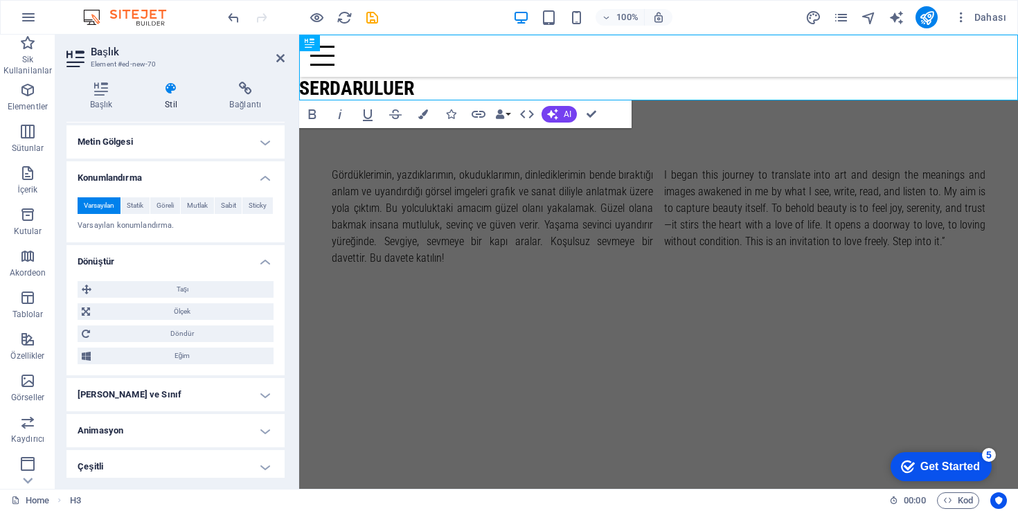
scroll to position [368, 0]
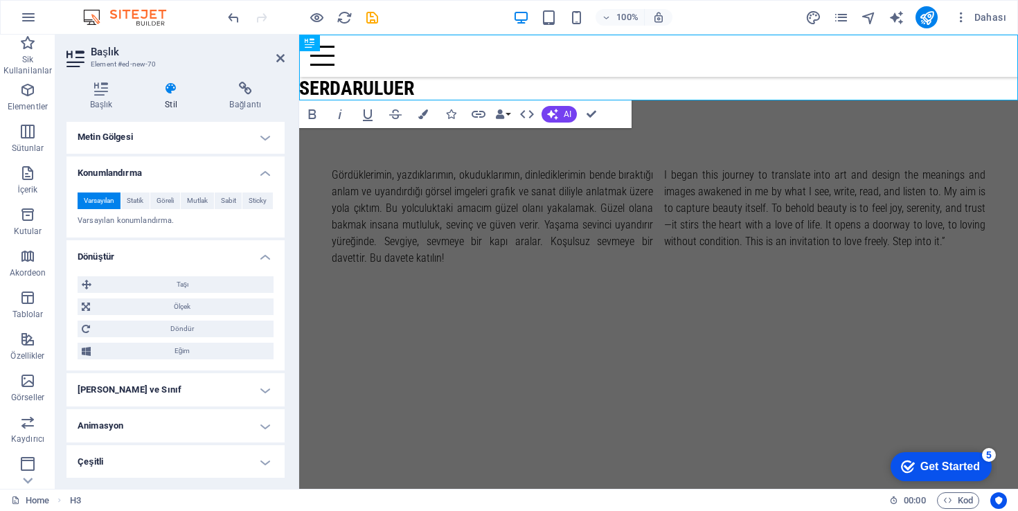
click at [155, 386] on h4 "[PERSON_NAME] ve Sınıf" at bounding box center [175, 389] width 218 height 33
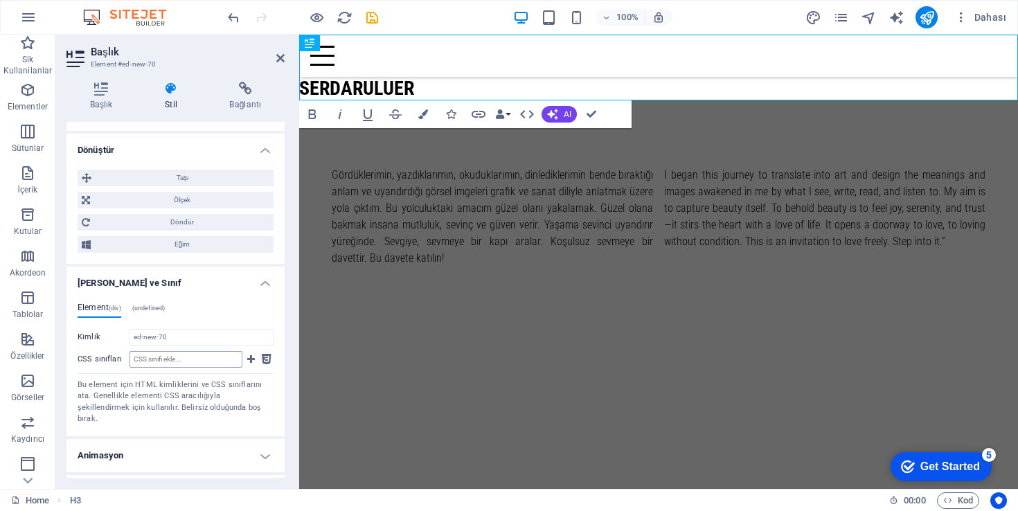
scroll to position [492, 0]
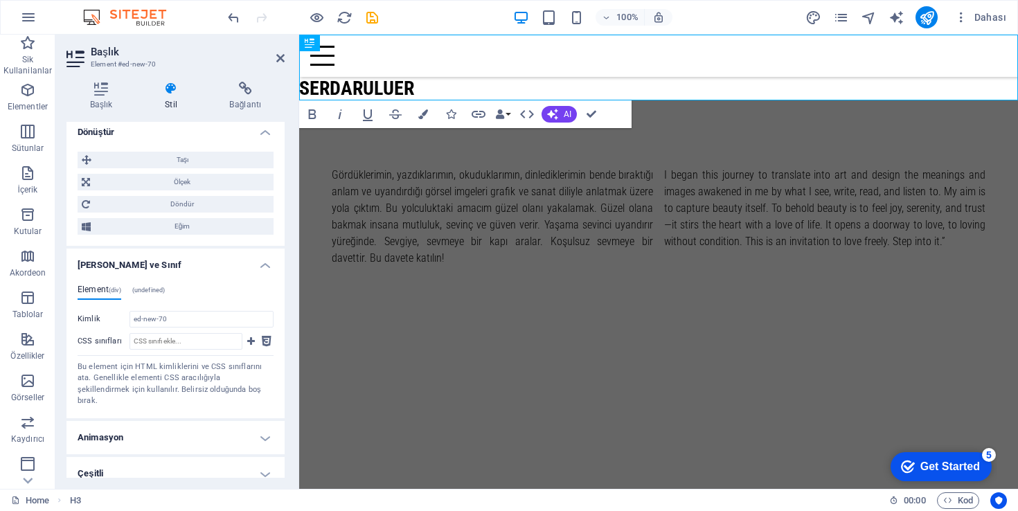
click at [148, 429] on h4 "Animasyon" at bounding box center [175, 437] width 218 height 33
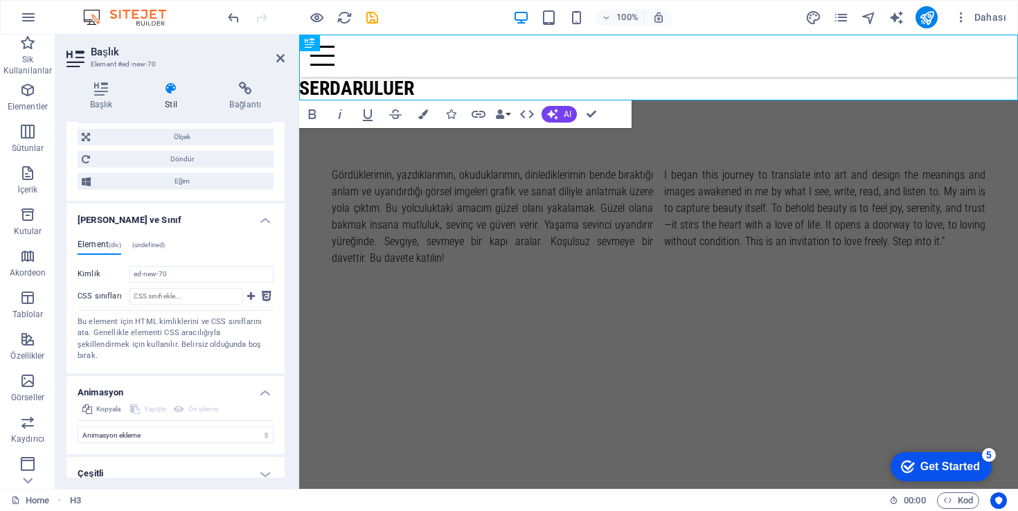
click at [132, 463] on h4 "Çeşitli" at bounding box center [175, 473] width 218 height 33
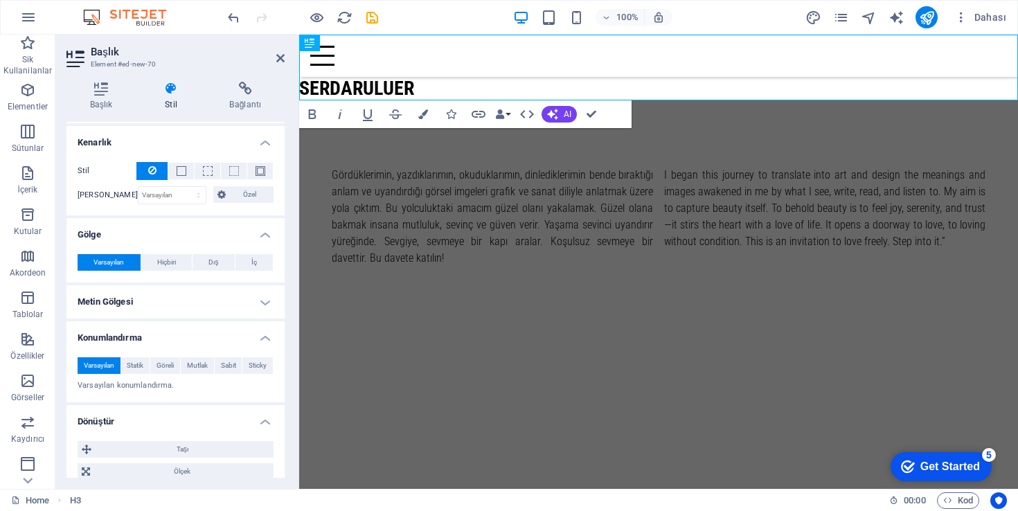
scroll to position [202, 0]
click at [140, 369] on span "Statik" at bounding box center [135, 367] width 17 height 17
click at [423, 85] on h3 "serdaruluer" at bounding box center [658, 89] width 719 height 24
click at [418, 87] on h3 "serdaruluer" at bounding box center [658, 89] width 719 height 24
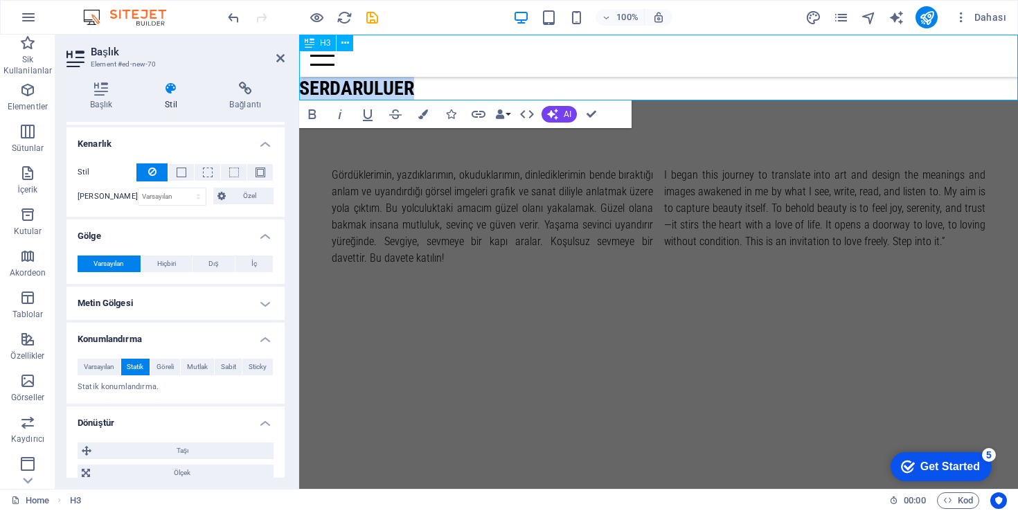
click at [390, 87] on h3 "serdaruluer" at bounding box center [658, 89] width 719 height 24
click at [390, 88] on h3 "serdaruluer" at bounding box center [658, 89] width 719 height 24
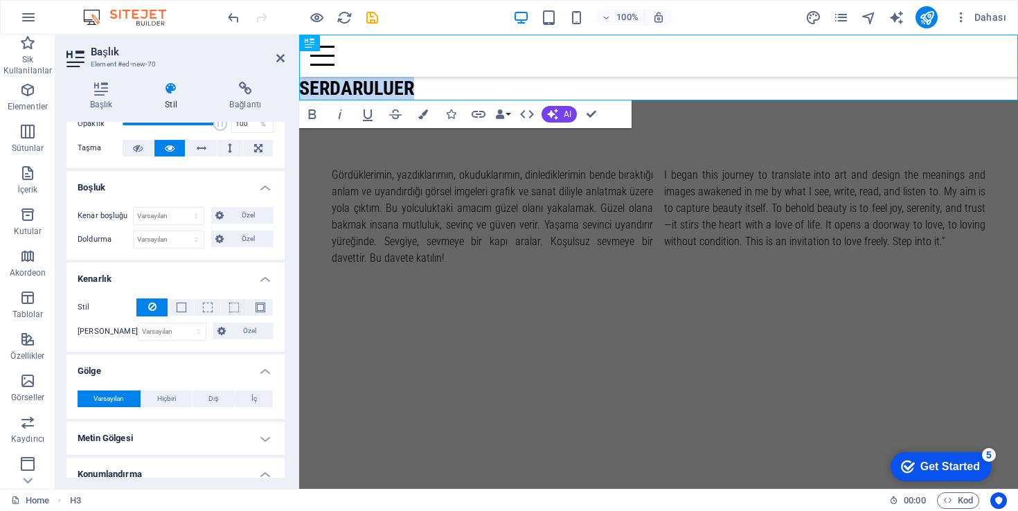
scroll to position [0, 0]
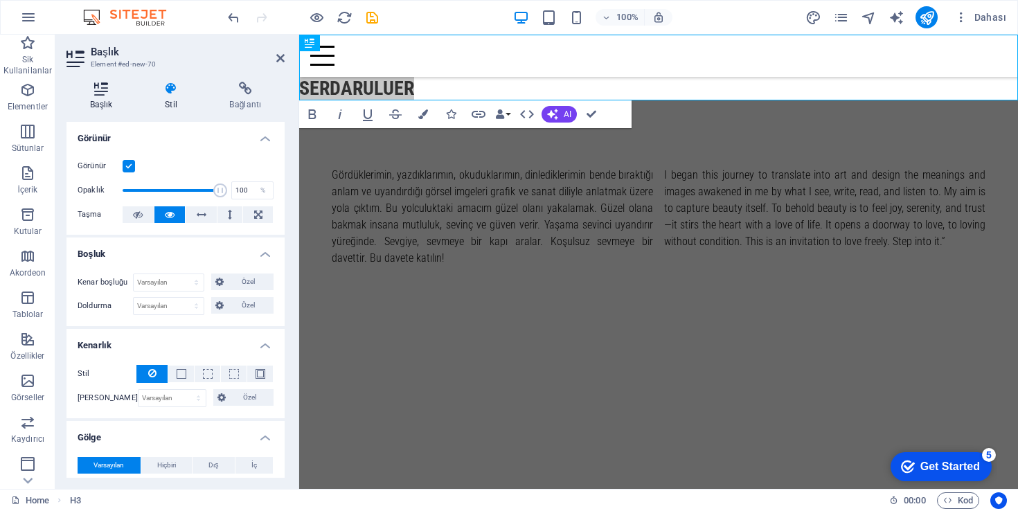
click at [103, 89] on icon at bounding box center [100, 89] width 69 height 14
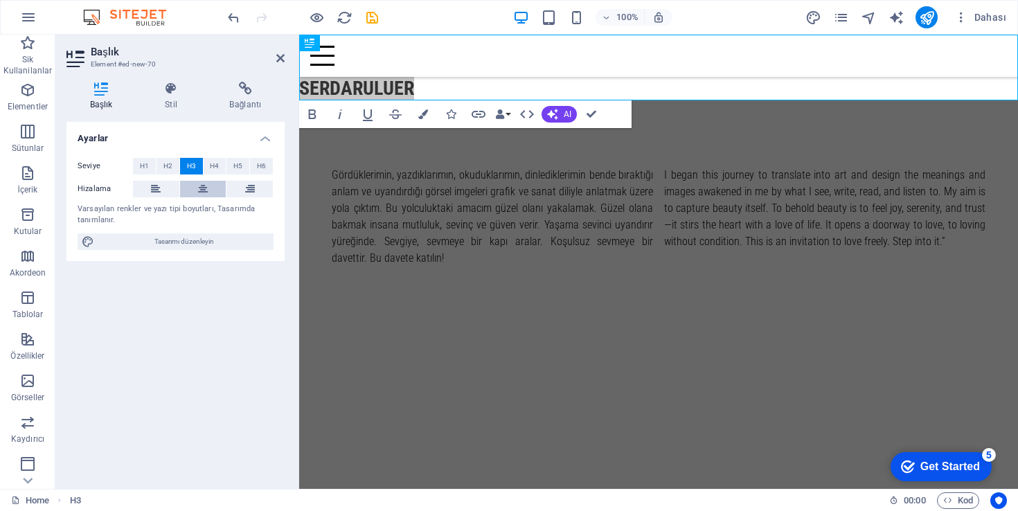
click at [206, 190] on icon at bounding box center [203, 189] width 10 height 17
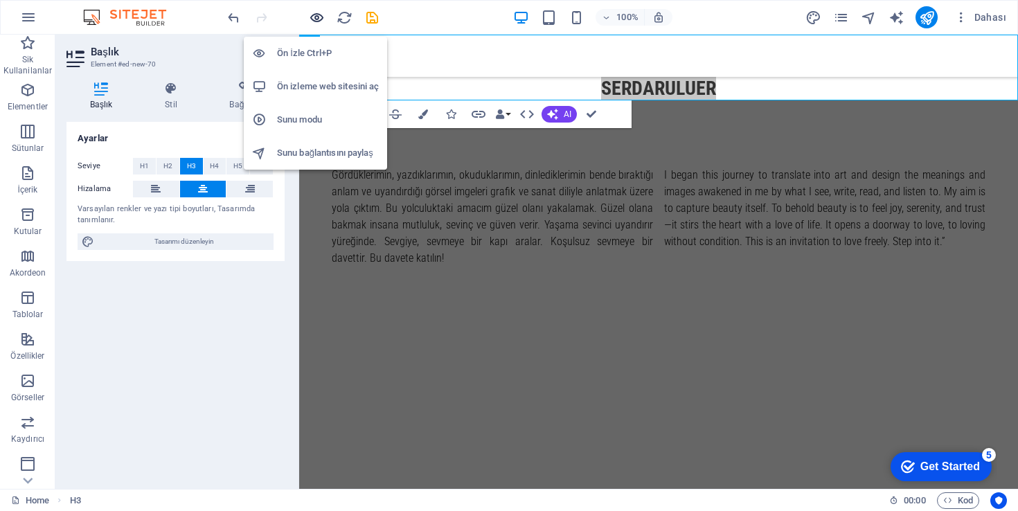
click at [319, 21] on icon "button" at bounding box center [317, 18] width 16 height 16
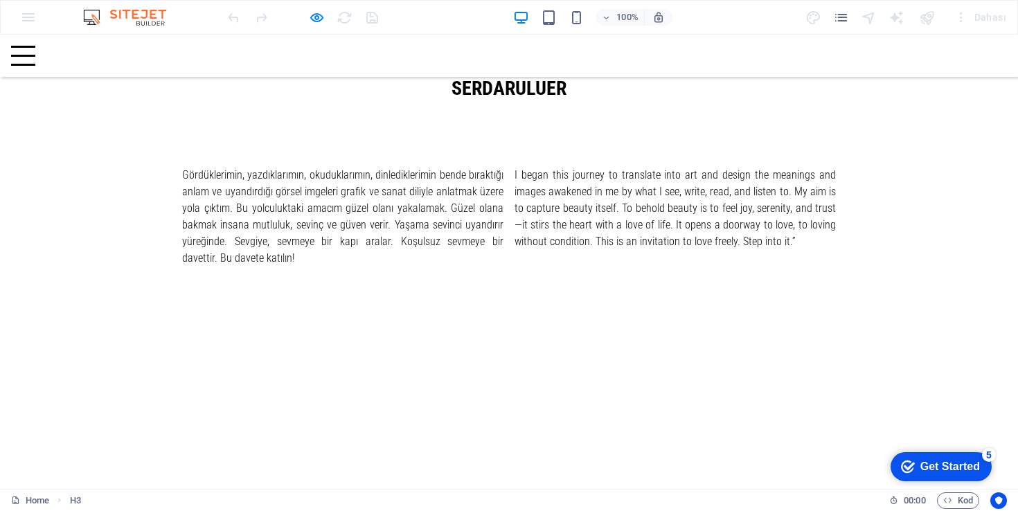
click at [775, 330] on div "Gördüklerimin, yazdıklarımın, okuduklarımın, dinlediklerimin bende bıraktığı an…" at bounding box center [509, 236] width 1018 height 272
click at [35, 50] on div at bounding box center [23, 56] width 24 height 20
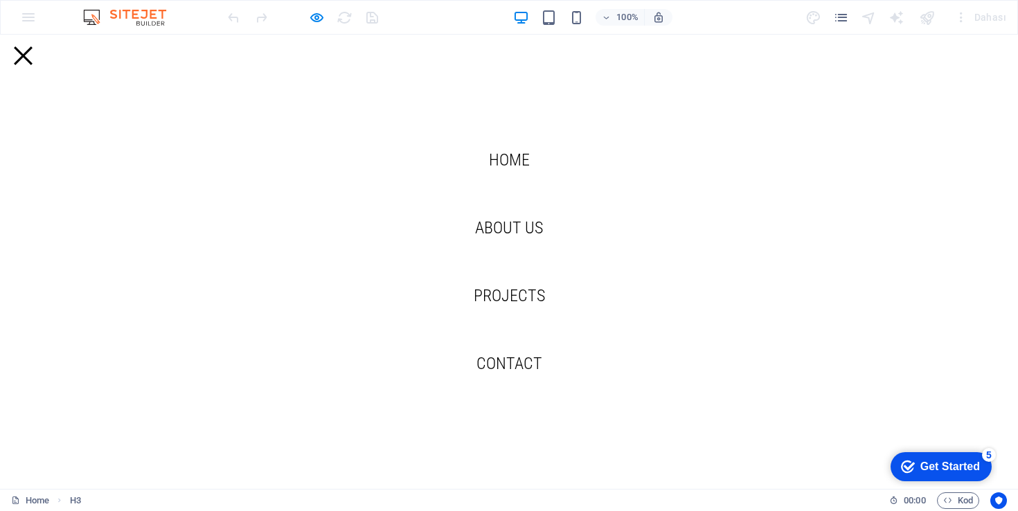
click at [35, 46] on div at bounding box center [23, 56] width 24 height 20
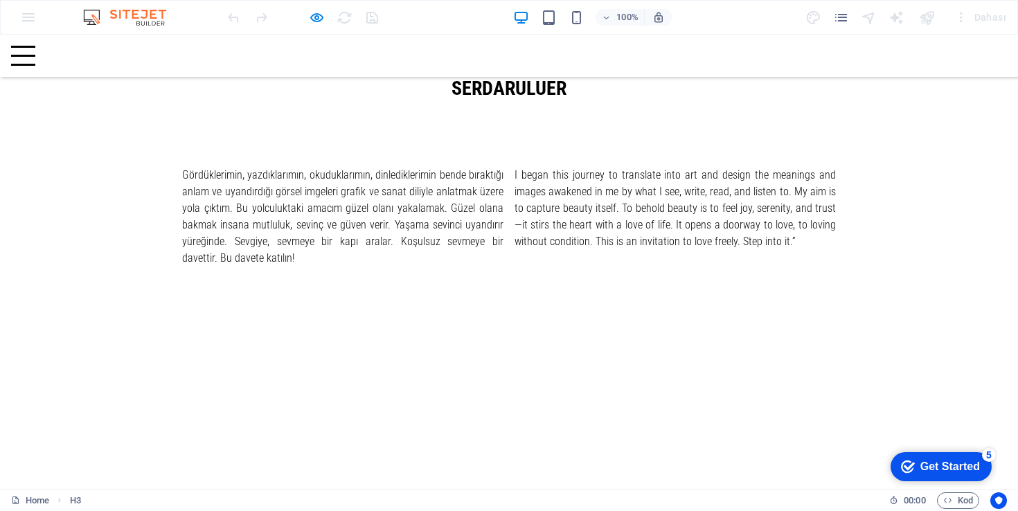
click at [555, 149] on div "Gördüklerimin, yazdıklarımın, okuduklarımın, dinlediklerimin bende bıraktığı an…" at bounding box center [509, 236] width 1018 height 272
click at [145, 27] on div "100% Dahası" at bounding box center [509, 17] width 1017 height 33
click at [148, 17] on img at bounding box center [132, 17] width 104 height 17
